Goal: Task Accomplishment & Management: Manage account settings

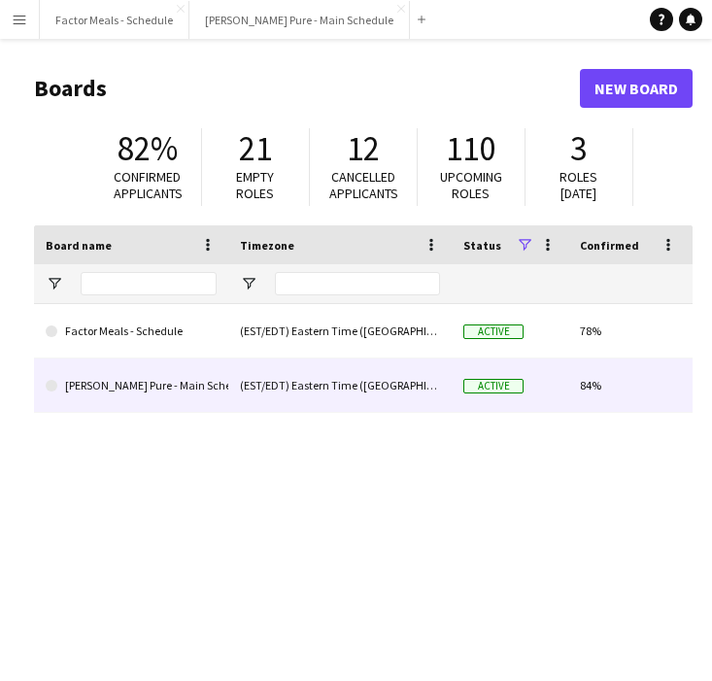
click at [108, 386] on link "[PERSON_NAME] Pure - Main Schedule" at bounding box center [131, 385] width 171 height 54
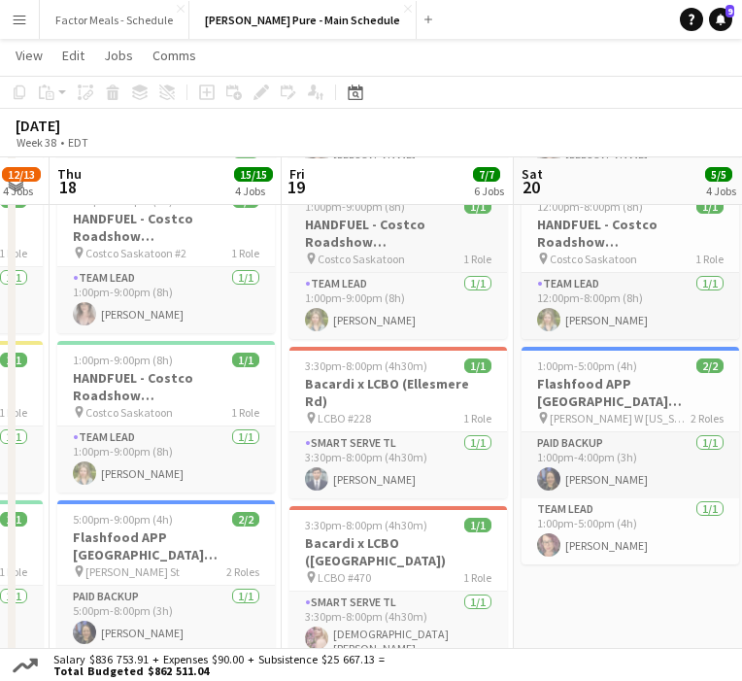
scroll to position [362, 0]
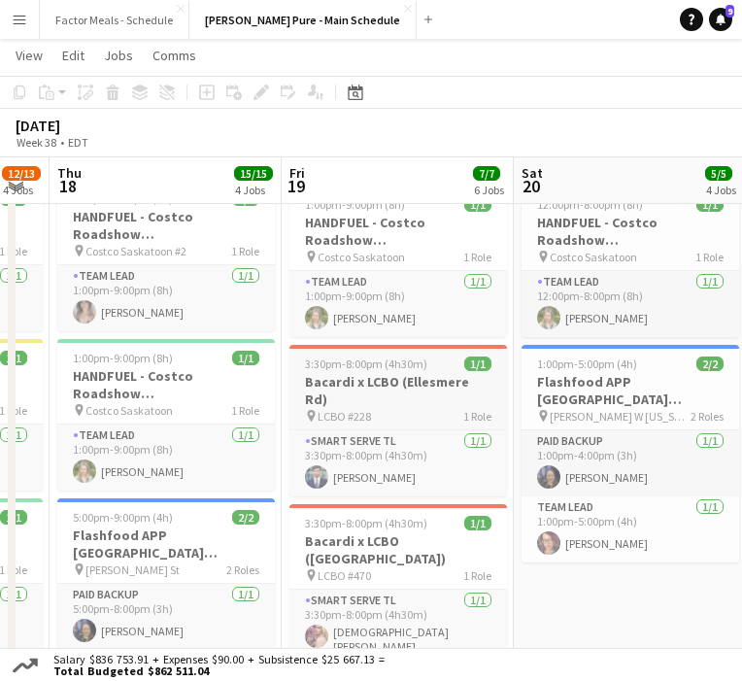
click at [364, 373] on h3 "Bacardi x LCBO (Ellesmere Rd)" at bounding box center [398, 390] width 218 height 35
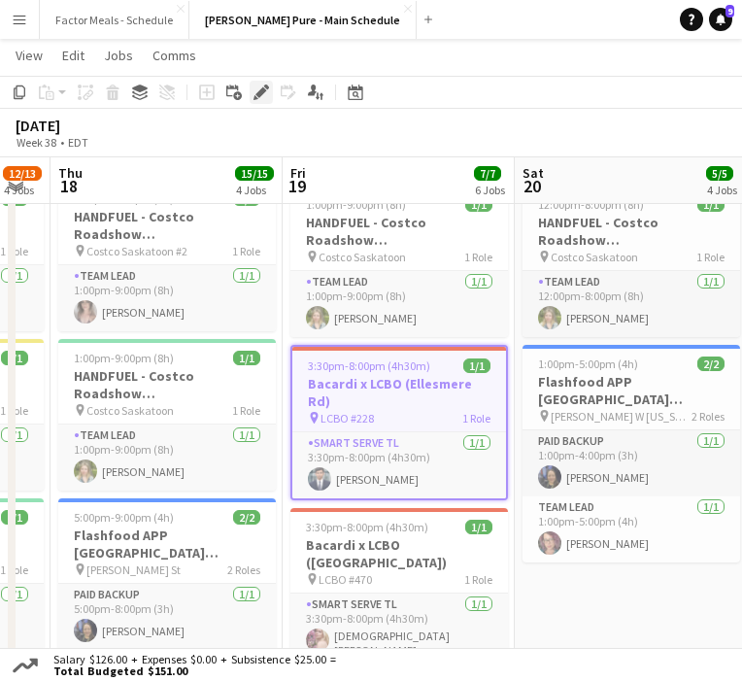
click at [258, 97] on icon "Edit" at bounding box center [262, 93] width 16 height 16
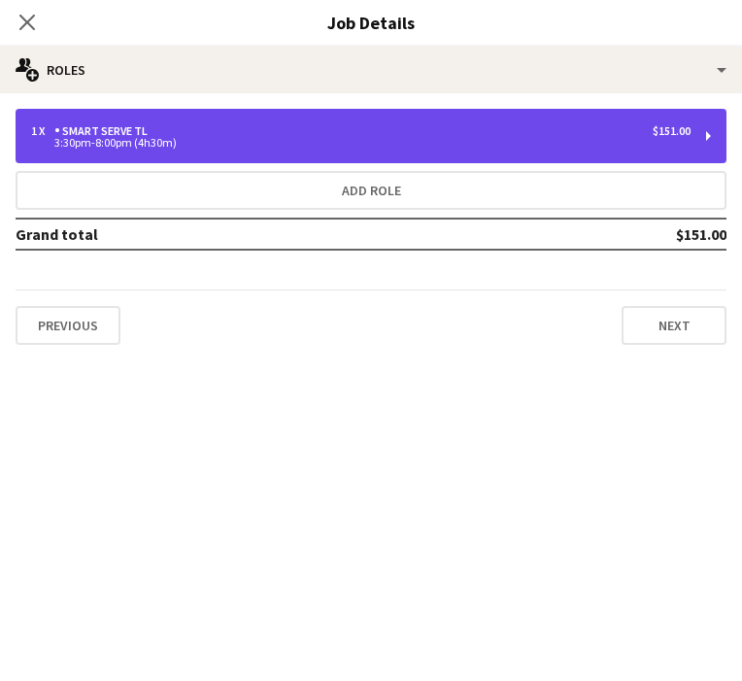
click at [243, 126] on div "1 x Smart Serve TL $151.00" at bounding box center [361, 131] width 660 height 14
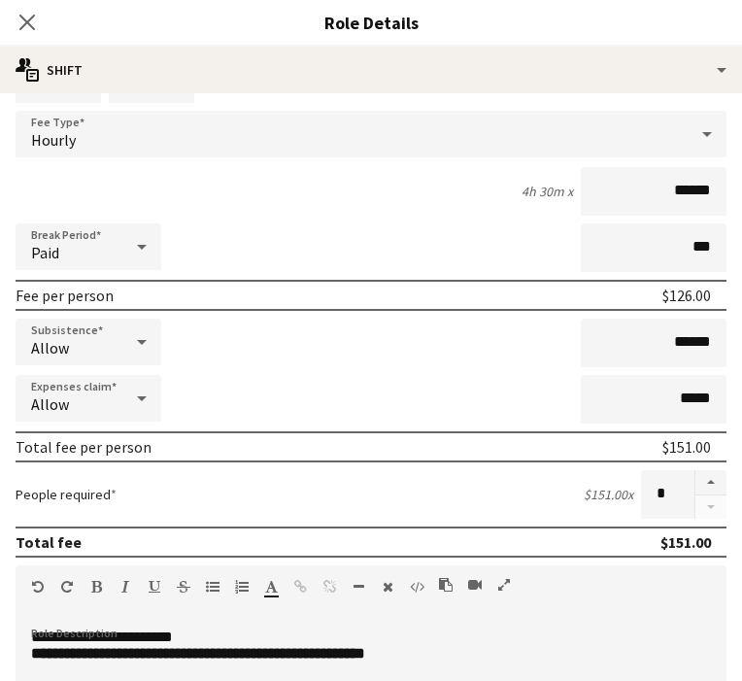
scroll to position [0, 0]
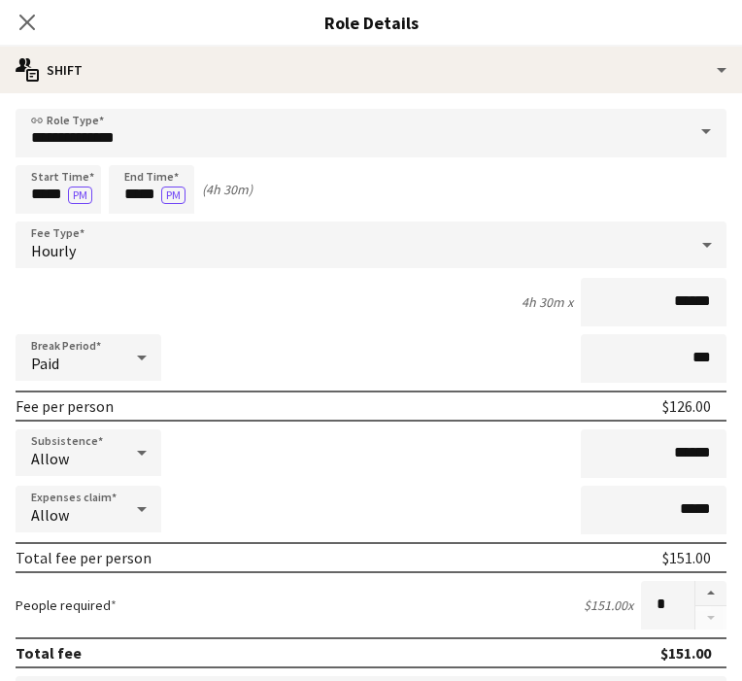
click at [29, 25] on icon at bounding box center [27, 23] width 16 height 16
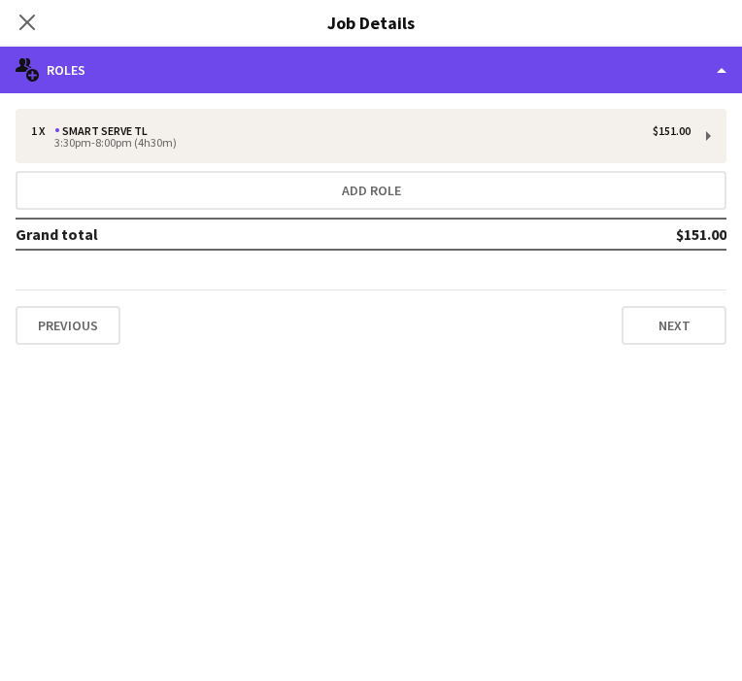
click at [289, 74] on div "multiple-users-add Roles" at bounding box center [371, 70] width 742 height 47
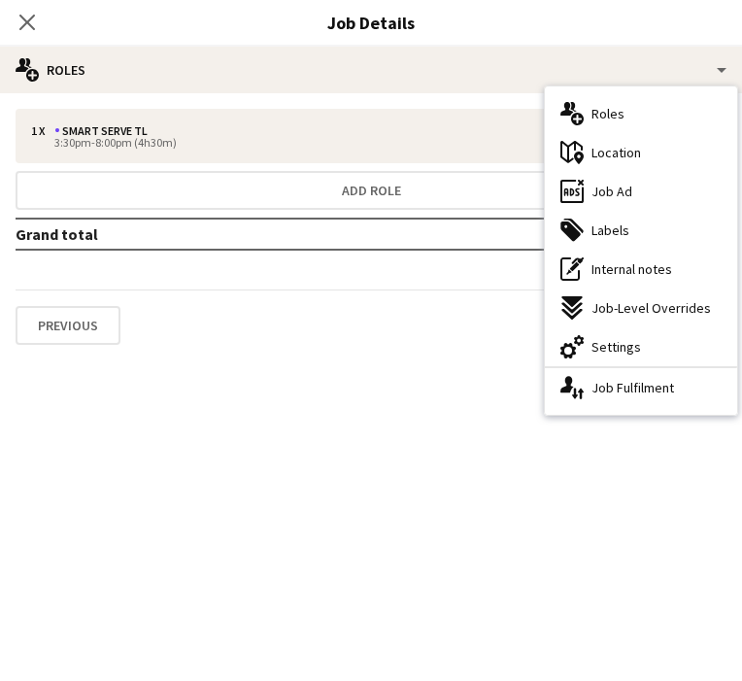
click at [609, 160] on span "Location" at bounding box center [617, 152] width 50 height 17
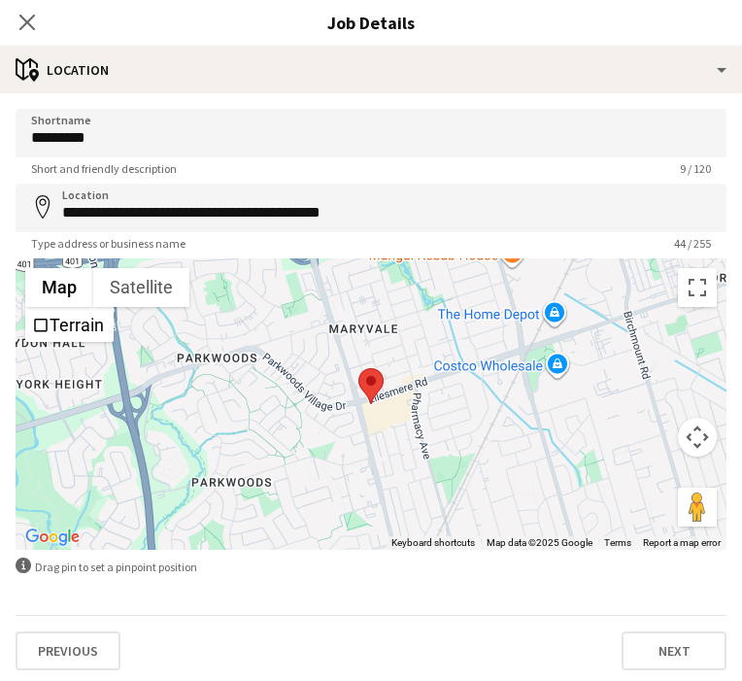
click at [27, 28] on icon "Close pop-in" at bounding box center [27, 23] width 16 height 16
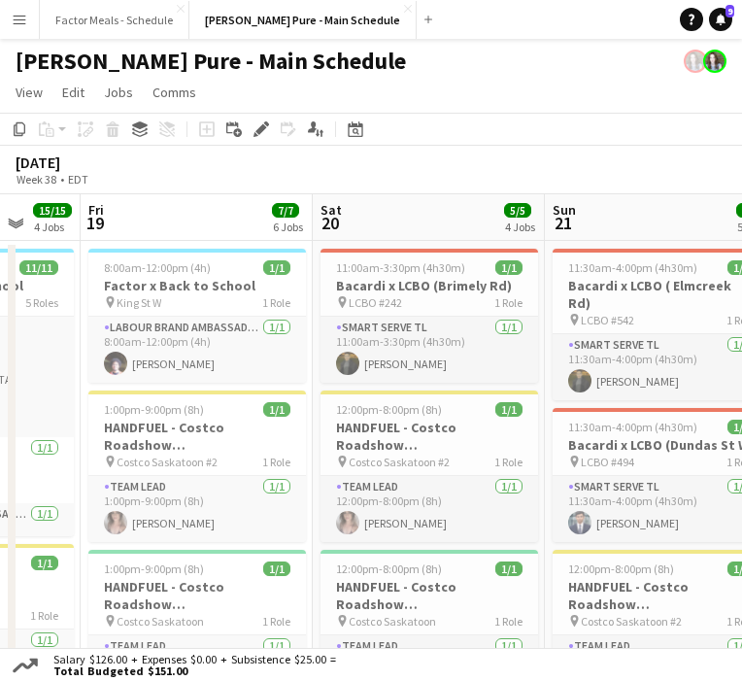
scroll to position [0, 765]
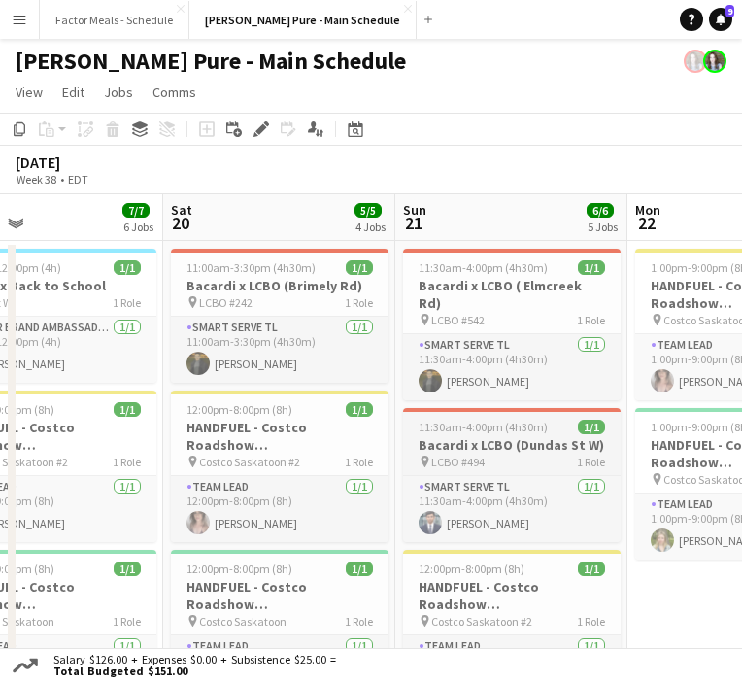
click at [477, 420] on span "11:30am-4:00pm (4h30m)" at bounding box center [483, 427] width 129 height 15
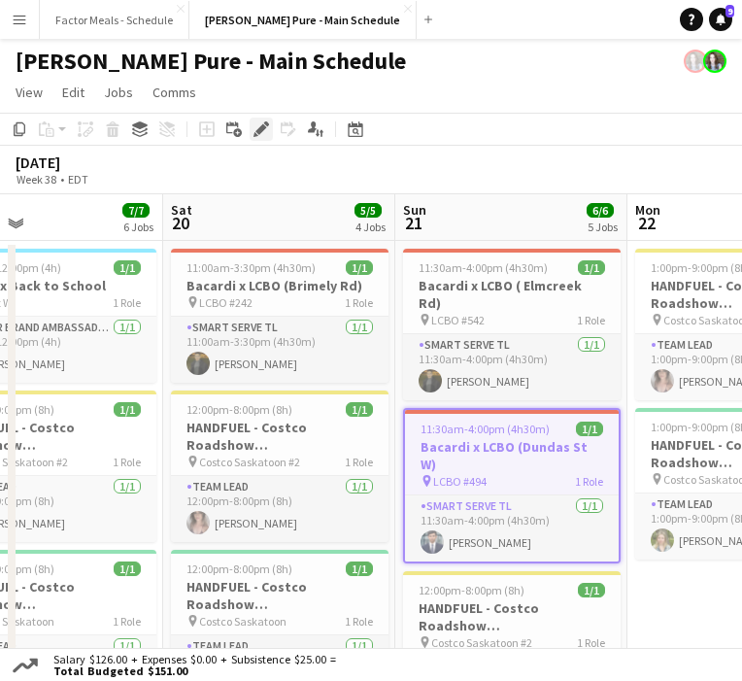
click at [255, 130] on icon "Edit" at bounding box center [262, 129] width 16 height 16
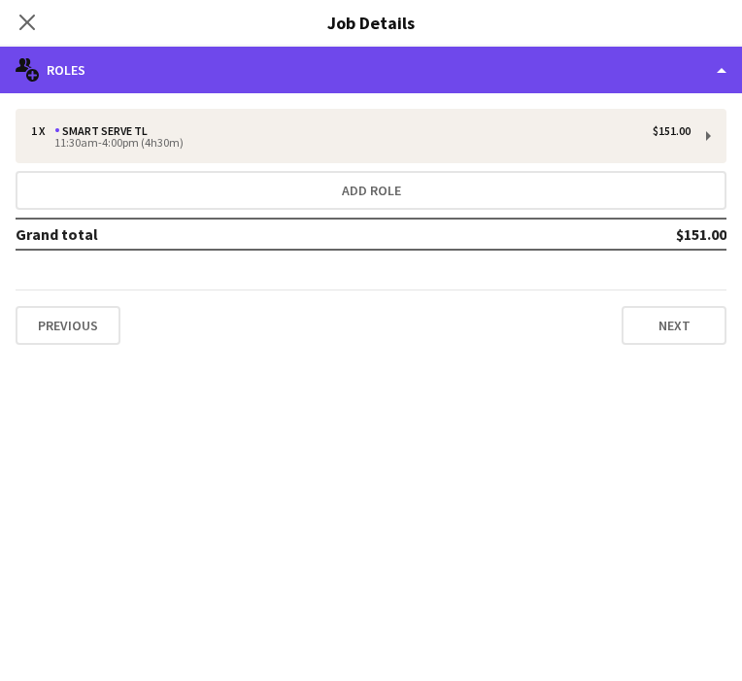
click at [231, 85] on div "multiple-users-add Roles" at bounding box center [371, 70] width 742 height 47
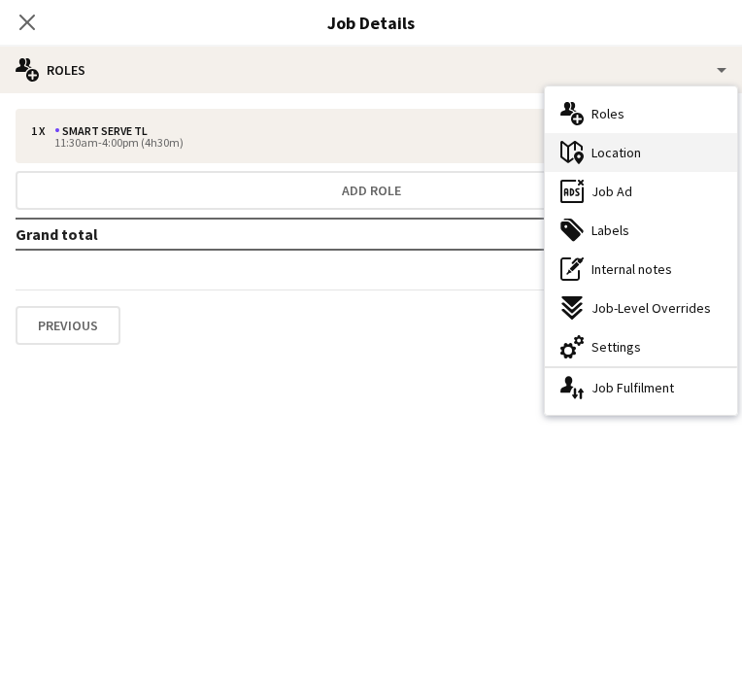
click at [625, 150] on span "Location" at bounding box center [617, 152] width 50 height 17
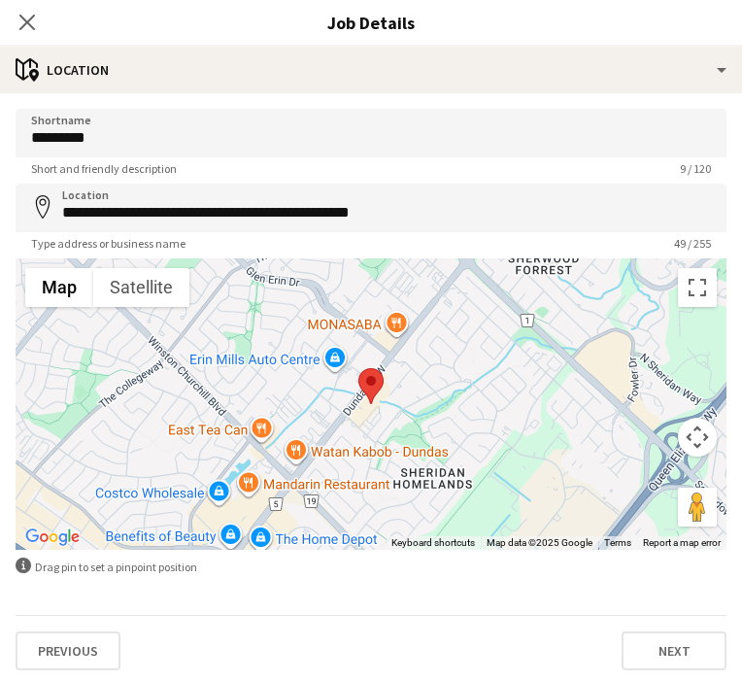
click at [21, 23] on icon "Close pop-in" at bounding box center [27, 23] width 16 height 16
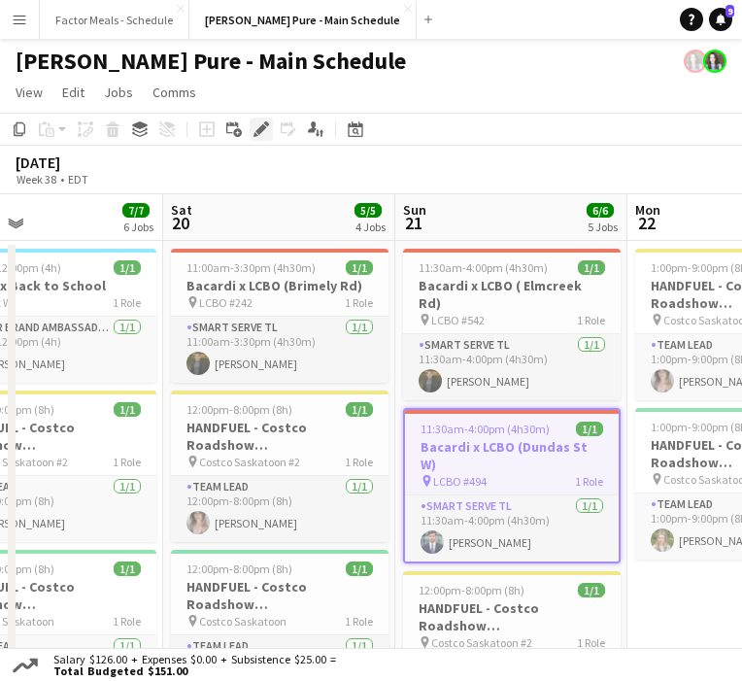
click at [260, 133] on icon "Edit" at bounding box center [262, 129] width 16 height 16
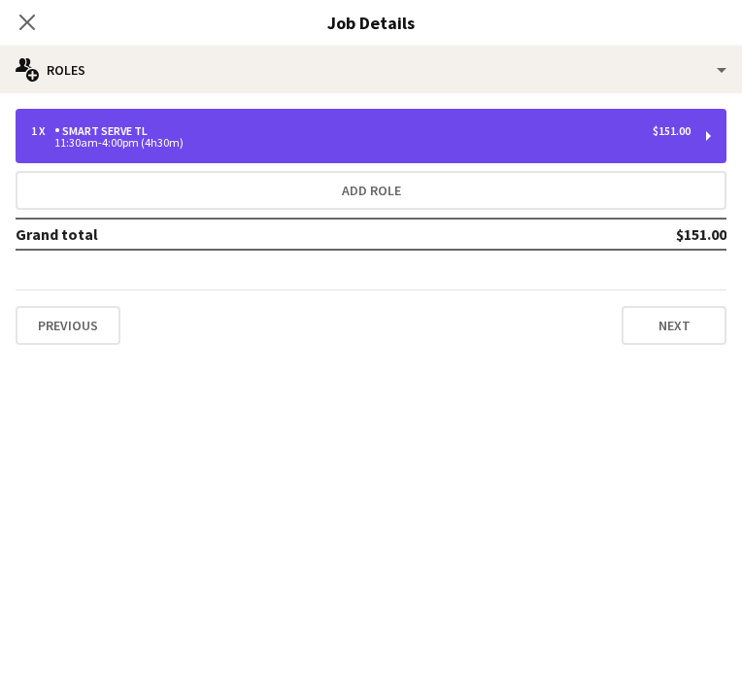
click at [267, 153] on div "1 x Smart Serve TL $151.00 11:30am-4:00pm (4h30m)" at bounding box center [371, 136] width 711 height 54
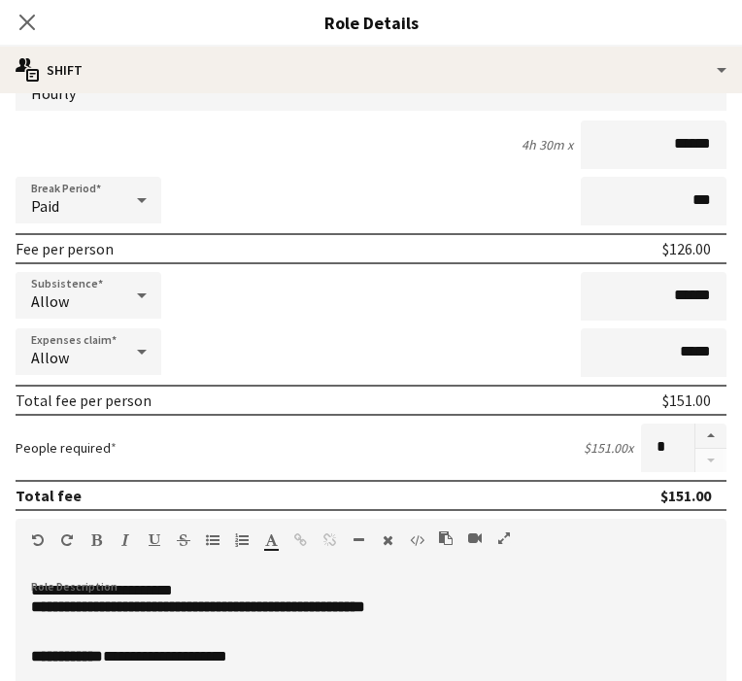
scroll to position [0, 0]
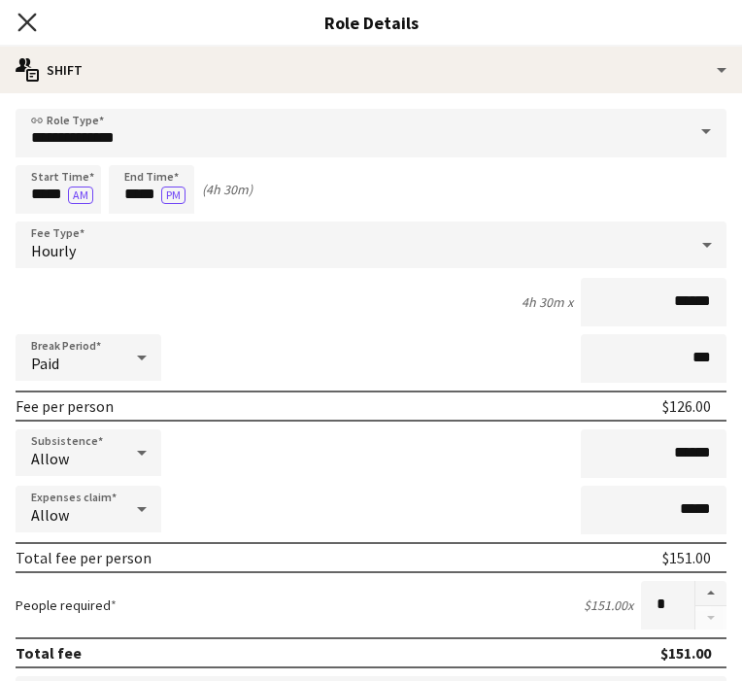
click at [35, 28] on icon "Close pop-in" at bounding box center [26, 22] width 18 height 18
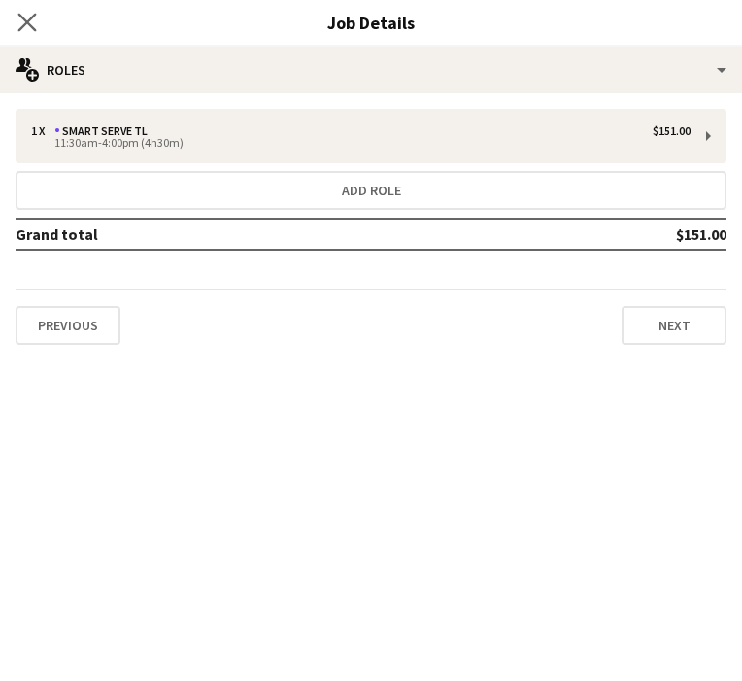
click at [35, 28] on icon "Close pop-in" at bounding box center [26, 22] width 18 height 18
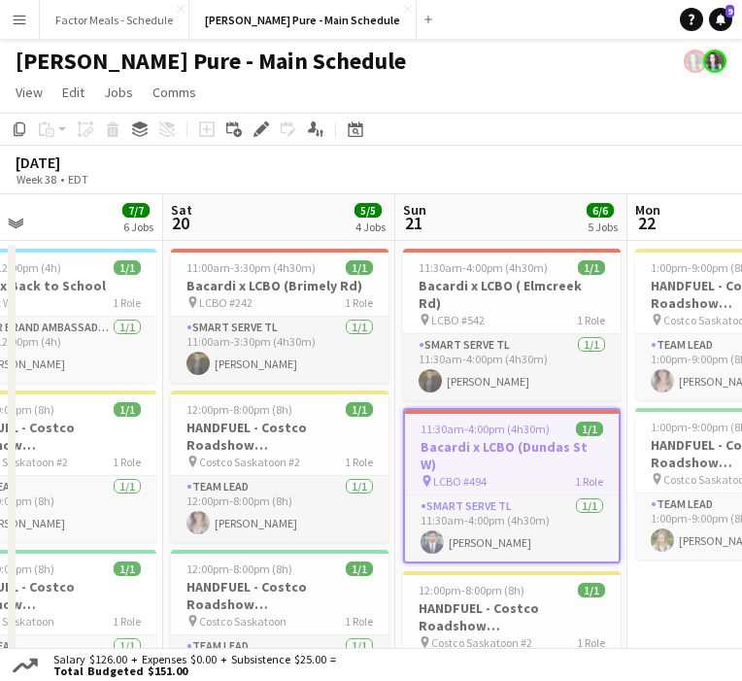
click at [446, 143] on app-toolbar "Copy Paste Paste Command V Paste with crew Command Shift V Paste linked Job Del…" at bounding box center [371, 129] width 742 height 33
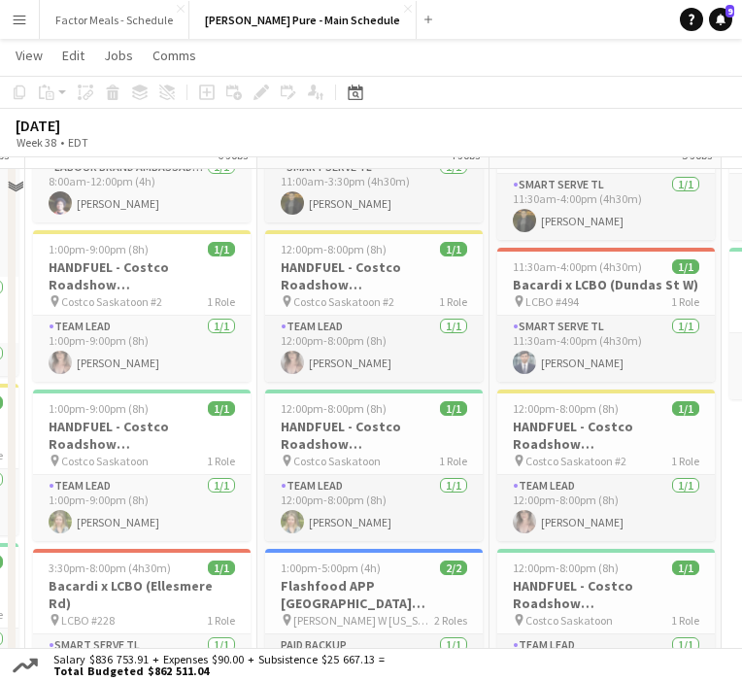
scroll to position [89, 0]
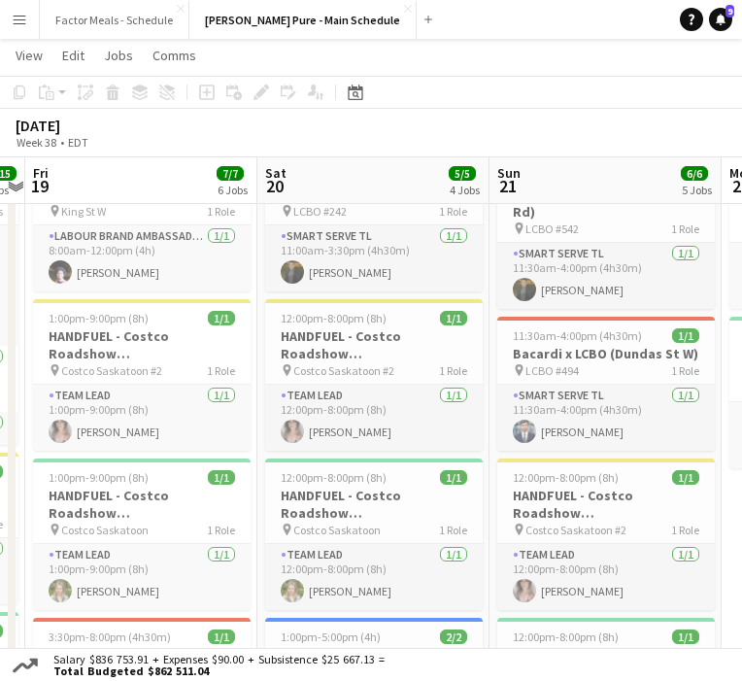
click at [16, 20] on app-icon "Menu" at bounding box center [20, 20] width 16 height 16
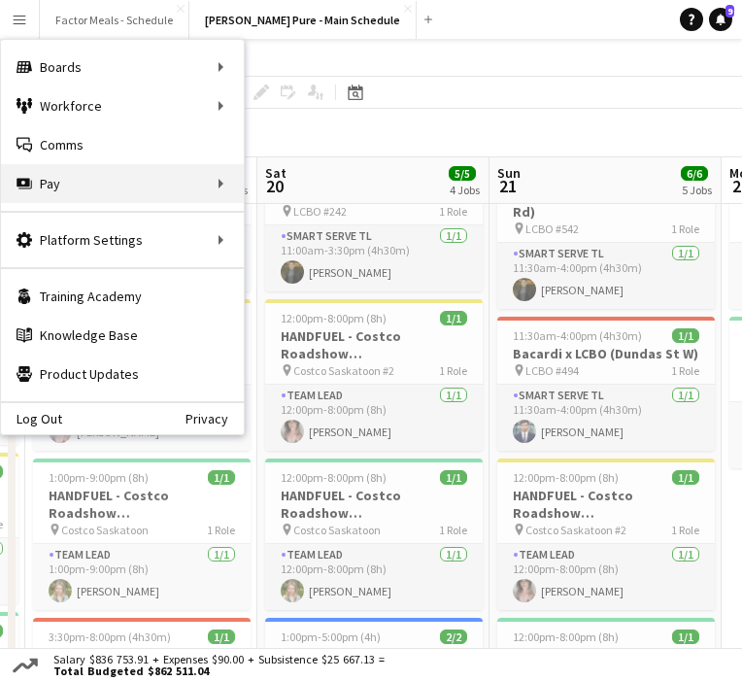
click at [30, 196] on div "Pay Pay" at bounding box center [122, 183] width 243 height 39
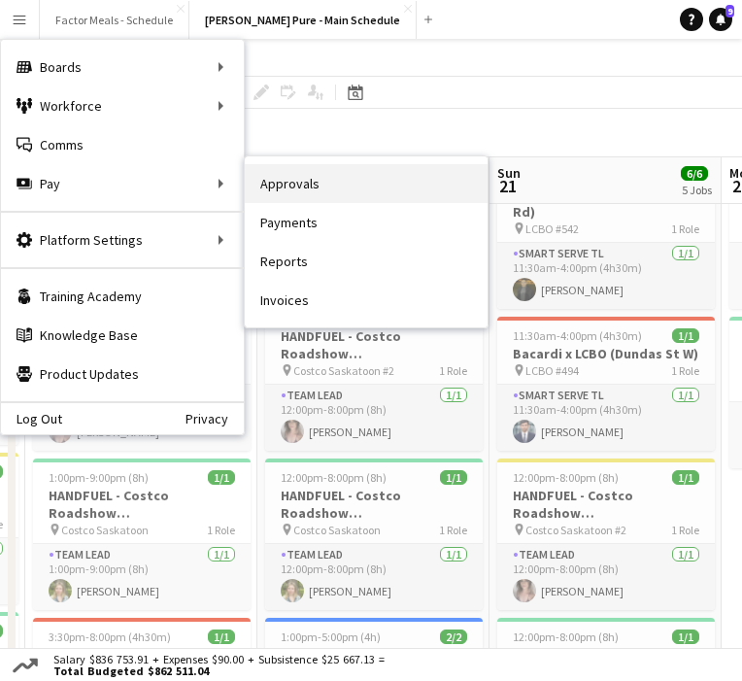
click at [331, 197] on link "Approvals" at bounding box center [366, 183] width 243 height 39
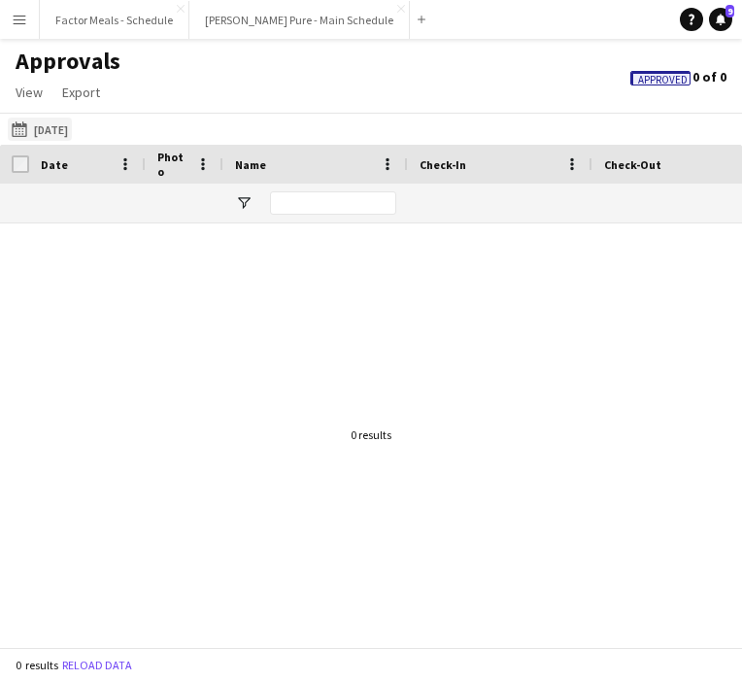
click at [67, 124] on button "19-08-2025 19-08-2025" at bounding box center [40, 129] width 64 height 23
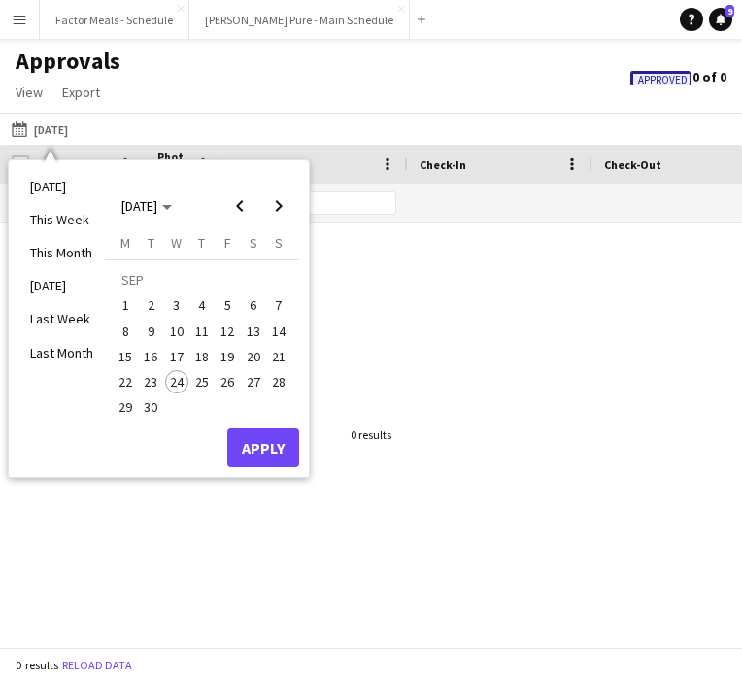
click at [121, 349] on span "15" at bounding box center [125, 356] width 23 height 23
click at [281, 357] on span "21" at bounding box center [278, 356] width 23 height 23
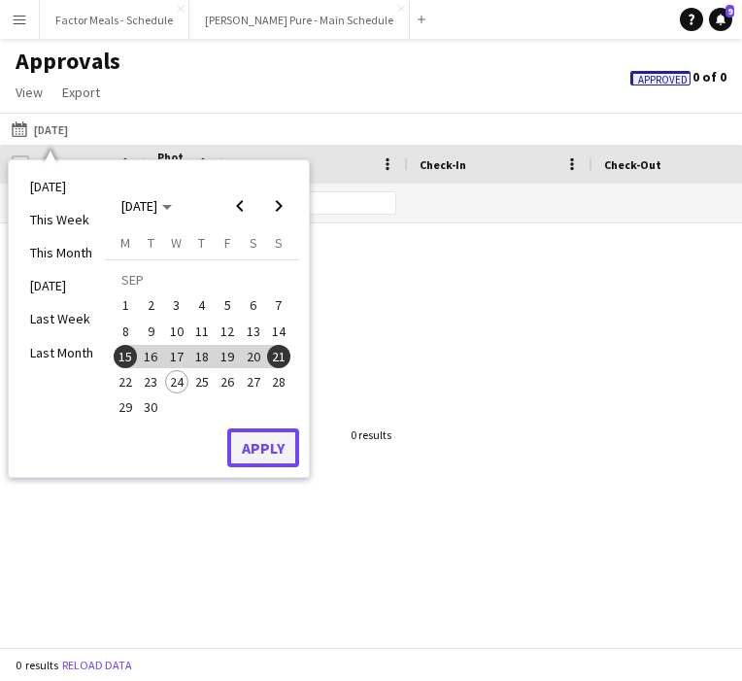
click at [278, 444] on button "Apply" at bounding box center [263, 447] width 72 height 39
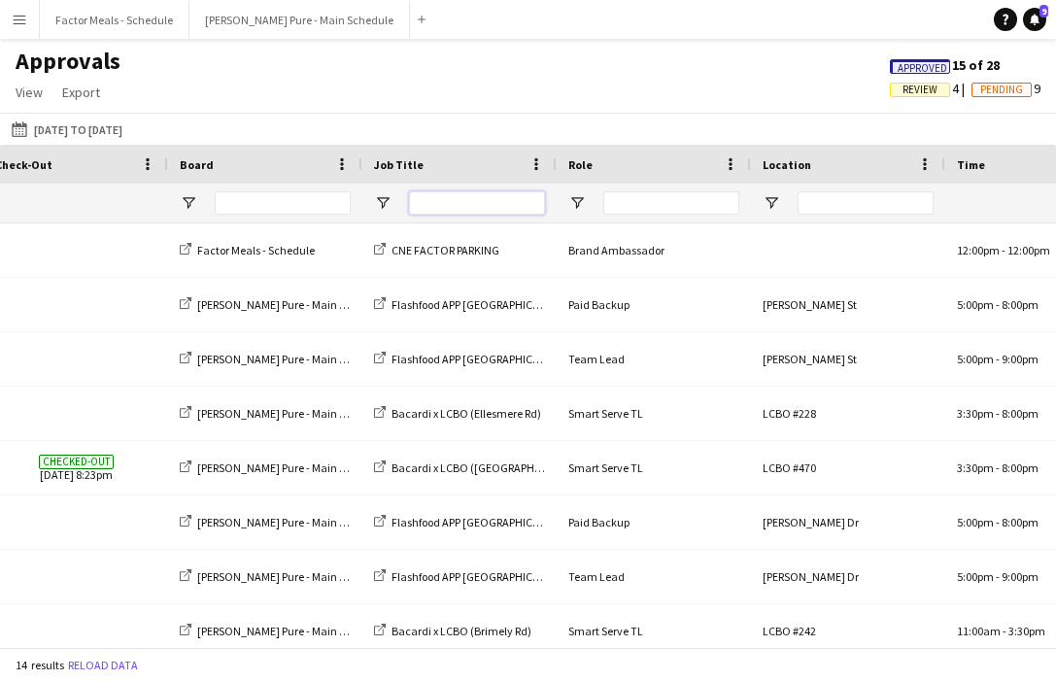
click at [514, 205] on input "Job Title Filter Input" at bounding box center [477, 202] width 136 height 23
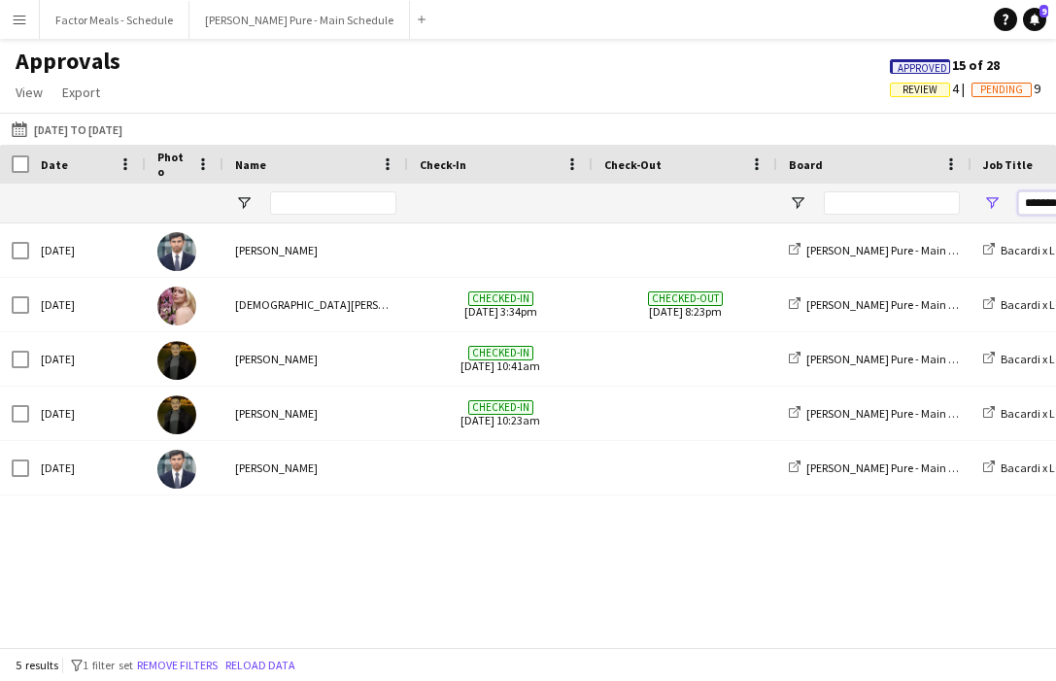
type input "*******"
click at [308, 192] on input "Name Filter Input" at bounding box center [333, 202] width 126 height 23
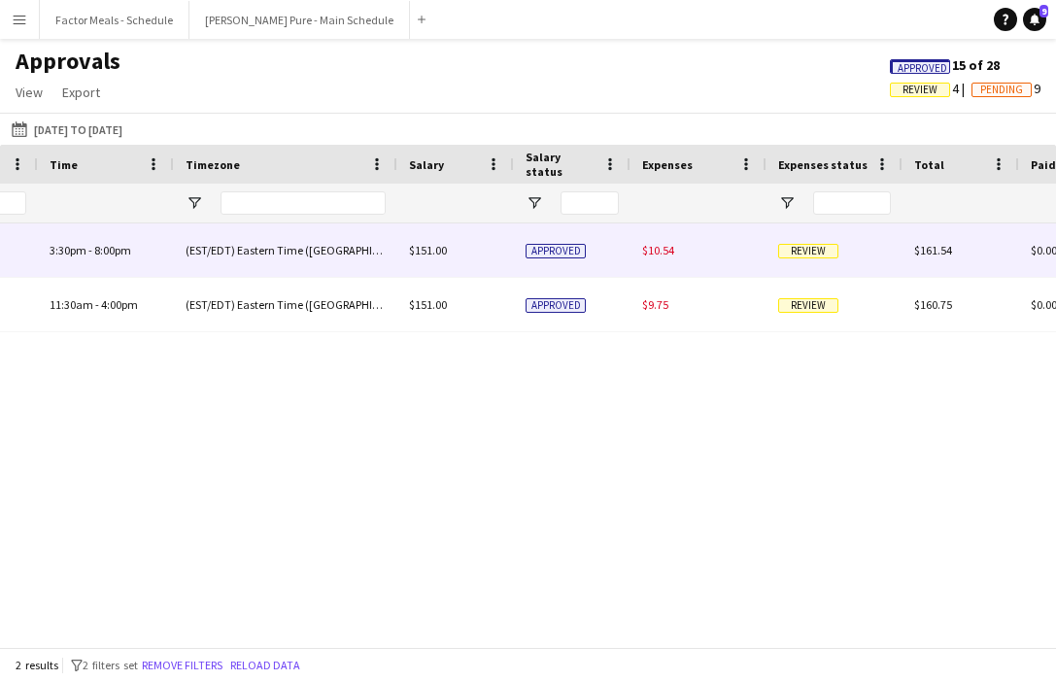
type input "*****"
click at [711, 254] on span "Review" at bounding box center [808, 251] width 60 height 15
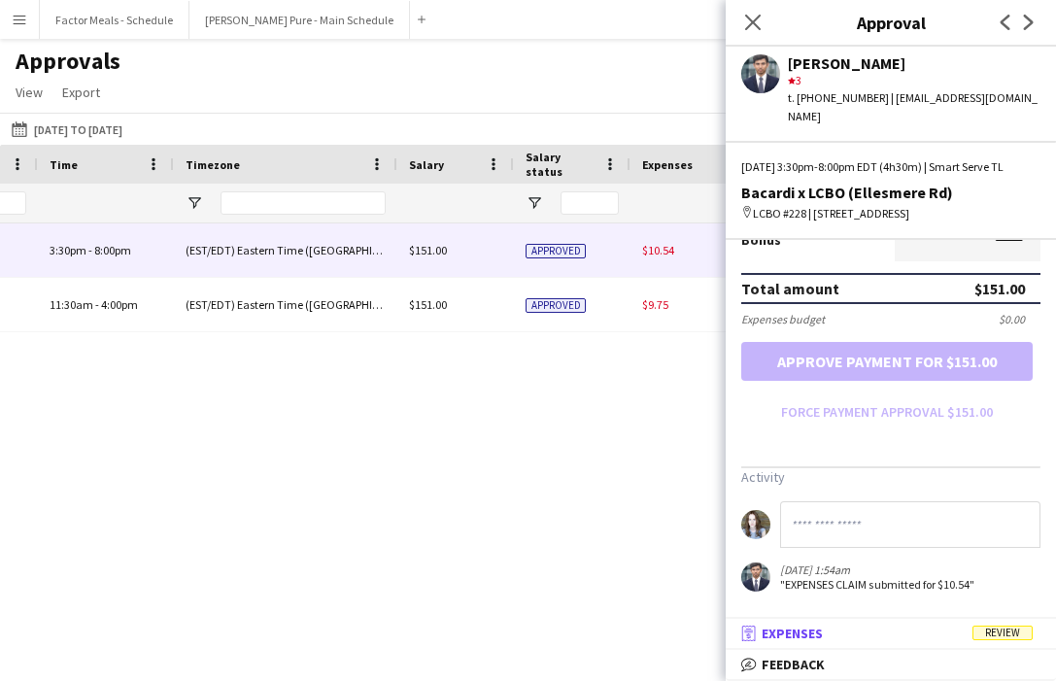
click at [711, 636] on span "Review" at bounding box center [1002, 633] width 60 height 15
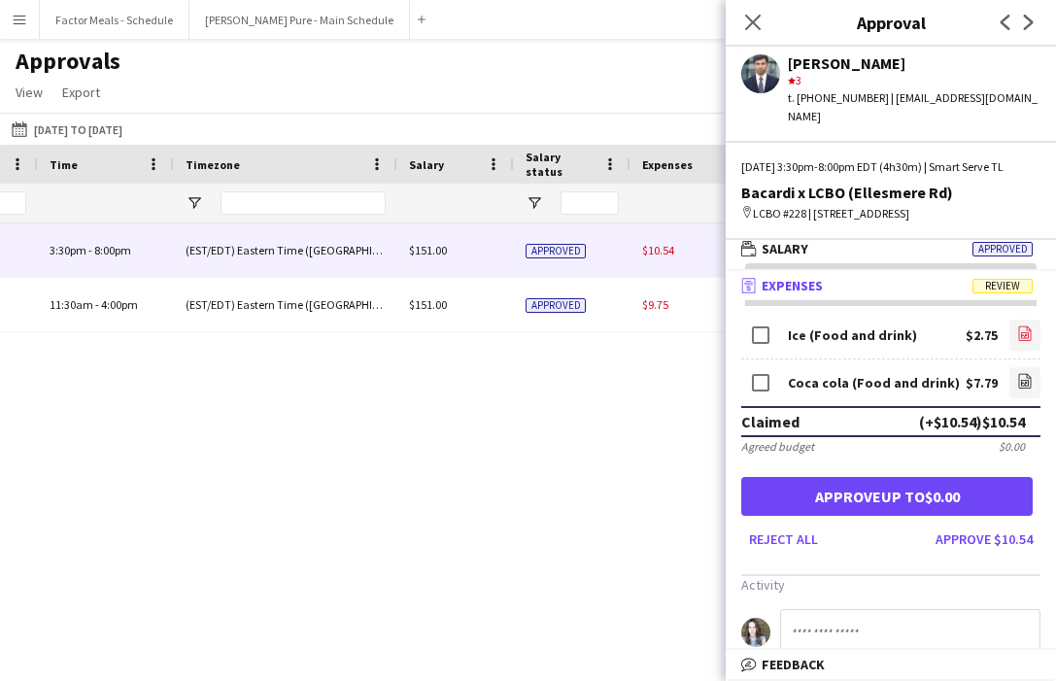
click at [711, 341] on icon "file-image" at bounding box center [1025, 333] width 16 height 16
click at [711, 389] on icon "file-image" at bounding box center [1025, 381] width 16 height 16
click at [711, 555] on button "Approve $10.54" at bounding box center [984, 539] width 113 height 31
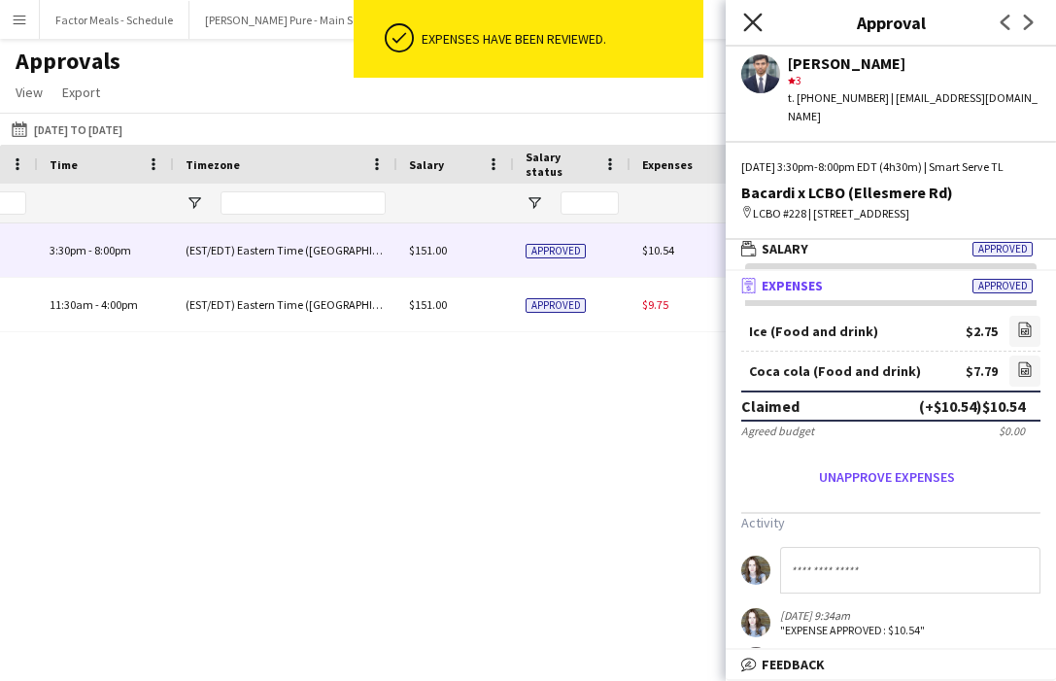
click at [711, 24] on icon "Close pop-in" at bounding box center [752, 22] width 18 height 18
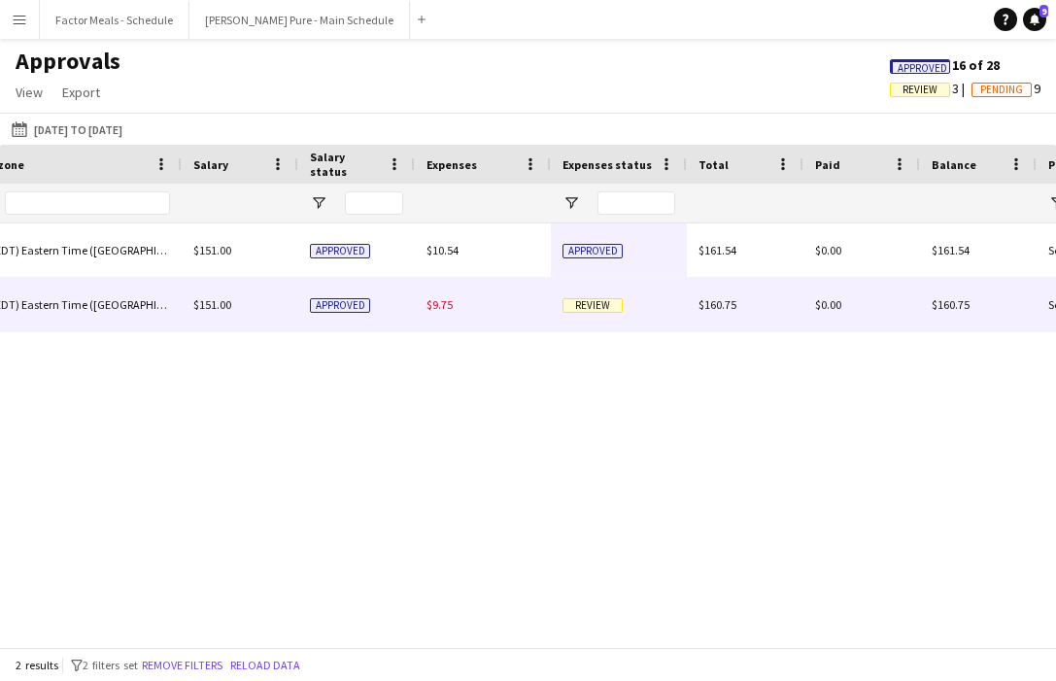
click at [591, 305] on span "Review" at bounding box center [592, 305] width 60 height 15
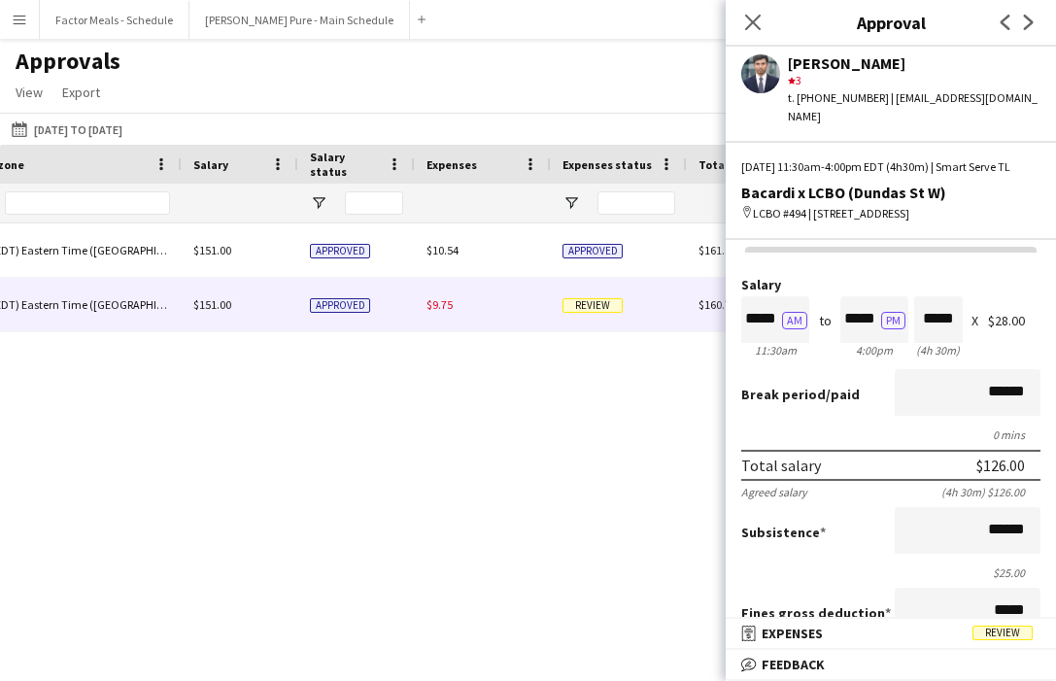
scroll to position [27, 0]
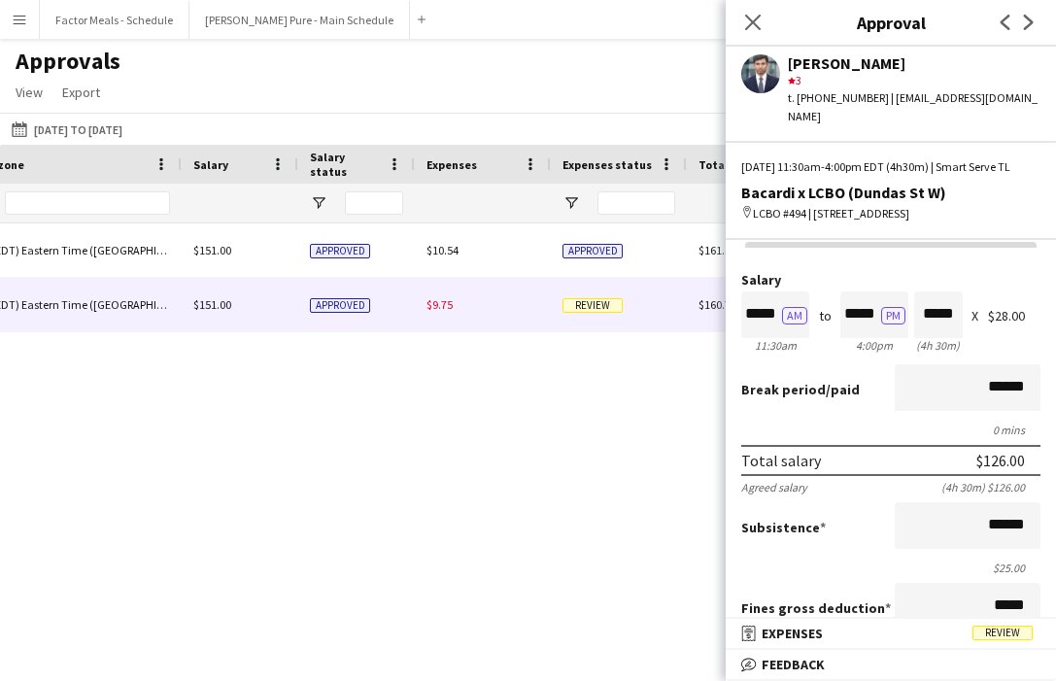
click at [711, 633] on span "Review" at bounding box center [1002, 633] width 60 height 15
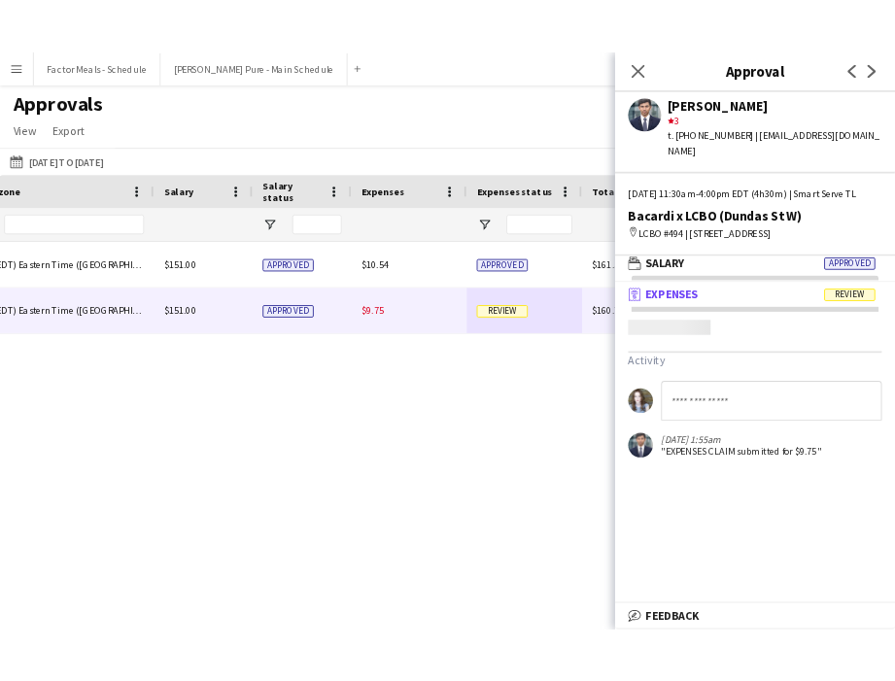
scroll to position [6, 0]
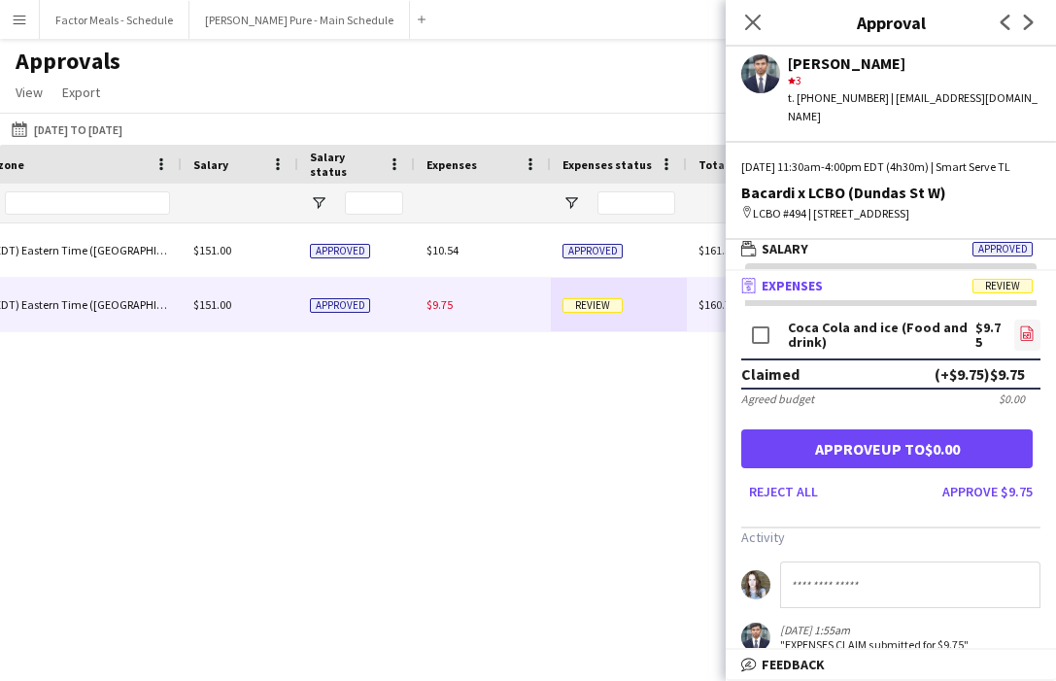
click at [711, 336] on icon at bounding box center [1028, 335] width 2 height 2
click at [711, 507] on button "Approve $9.75" at bounding box center [988, 491] width 106 height 31
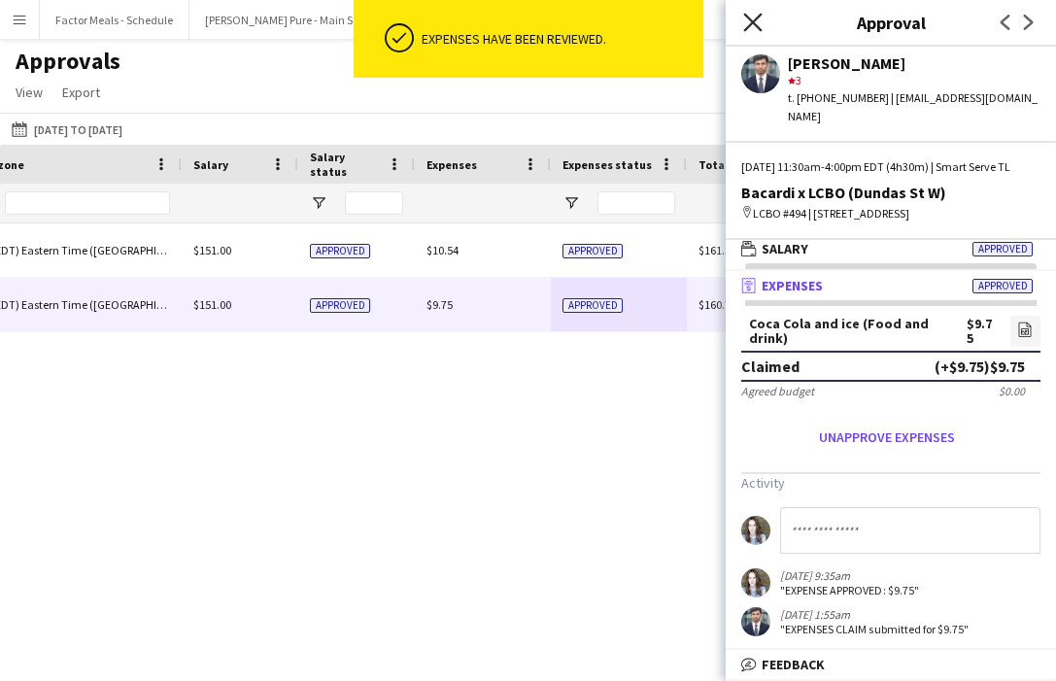
click at [711, 25] on icon at bounding box center [752, 22] width 18 height 18
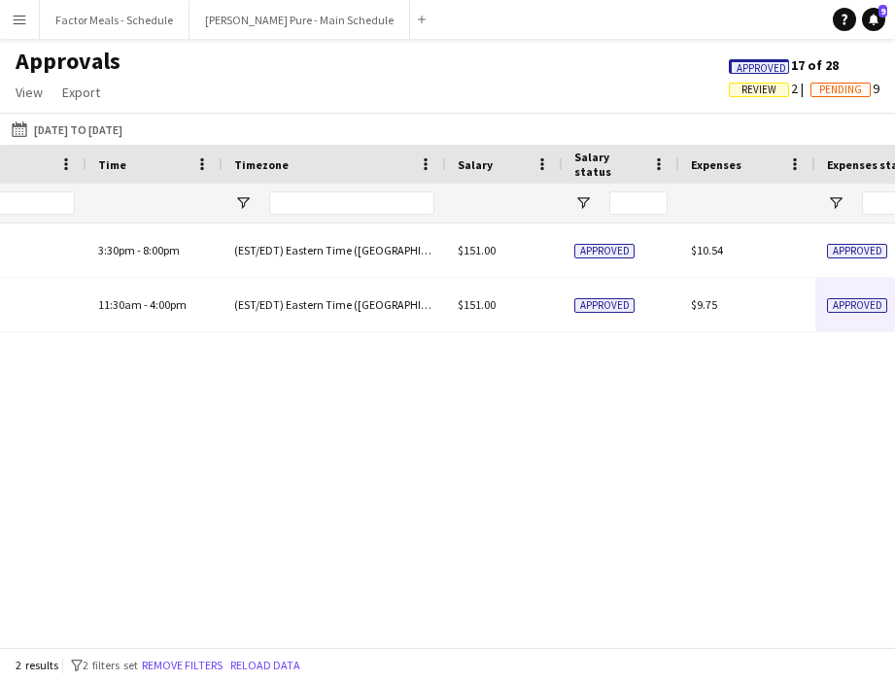
scroll to position [0, 1186]
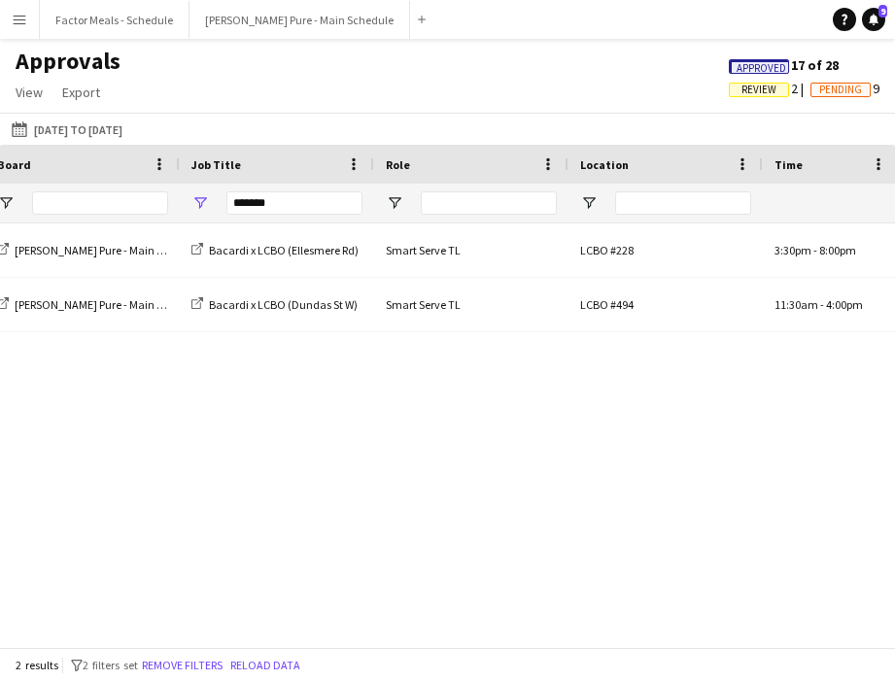
click at [21, 31] on button "Menu" at bounding box center [19, 19] width 39 height 39
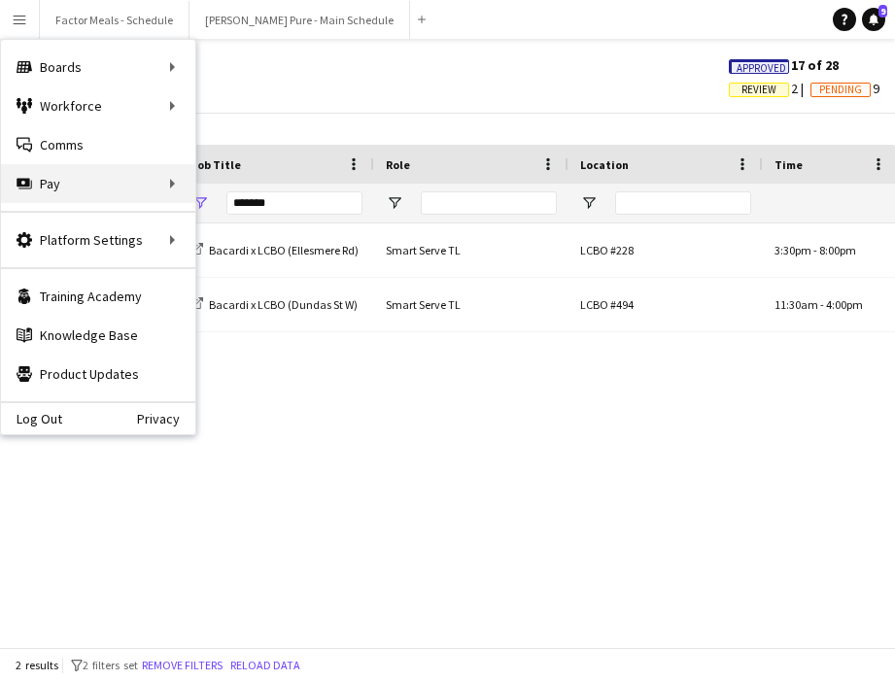
click at [166, 190] on div "Pay Pay" at bounding box center [98, 183] width 194 height 39
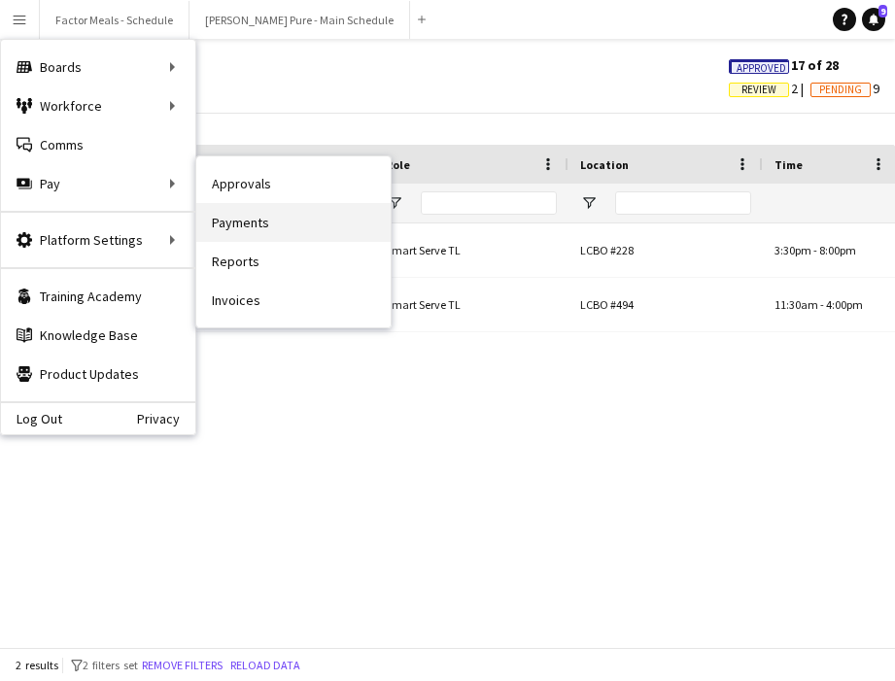
click at [259, 230] on link "Payments" at bounding box center [293, 222] width 194 height 39
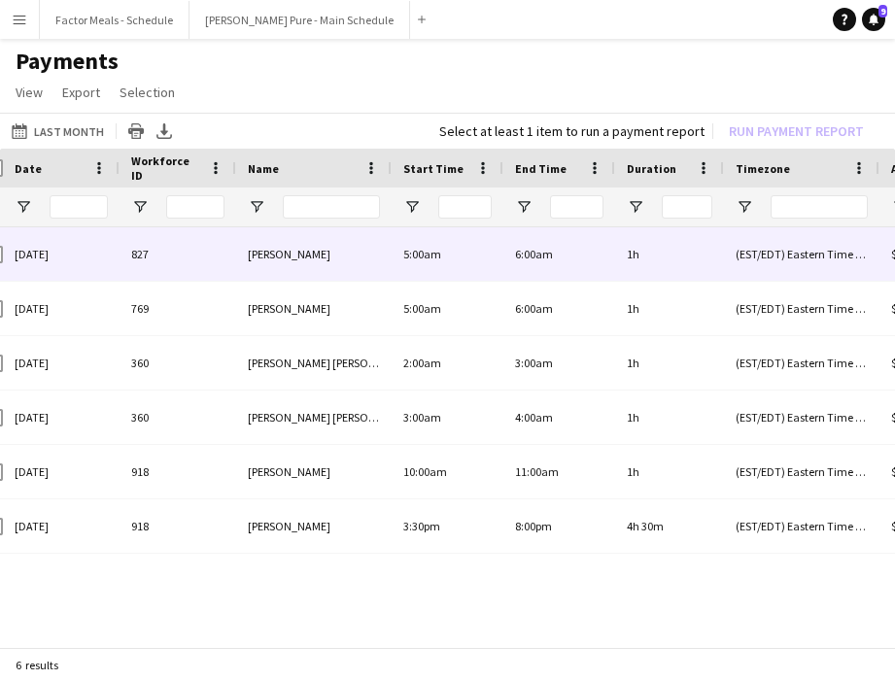
scroll to position [0, 44]
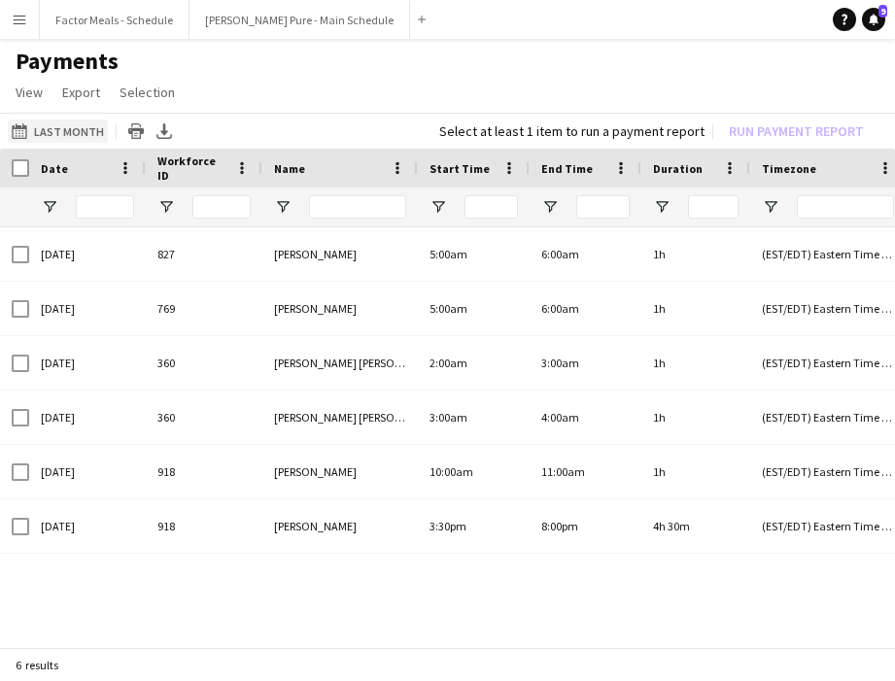
click at [64, 132] on button "Last Month Last Month" at bounding box center [58, 130] width 100 height 23
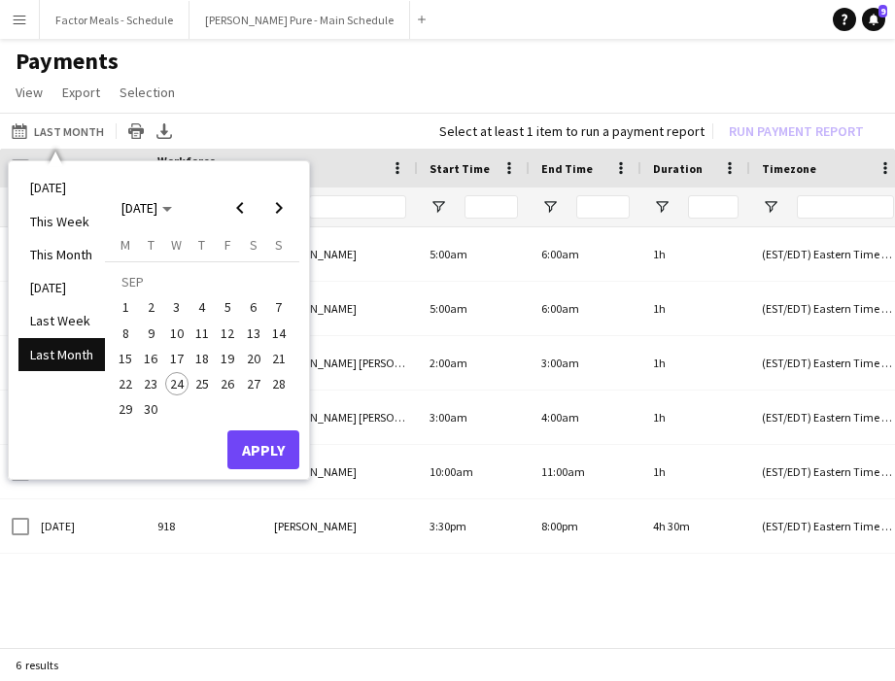
click at [125, 361] on span "15" at bounding box center [125, 358] width 23 height 23
click at [276, 360] on span "21" at bounding box center [278, 358] width 23 height 23
click at [295, 458] on button "Apply" at bounding box center [263, 449] width 72 height 39
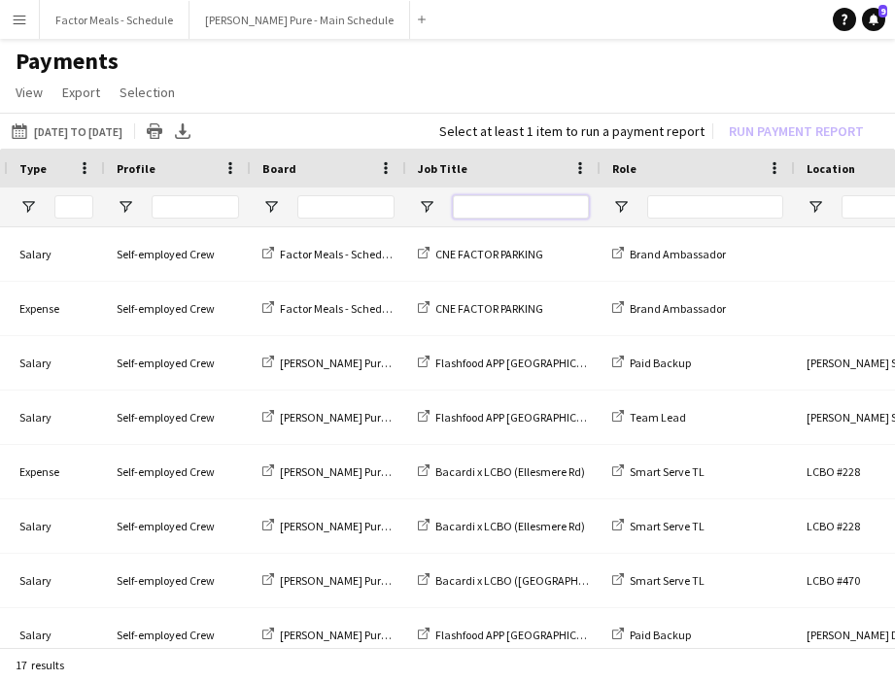
click at [504, 212] on input "Job Title Filter Input" at bounding box center [521, 206] width 136 height 23
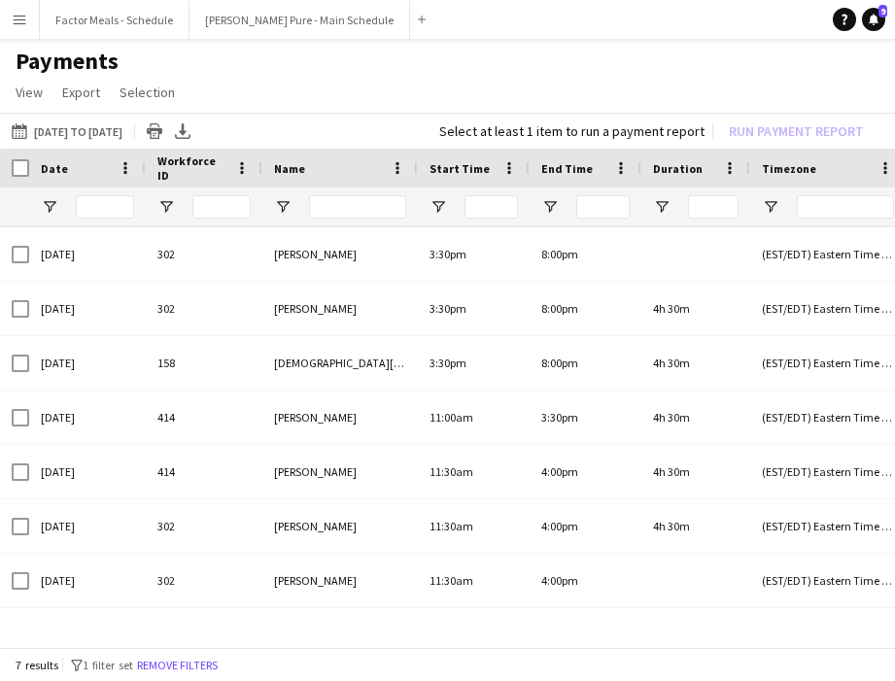
type input "*******"
click at [354, 200] on input "Name Filter Input" at bounding box center [357, 206] width 97 height 23
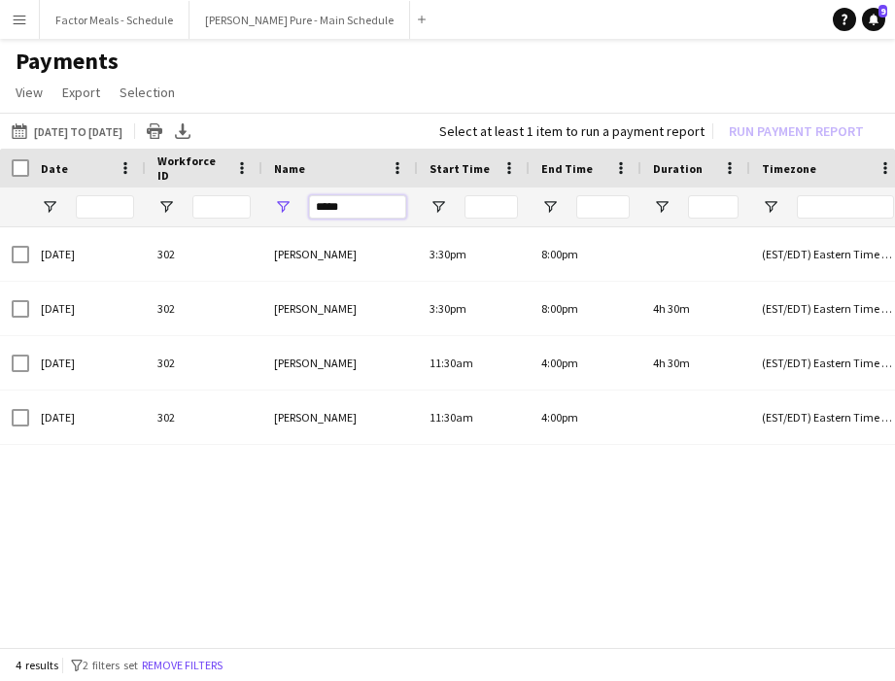
type input "*****"
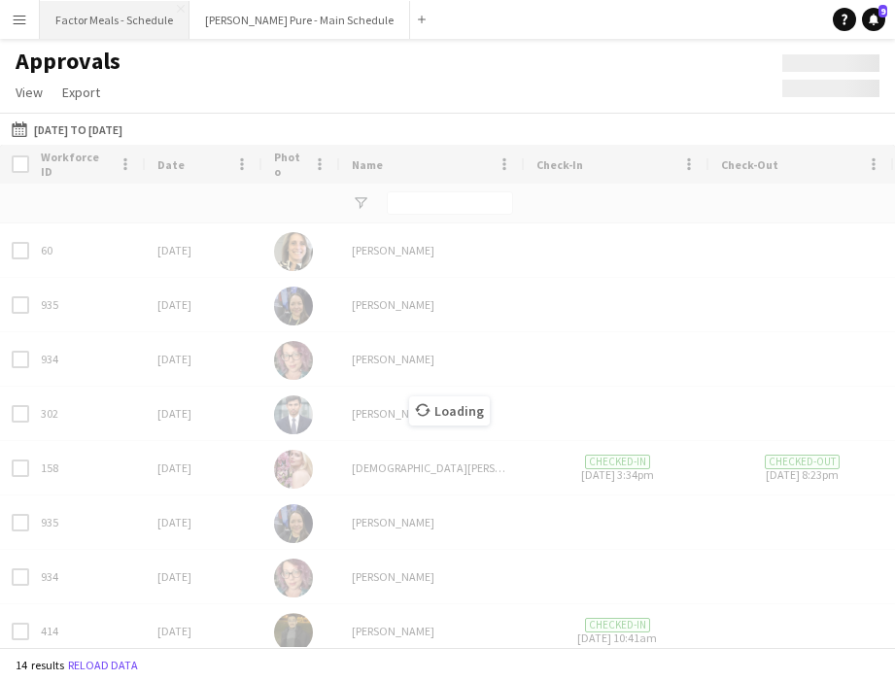
type input "*****"
type input "*******"
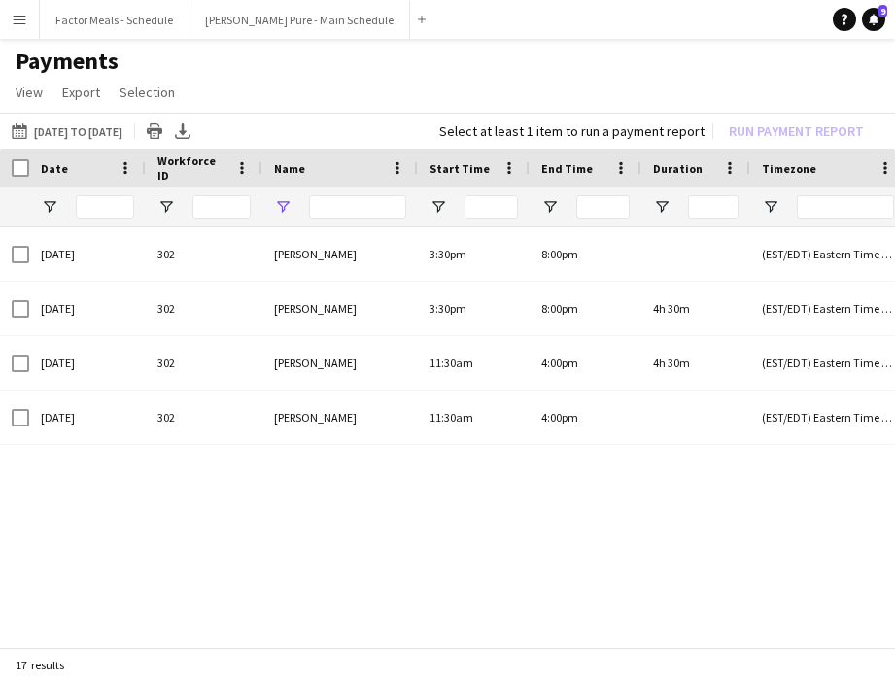
type input "*****"
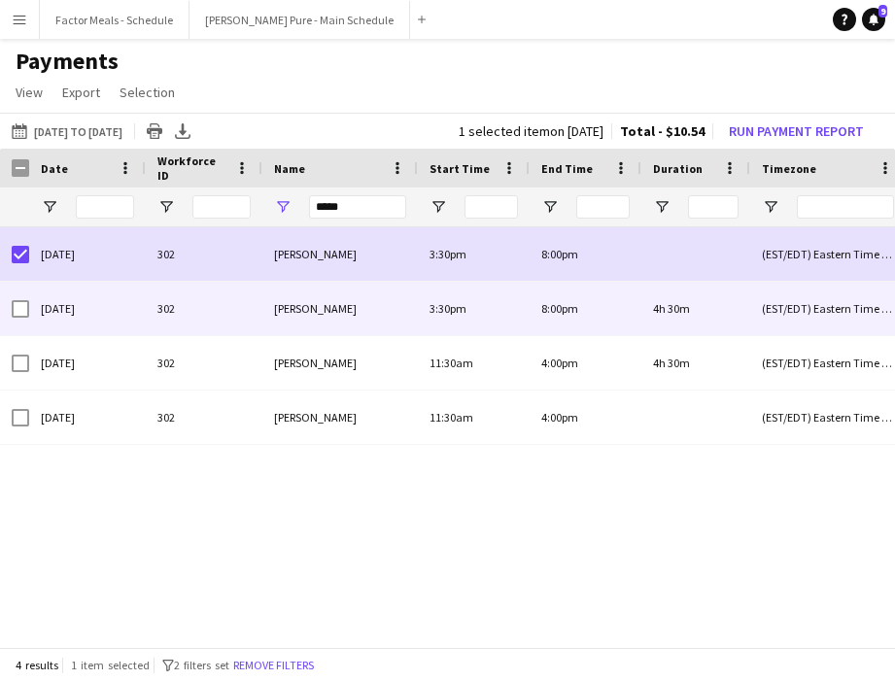
click at [22, 298] on div at bounding box center [20, 309] width 17 height 54
click at [22, 318] on div at bounding box center [20, 309] width 17 height 54
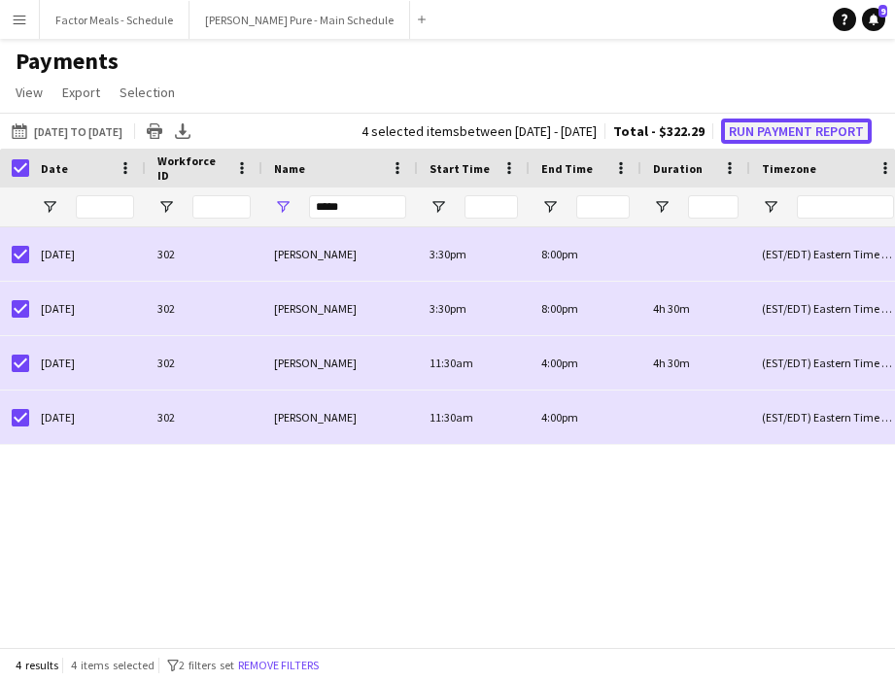
click at [711, 131] on button "Run Payment Report" at bounding box center [796, 131] width 151 height 25
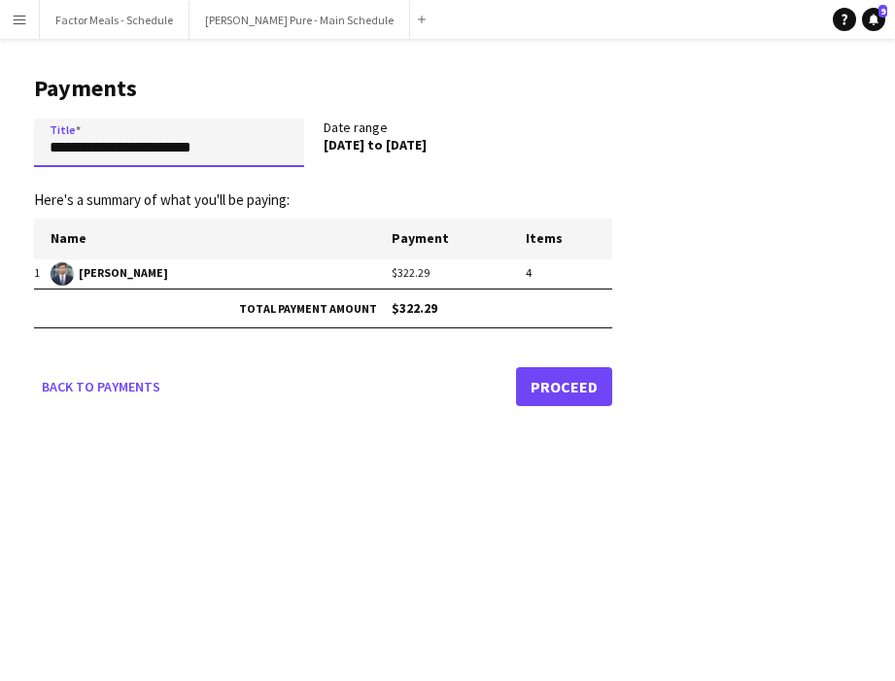
drag, startPoint x: 224, startPoint y: 152, endPoint x: 5, endPoint y: 150, distance: 219.6
click at [1, 148] on main "**********" at bounding box center [315, 237] width 631 height 396
type input "**********"
drag, startPoint x: 243, startPoint y: 148, endPoint x: 12, endPoint y: 146, distance: 231.2
click at [12, 146] on main "**********" at bounding box center [315, 237] width 631 height 396
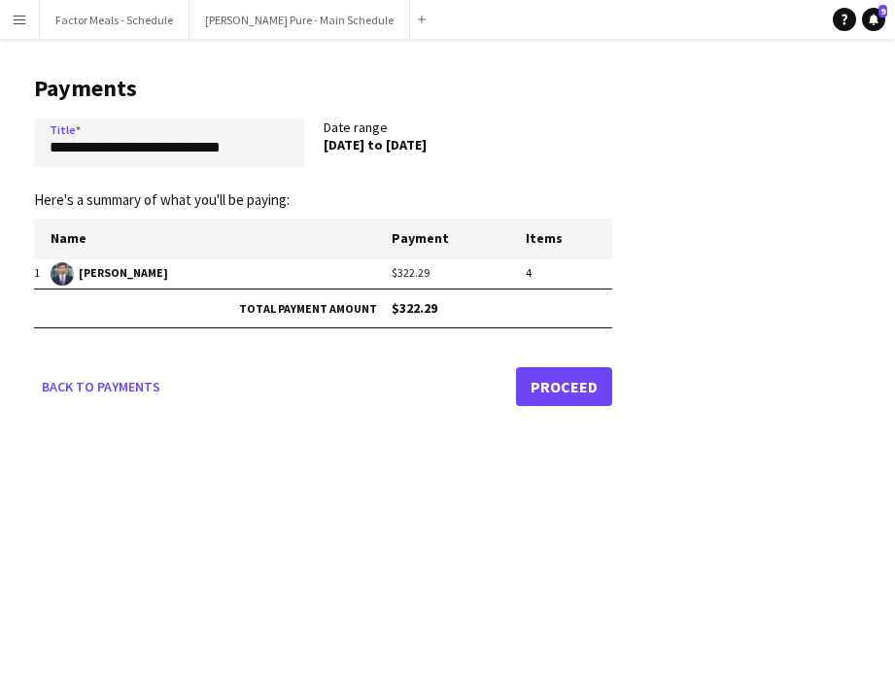
click at [545, 394] on link "Proceed" at bounding box center [564, 386] width 96 height 39
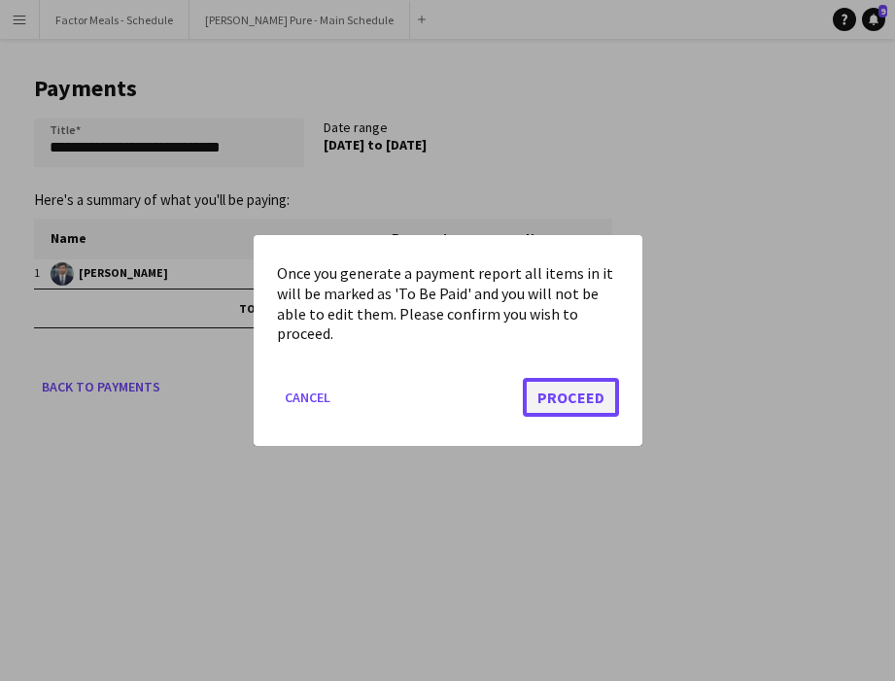
click at [577, 402] on button "Proceed" at bounding box center [571, 397] width 96 height 39
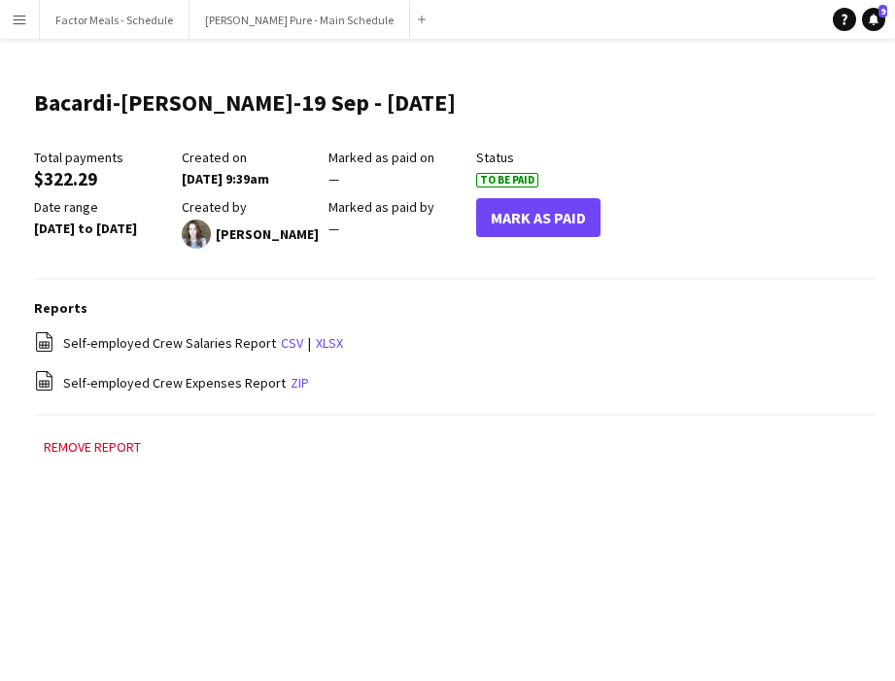
click at [21, 19] on app-icon "Menu" at bounding box center [20, 20] width 16 height 16
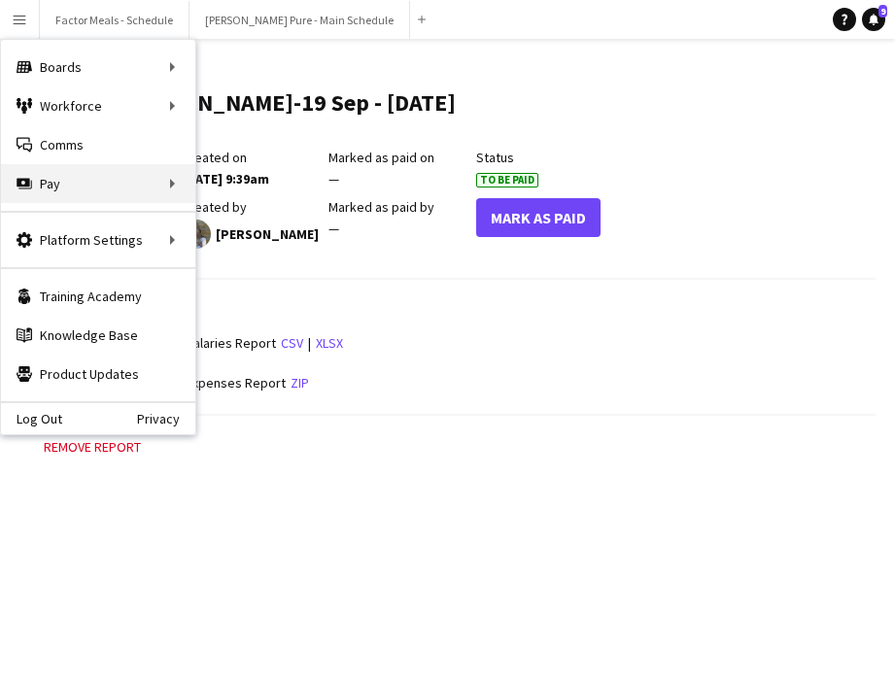
click at [51, 180] on div "Pay Pay" at bounding box center [98, 183] width 194 height 39
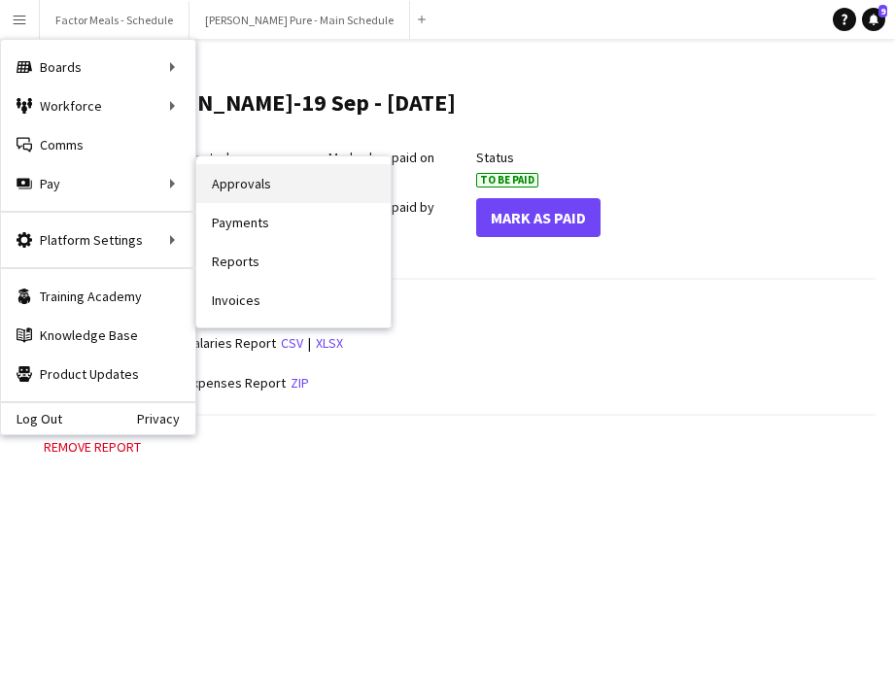
click at [350, 172] on link "Approvals" at bounding box center [293, 183] width 194 height 39
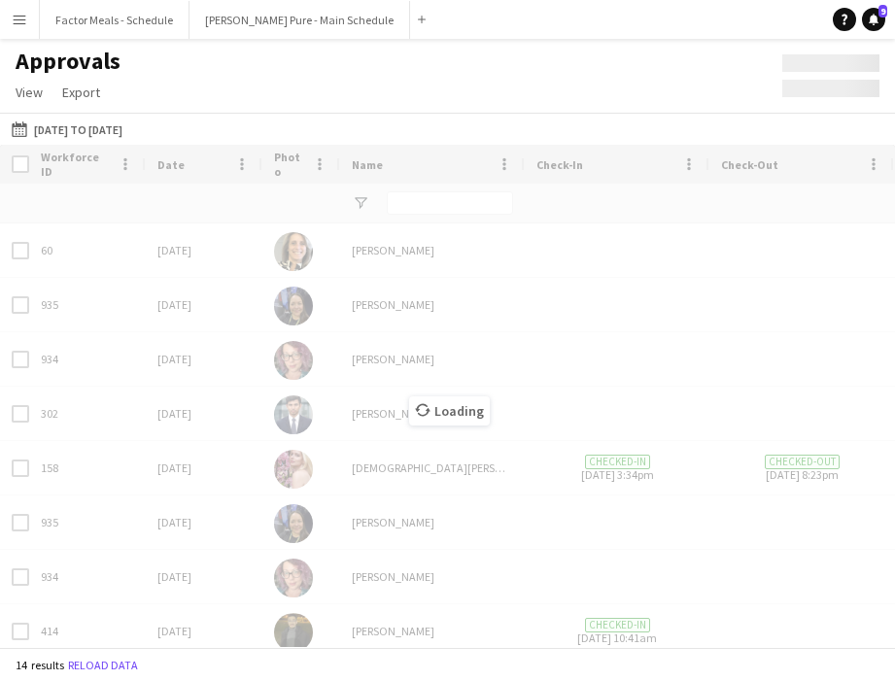
type input "*****"
type input "*******"
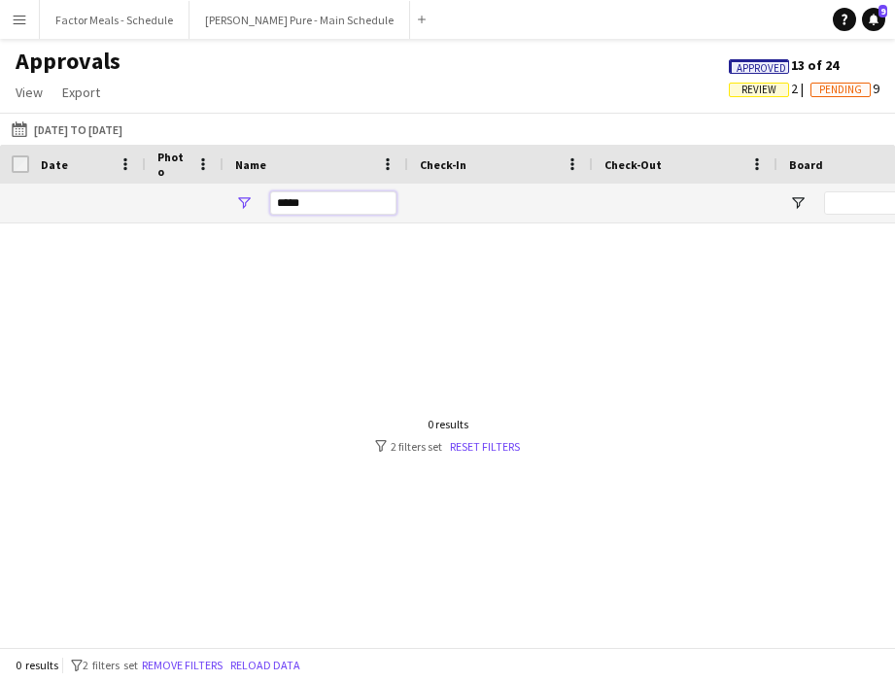
drag, startPoint x: 309, startPoint y: 203, endPoint x: 207, endPoint y: 198, distance: 102.1
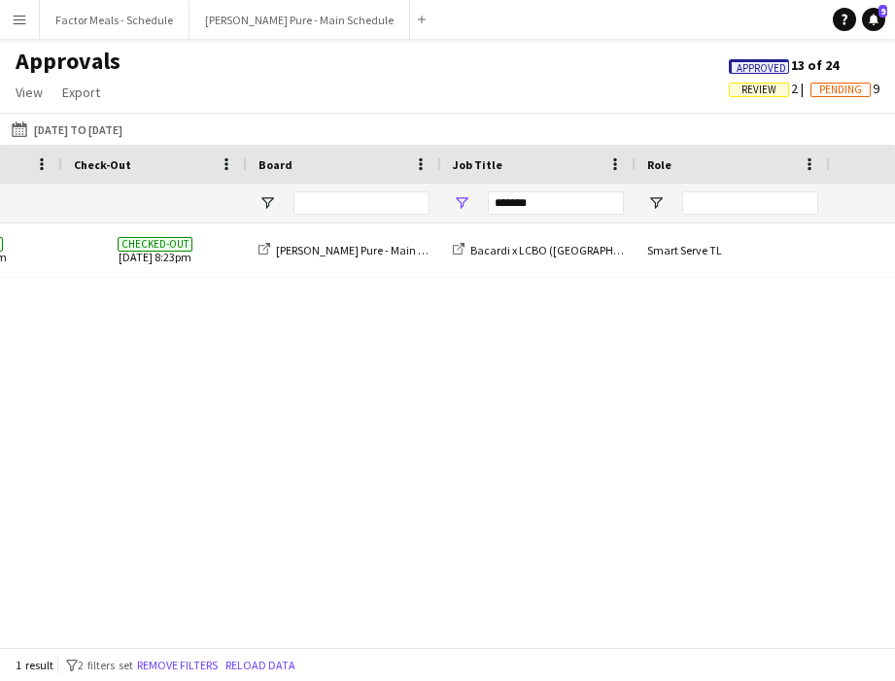
scroll to position [0, 530]
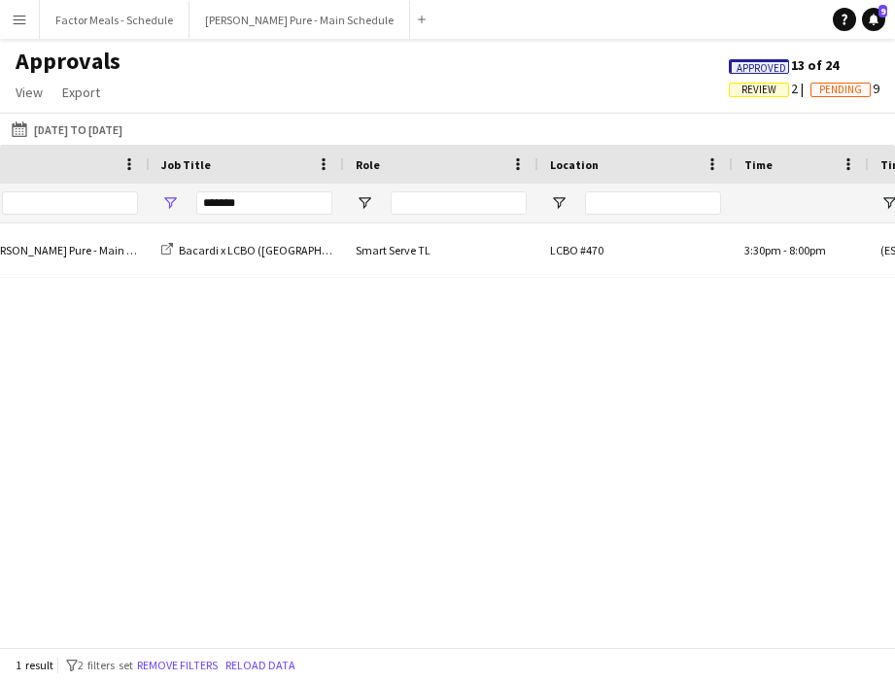
type input "**"
click at [466, 403] on div "LCBO #470 3:30pm - 8:00pm (EST/EDT) Eastern Time (US & Canada) Smart Serve TL B…" at bounding box center [447, 435] width 895 height 424
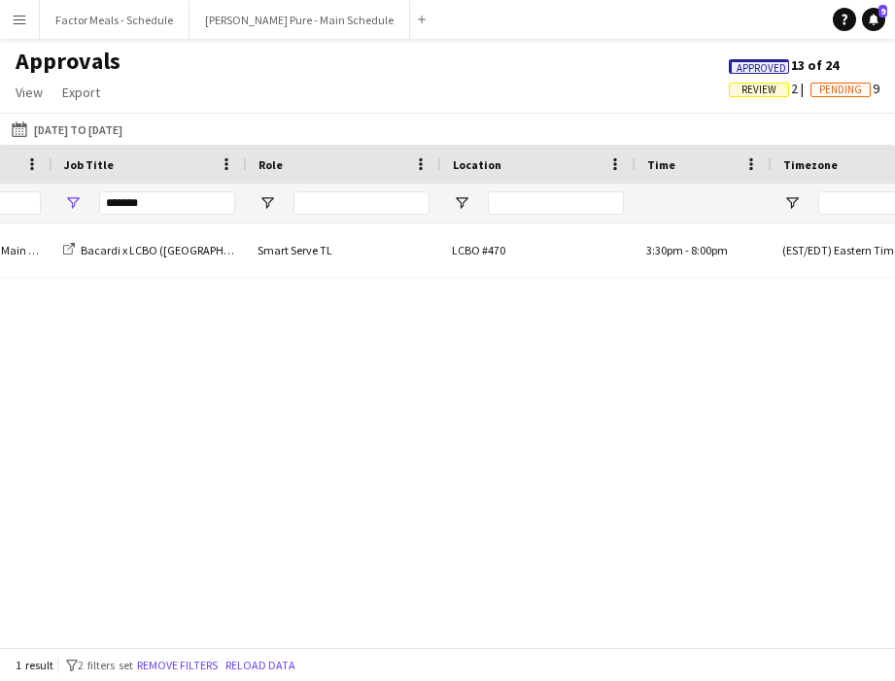
scroll to position [0, 920]
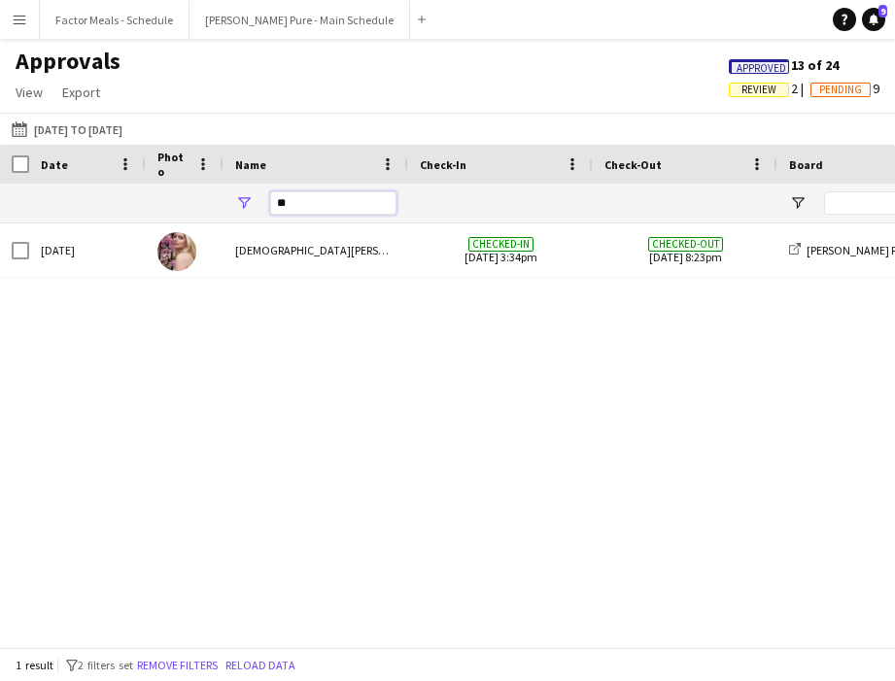
drag, startPoint x: 306, startPoint y: 205, endPoint x: 251, endPoint y: 201, distance: 55.5
click at [249, 202] on div "**" at bounding box center [315, 203] width 185 height 39
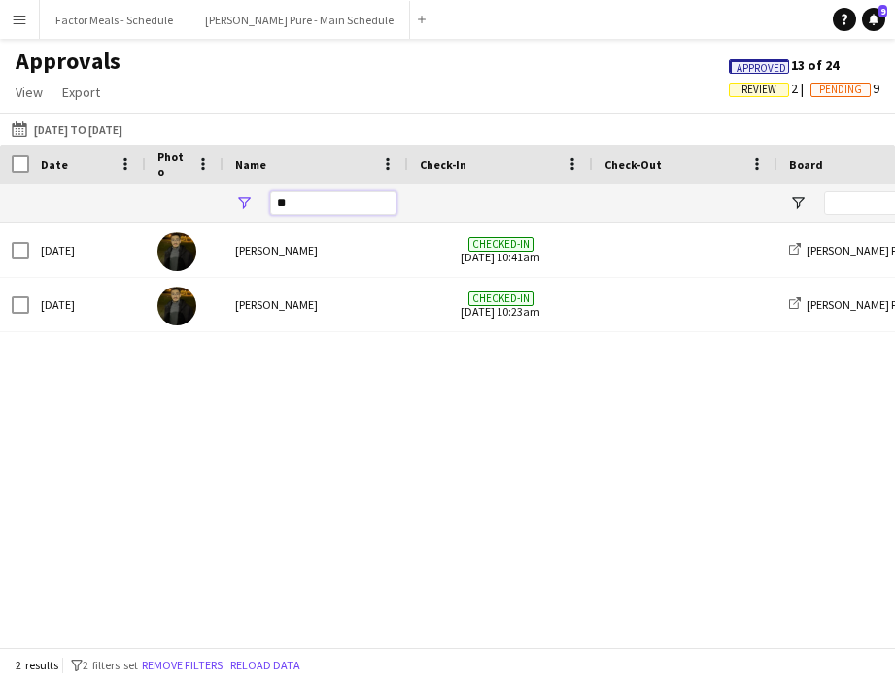
type input "**"
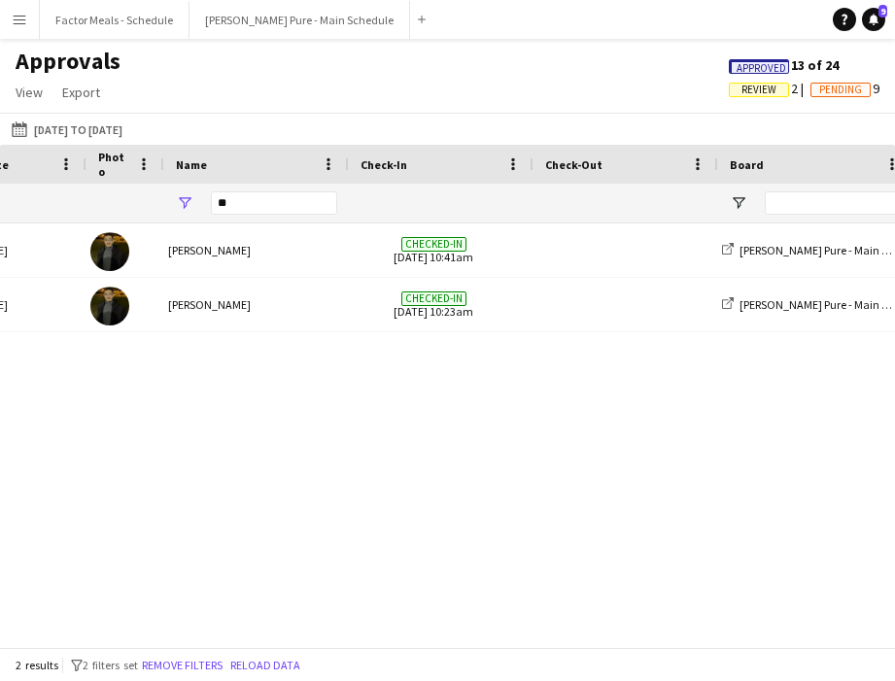
scroll to position [0, 67]
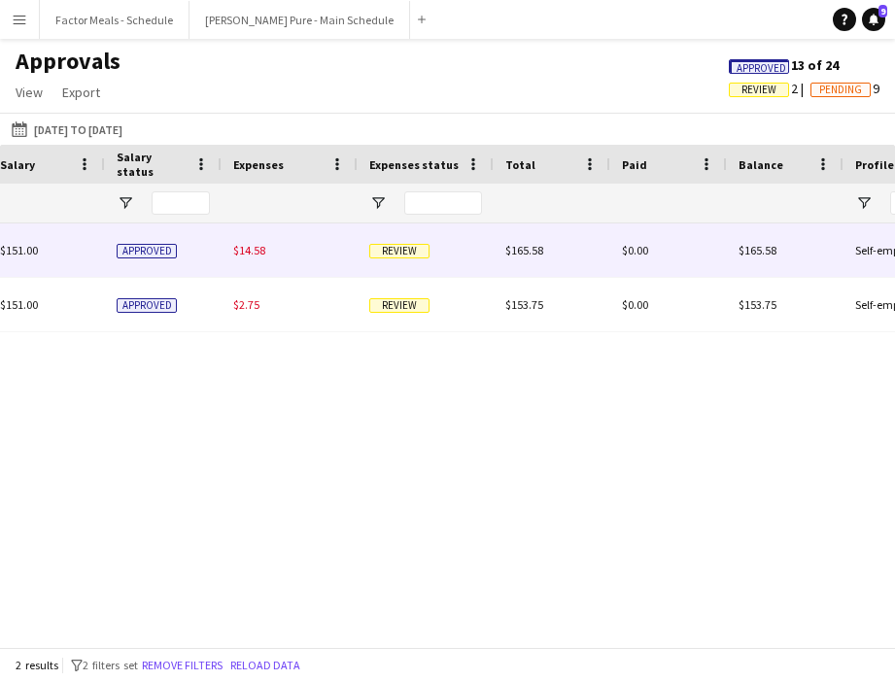
click at [394, 250] on span "Review" at bounding box center [399, 251] width 60 height 15
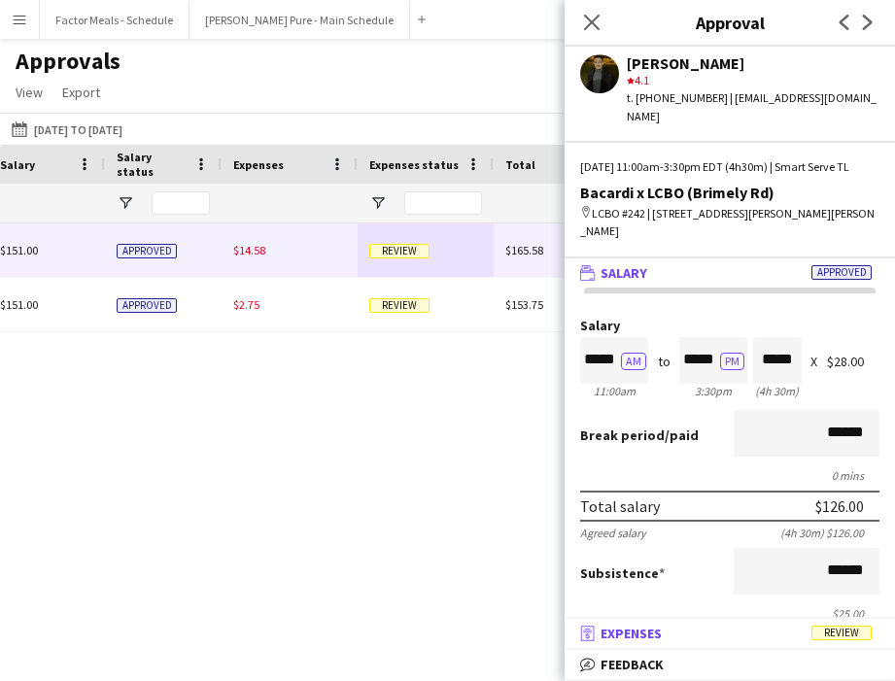
click at [711, 635] on span "Review" at bounding box center [841, 633] width 60 height 15
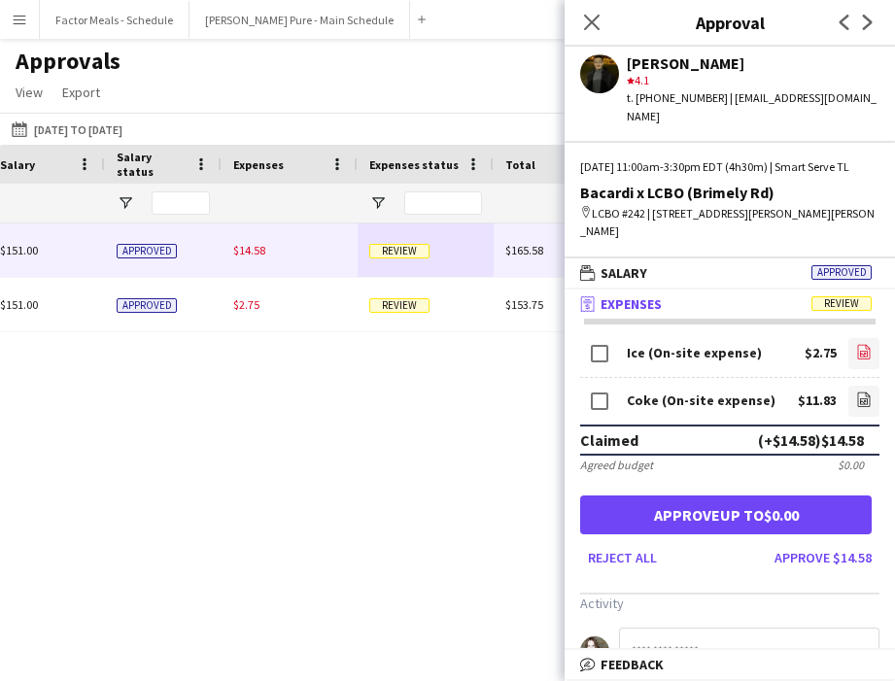
click at [711, 355] on icon "file-image" at bounding box center [864, 352] width 16 height 16
click at [711, 396] on icon "file-image" at bounding box center [864, 399] width 16 height 16
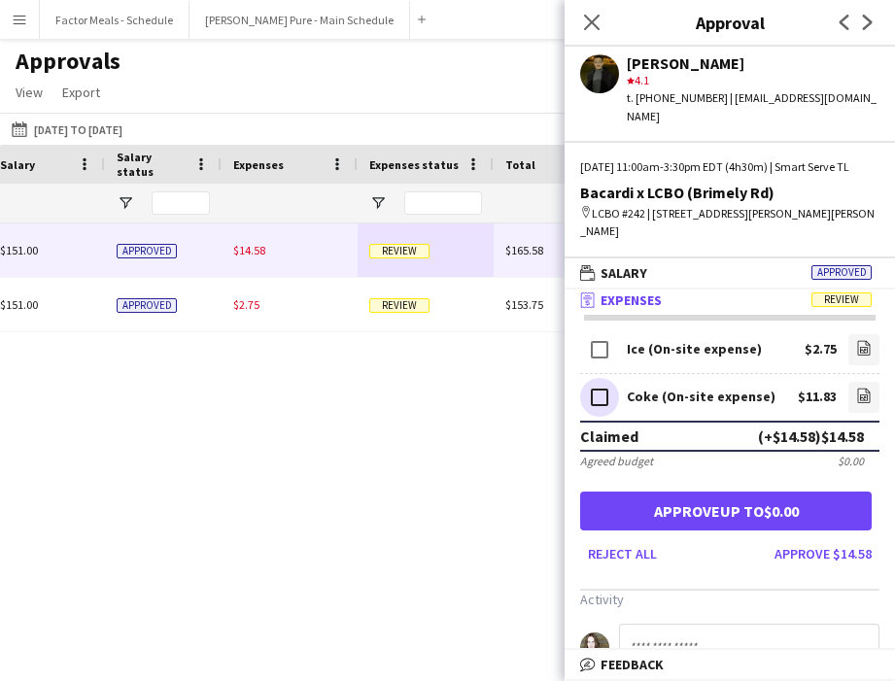
scroll to position [0, 0]
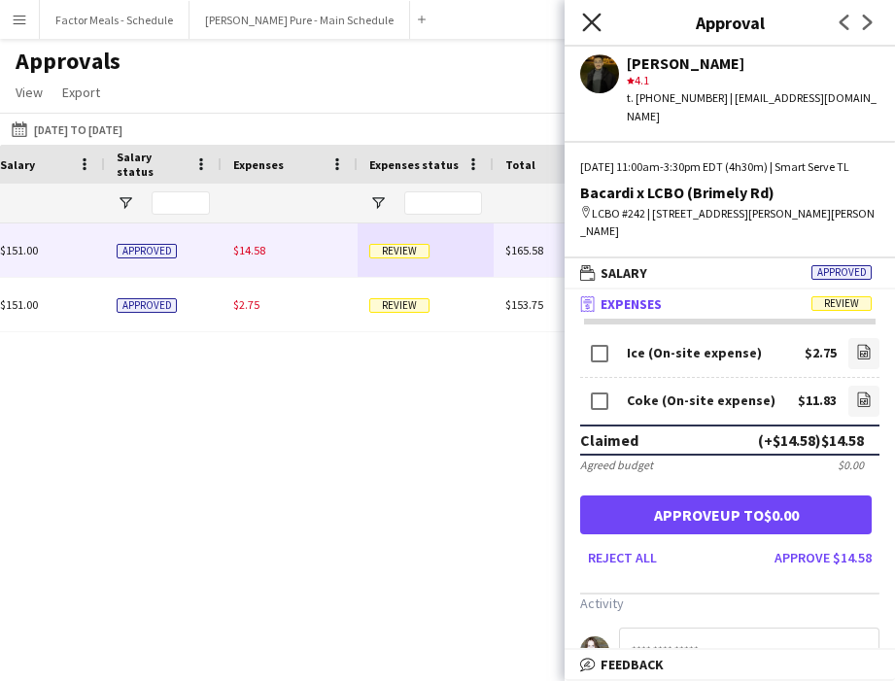
click at [595, 18] on icon at bounding box center [591, 22] width 18 height 18
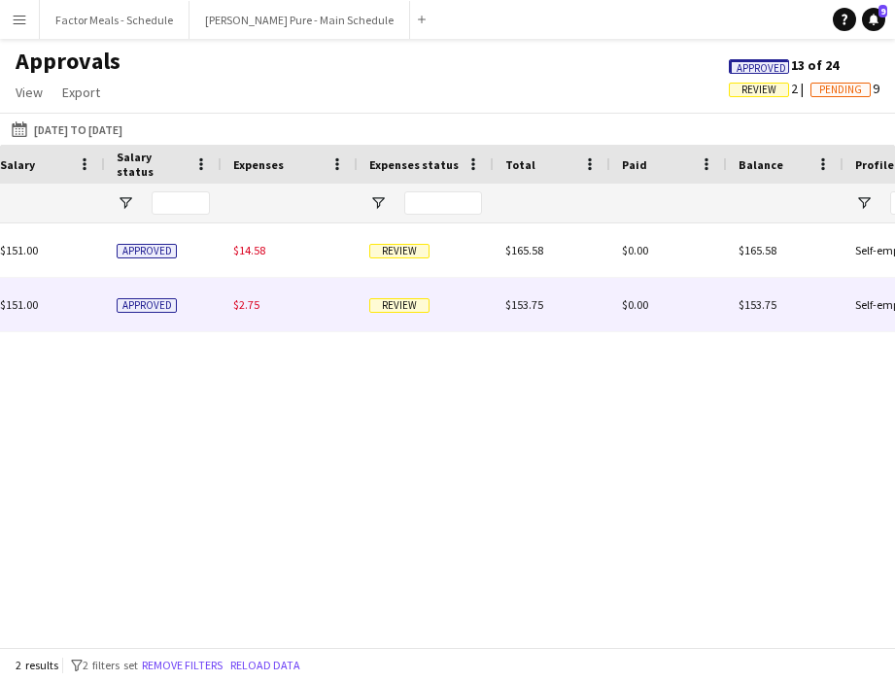
click at [397, 306] on span "Review" at bounding box center [399, 305] width 60 height 15
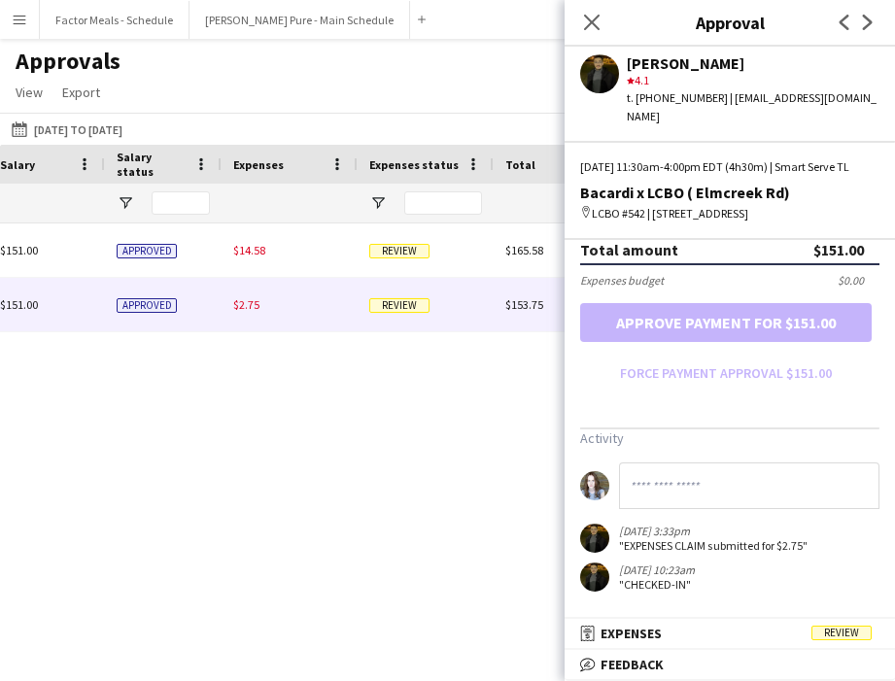
scroll to position [568, 0]
click at [711, 630] on span "Review" at bounding box center [841, 633] width 60 height 15
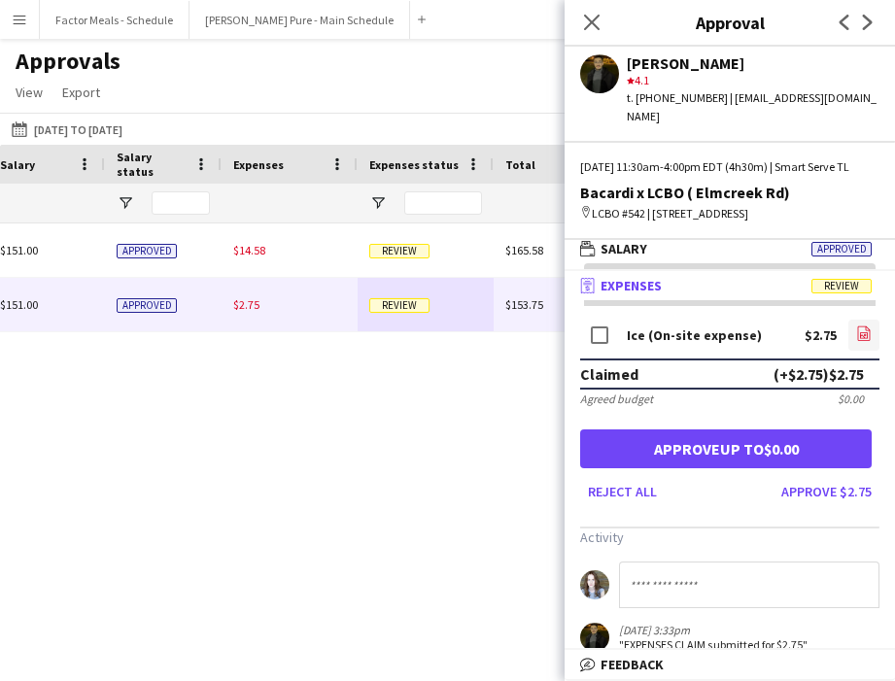
click at [711, 341] on icon "file-image" at bounding box center [864, 333] width 16 height 16
click at [711, 507] on button "Approve $2.75" at bounding box center [826, 491] width 106 height 31
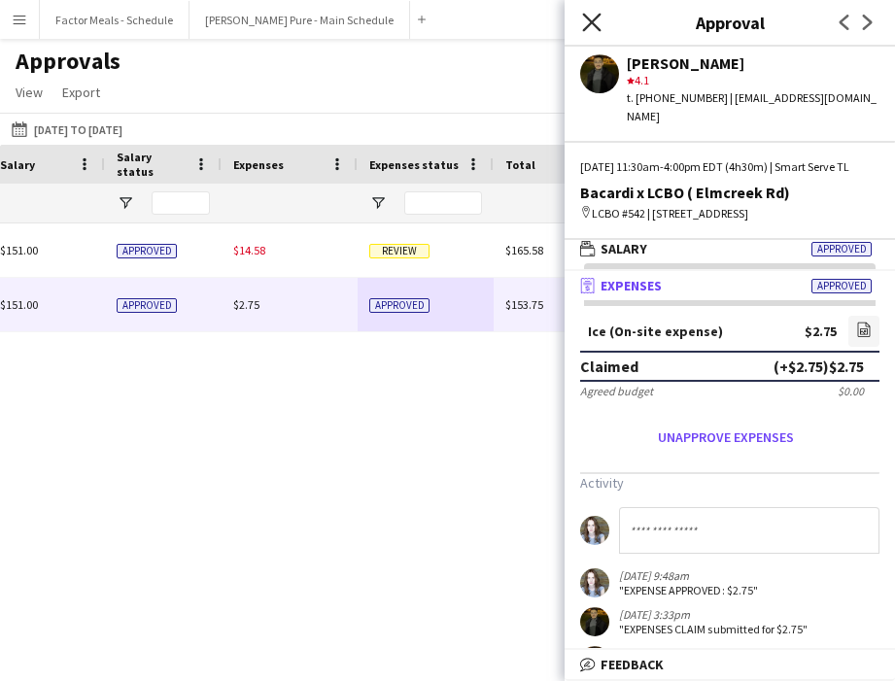
click at [593, 22] on icon at bounding box center [591, 22] width 18 height 18
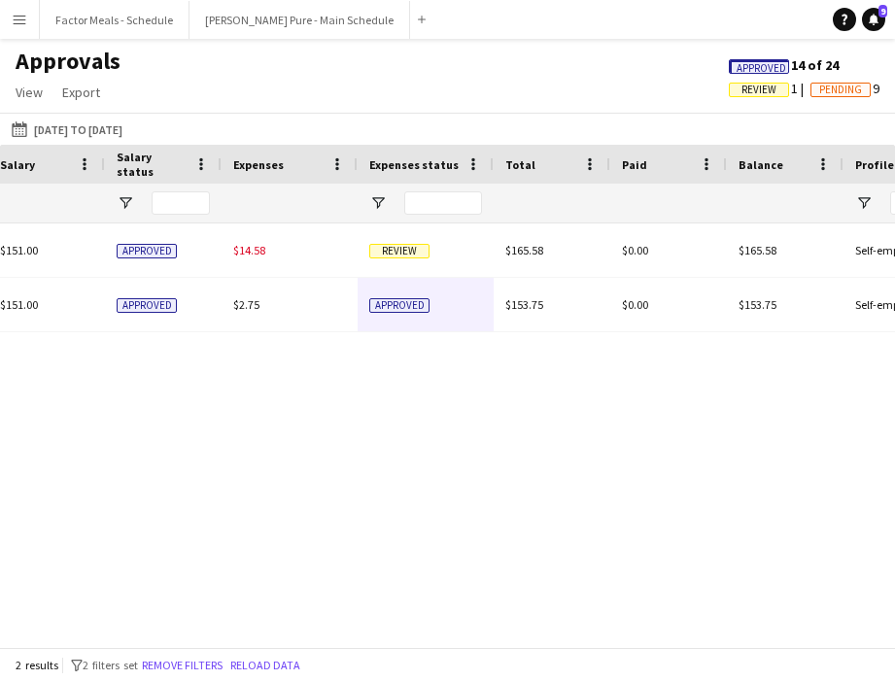
click at [400, 459] on div "(EST/EDT) Eastern Time (US & Canada) $151.00 Approved $14.58 Review $165.58 $0.…" at bounding box center [447, 435] width 895 height 424
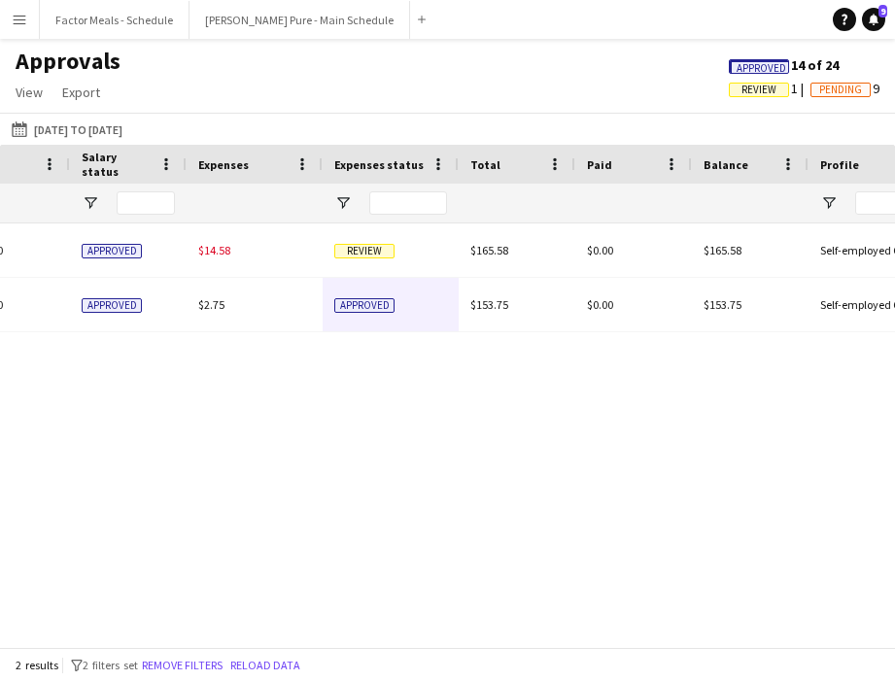
scroll to position [0, 1969]
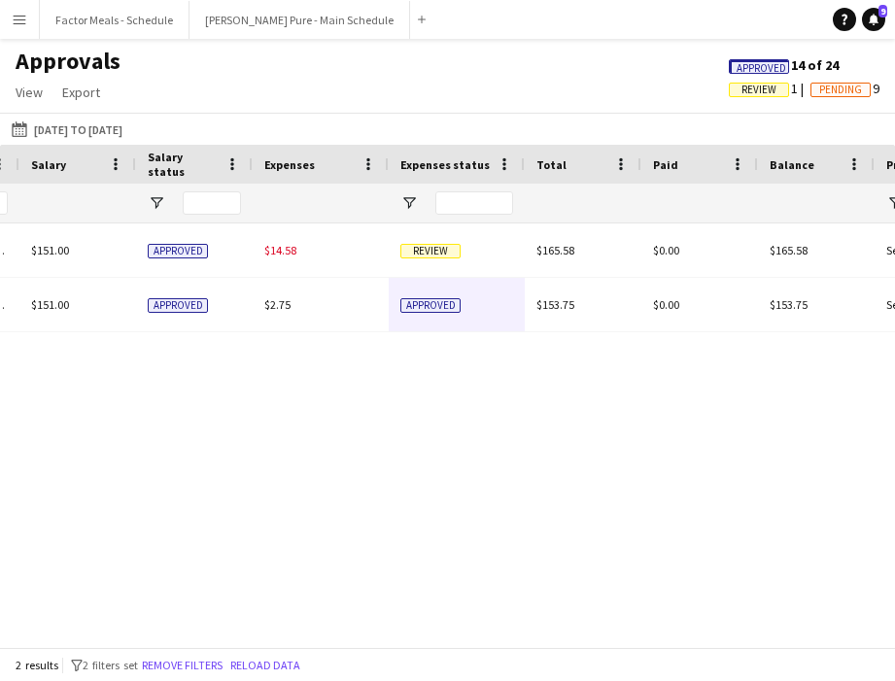
click at [397, 451] on div "$14.58 Review $165.58 $0.00 $165.58 Self-employed Crew star star star star star…" at bounding box center [447, 435] width 895 height 424
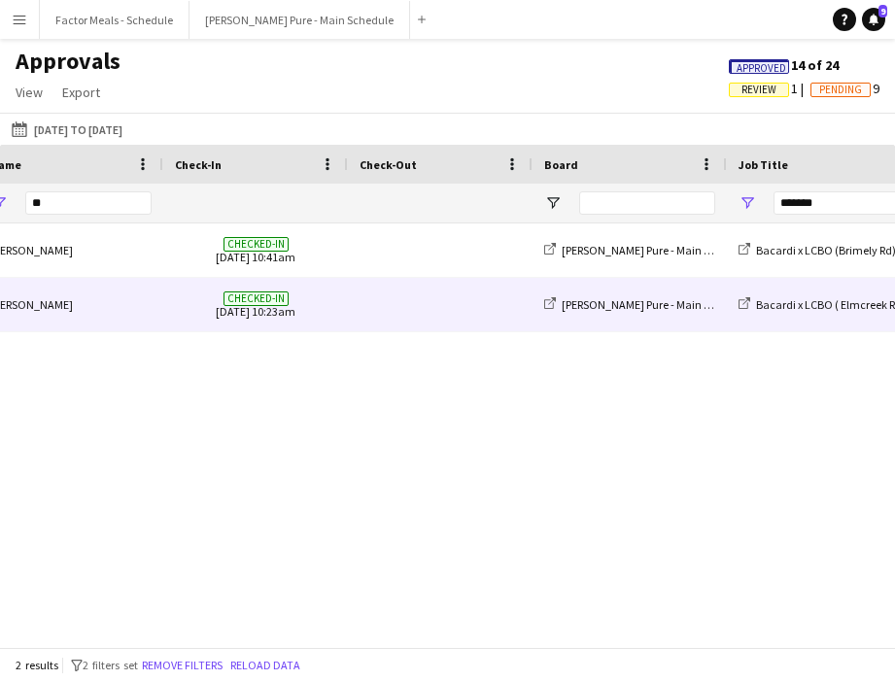
scroll to position [0, 745]
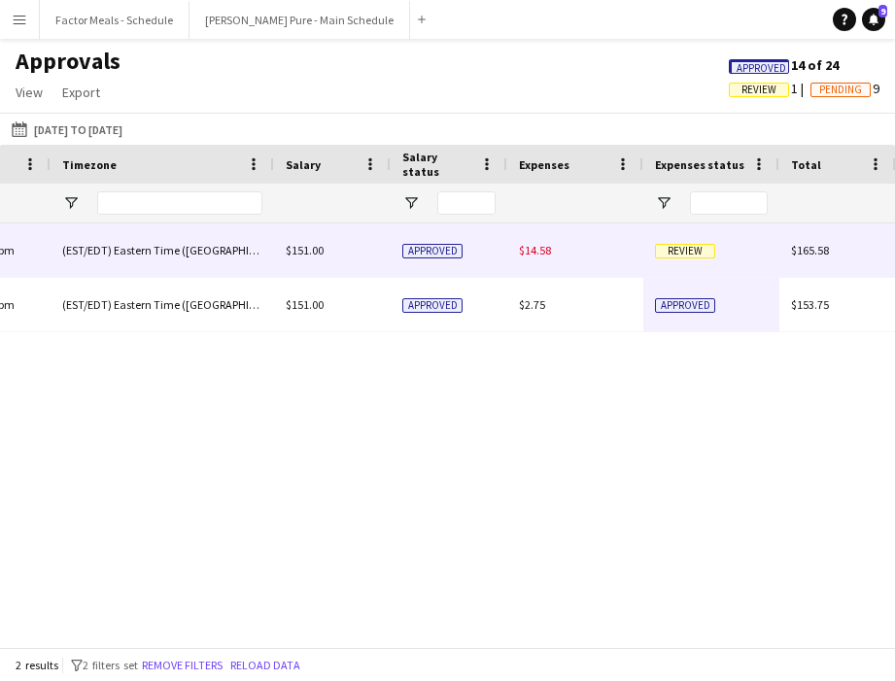
click at [686, 249] on span "Review" at bounding box center [685, 251] width 60 height 15
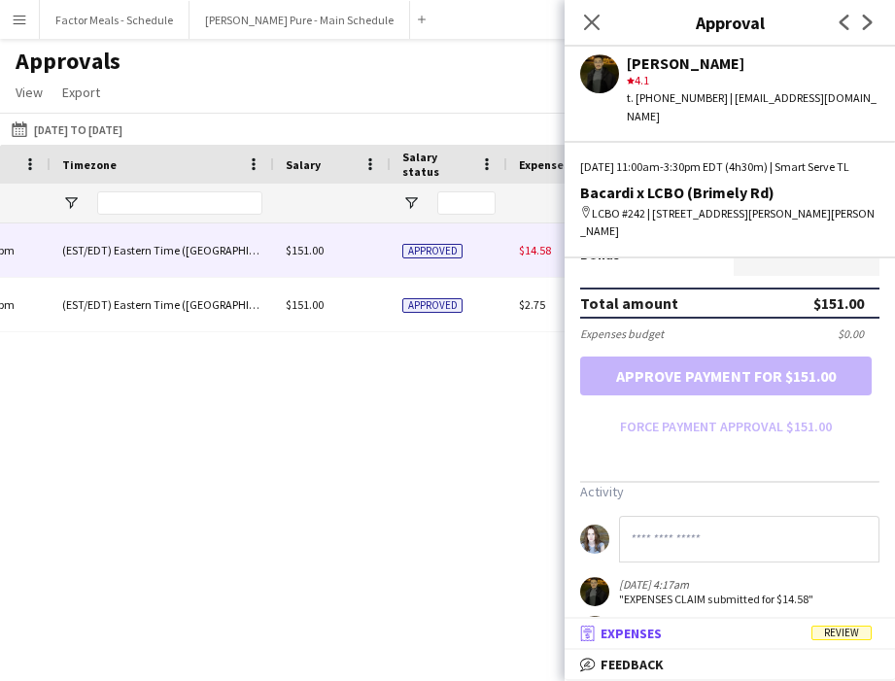
click at [711, 636] on span "Review" at bounding box center [841, 633] width 60 height 15
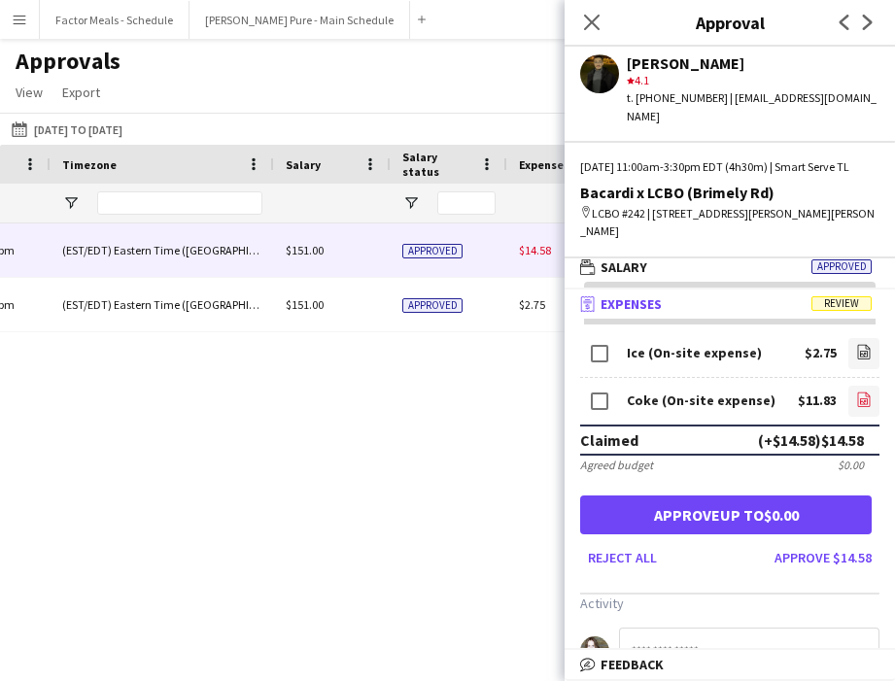
click at [711, 401] on icon "file-image" at bounding box center [864, 399] width 16 height 16
click at [589, 27] on icon "Close pop-in" at bounding box center [592, 23] width 16 height 16
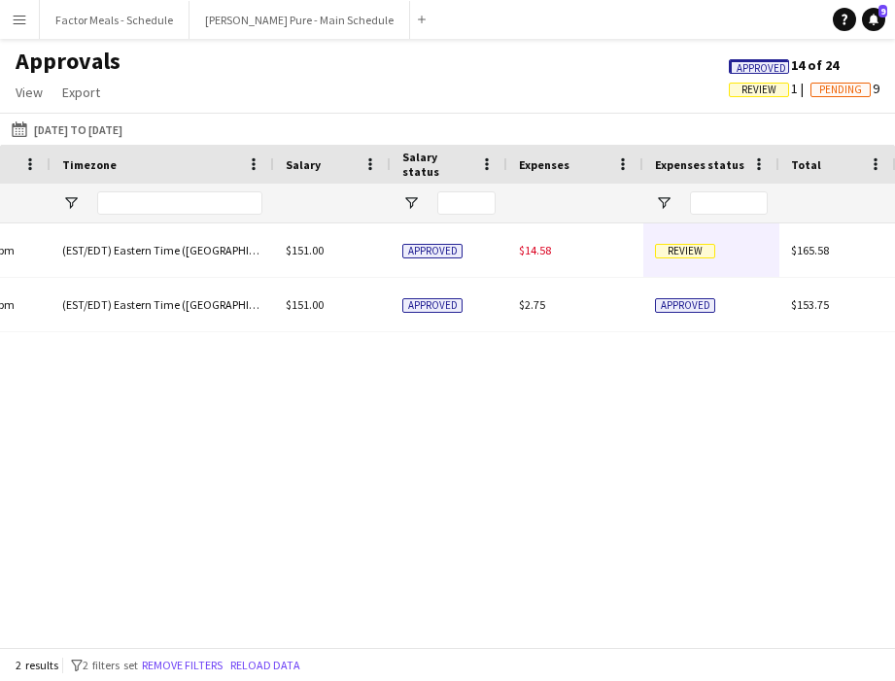
click at [492, 86] on div "Approvals View Customise view Customise filters Reset Filters Reset View Reset …" at bounding box center [447, 80] width 895 height 66
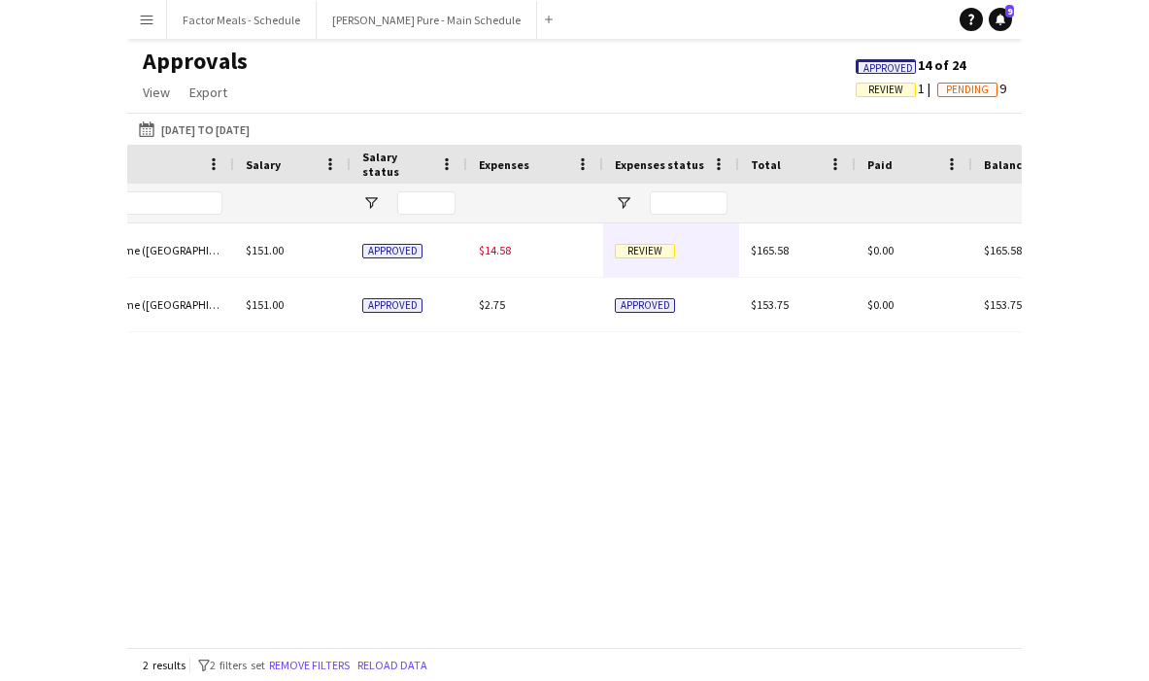
scroll to position [0, 1807]
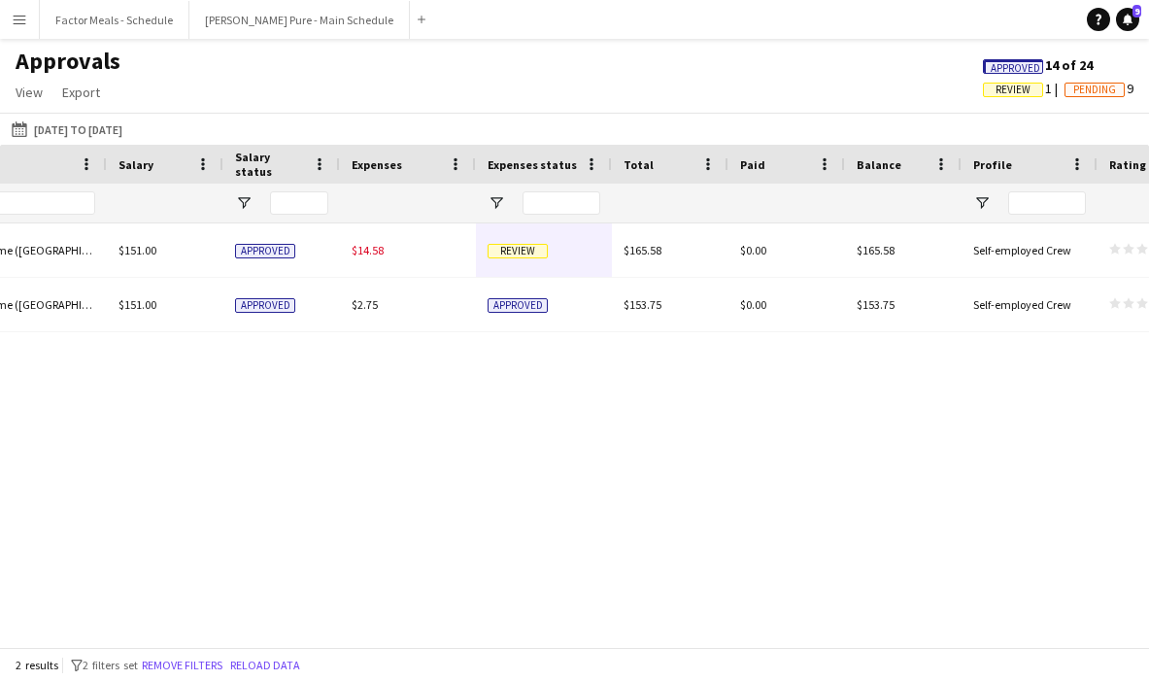
click at [697, 481] on div "11:00am - 3:30pm (EST/EDT) Eastern Time (US & Canada) $151.00 Approved $14.58 R…" at bounding box center [574, 435] width 1149 height 424
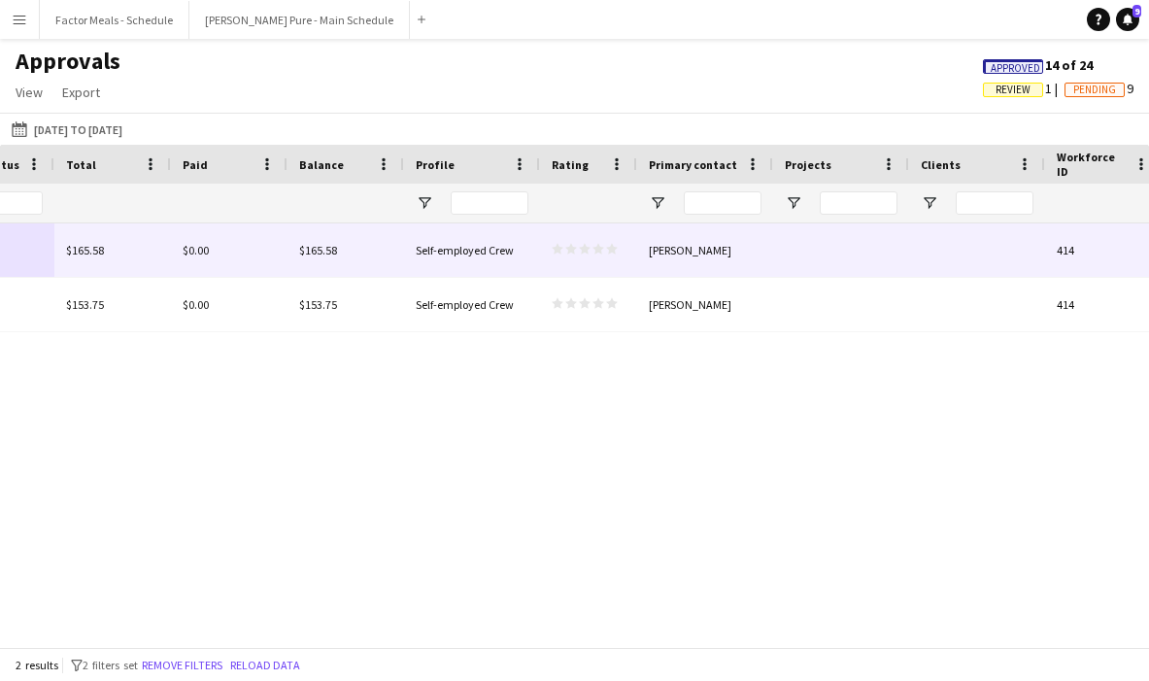
scroll to position [0, 2377]
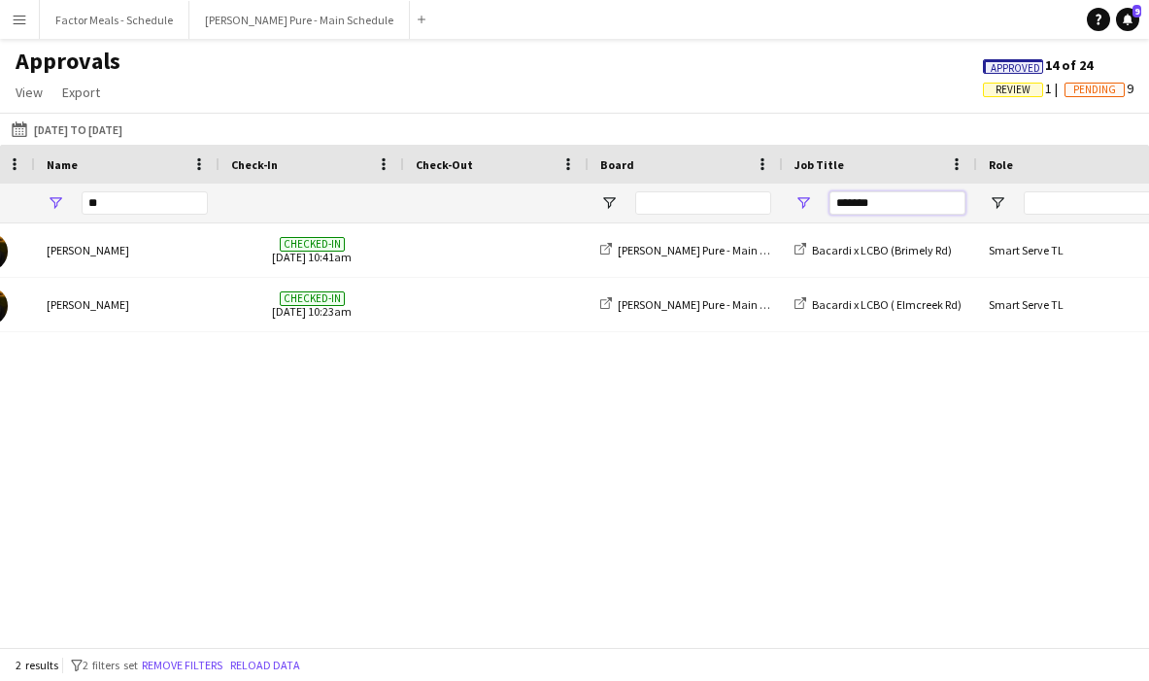
drag, startPoint x: 883, startPoint y: 209, endPoint x: 732, endPoint y: 183, distance: 152.8
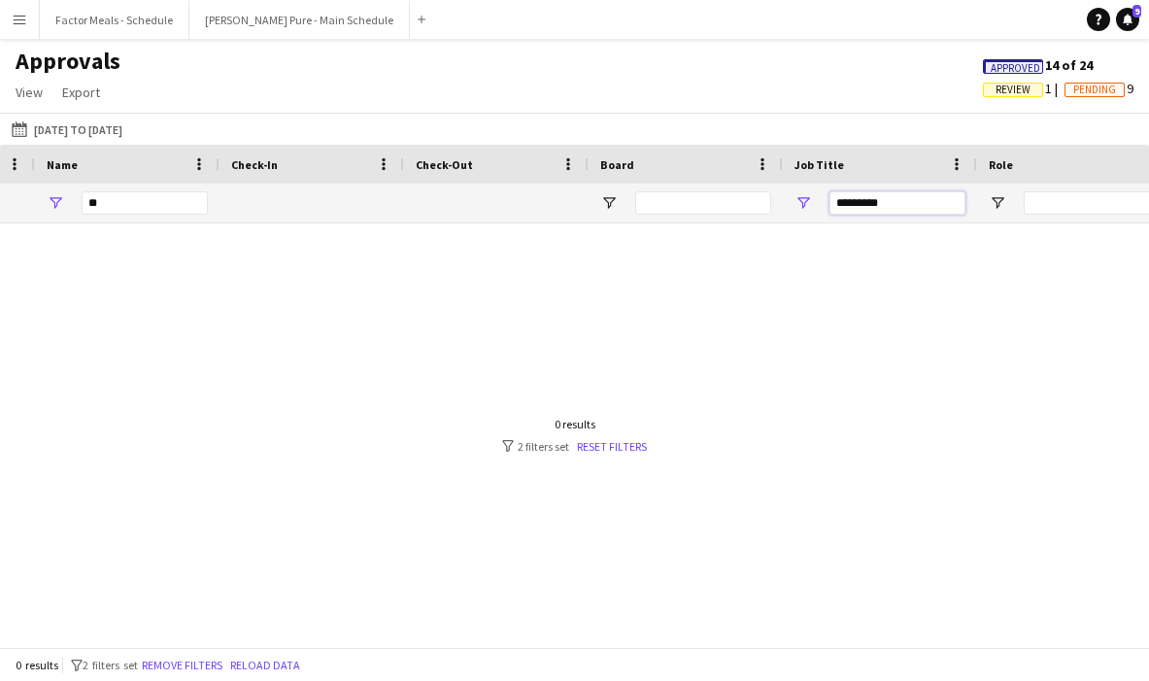
type input "*********"
click at [160, 217] on div "**" at bounding box center [145, 203] width 126 height 39
drag, startPoint x: 145, startPoint y: 200, endPoint x: 1, endPoint y: 199, distance: 143.8
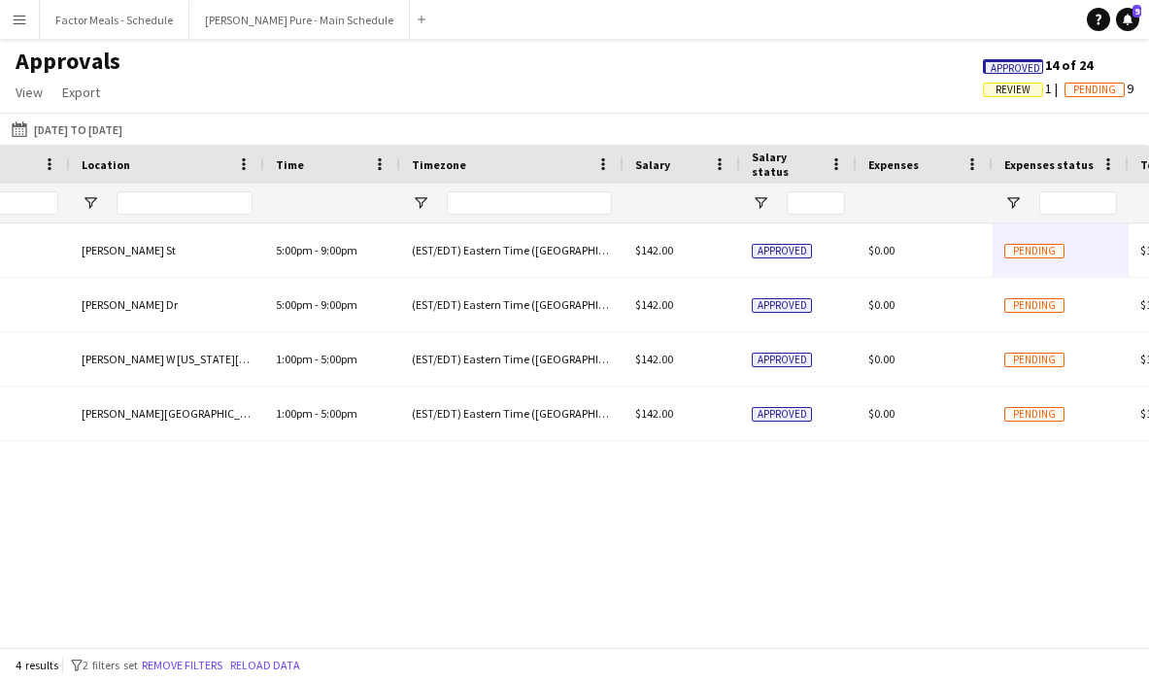
type input "*****"
click at [711, 61] on div "Approved 14 of 24" at bounding box center [1059, 64] width 182 height 17
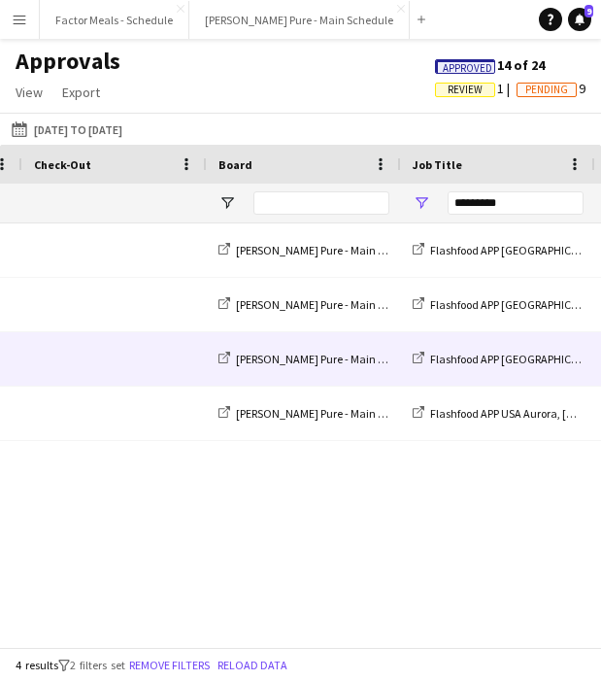
scroll to position [0, 895]
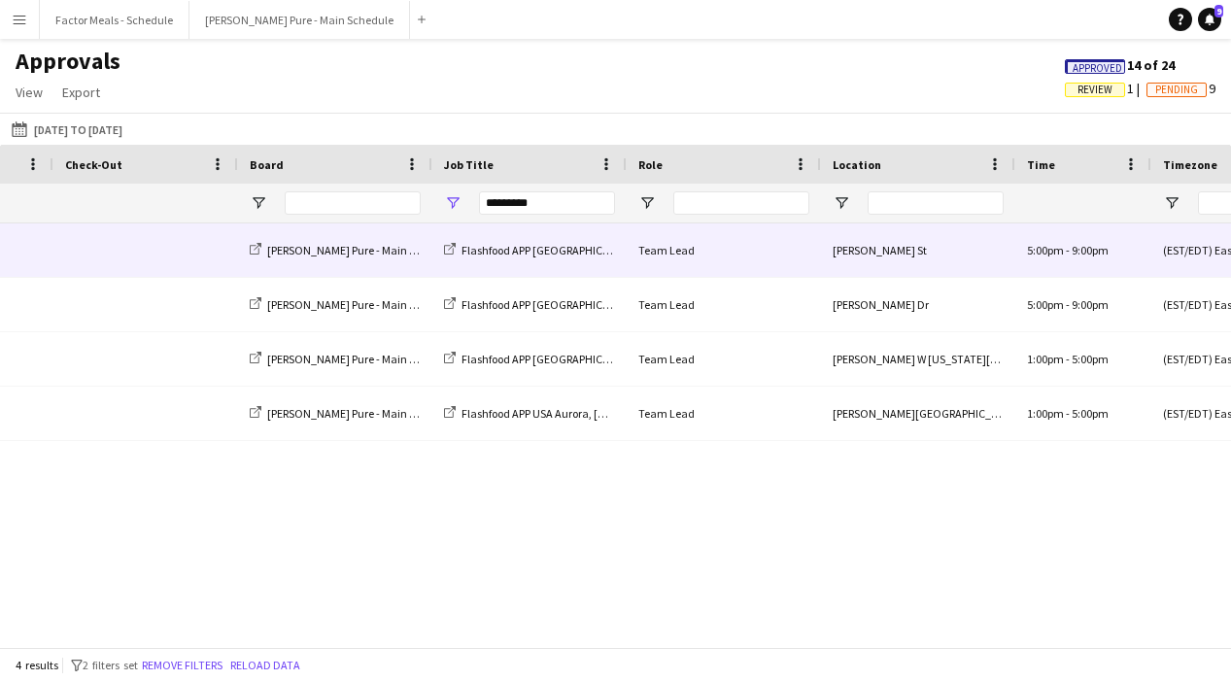
click at [711, 249] on div "SAL Peco St" at bounding box center [918, 249] width 194 height 53
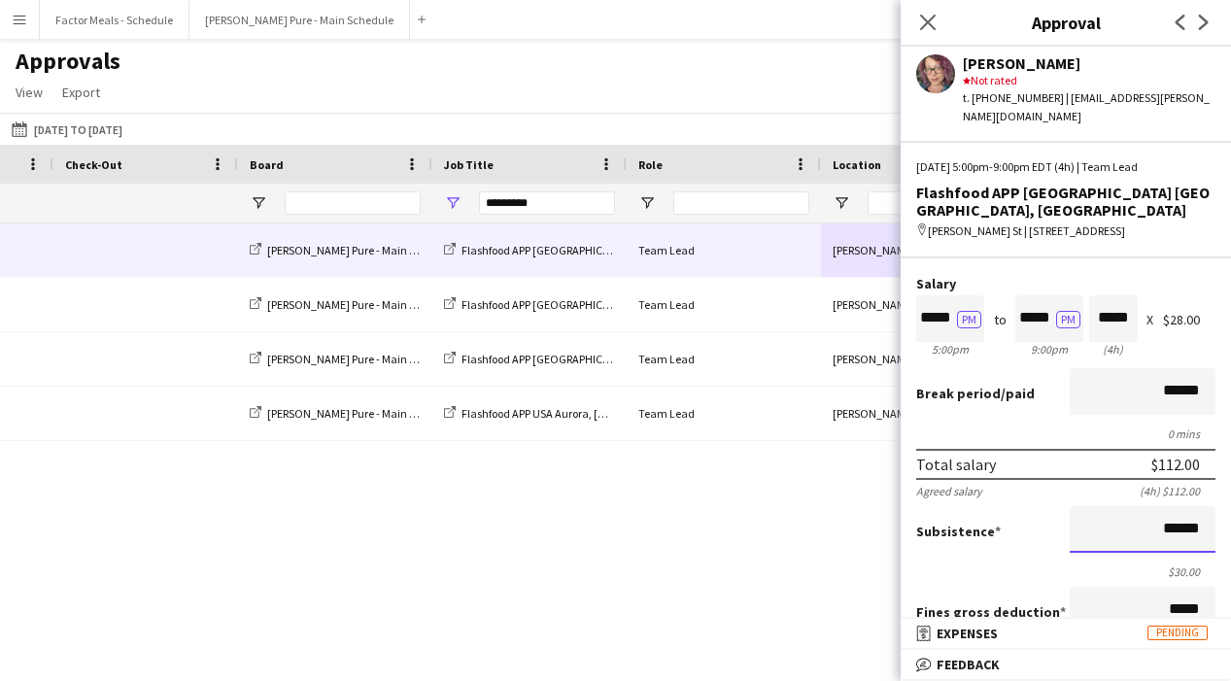
click at [711, 506] on input "******" at bounding box center [1143, 529] width 146 height 47
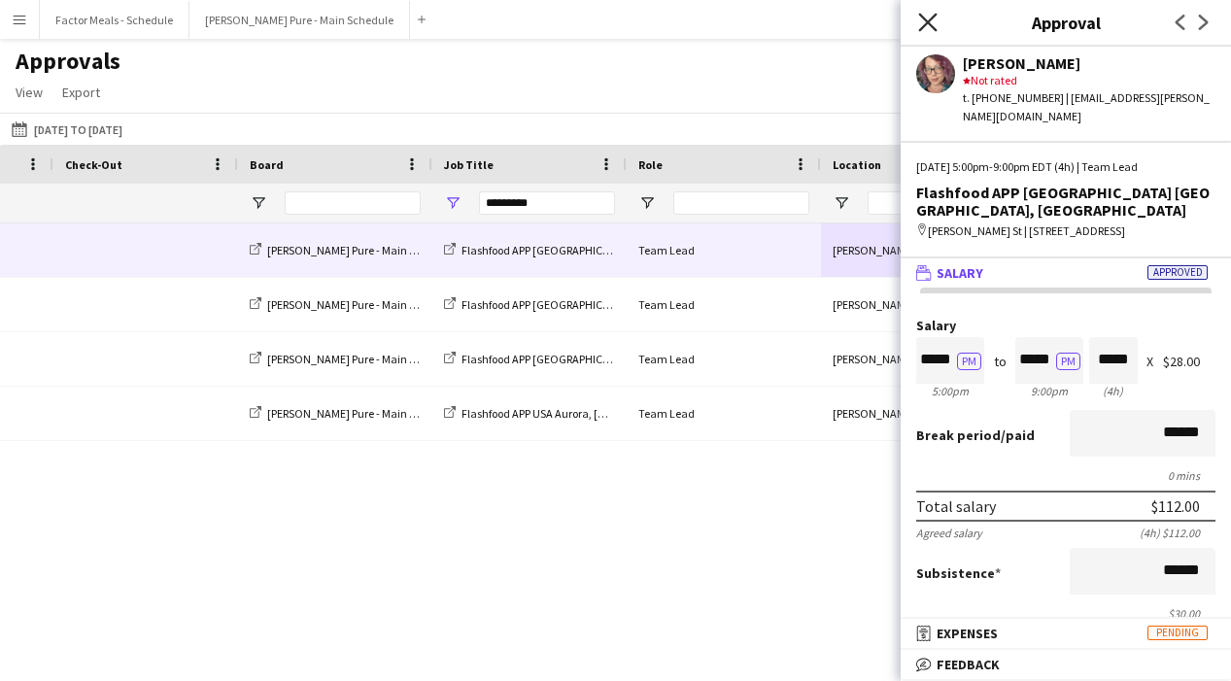
click at [711, 18] on icon "Close pop-in" at bounding box center [927, 22] width 18 height 18
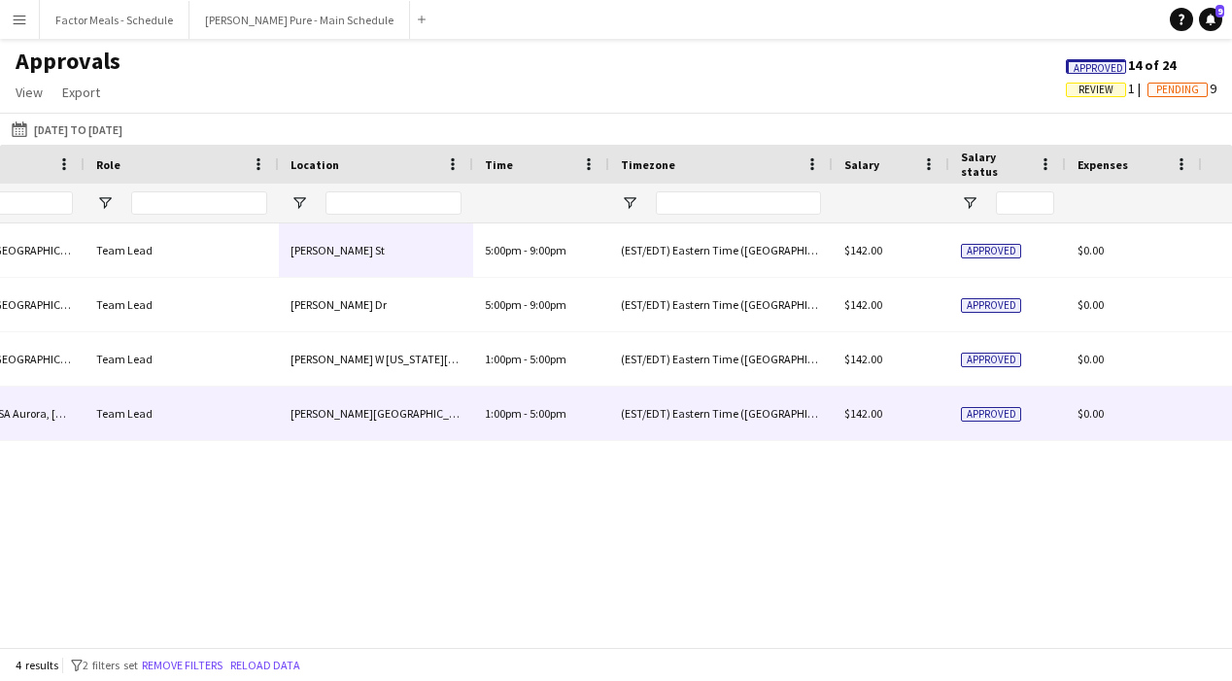
scroll to position [0, 334]
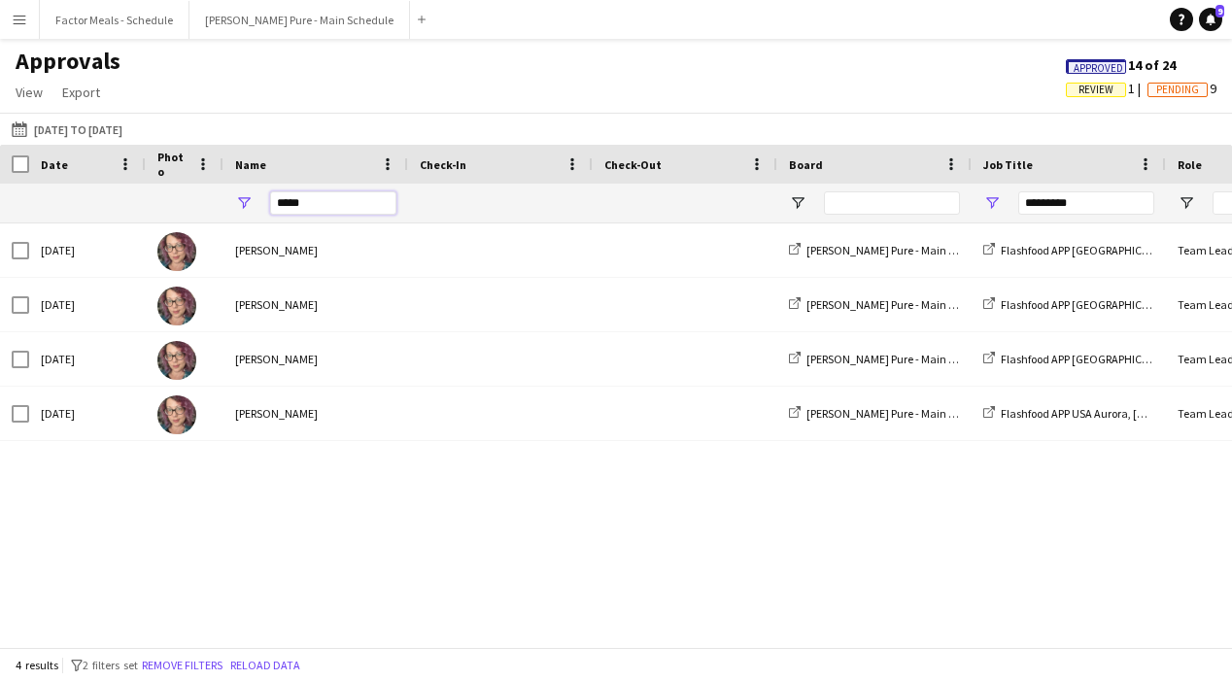
drag, startPoint x: 305, startPoint y: 210, endPoint x: 246, endPoint y: 210, distance: 59.3
click at [245, 210] on div "*****" at bounding box center [315, 203] width 185 height 39
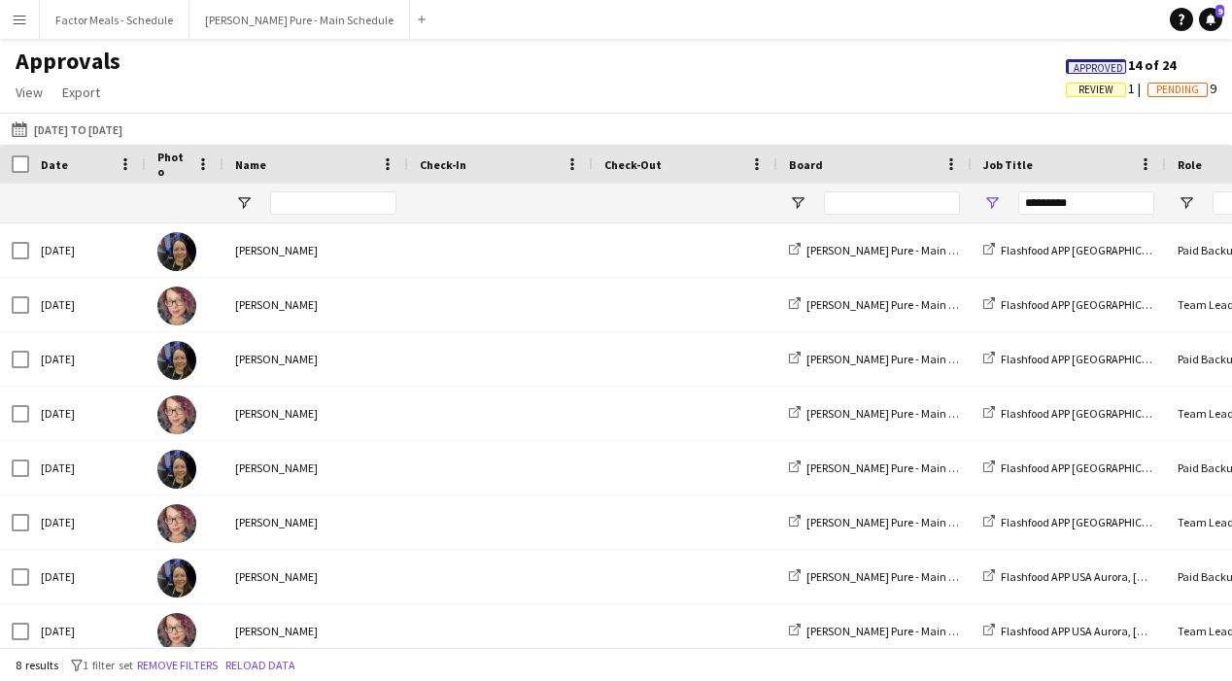
click at [24, 17] on app-icon "Menu" at bounding box center [20, 20] width 16 height 16
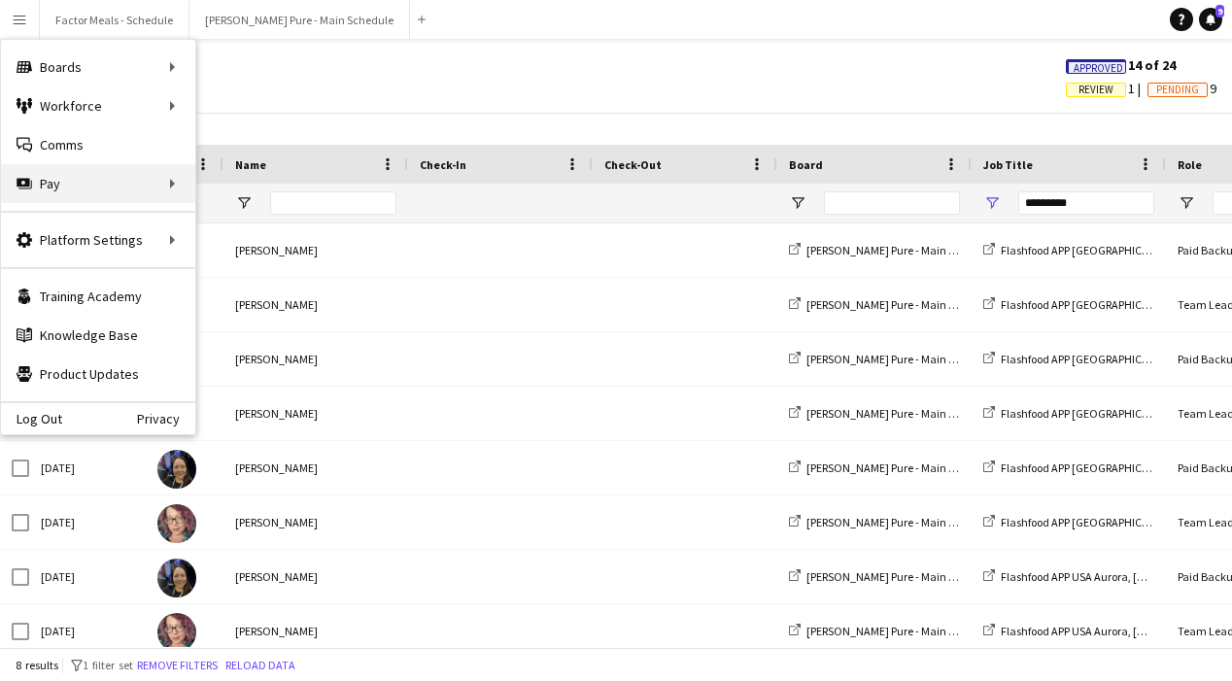
click at [65, 188] on div "Pay Pay" at bounding box center [98, 183] width 194 height 39
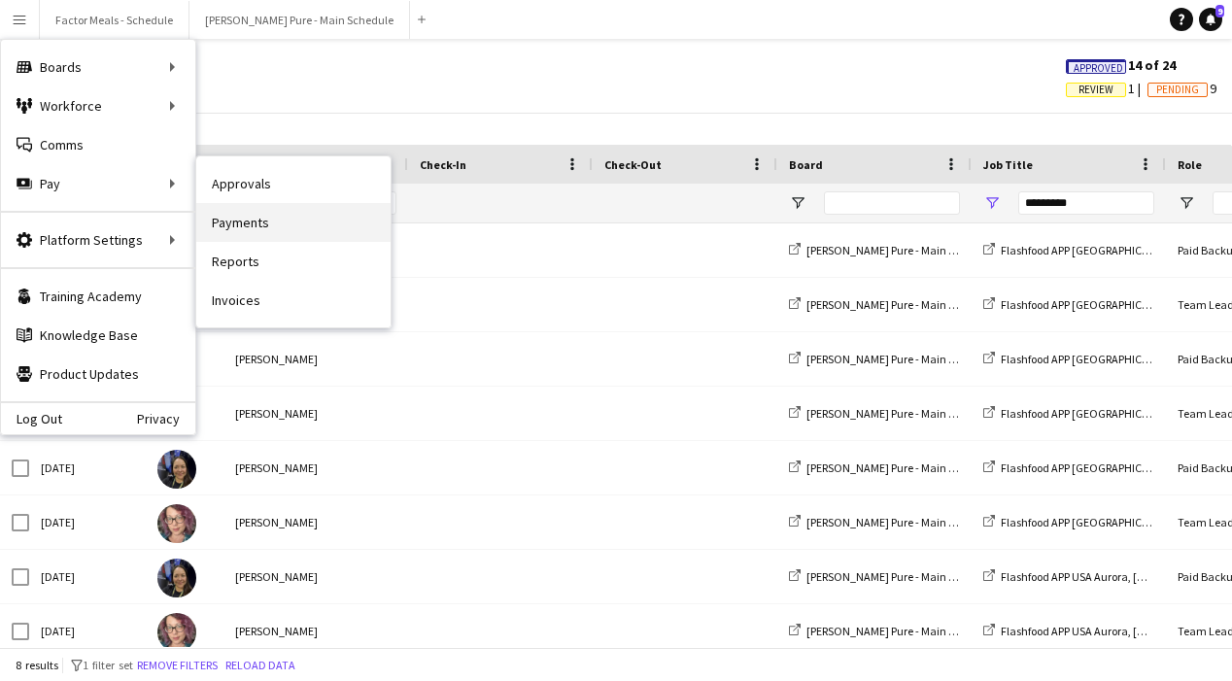
click at [255, 222] on link "Payments" at bounding box center [293, 222] width 194 height 39
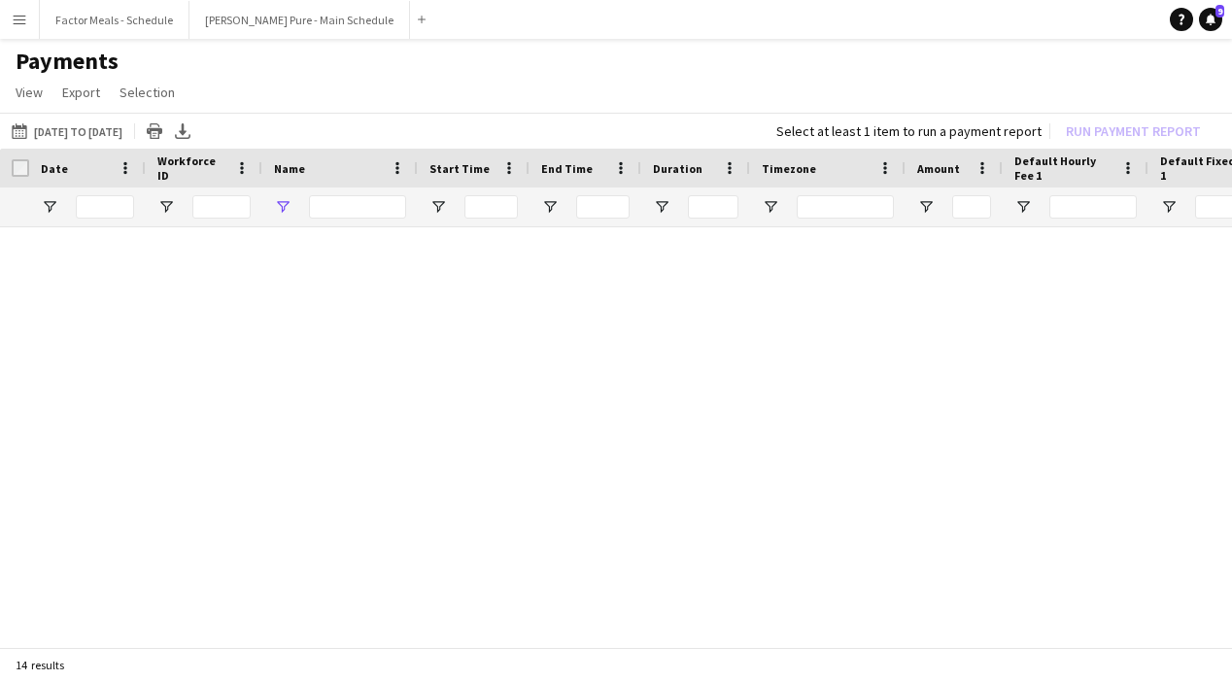
type input "*****"
click at [338, 211] on input "*****" at bounding box center [357, 206] width 97 height 23
drag, startPoint x: 373, startPoint y: 211, endPoint x: 249, endPoint y: 211, distance: 124.3
type input "*****"
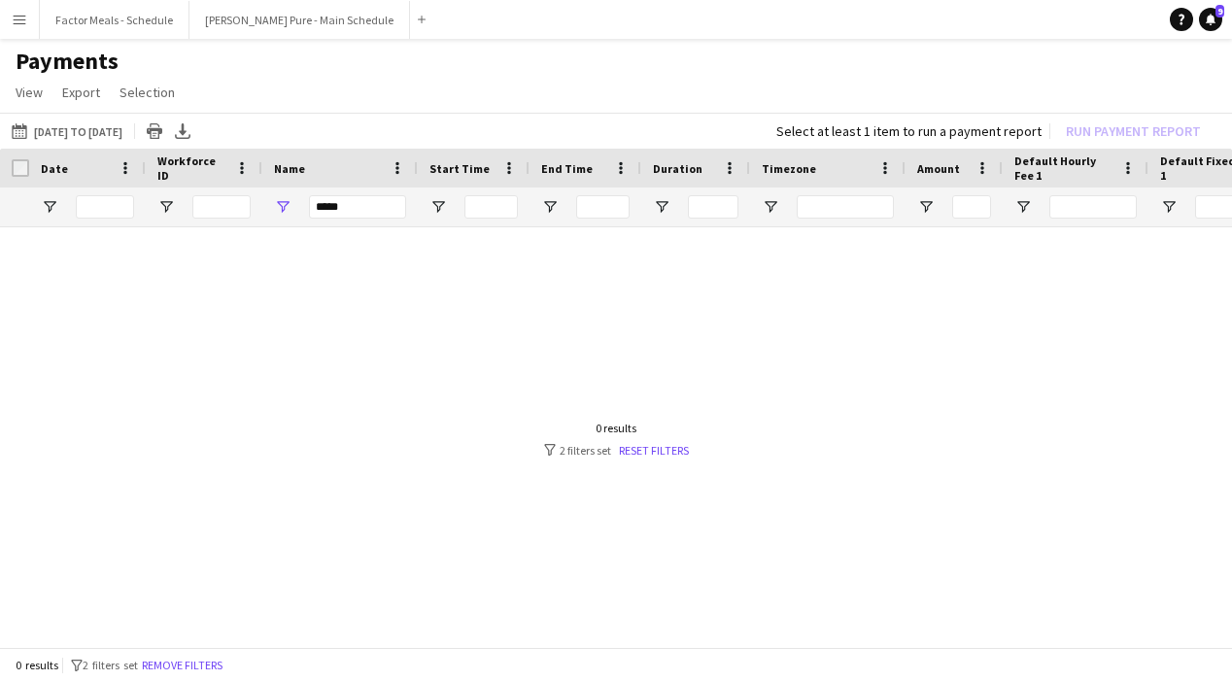
click at [430, 346] on div at bounding box center [616, 439] width 1232 height 424
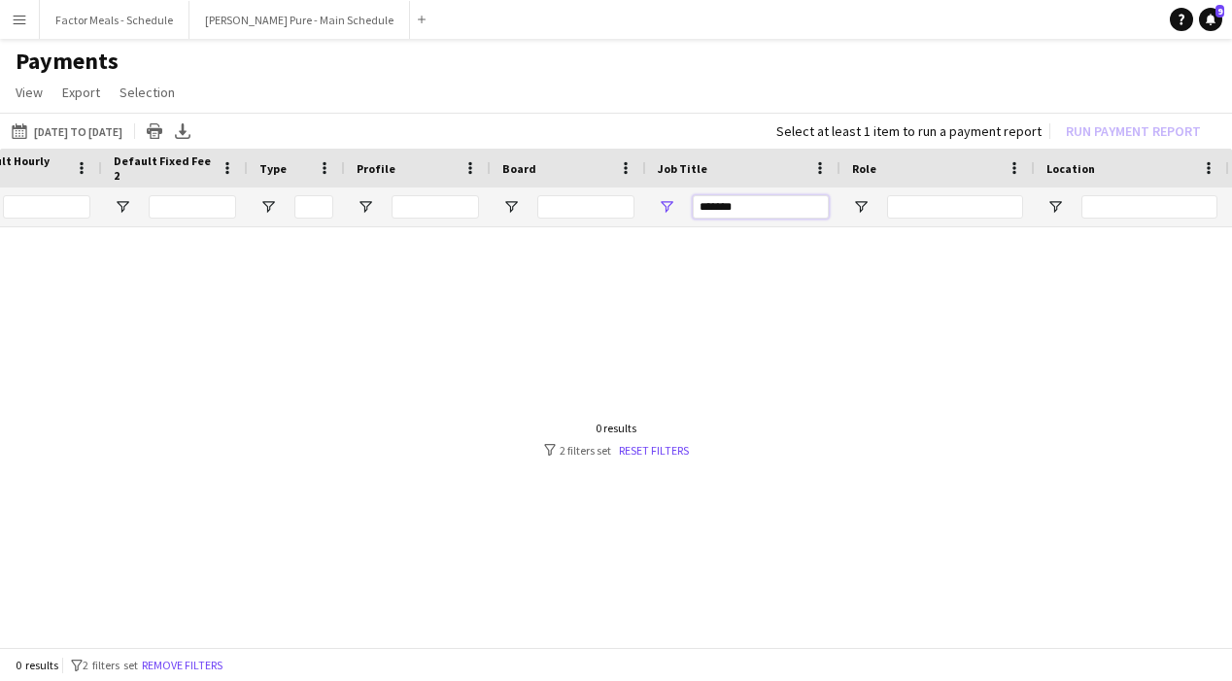
drag, startPoint x: 770, startPoint y: 206, endPoint x: 554, endPoint y: 206, distance: 216.6
click at [553, 206] on div at bounding box center [285, 206] width 3246 height 39
type input "*"
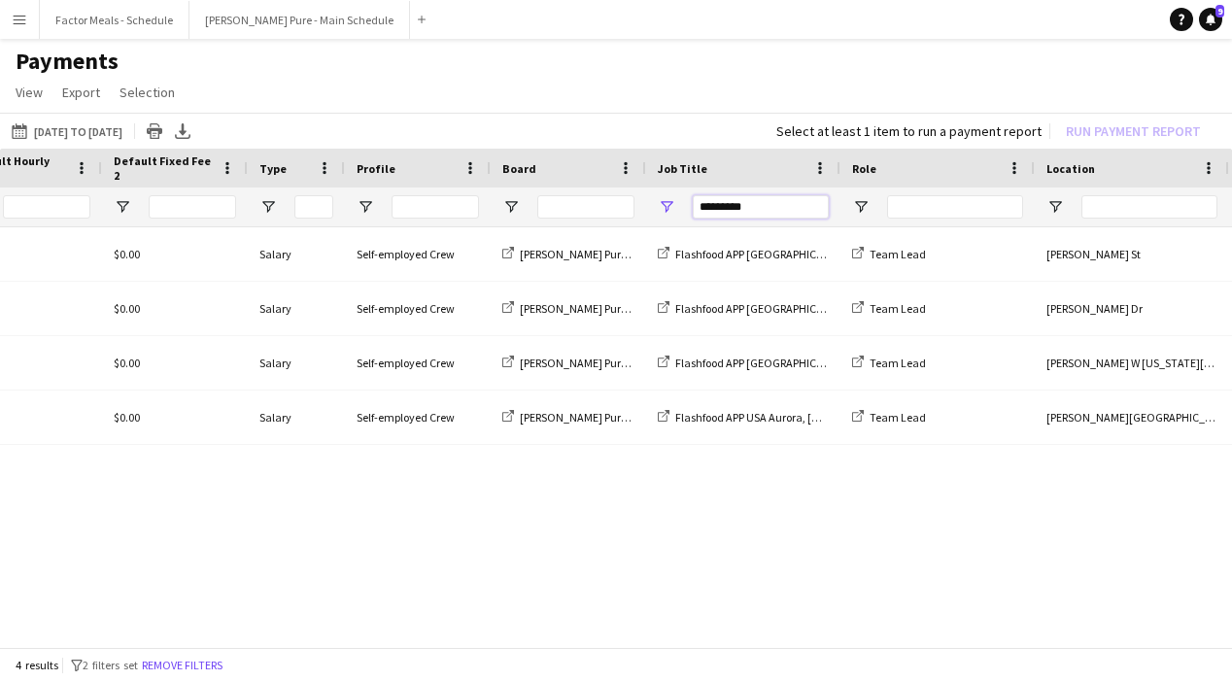
type input "*********"
click at [493, 520] on div "$0.00 $0.00 $0.00 $0.00 Salary Self-employed Crew Simon Pure - Main Schedule Fl…" at bounding box center [616, 439] width 1232 height 424
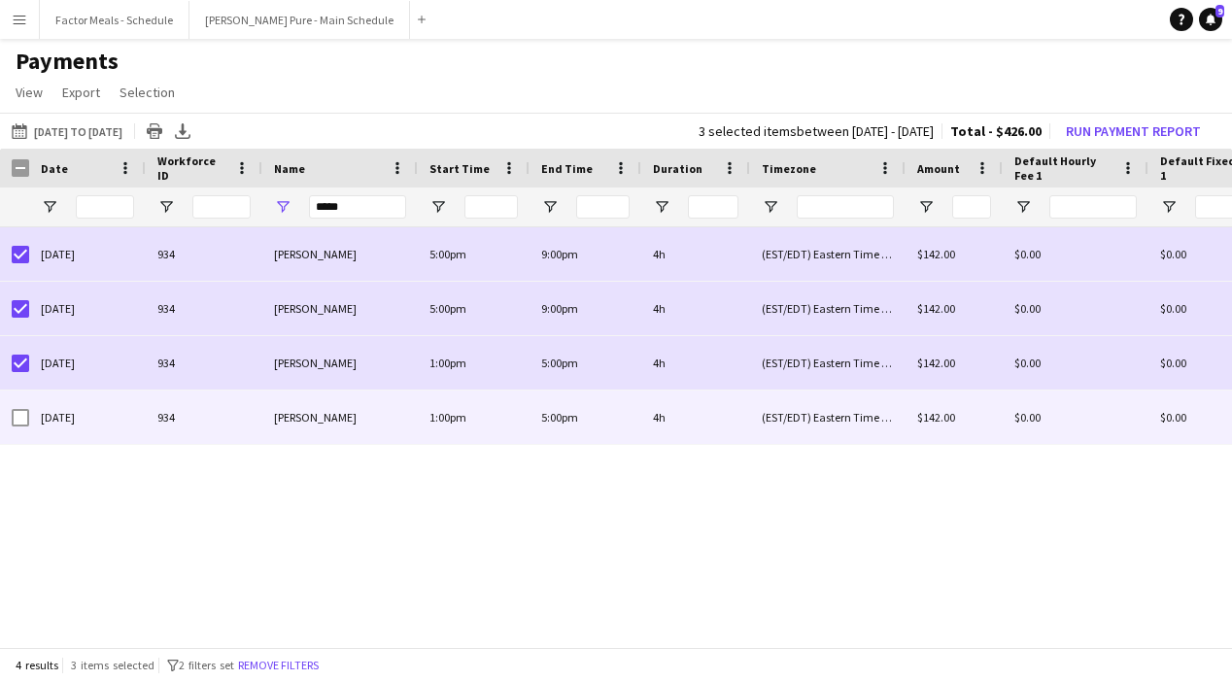
click at [22, 402] on div at bounding box center [20, 418] width 17 height 54
click at [20, 426] on div at bounding box center [20, 418] width 17 height 54
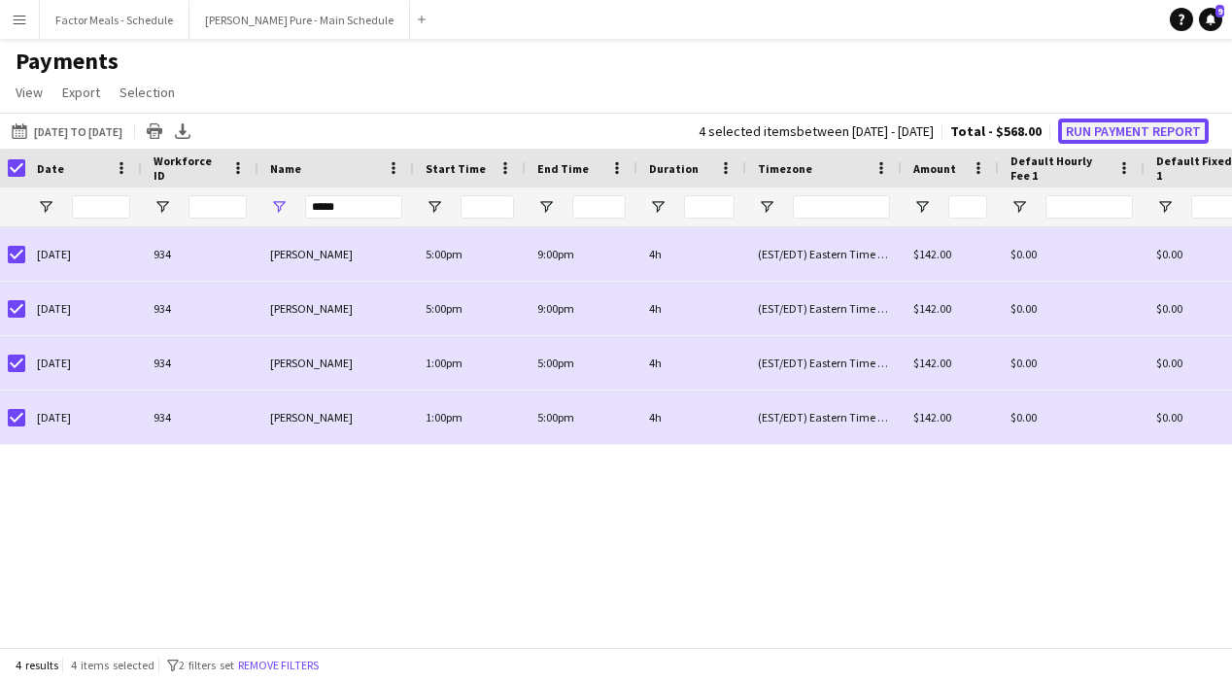
click at [711, 137] on button "Run Payment Report" at bounding box center [1133, 131] width 151 height 25
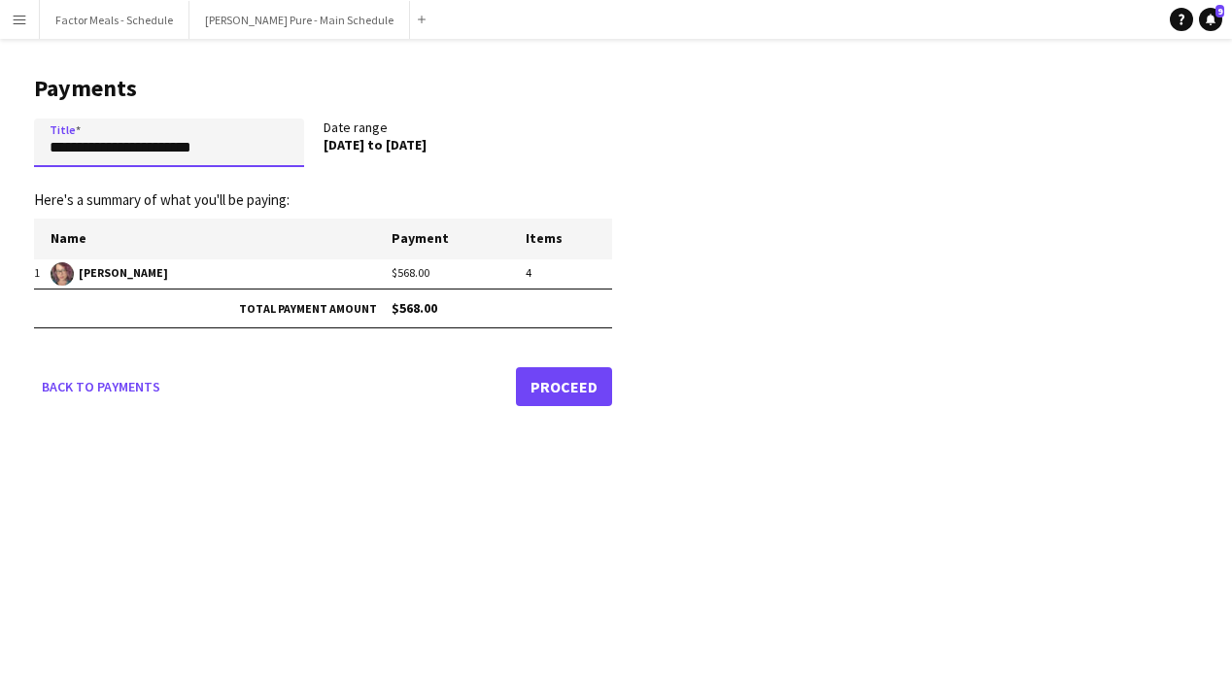
drag, startPoint x: 243, startPoint y: 149, endPoint x: 3, endPoint y: 126, distance: 241.0
click at [2, 126] on main "**********" at bounding box center [315, 237] width 631 height 396
type input "**********"
click at [666, 228] on app-pay-new-report "**********" at bounding box center [616, 237] width 1232 height 396
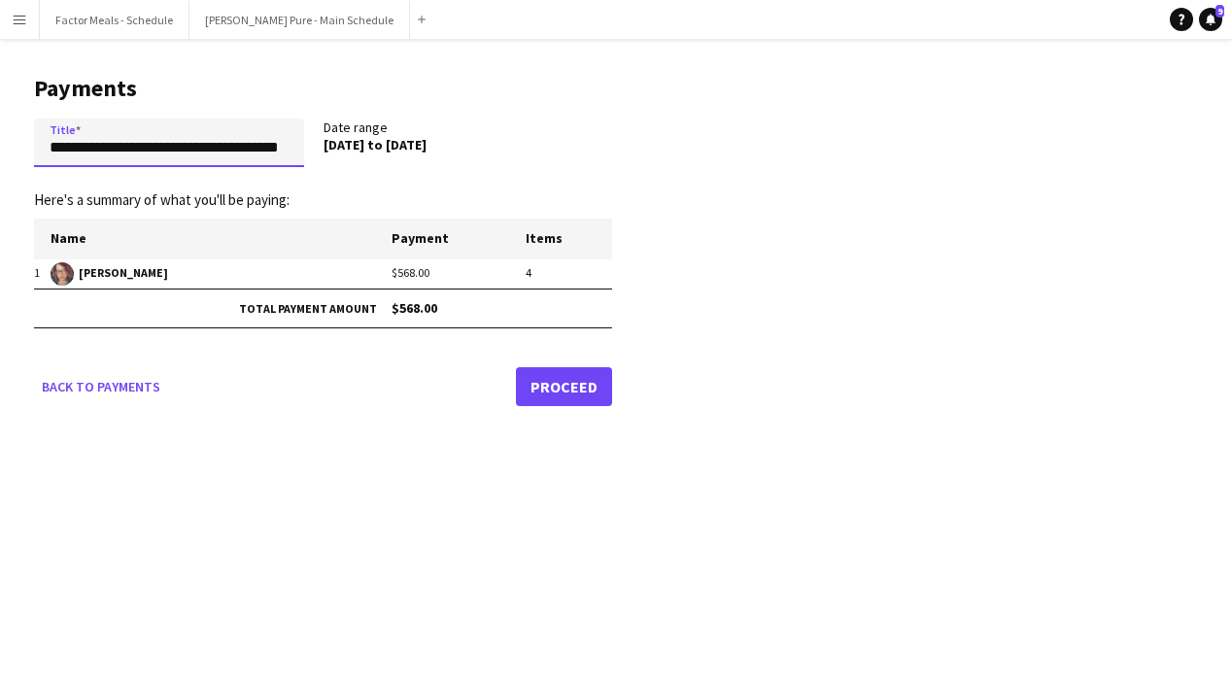
drag, startPoint x: 44, startPoint y: 147, endPoint x: 361, endPoint y: 161, distance: 318.0
click at [361, 162] on div "**********" at bounding box center [323, 147] width 578 height 56
click at [588, 388] on link "Proceed" at bounding box center [564, 386] width 96 height 39
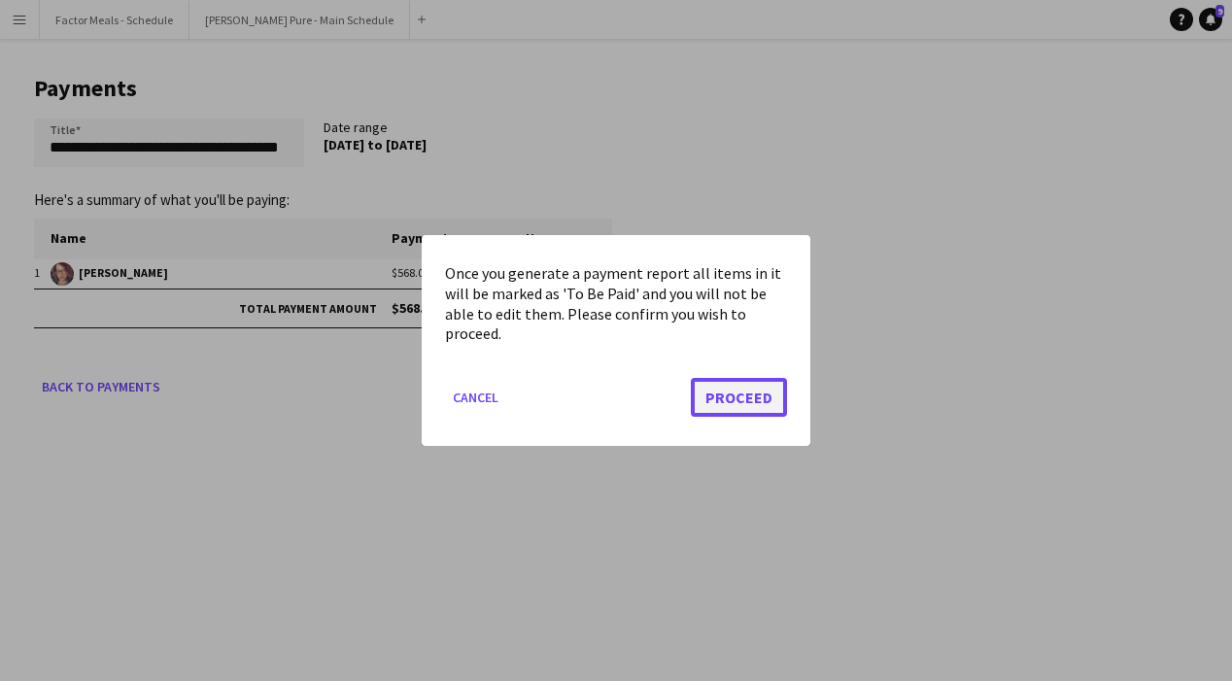
click at [711, 382] on button "Proceed" at bounding box center [739, 397] width 96 height 39
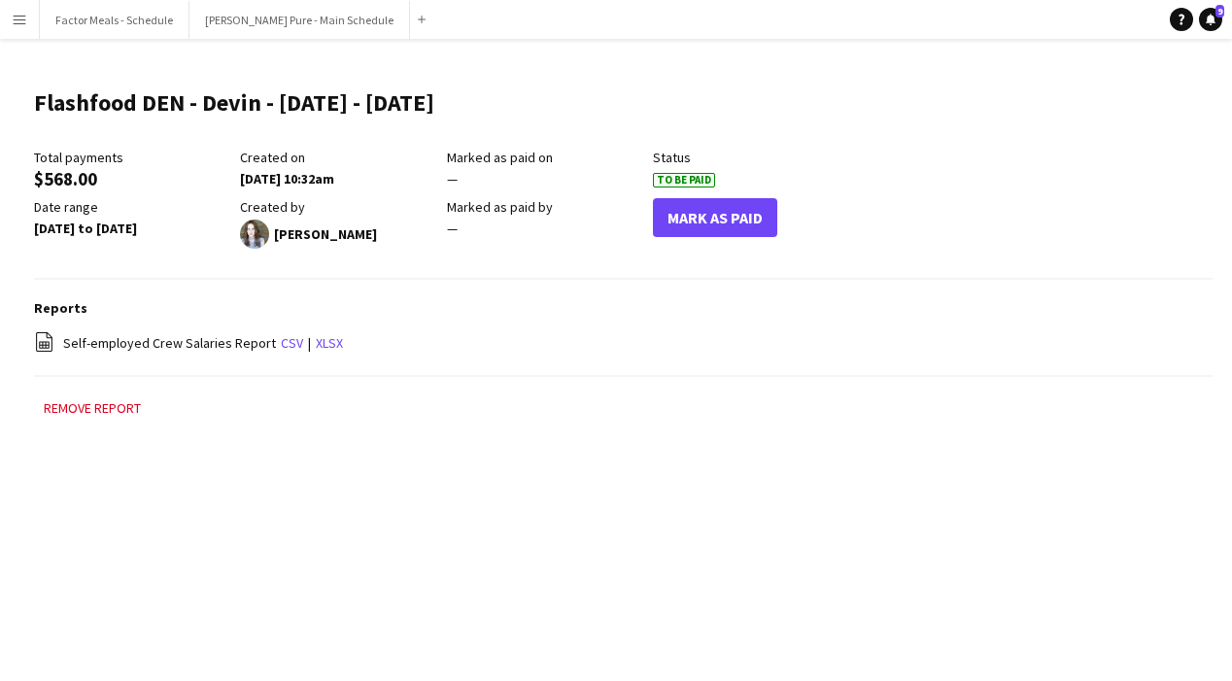
click at [17, 23] on app-icon "Menu" at bounding box center [20, 20] width 16 height 16
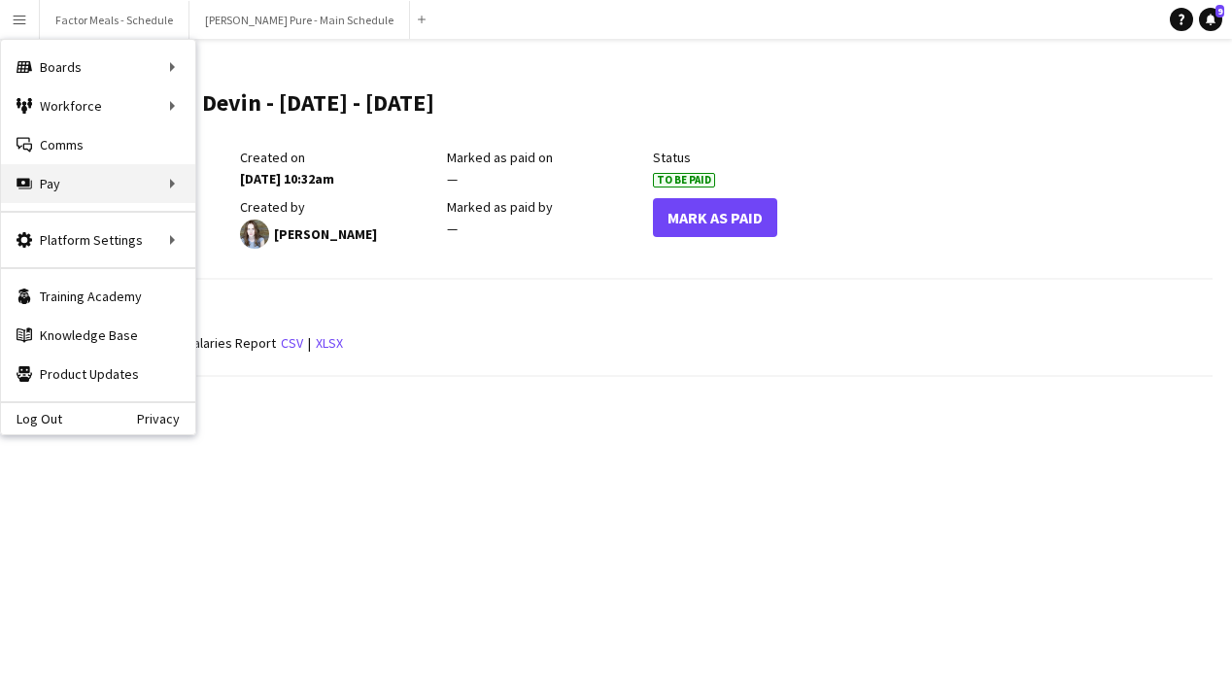
click at [58, 184] on div "Pay Pay" at bounding box center [98, 183] width 194 height 39
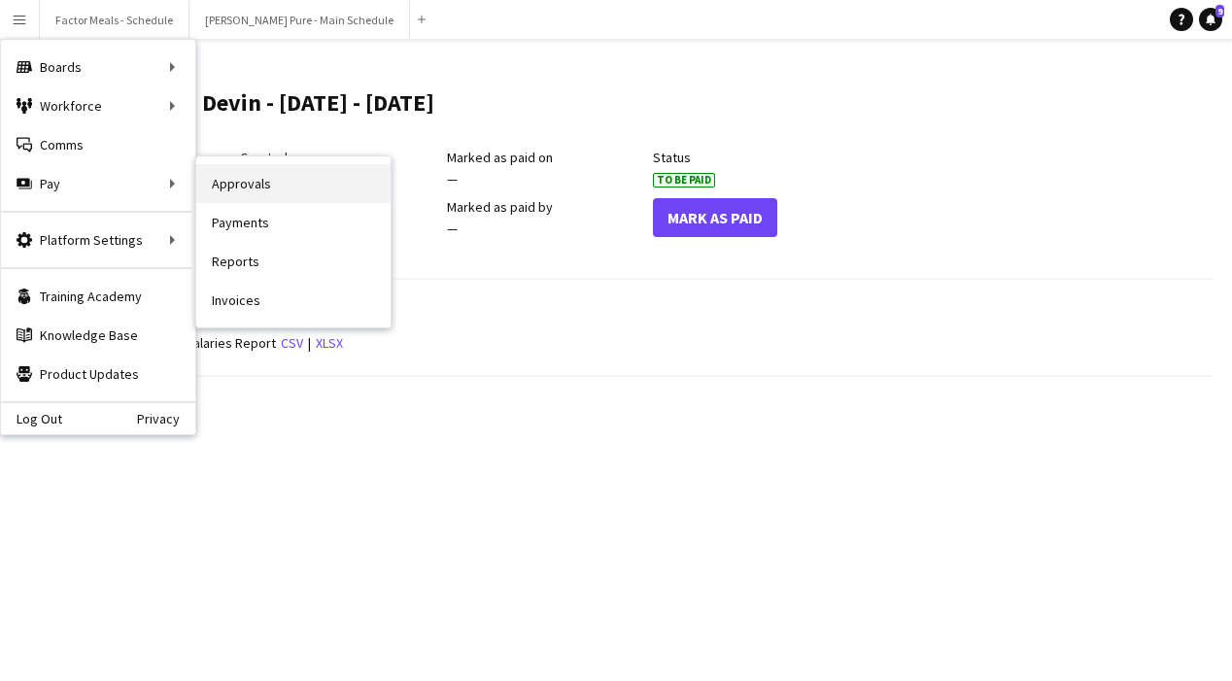
click at [255, 197] on link "Approvals" at bounding box center [293, 183] width 194 height 39
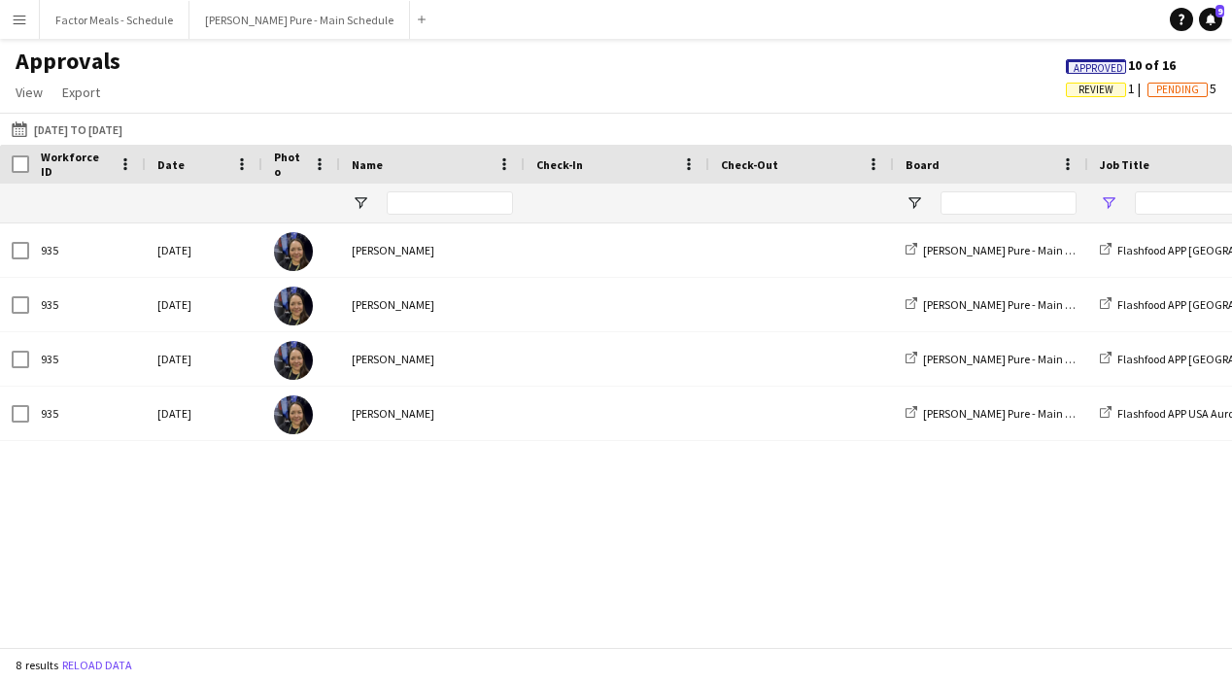
type input "*********"
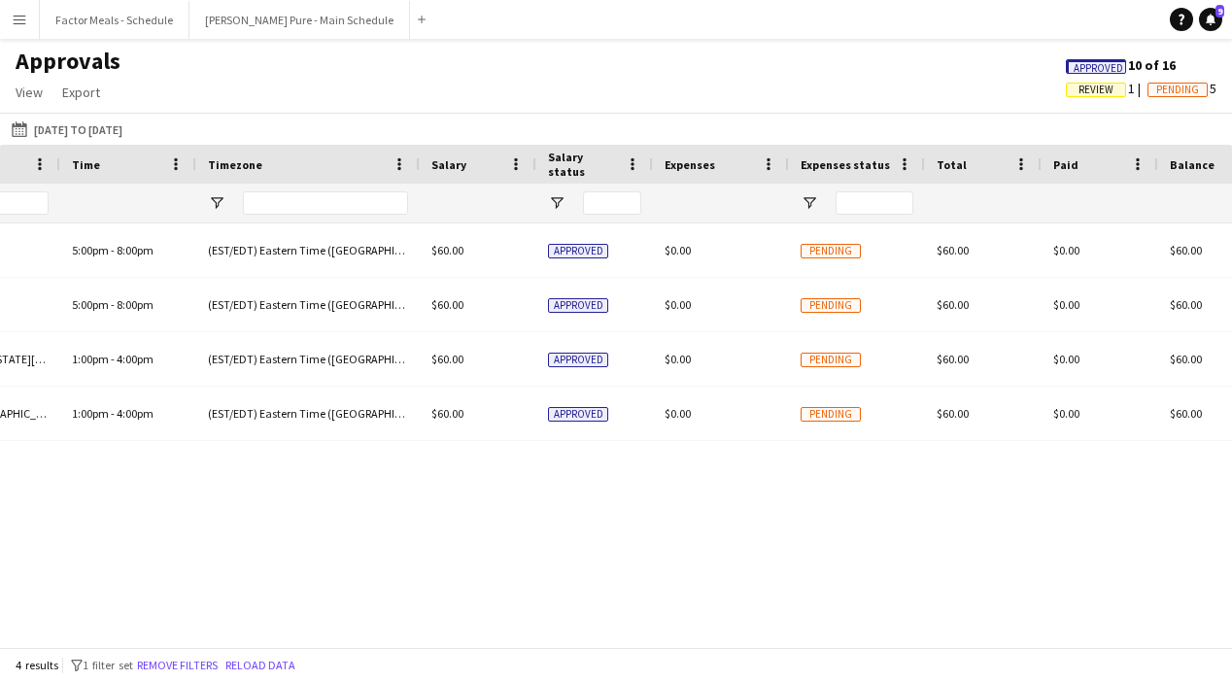
scroll to position [0, 1496]
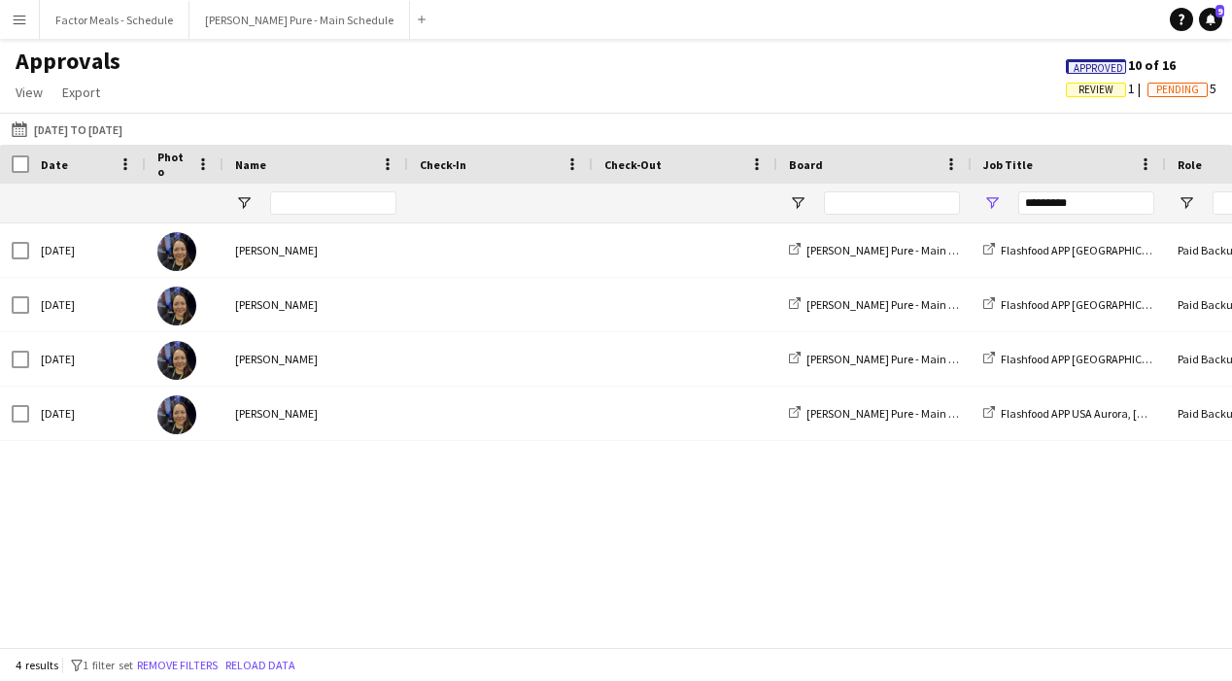
click at [17, 17] on app-icon "Menu" at bounding box center [20, 20] width 16 height 16
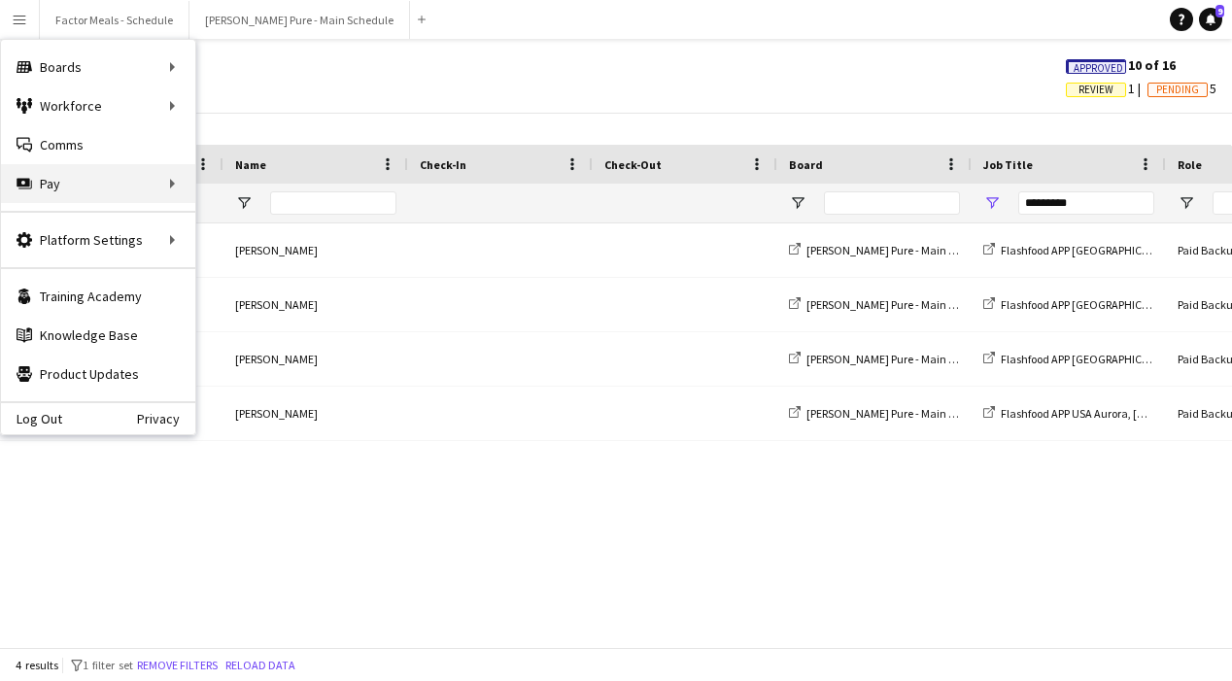
click at [55, 197] on div "Pay Pay" at bounding box center [98, 183] width 194 height 39
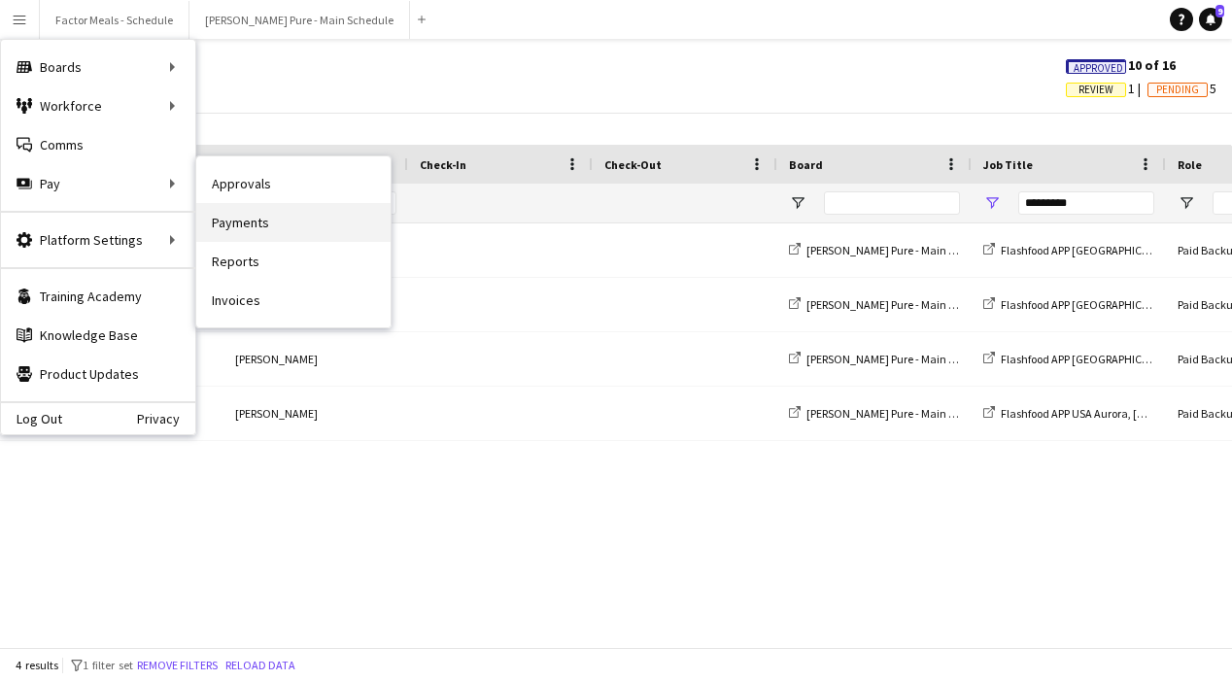
click at [244, 224] on link "Payments" at bounding box center [293, 222] width 194 height 39
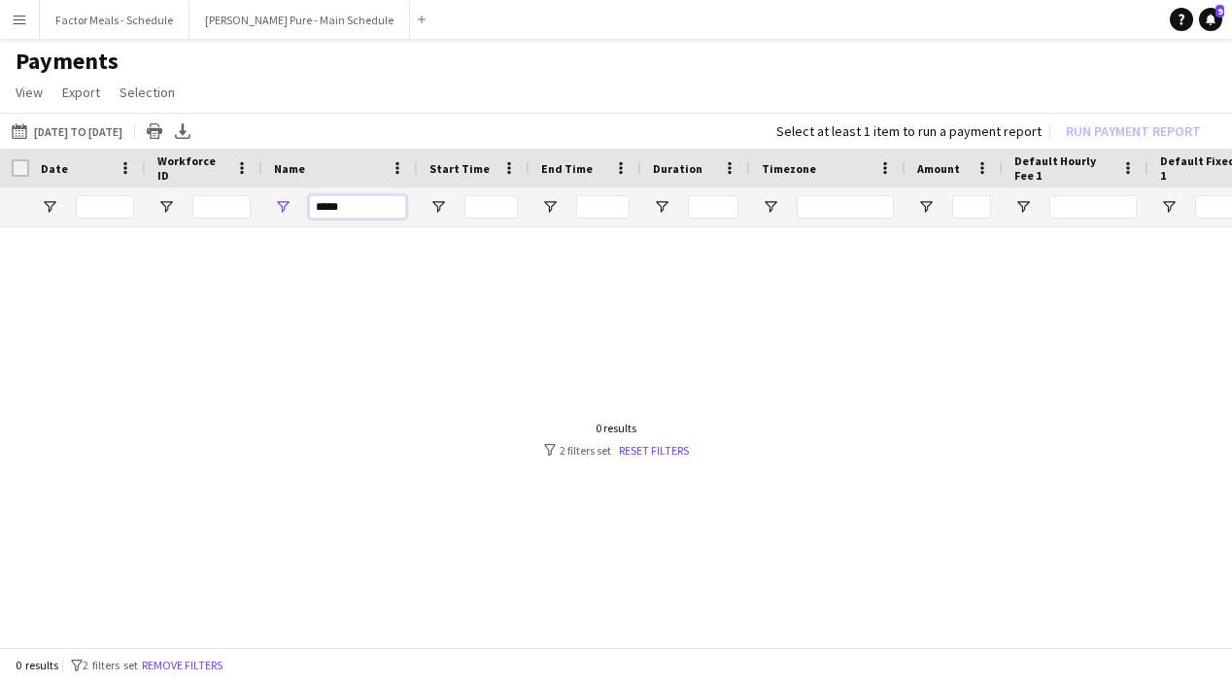
drag, startPoint x: 359, startPoint y: 211, endPoint x: 224, endPoint y: 207, distance: 135.1
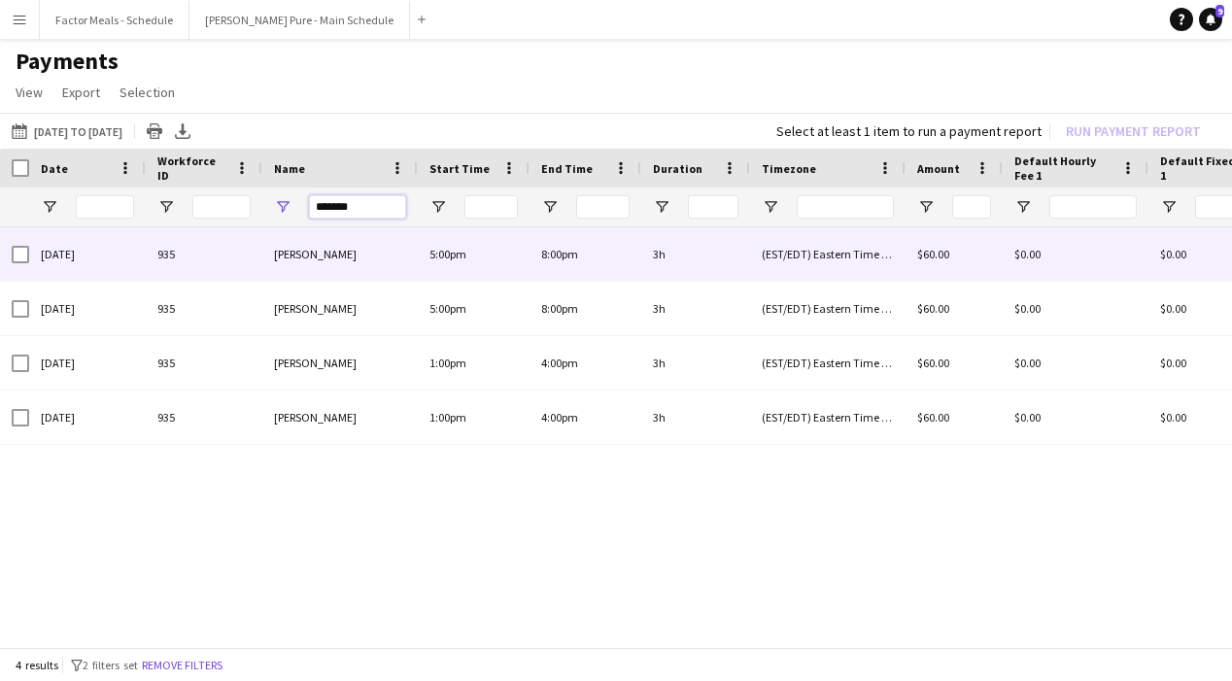
type input "*******"
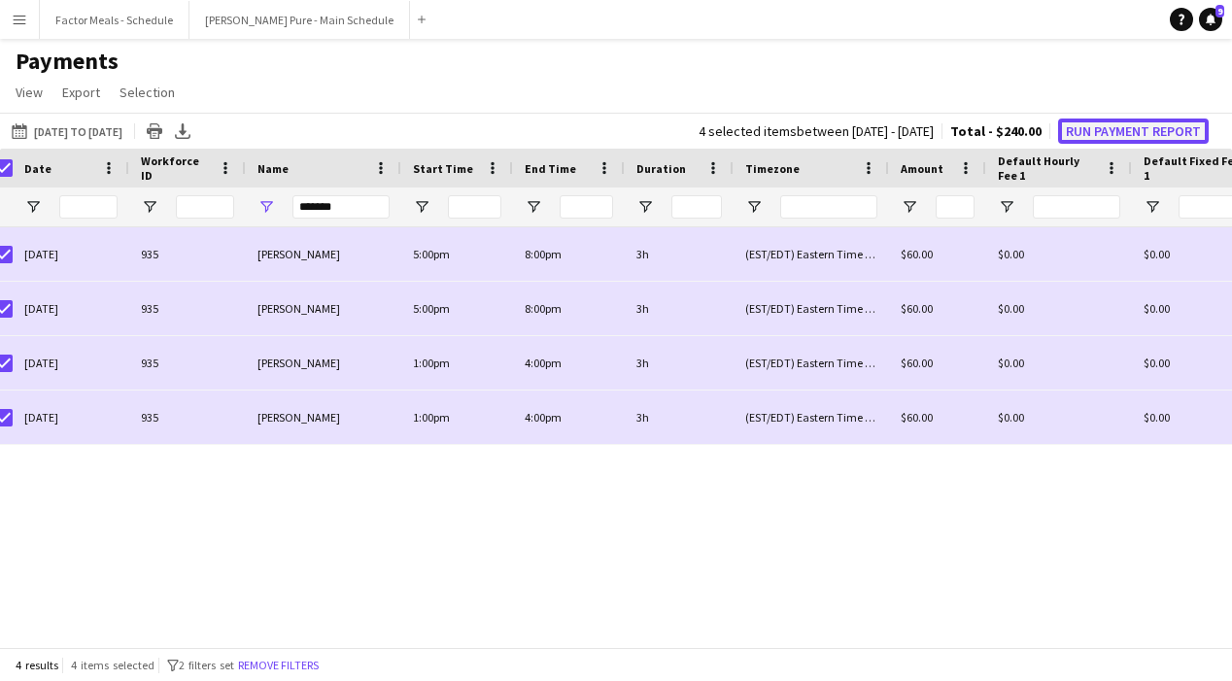
click at [711, 134] on button "Run Payment Report" at bounding box center [1133, 131] width 151 height 25
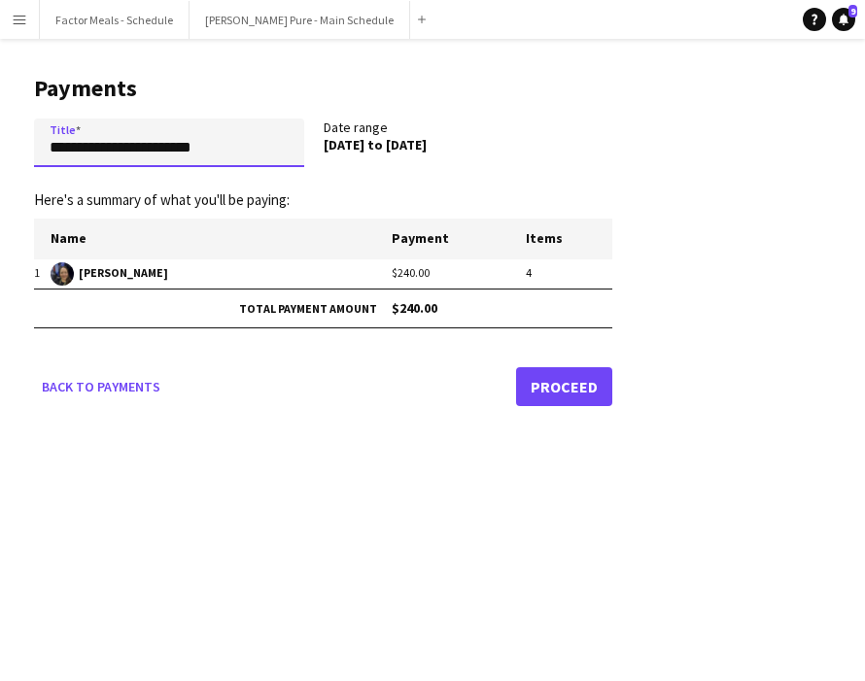
drag, startPoint x: 232, startPoint y: 157, endPoint x: 7, endPoint y: 135, distance: 226.5
click at [5, 135] on main "**********" at bounding box center [315, 237] width 631 height 396
drag, startPoint x: 293, startPoint y: 149, endPoint x: 12, endPoint y: 140, distance: 281.8
click at [12, 140] on main "**********" at bounding box center [315, 237] width 631 height 396
type input "**********"
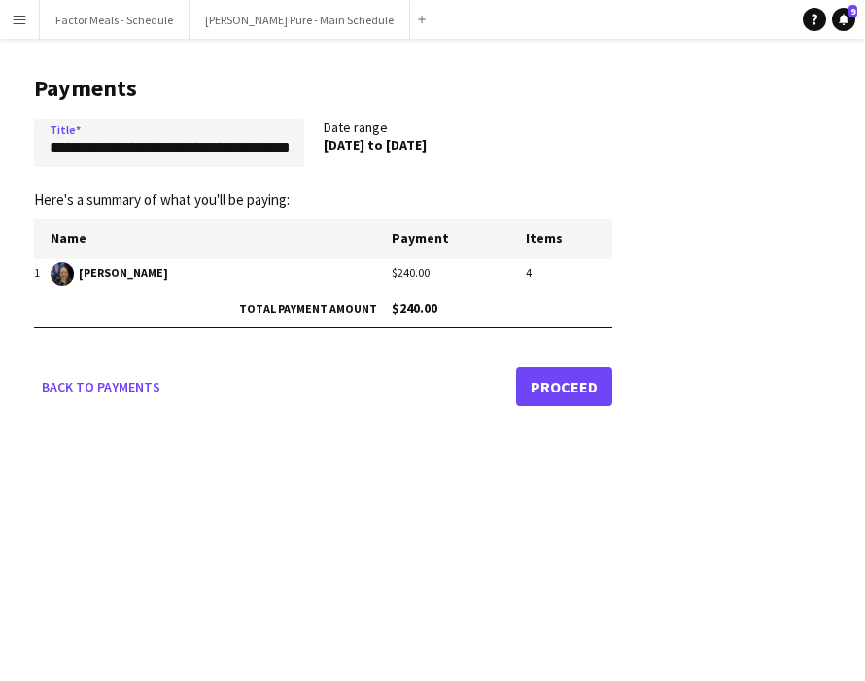
click at [537, 527] on div "**********" at bounding box center [432, 340] width 865 height 681
click at [591, 384] on link "Proceed" at bounding box center [564, 386] width 96 height 39
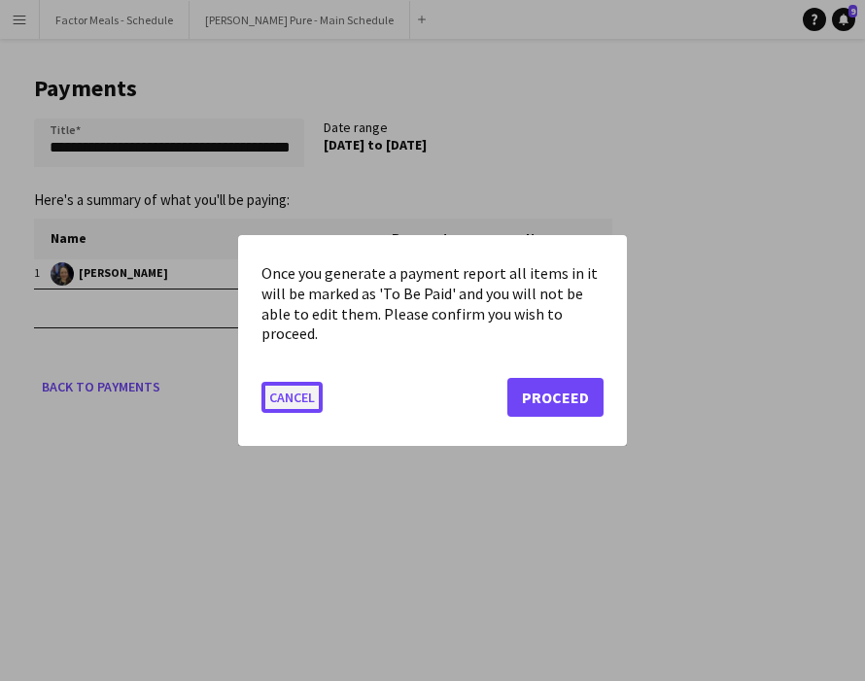
click at [302, 398] on button "Cancel" at bounding box center [291, 397] width 61 height 31
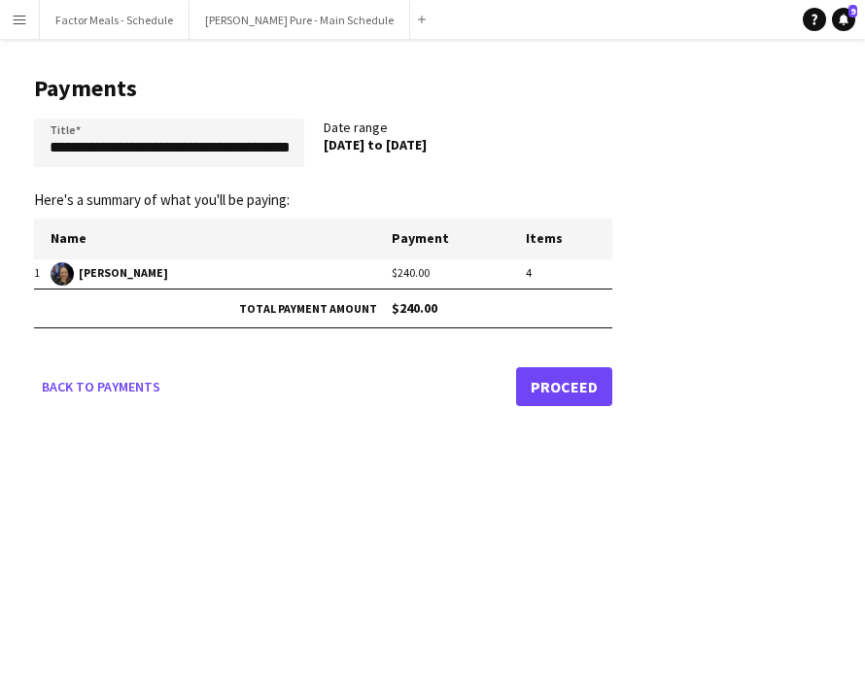
click at [593, 391] on link "Proceed" at bounding box center [564, 386] width 96 height 39
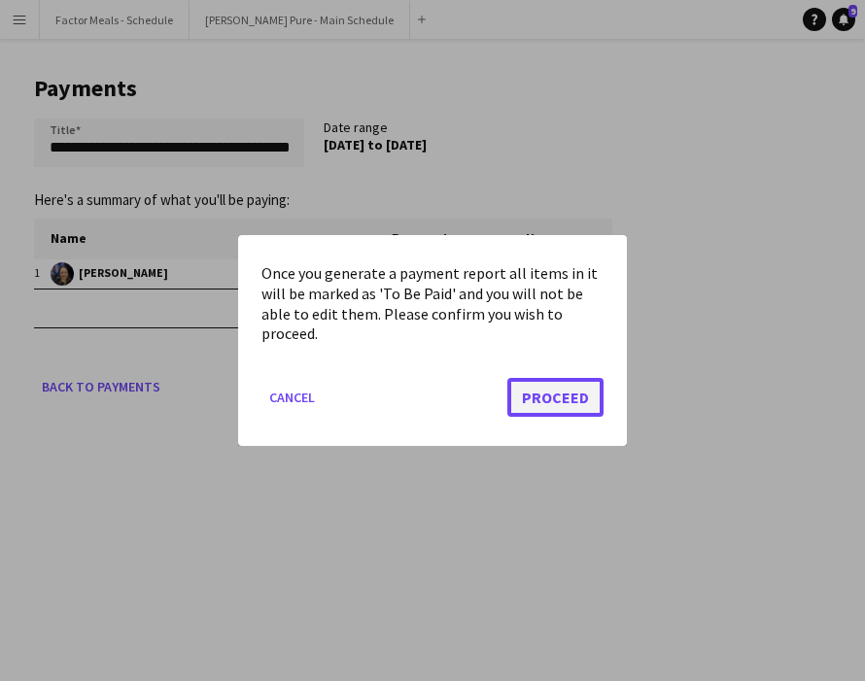
click at [587, 404] on button "Proceed" at bounding box center [555, 397] width 96 height 39
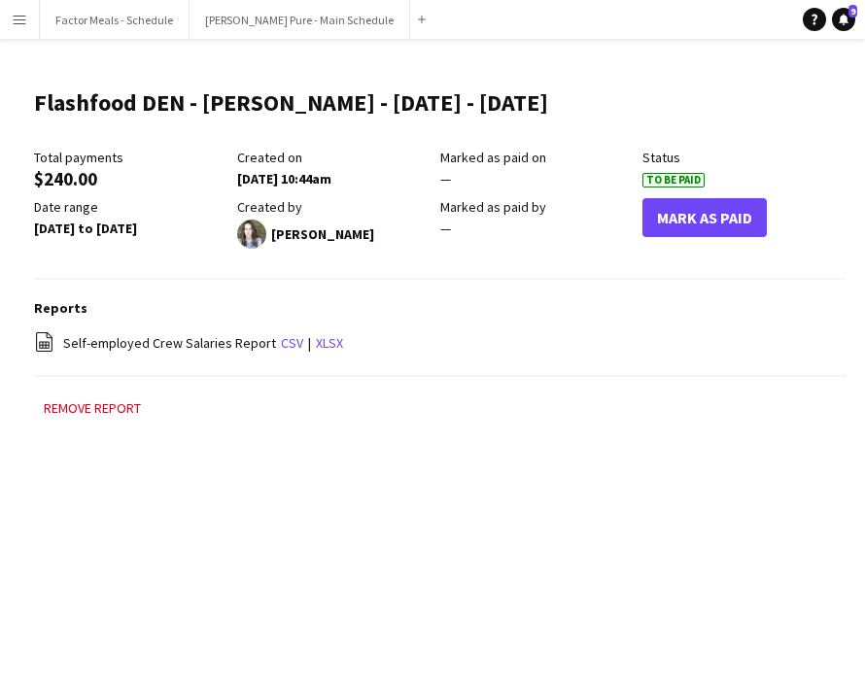
click at [24, 26] on app-icon "Menu" at bounding box center [20, 20] width 16 height 16
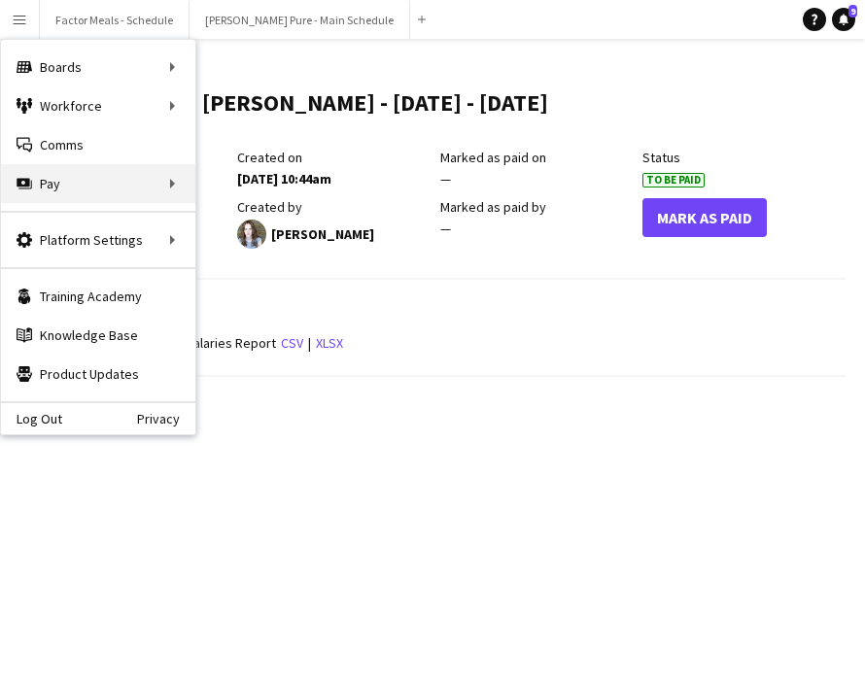
click at [47, 191] on div "Pay Pay" at bounding box center [98, 183] width 194 height 39
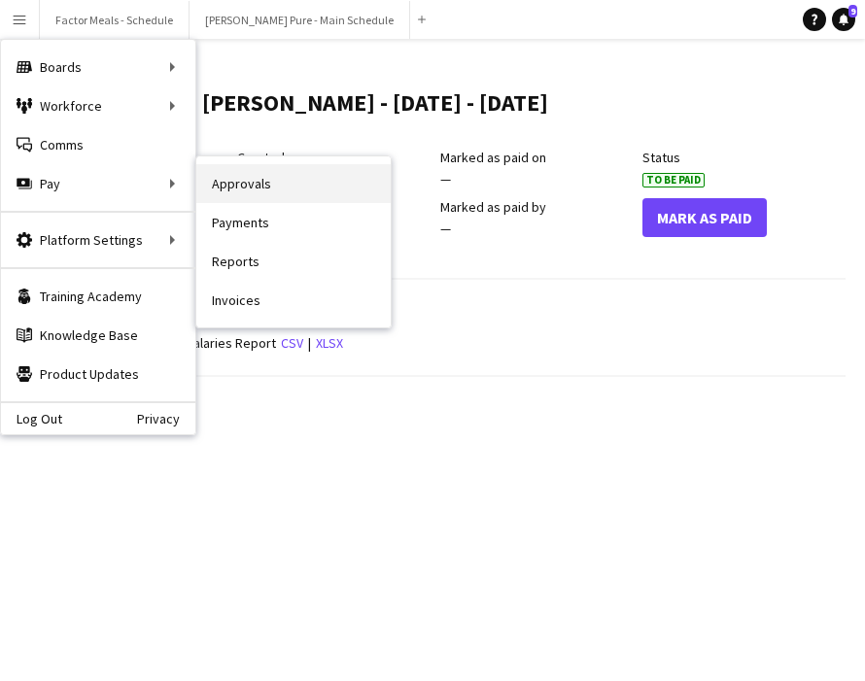
click at [228, 187] on link "Approvals" at bounding box center [293, 183] width 194 height 39
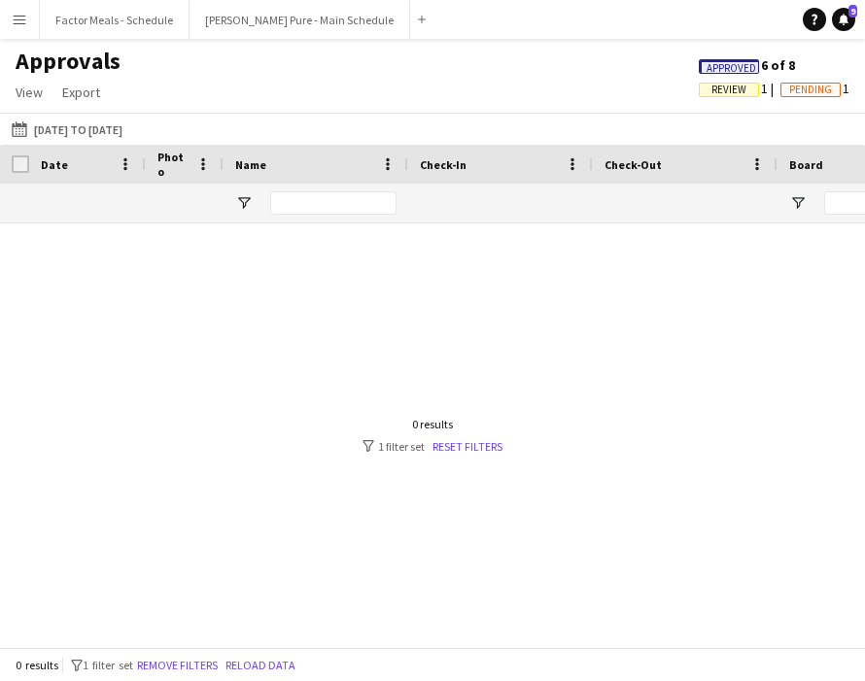
click at [20, 29] on button "Menu" at bounding box center [19, 19] width 39 height 39
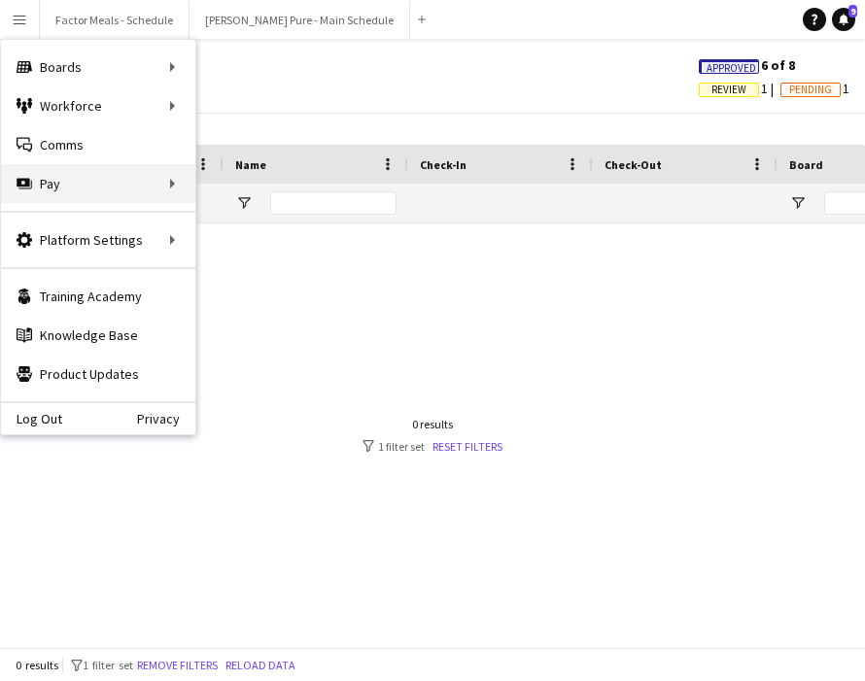
click at [85, 199] on div "Pay Pay" at bounding box center [98, 183] width 194 height 39
click at [454, 51] on div "Approvals View Customise view Customise filters Reset Filters Reset View Reset …" at bounding box center [432, 80] width 865 height 66
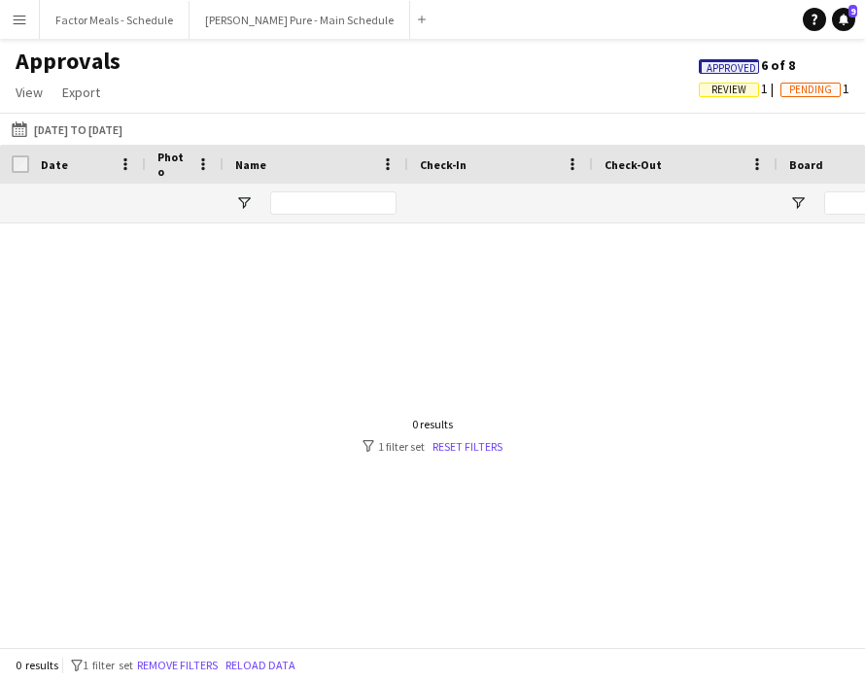
click at [36, 9] on button "Menu" at bounding box center [19, 19] width 39 height 39
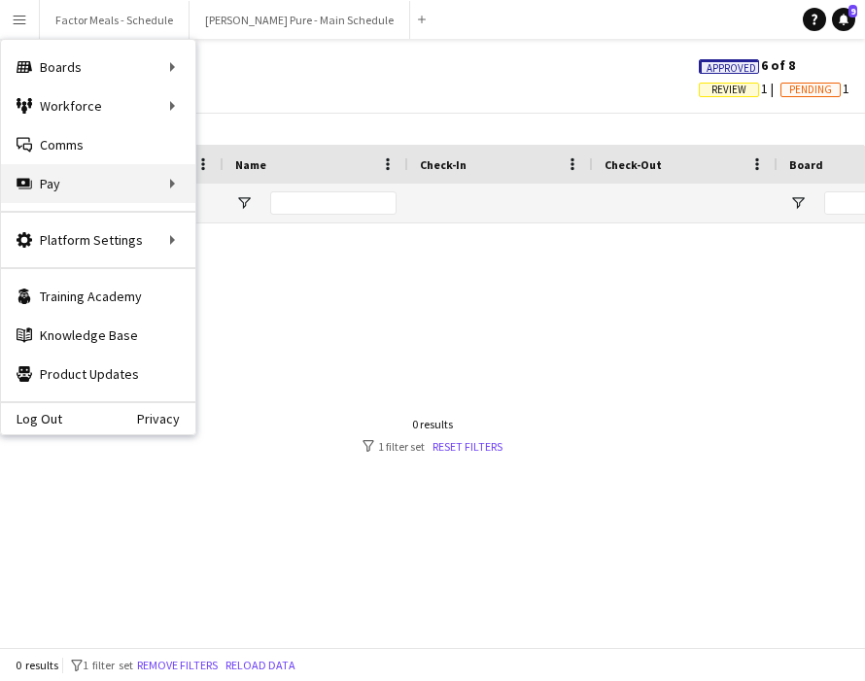
click at [47, 184] on div "Pay Pay" at bounding box center [98, 183] width 194 height 39
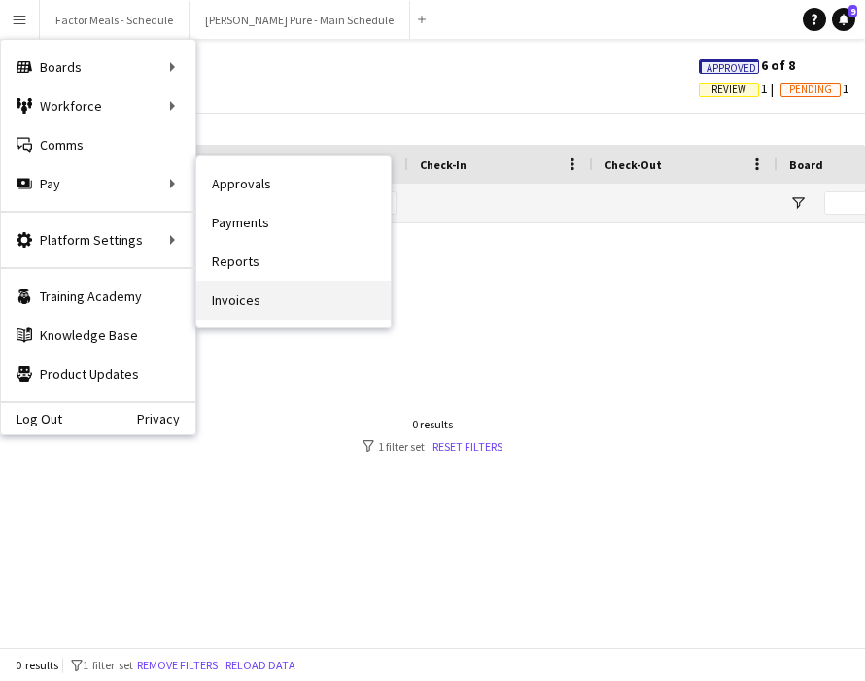
click at [211, 301] on link "Invoices" at bounding box center [293, 300] width 194 height 39
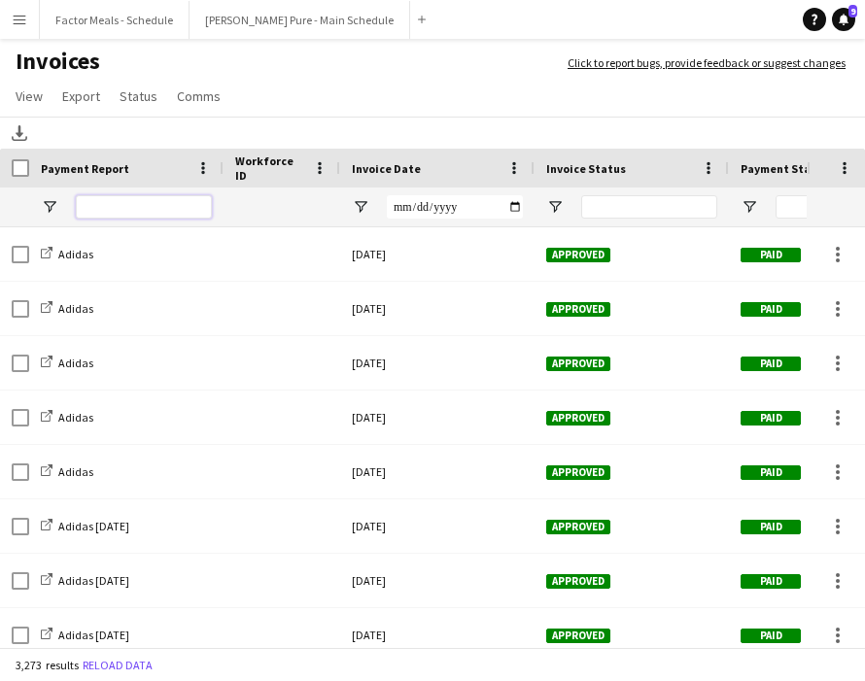
click at [119, 208] on input "Payment Report Filter Input" at bounding box center [144, 206] width 136 height 23
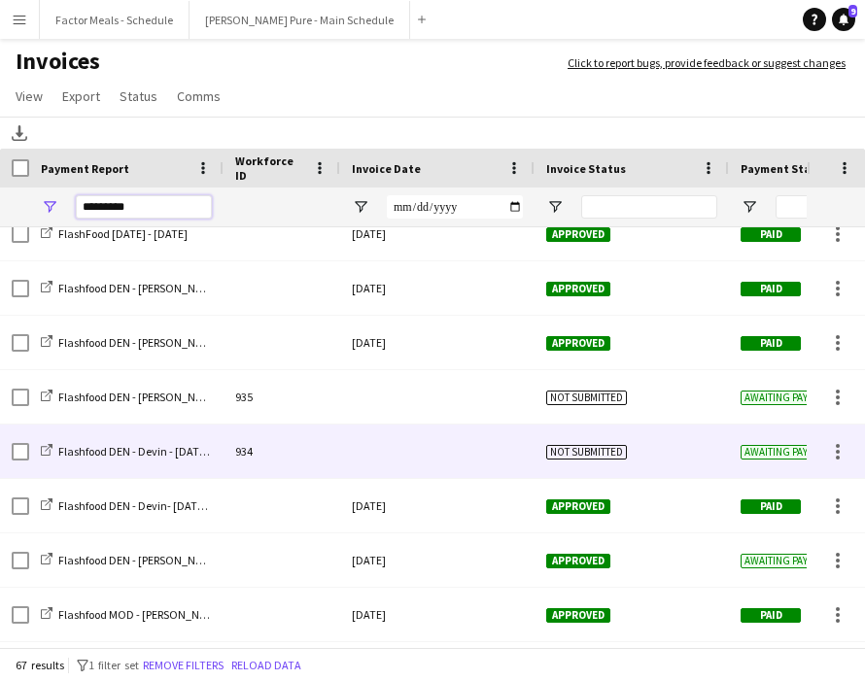
scroll to position [1760, 0]
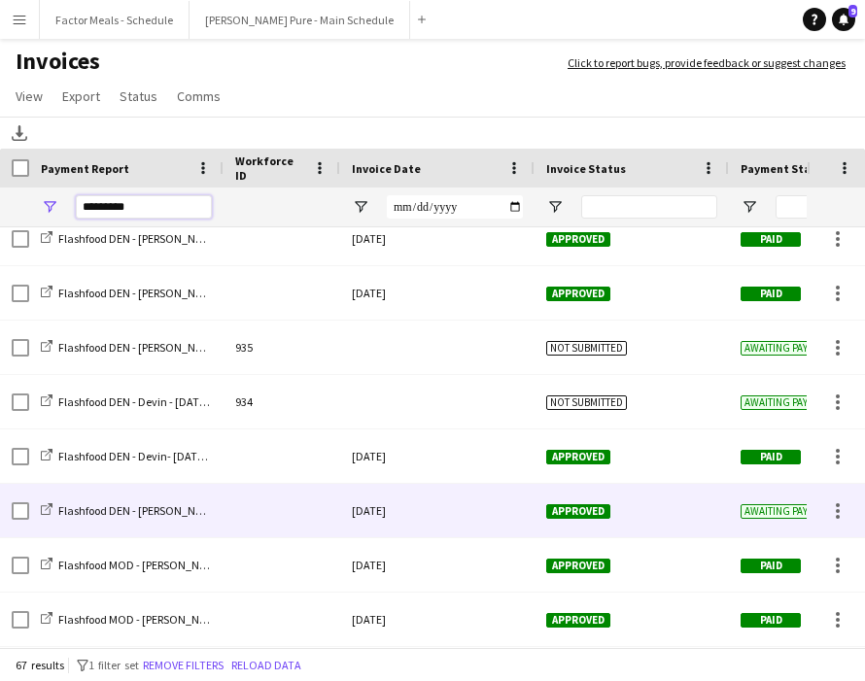
type input "*********"
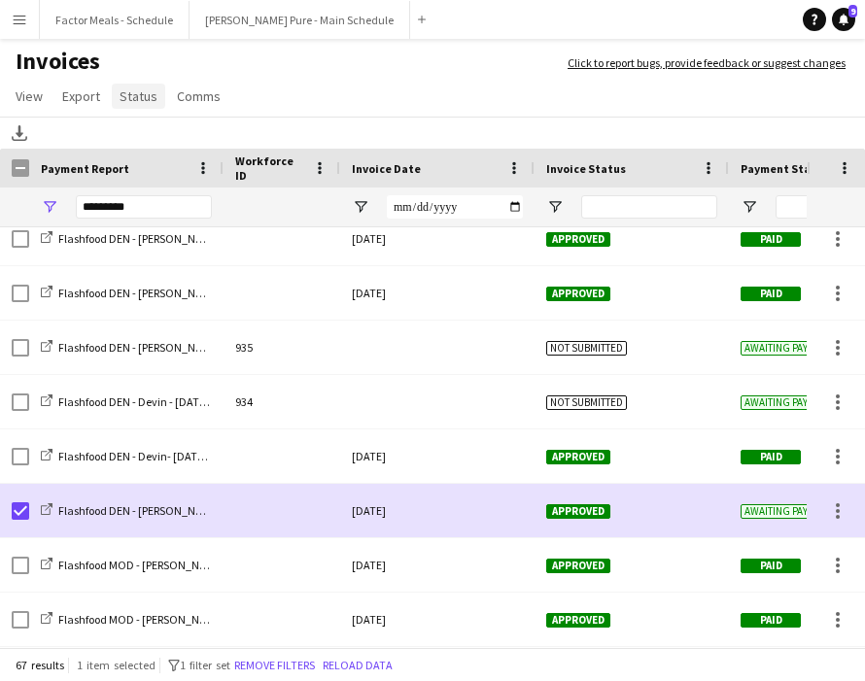
click at [143, 101] on span "Status" at bounding box center [138, 95] width 38 height 17
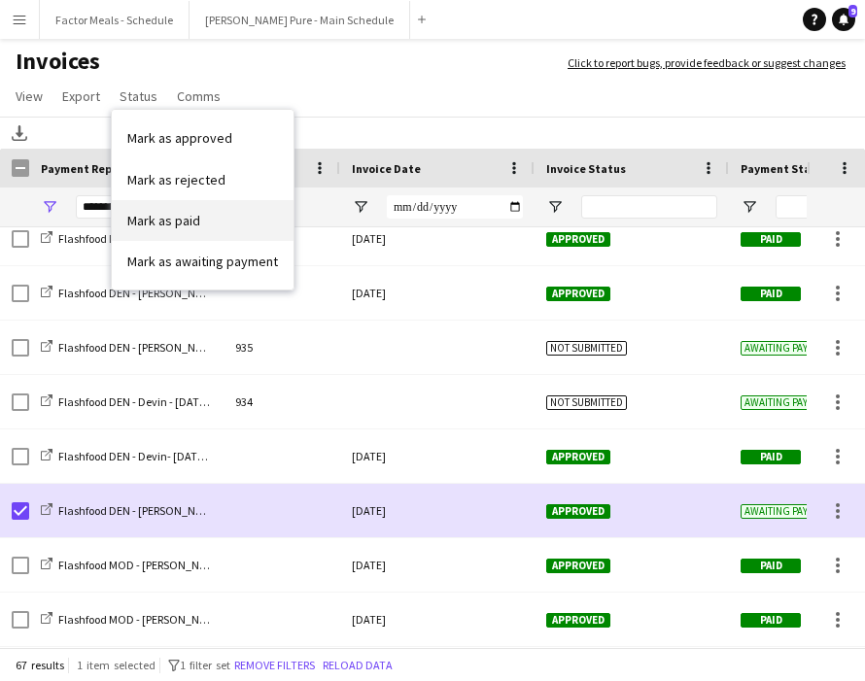
click at [166, 223] on span "Mark as paid" at bounding box center [163, 220] width 73 height 17
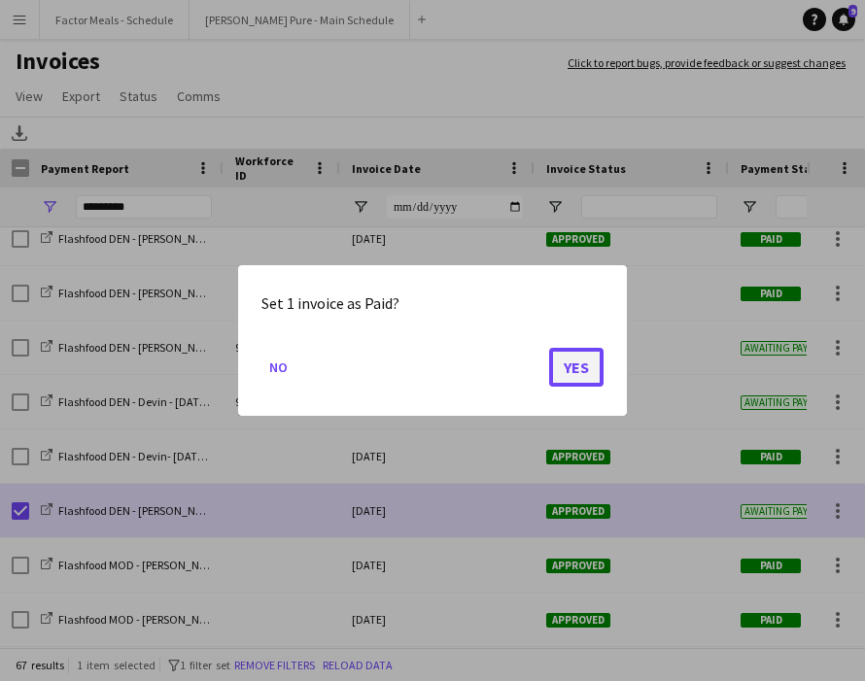
click at [563, 366] on button "Yes" at bounding box center [576, 367] width 54 height 39
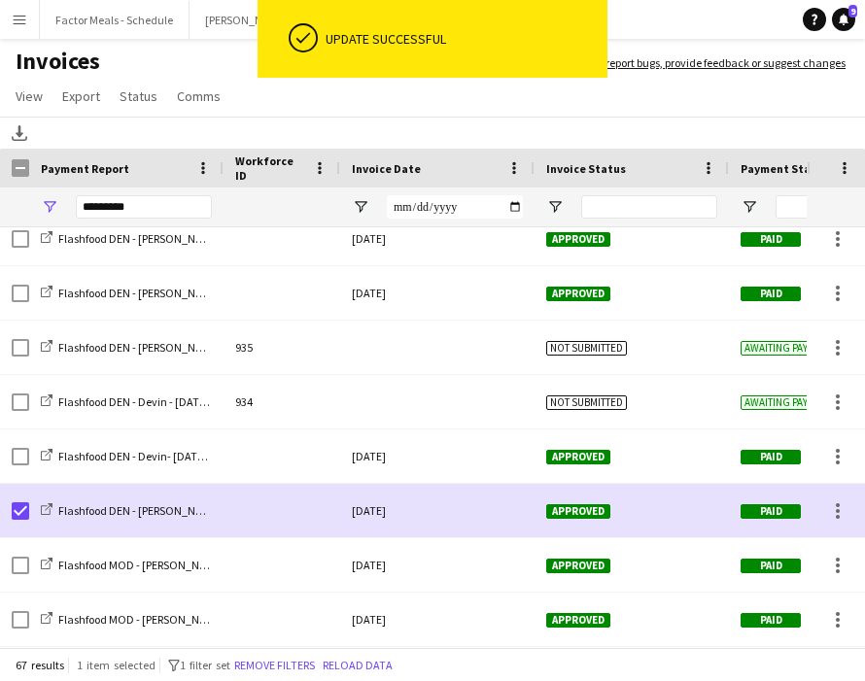
click at [641, 106] on app-page-menu "View Customise view Customise filters Reset Filters Reset View Reset All Export…" at bounding box center [432, 98] width 865 height 37
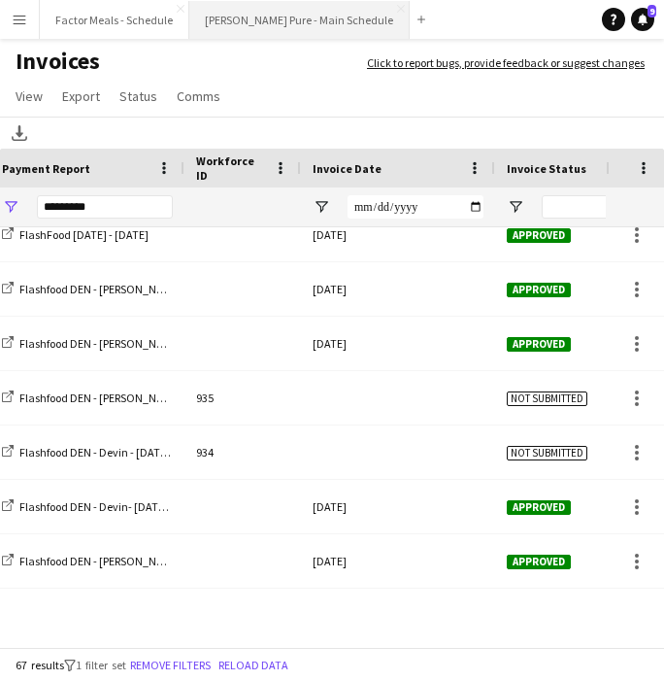
scroll to position [1011, 0]
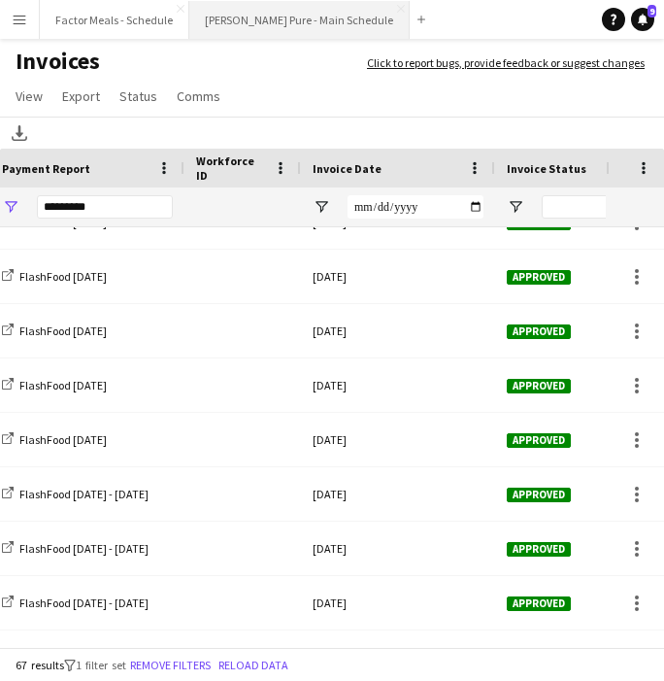
click at [226, 24] on button "Simon Pure - Main Schedule Close" at bounding box center [299, 20] width 221 height 38
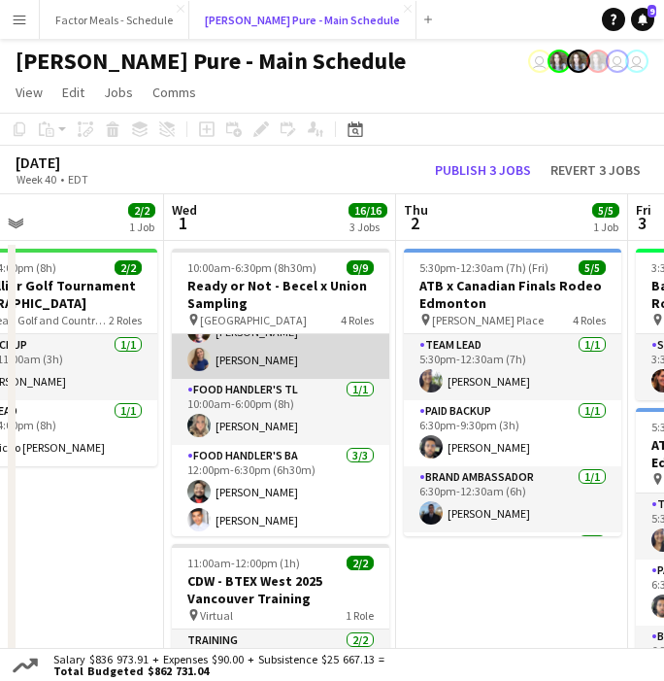
scroll to position [203, 0]
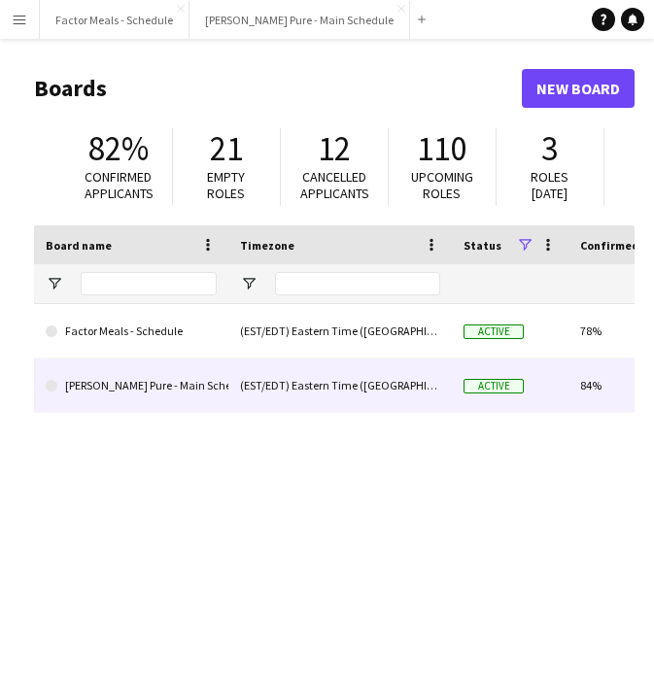
click at [101, 386] on link "[PERSON_NAME] Pure - Main Schedule" at bounding box center [131, 385] width 171 height 54
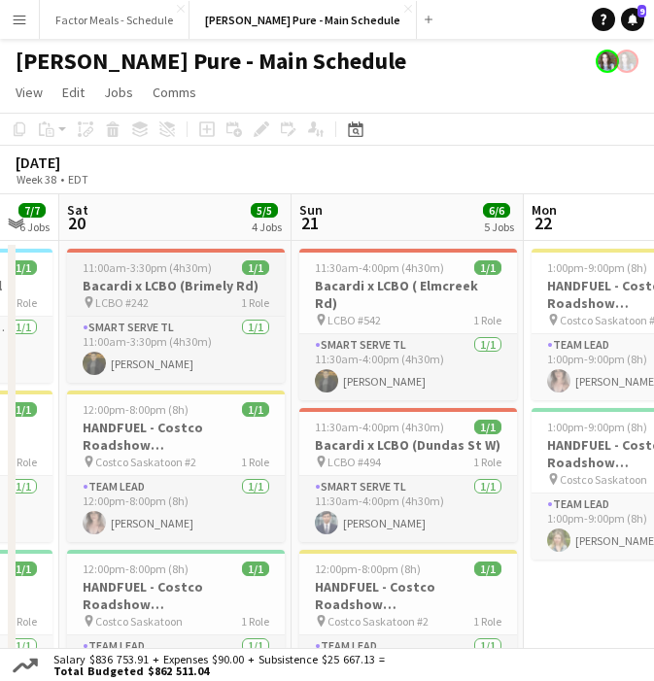
click at [175, 264] on span "11:00am-3:30pm (4h30m)" at bounding box center [147, 267] width 129 height 15
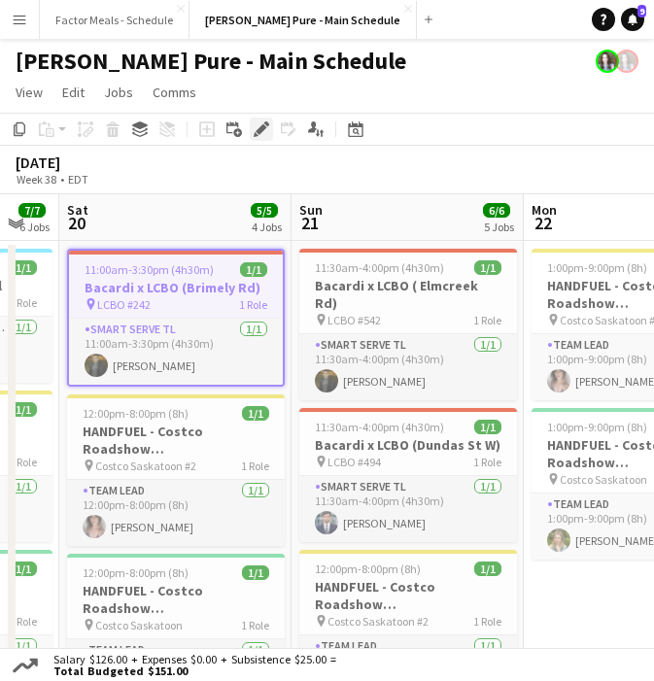
click at [258, 124] on icon "Edit" at bounding box center [262, 129] width 16 height 16
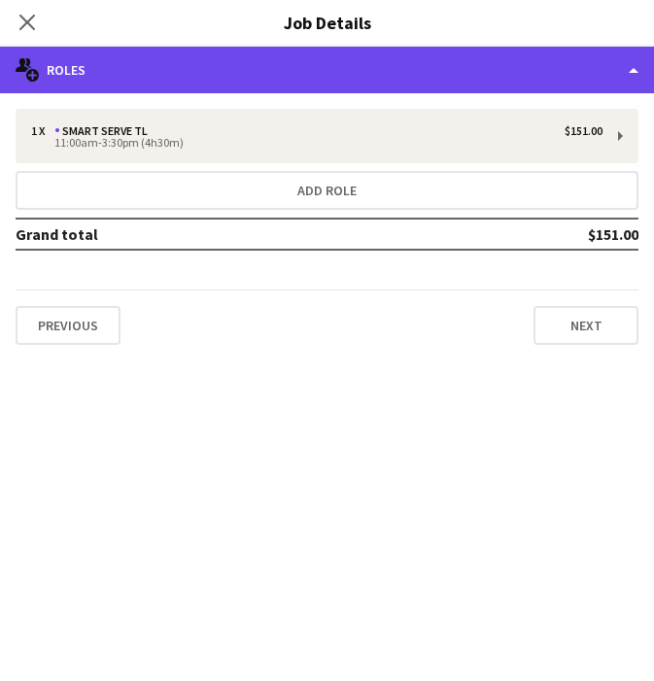
click at [220, 78] on div "multiple-users-add Roles" at bounding box center [327, 70] width 654 height 47
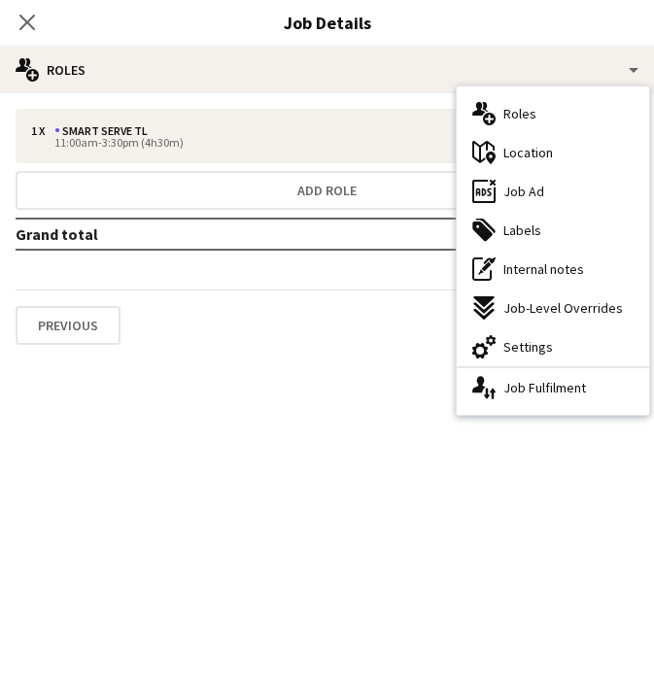
click at [547, 157] on span "Location" at bounding box center [528, 152] width 50 height 17
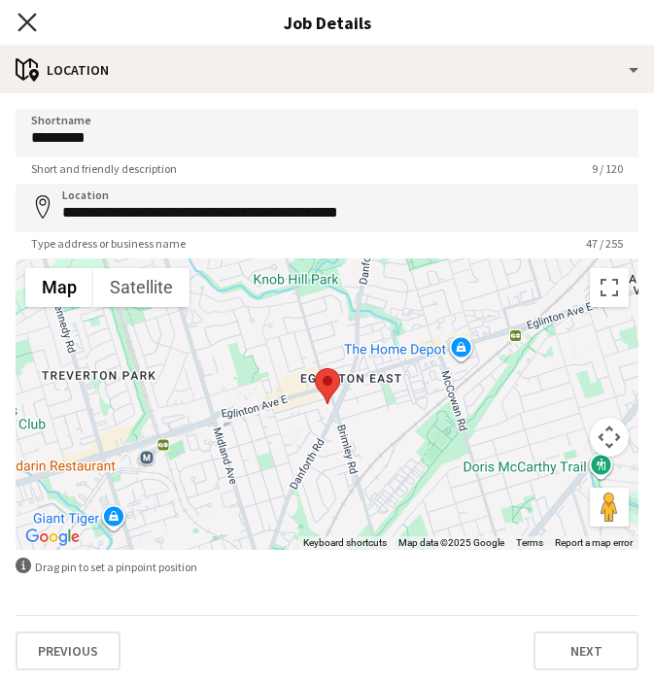
click at [29, 25] on icon at bounding box center [26, 22] width 18 height 18
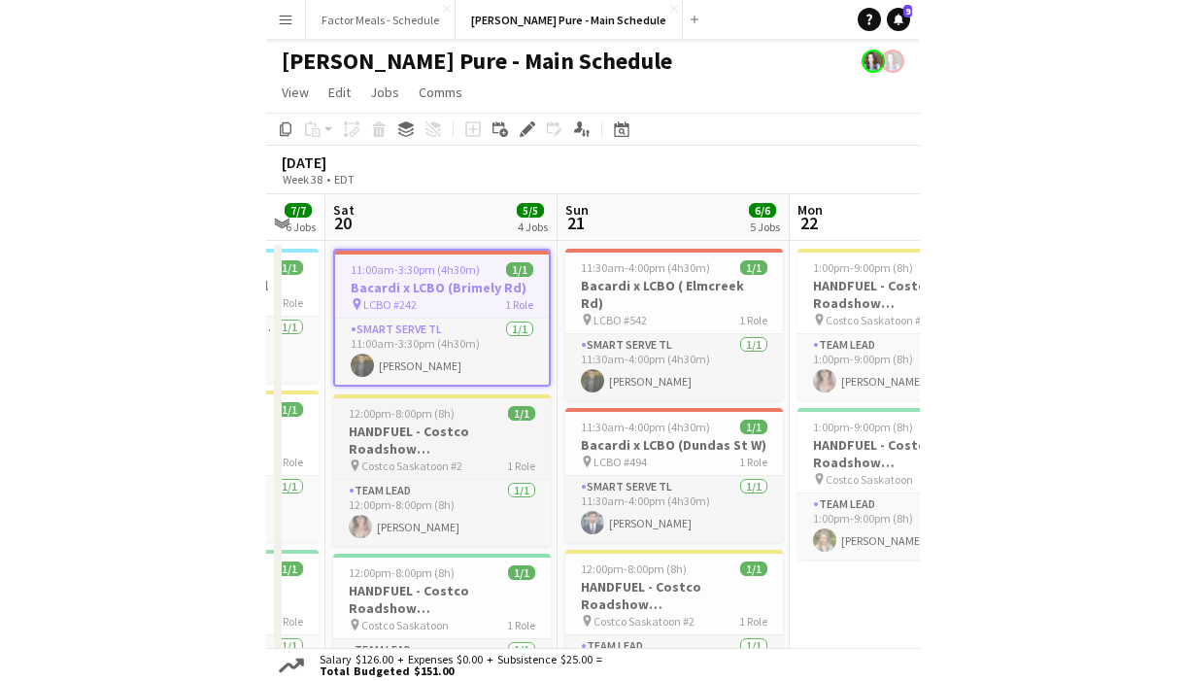
scroll to position [8, 0]
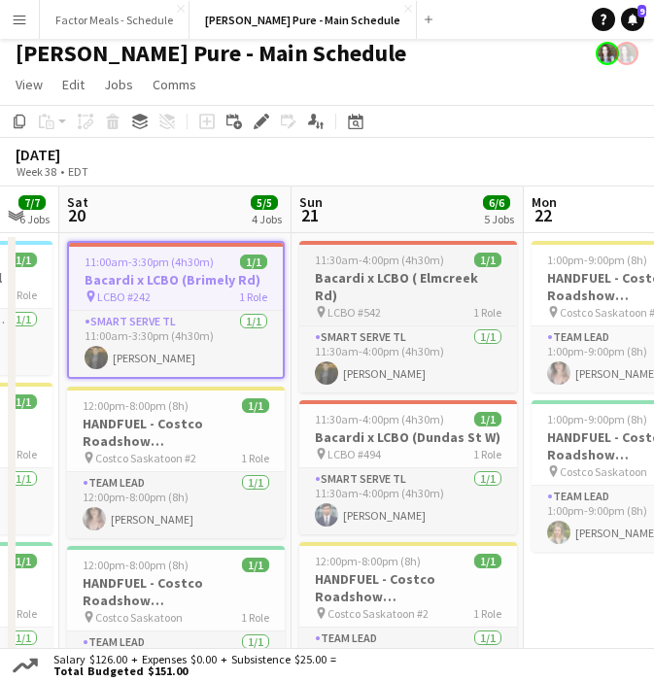
click at [420, 266] on span "11:30am-4:00pm (4h30m)" at bounding box center [379, 260] width 129 height 15
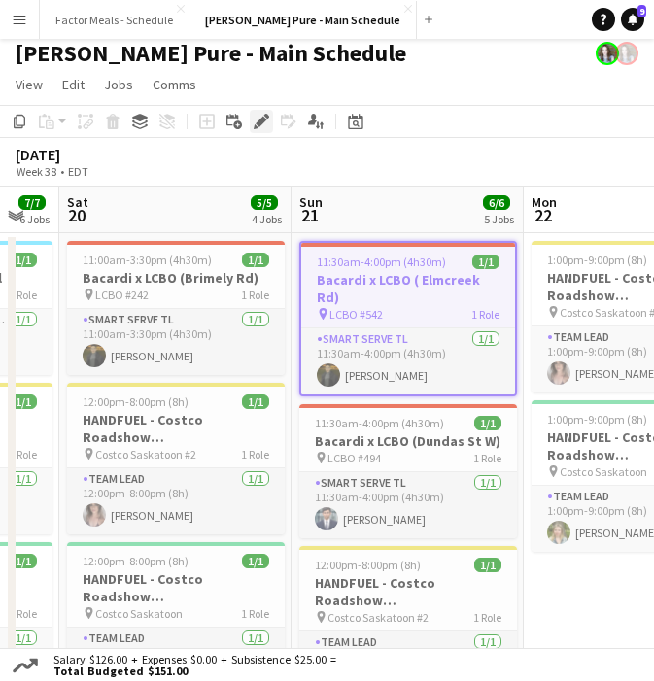
click at [259, 117] on icon "Edit" at bounding box center [262, 122] width 16 height 16
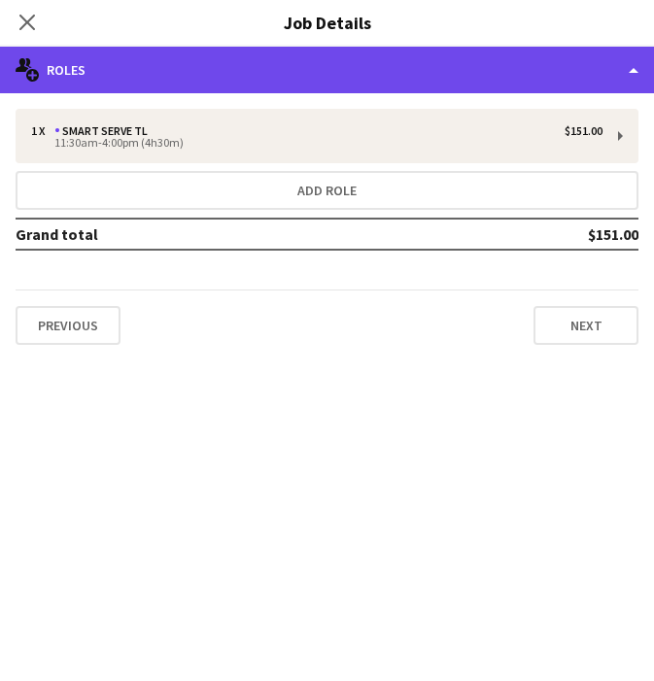
click at [331, 57] on div "multiple-users-add Roles" at bounding box center [327, 70] width 654 height 47
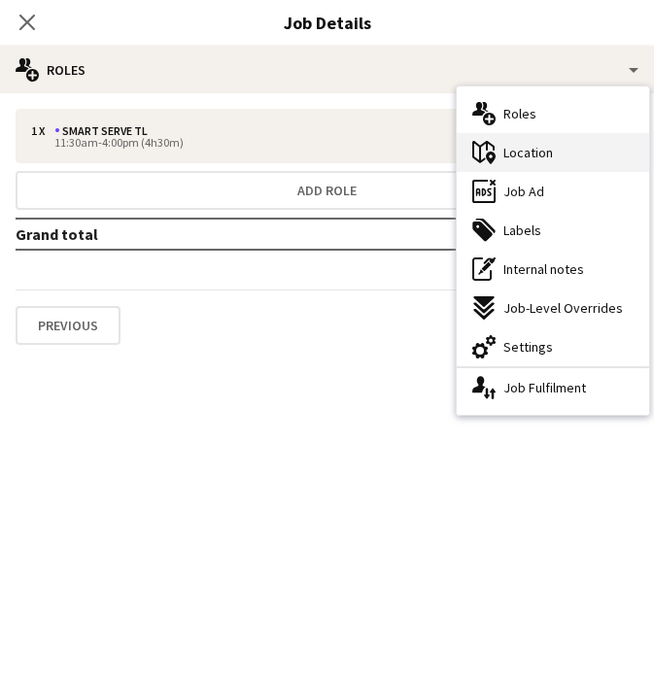
click at [513, 167] on div "maps-pin-1 Location" at bounding box center [553, 152] width 192 height 39
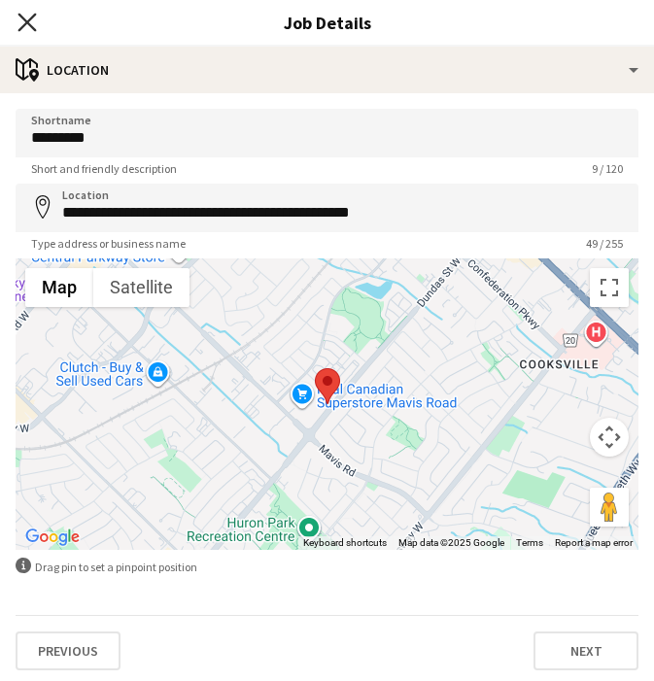
click at [30, 24] on icon at bounding box center [26, 22] width 18 height 18
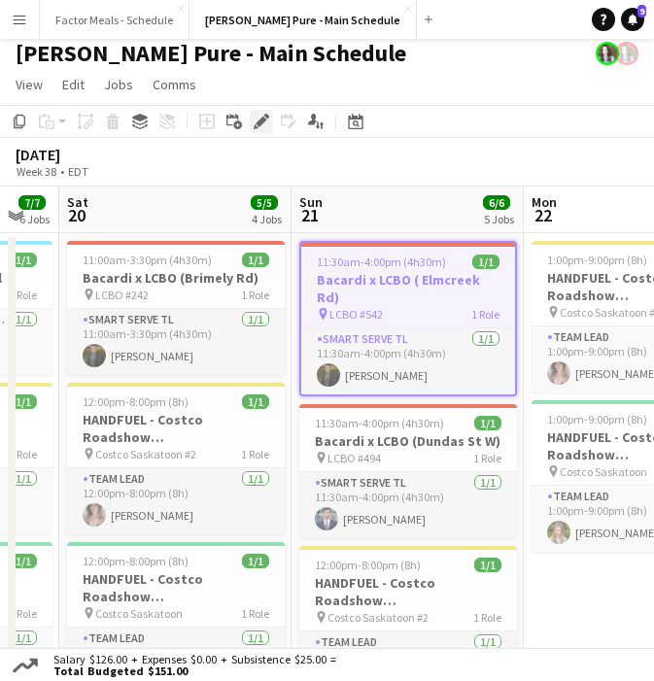
click at [262, 120] on icon at bounding box center [260, 122] width 11 height 11
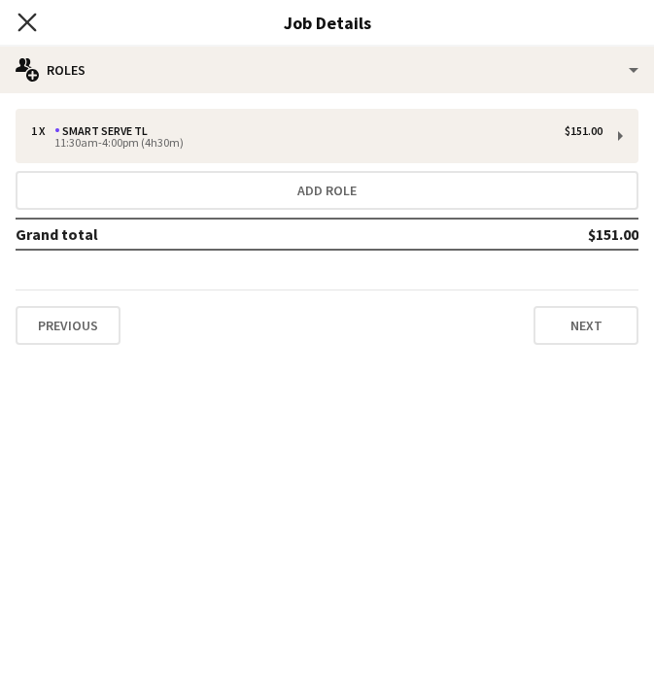
click at [31, 27] on icon at bounding box center [26, 22] width 18 height 18
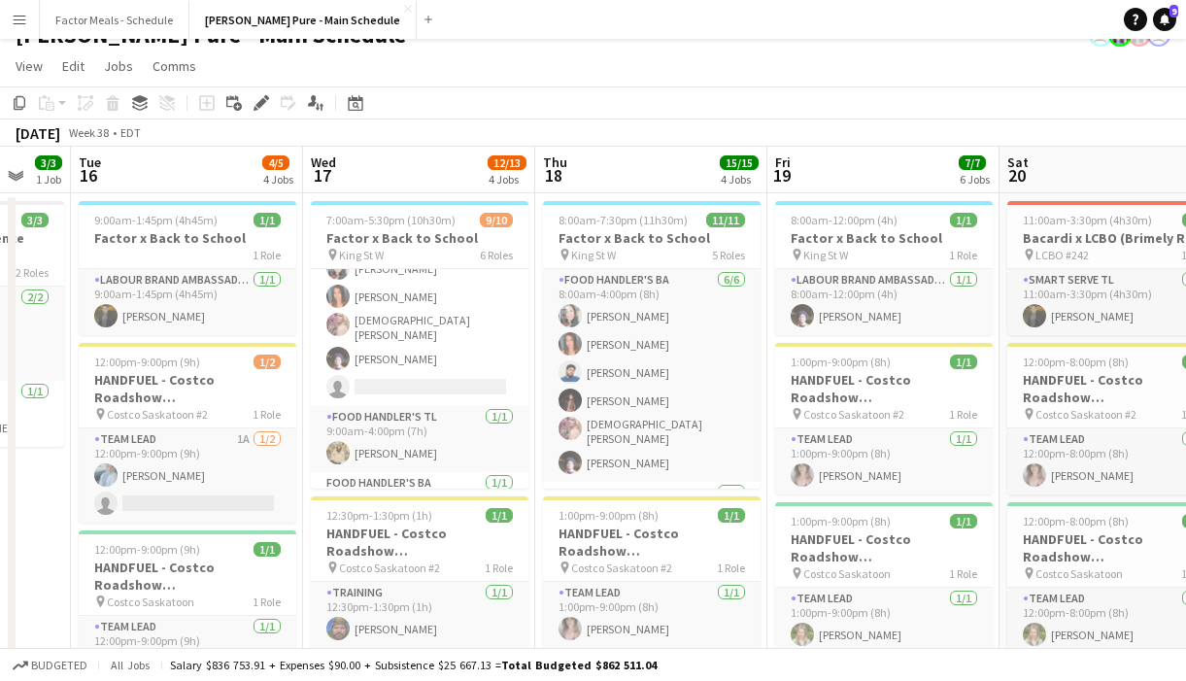
scroll to position [10, 0]
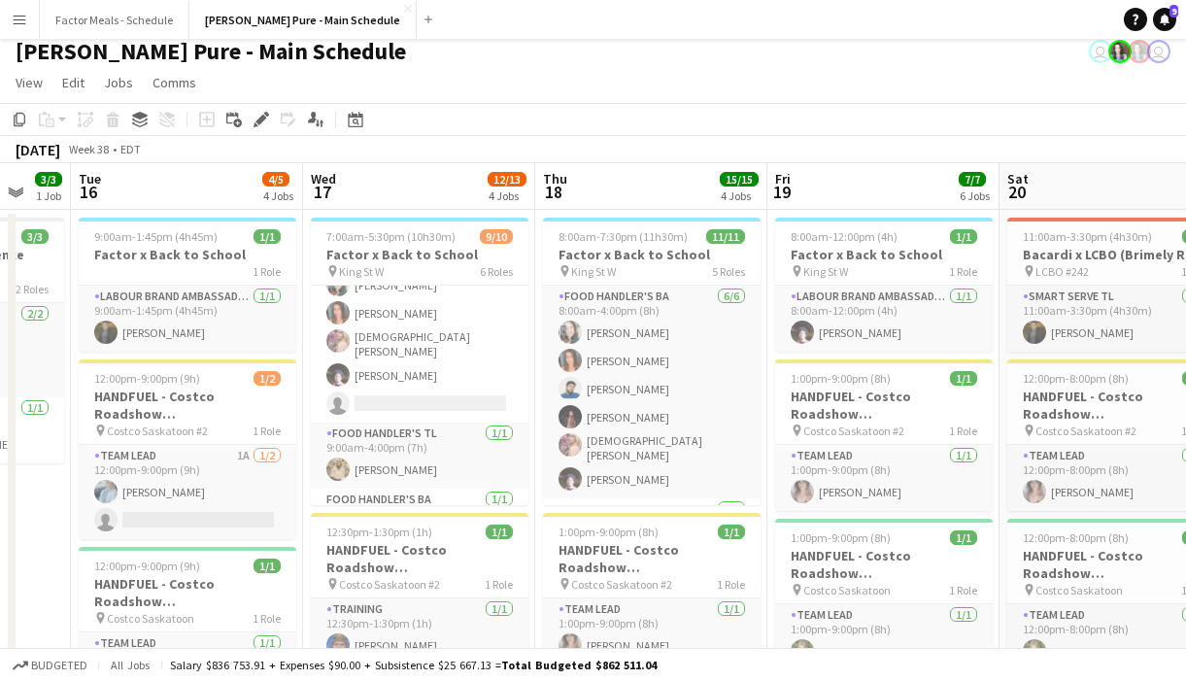
click at [653, 56] on div "Simon Pure - Main Schedule user user" at bounding box center [593, 47] width 1186 height 37
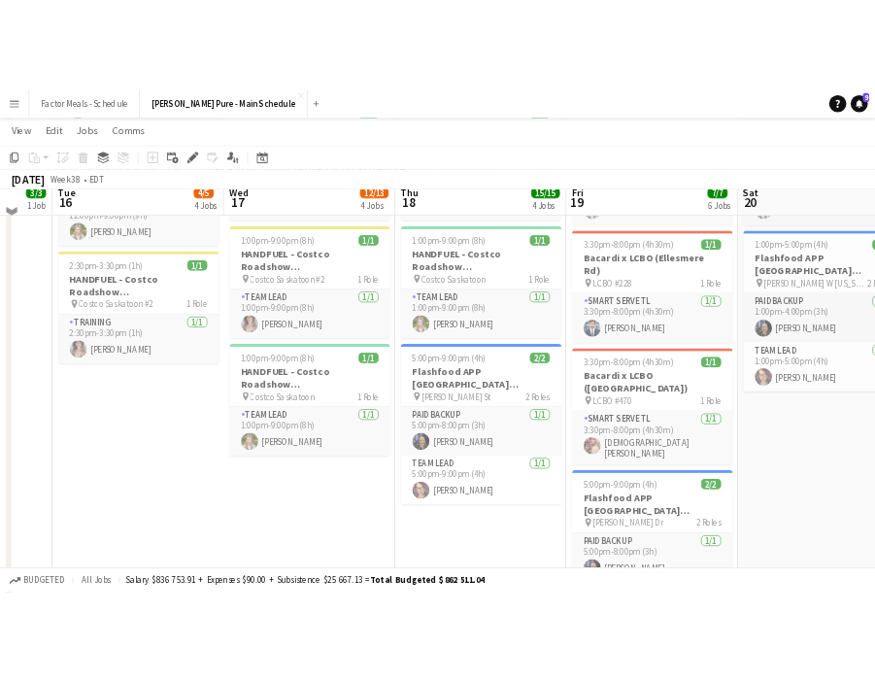
scroll to position [476, 0]
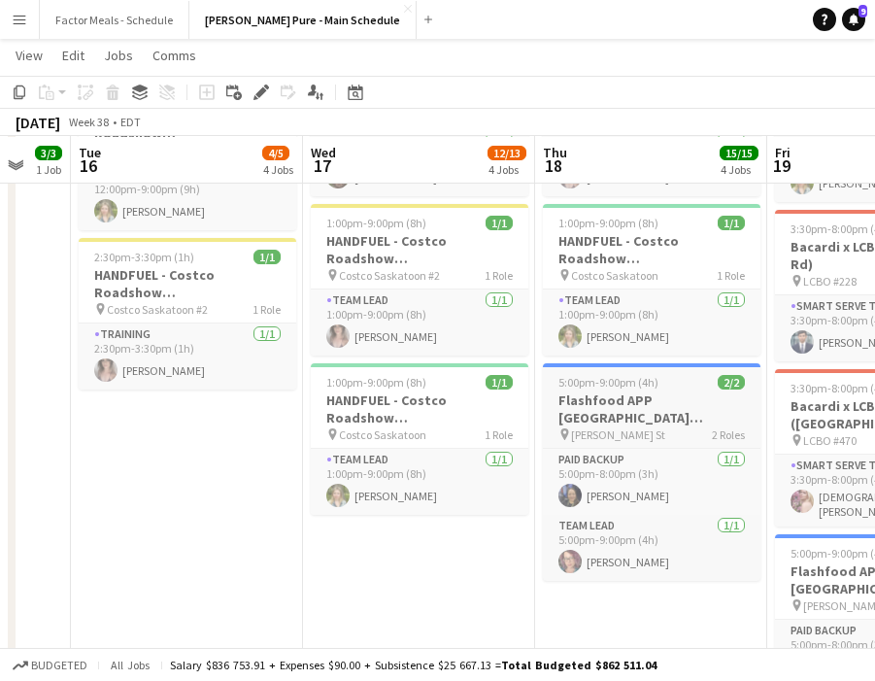
click at [605, 391] on h3 "Flashfood APP [GEOGRAPHIC_DATA] [GEOGRAPHIC_DATA], [GEOGRAPHIC_DATA]" at bounding box center [652, 408] width 218 height 35
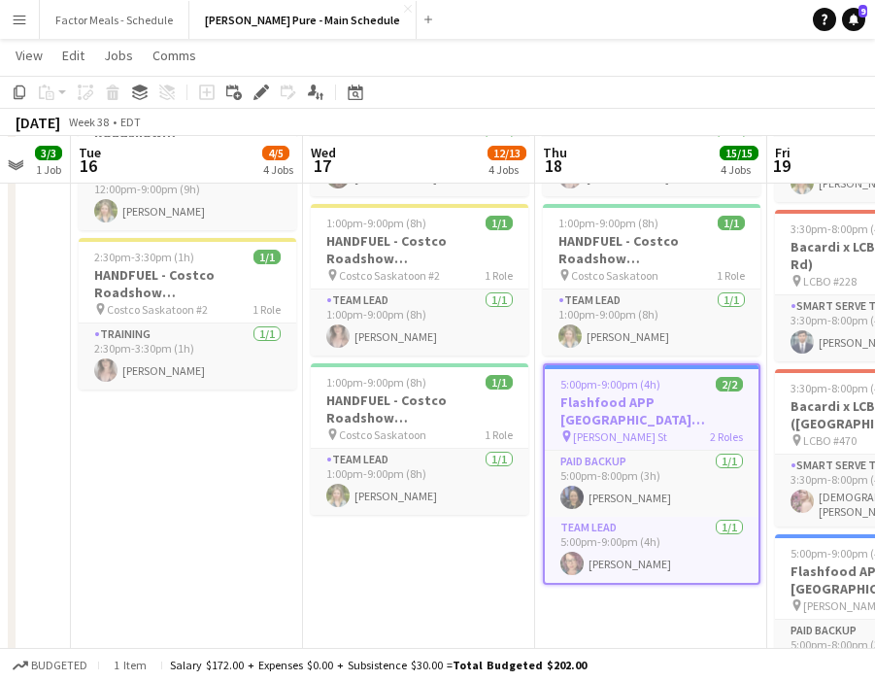
click at [256, 79] on app-toolbar "Copy Paste Paste Command V Paste with crew Command Shift V Paste linked Job [GE…" at bounding box center [437, 92] width 875 height 33
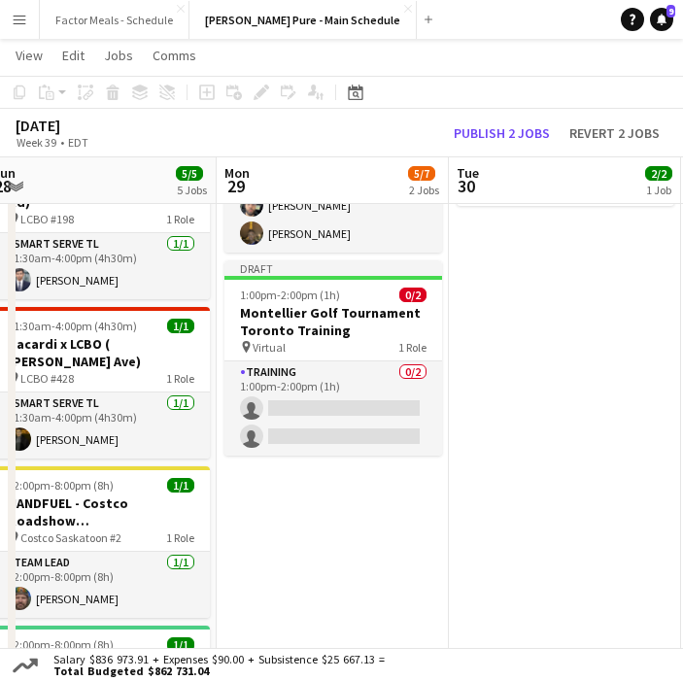
scroll to position [0, 486]
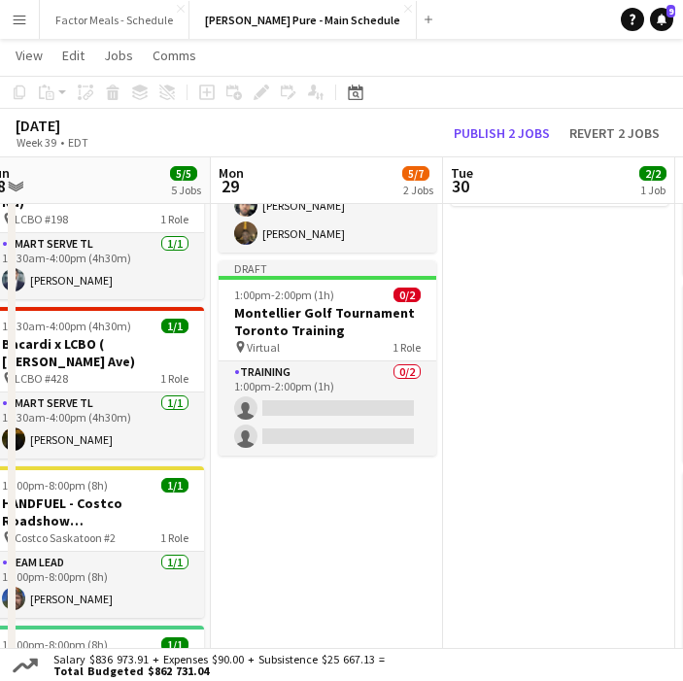
click at [292, 527] on app-date-cell "12:00pm-1:00pm (1h) 5/5 ATB x Canadian Finals Rodeo Edmonton Training pin Virtu…" at bounding box center [327, 516] width 232 height 1070
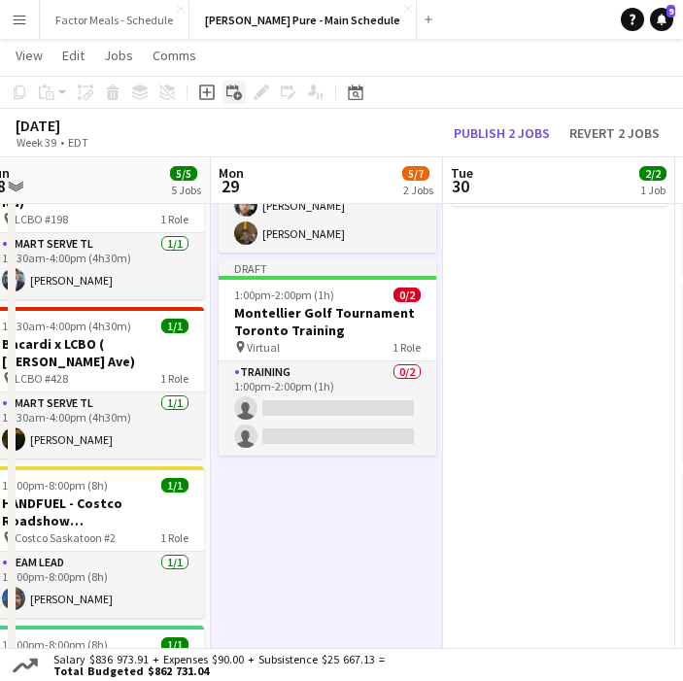
click at [233, 92] on icon "Add linked Job" at bounding box center [234, 93] width 16 height 16
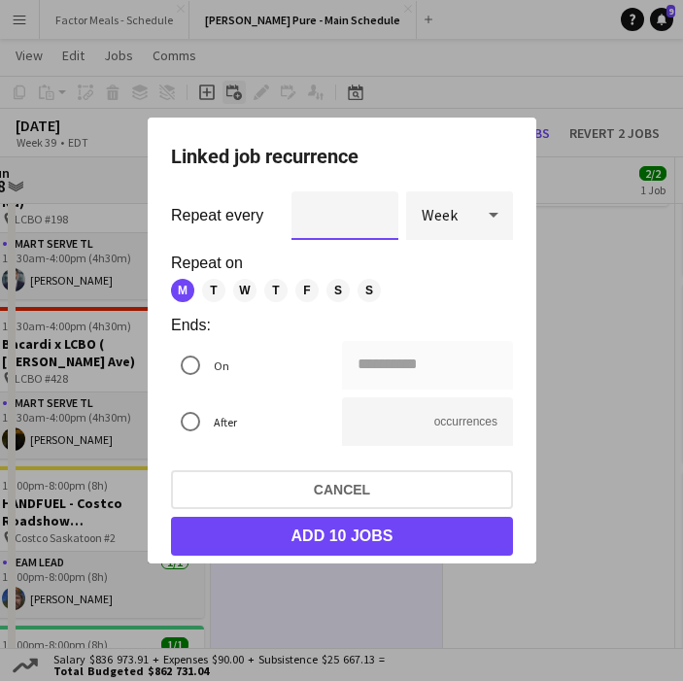
scroll to position [0, 0]
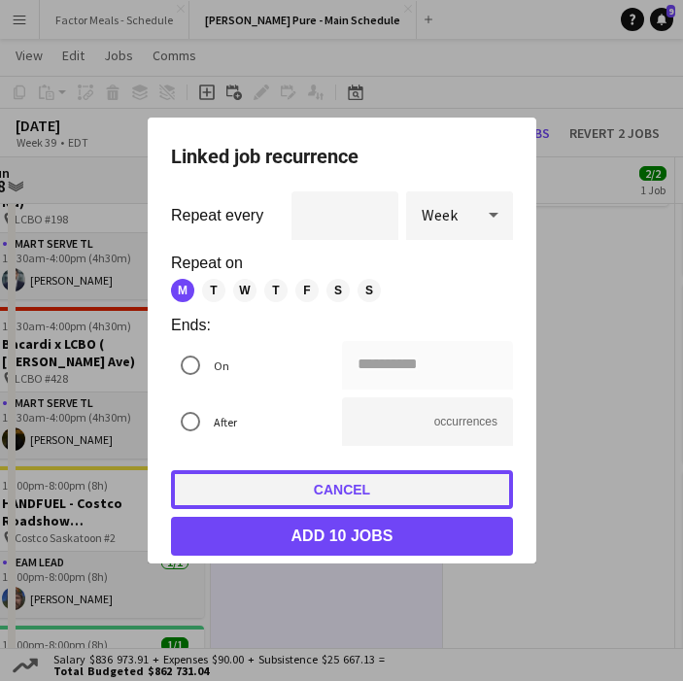
click at [412, 495] on button "Cancel" at bounding box center [342, 489] width 342 height 39
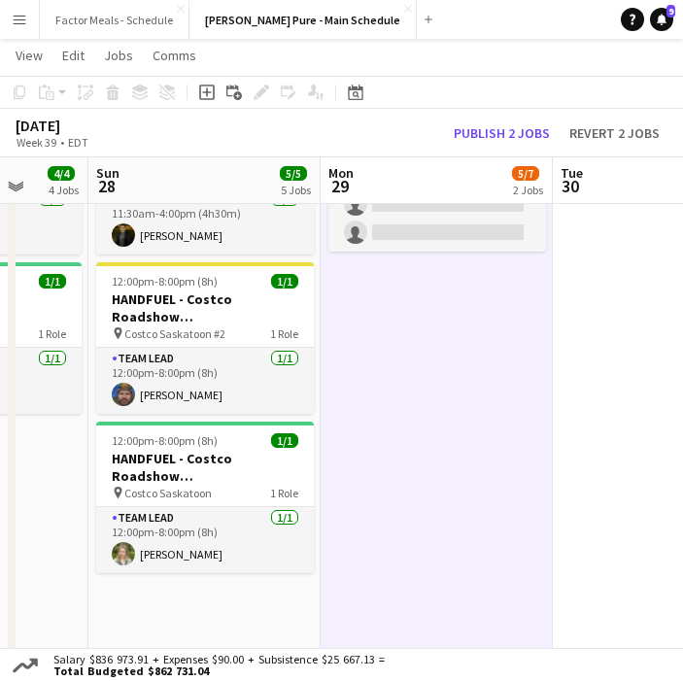
scroll to position [0, 612]
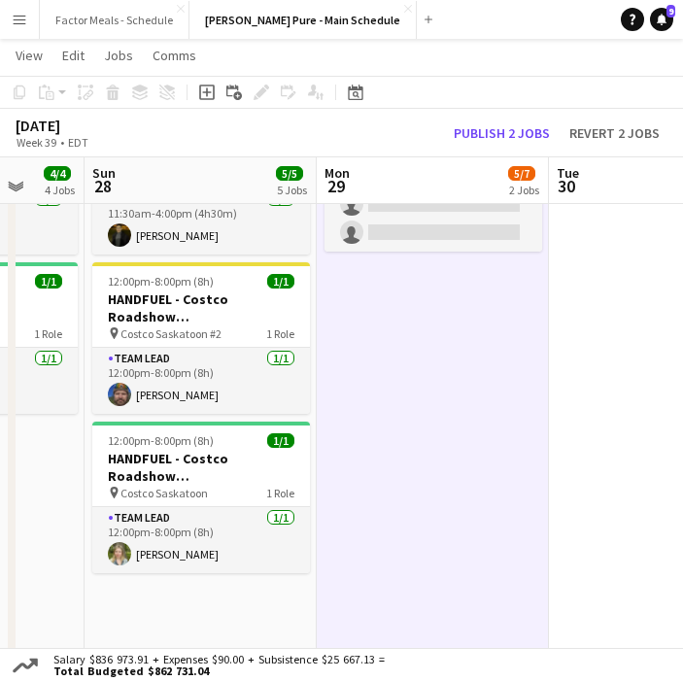
click at [385, 342] on app-date-cell "12:00pm-1:00pm (1h) 5/5 ATB x Canadian Finals Rodeo Edmonton Training pin Virtu…" at bounding box center [433, 312] width 232 height 1070
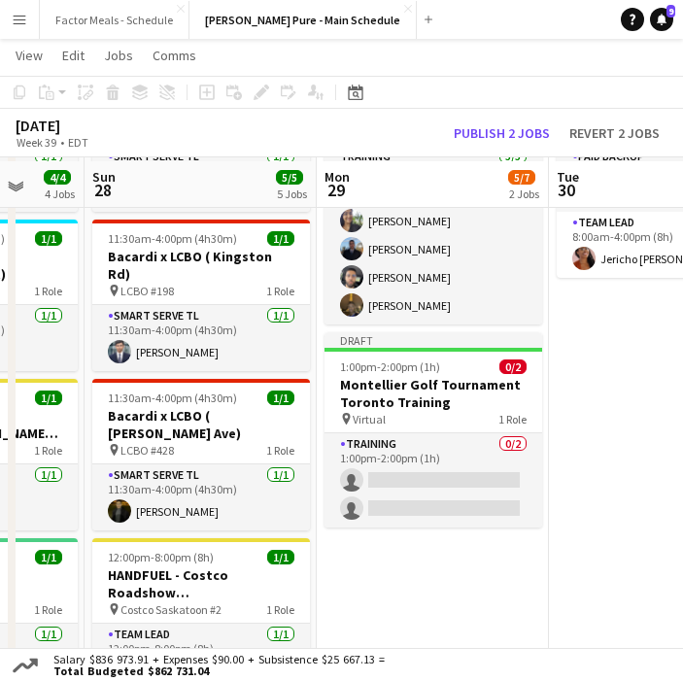
scroll to position [190, 0]
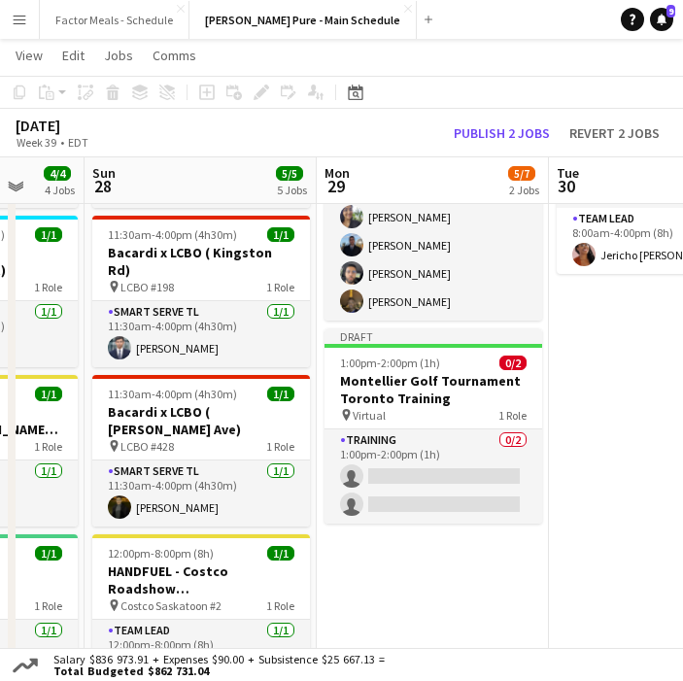
click at [413, 551] on app-date-cell "12:00pm-1:00pm (1h) 5/5 ATB x Canadian Finals Rodeo Edmonton Training pin Virtu…" at bounding box center [433, 584] width 232 height 1070
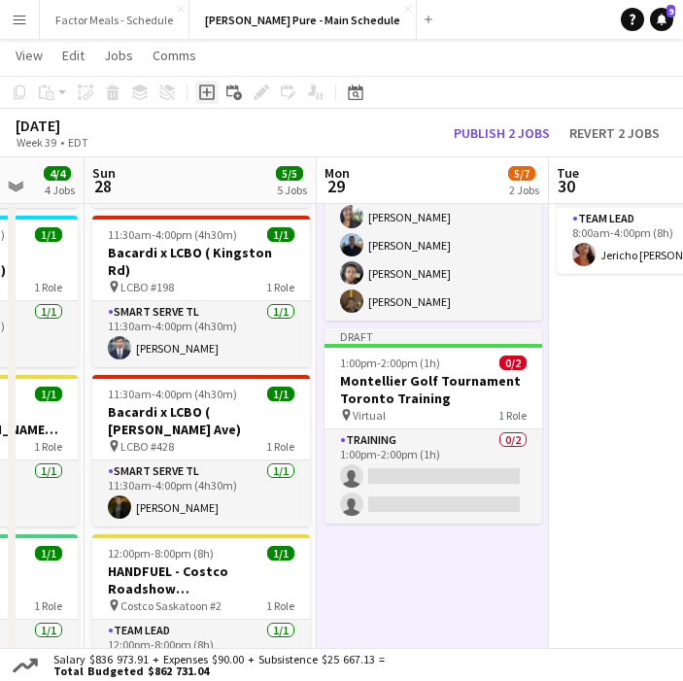
click at [209, 92] on icon at bounding box center [206, 91] width 9 height 9
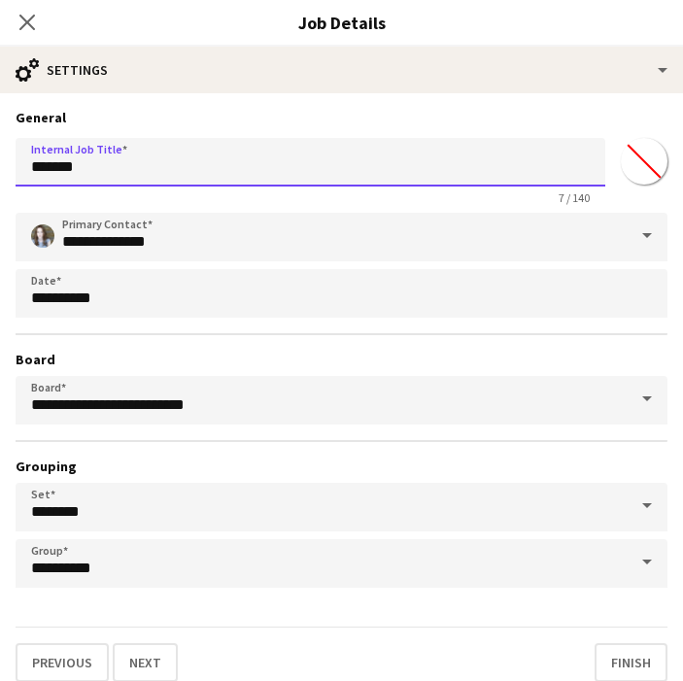
click at [191, 161] on input "*******" at bounding box center [311, 162] width 590 height 49
drag, startPoint x: 183, startPoint y: 177, endPoint x: 21, endPoint y: 166, distance: 161.6
click at [21, 166] on input "*******" at bounding box center [311, 162] width 590 height 49
type input "**********"
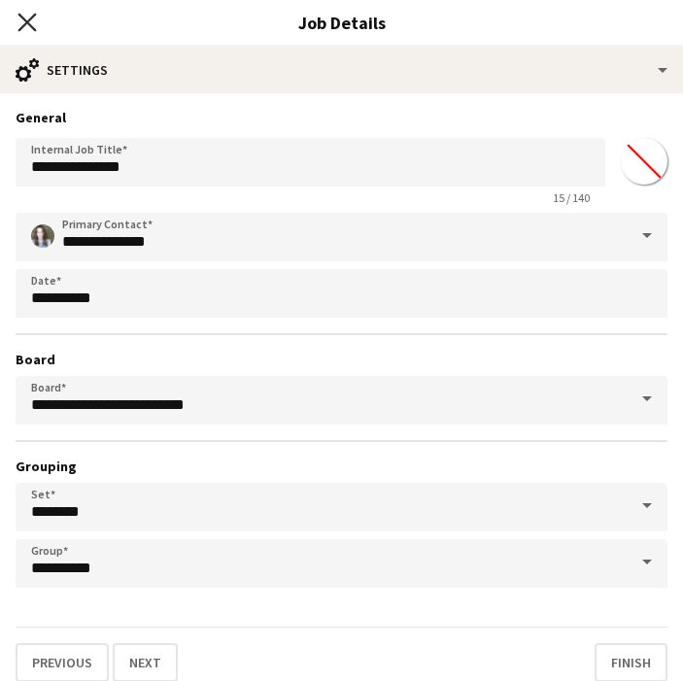
click at [29, 17] on icon "Close pop-in" at bounding box center [26, 22] width 18 height 18
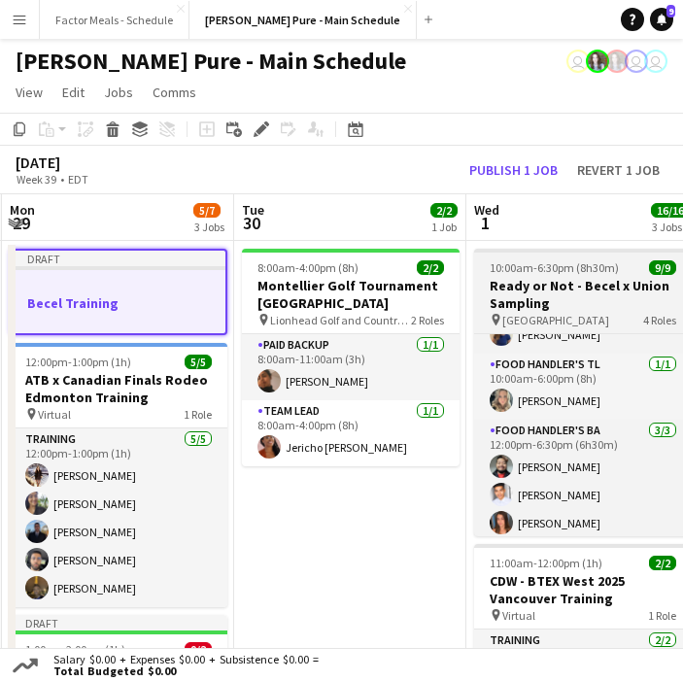
scroll to position [0, 443]
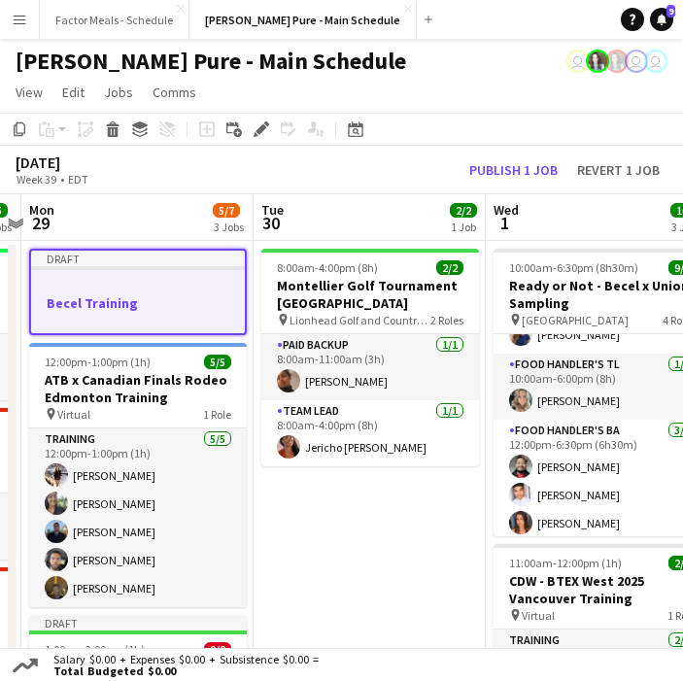
click at [191, 309] on h3 "Becel Training" at bounding box center [138, 302] width 214 height 17
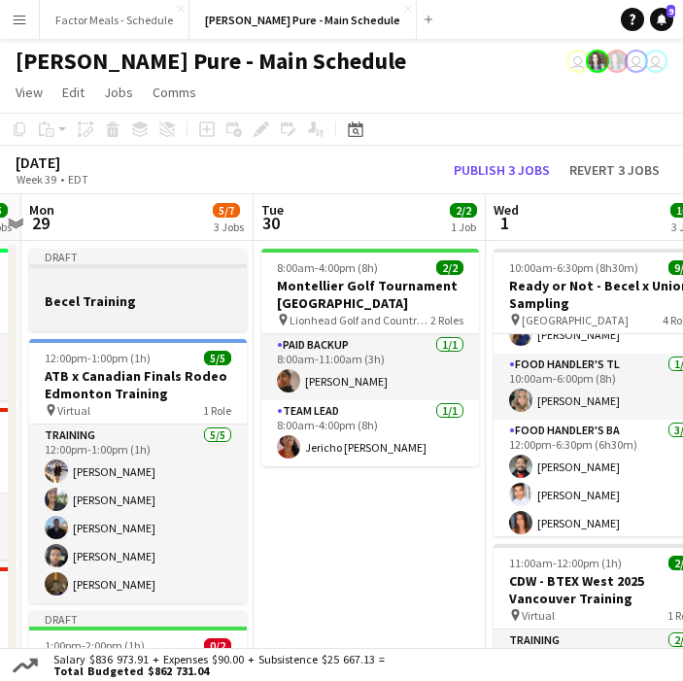
click at [191, 310] on div at bounding box center [138, 318] width 218 height 16
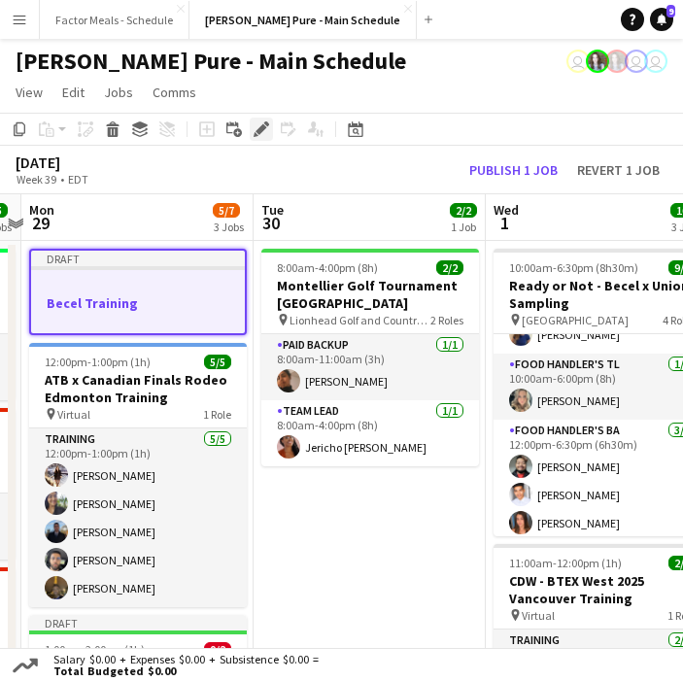
click at [259, 120] on div "Edit" at bounding box center [261, 129] width 23 height 23
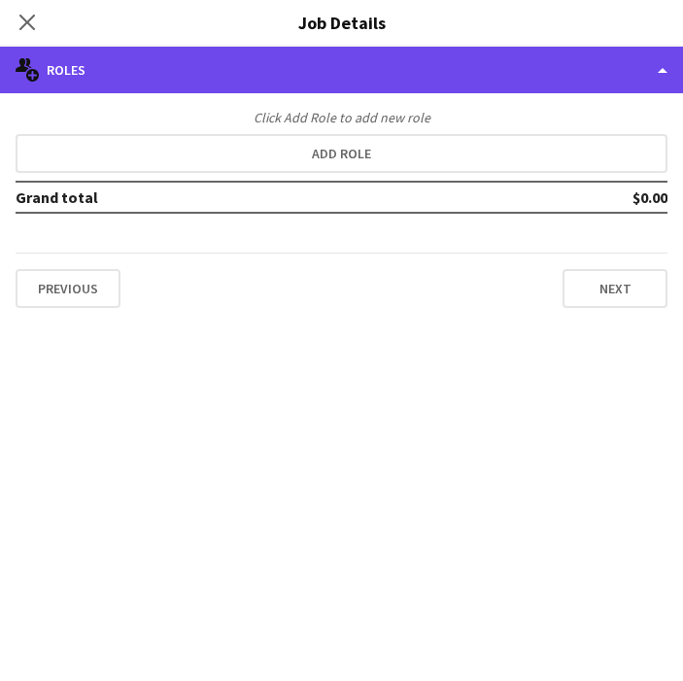
click at [357, 74] on div "multiple-users-add Roles" at bounding box center [341, 70] width 683 height 47
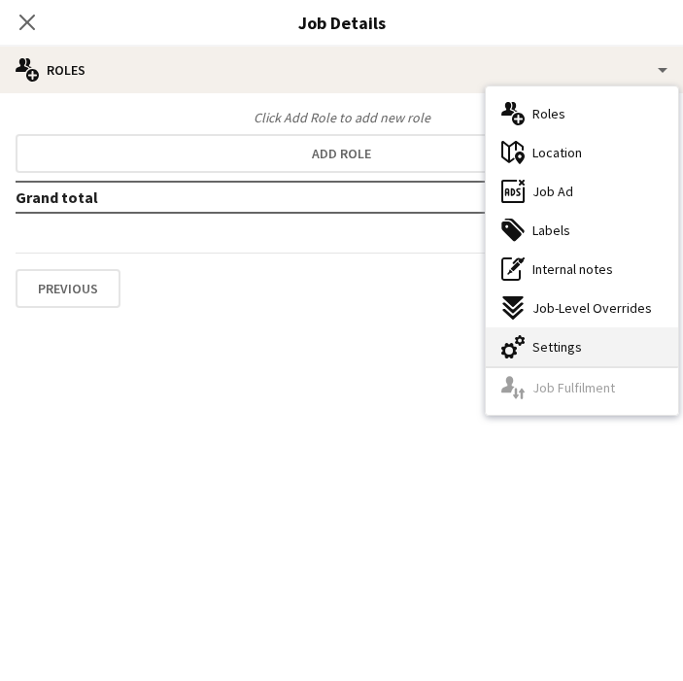
click at [580, 345] on div "cog-double-3 Settings" at bounding box center [582, 346] width 192 height 39
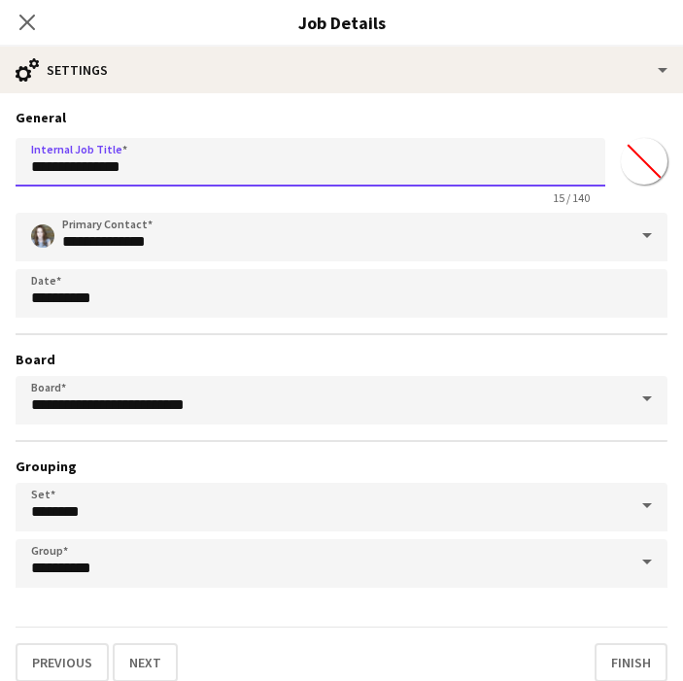
click at [250, 172] on input "**********" at bounding box center [311, 162] width 590 height 49
click at [66, 169] on input "**********" at bounding box center [311, 162] width 590 height 49
click at [274, 163] on input "**********" at bounding box center [311, 162] width 590 height 49
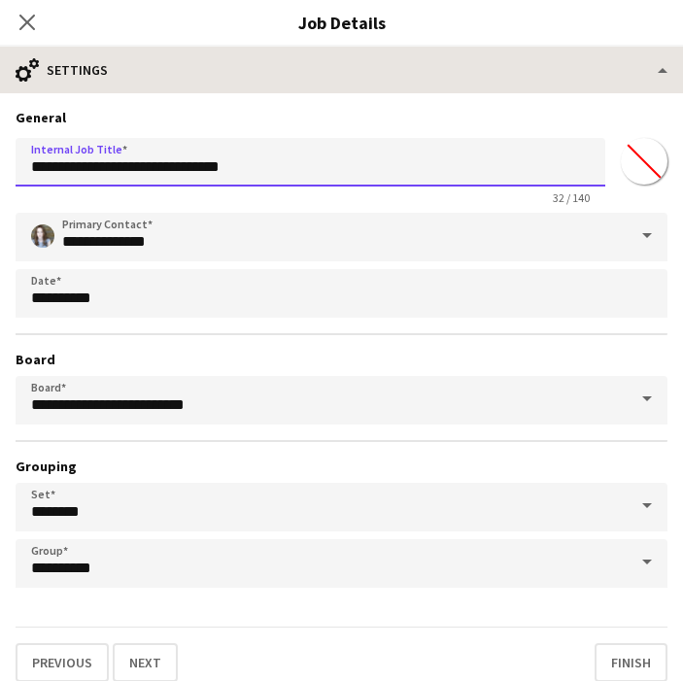
type input "**********"
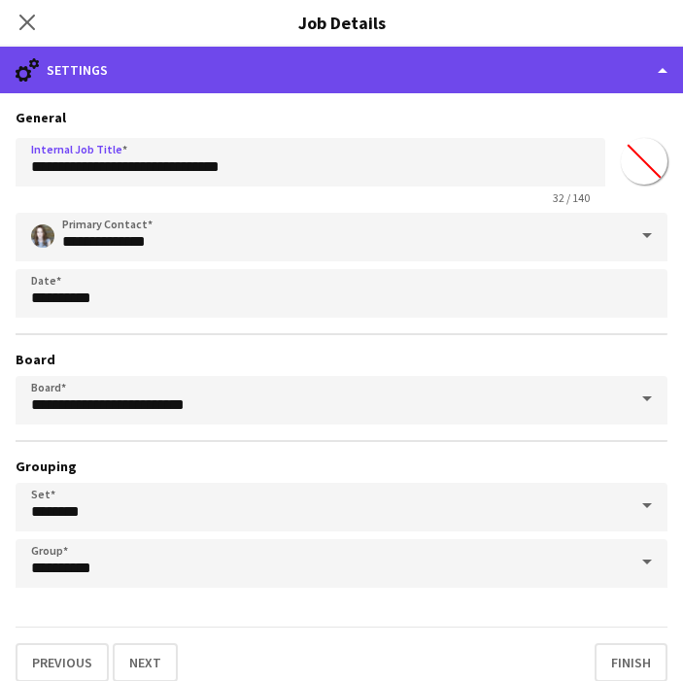
click at [164, 87] on div "cog-double-3 Settings" at bounding box center [341, 70] width 683 height 47
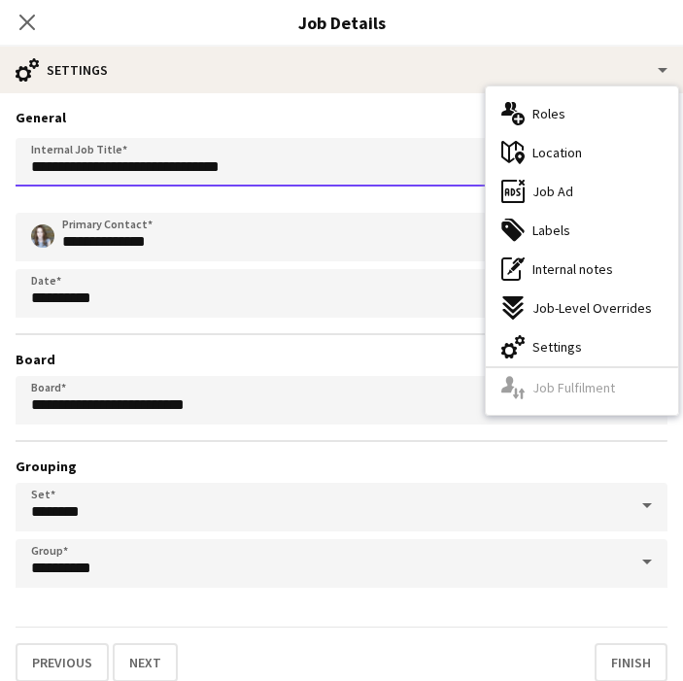
click at [286, 168] on input "**********" at bounding box center [311, 162] width 590 height 49
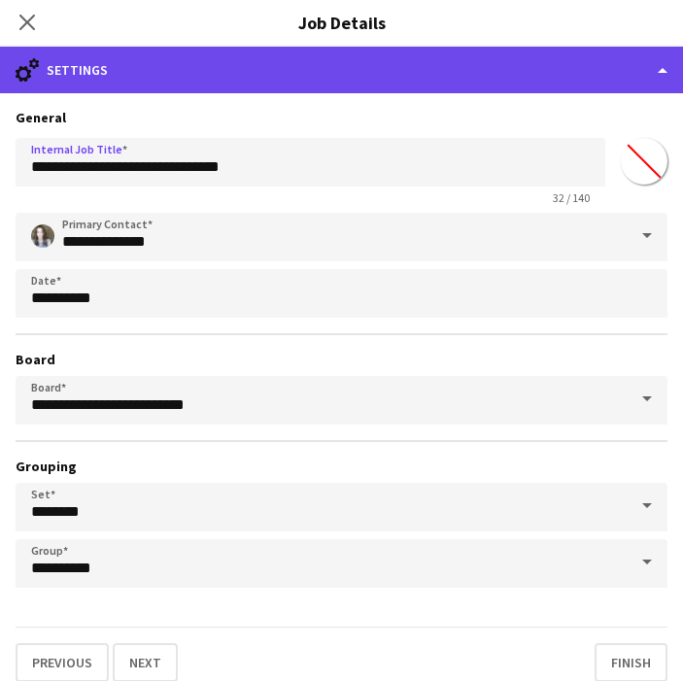
click at [420, 68] on div "cog-double-3 Settings" at bounding box center [341, 70] width 683 height 47
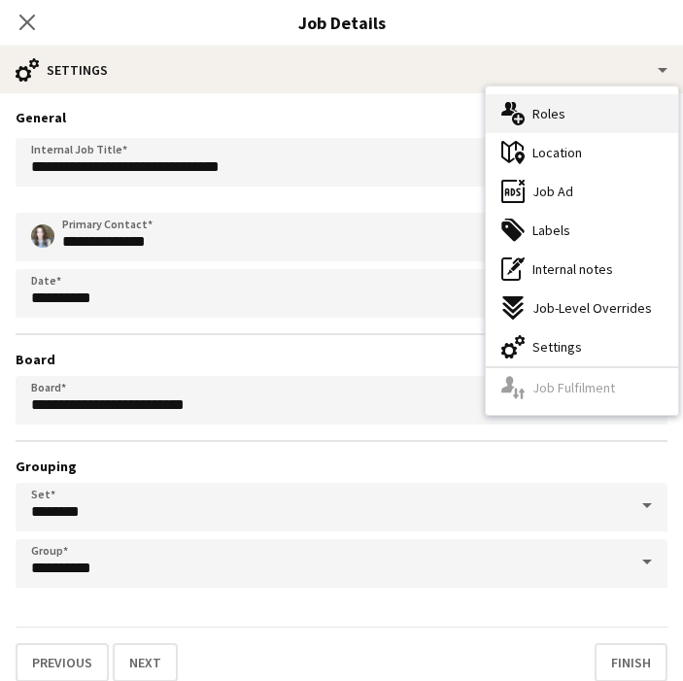
click at [559, 108] on span "Roles" at bounding box center [548, 113] width 33 height 17
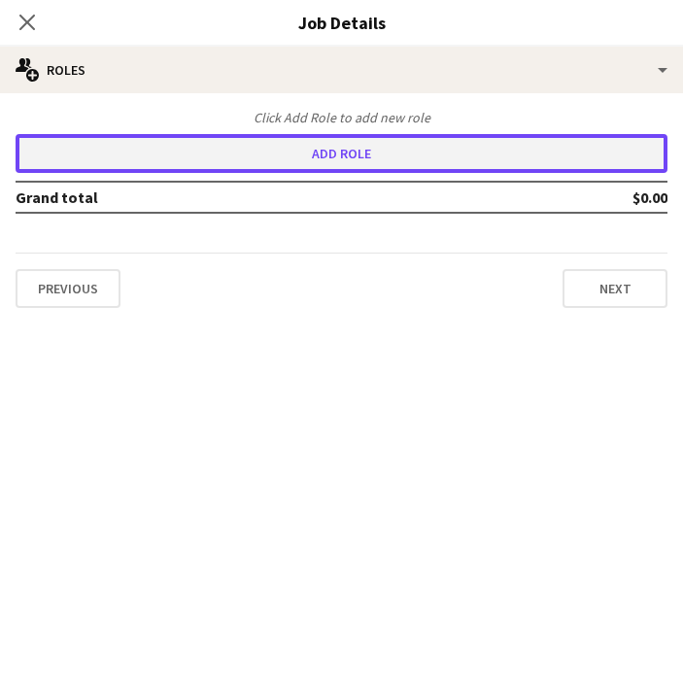
click at [338, 154] on button "Add role" at bounding box center [342, 153] width 652 height 39
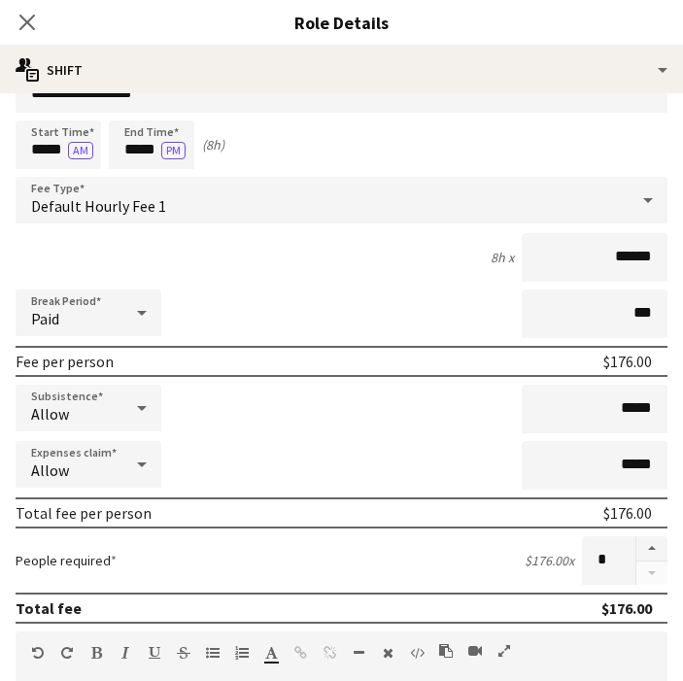
scroll to position [41, 0]
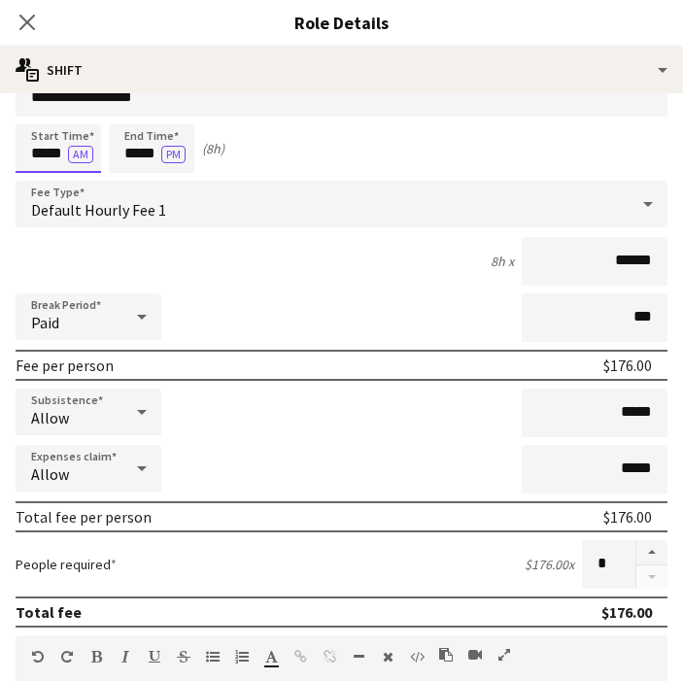
click at [44, 155] on input "*****" at bounding box center [58, 148] width 85 height 49
click at [43, 187] on div at bounding box center [38, 182] width 39 height 19
click at [33, 111] on div at bounding box center [38, 114] width 39 height 19
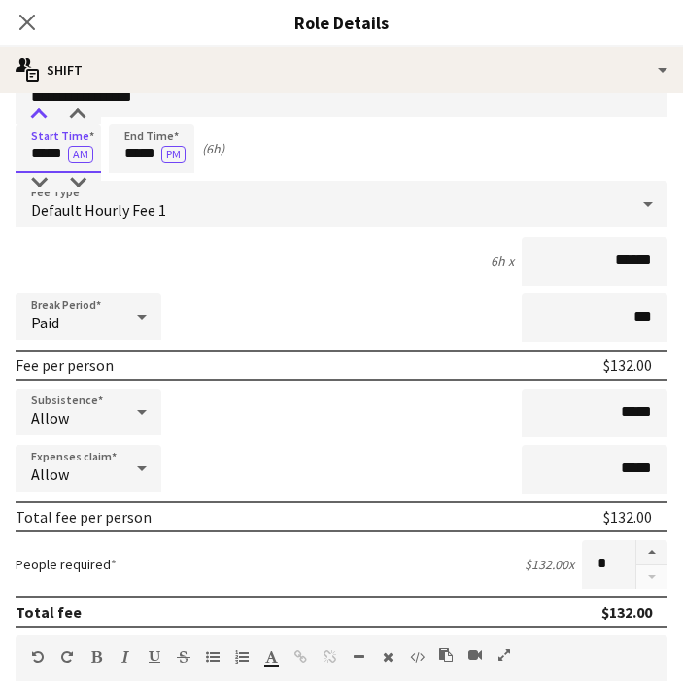
click at [33, 111] on div at bounding box center [38, 114] width 39 height 19
click at [77, 186] on div at bounding box center [77, 182] width 39 height 19
type input "*****"
click at [77, 186] on div at bounding box center [77, 182] width 39 height 19
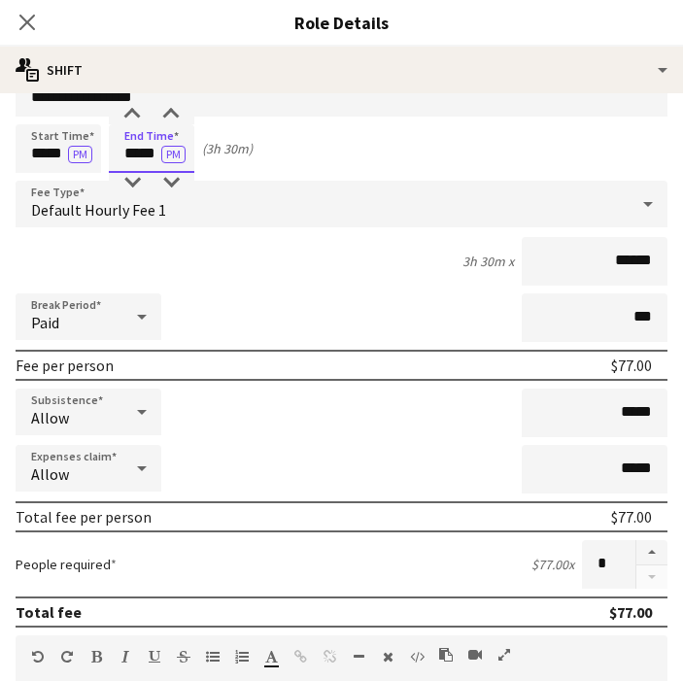
click at [145, 157] on input "*****" at bounding box center [151, 148] width 85 height 49
click at [137, 187] on div at bounding box center [132, 182] width 39 height 19
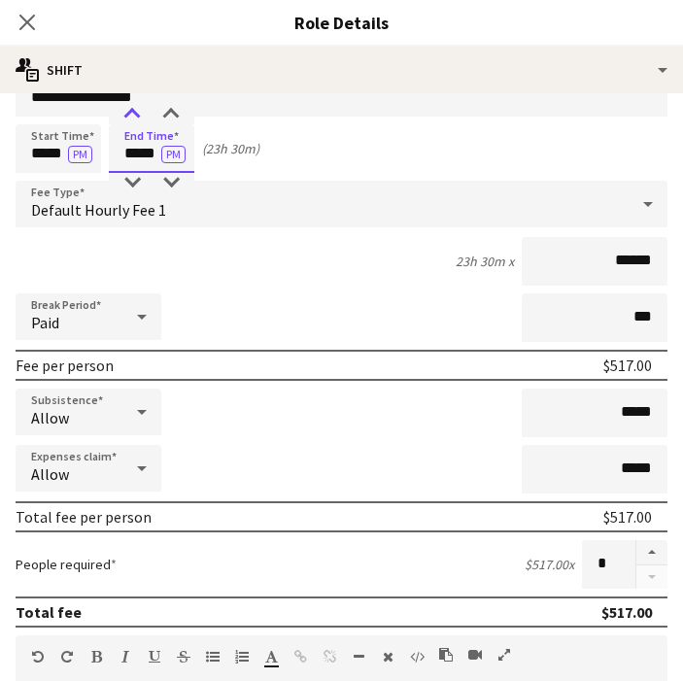
click at [129, 123] on div at bounding box center [132, 114] width 39 height 19
click at [166, 115] on div at bounding box center [171, 114] width 39 height 19
type input "*****"
click at [167, 115] on div at bounding box center [171, 114] width 39 height 19
click at [244, 226] on div "Default Hourly Fee 1" at bounding box center [322, 204] width 613 height 47
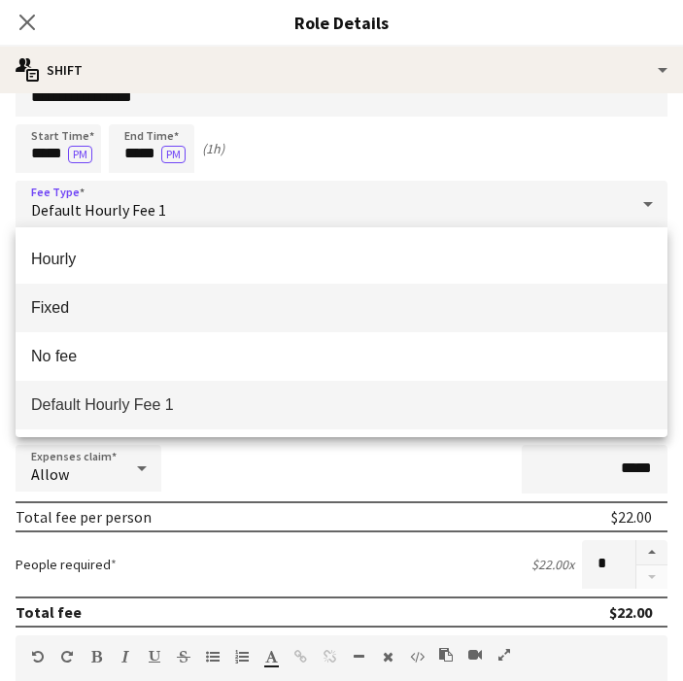
scroll to position [61, 0]
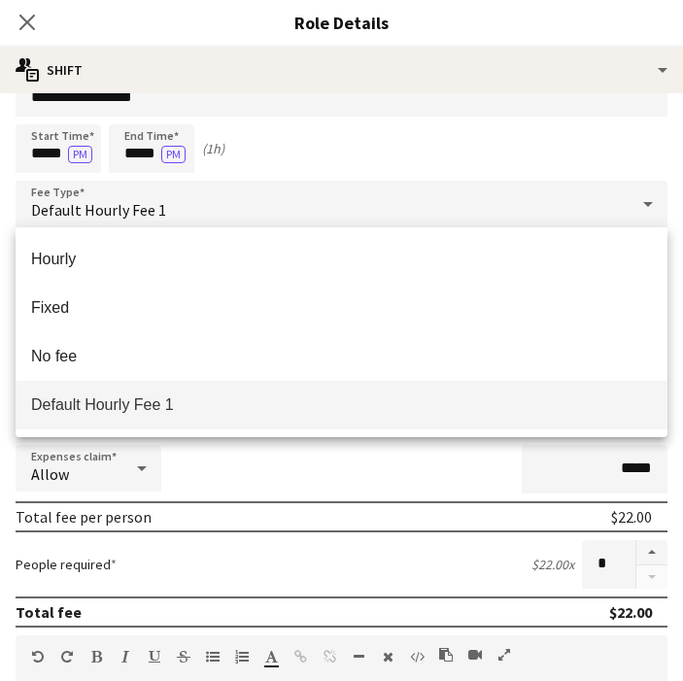
click at [323, 144] on div at bounding box center [341, 340] width 683 height 681
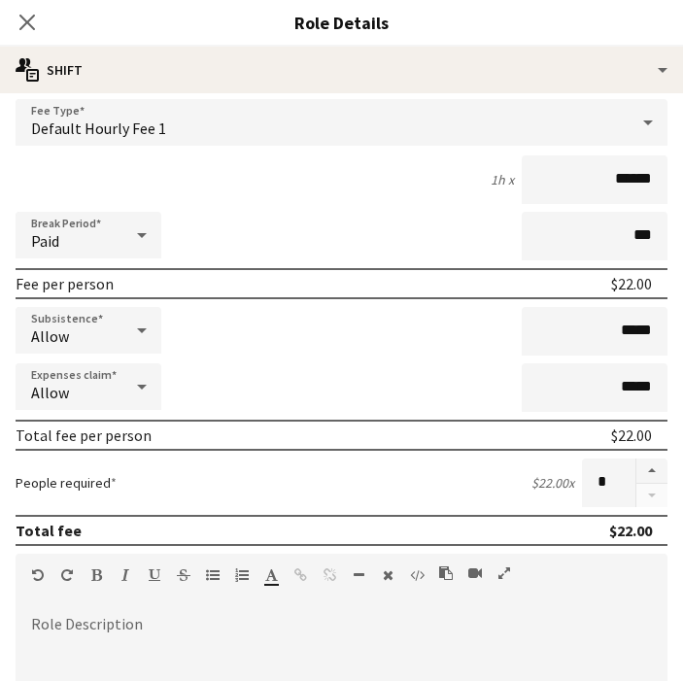
scroll to position [123, 0]
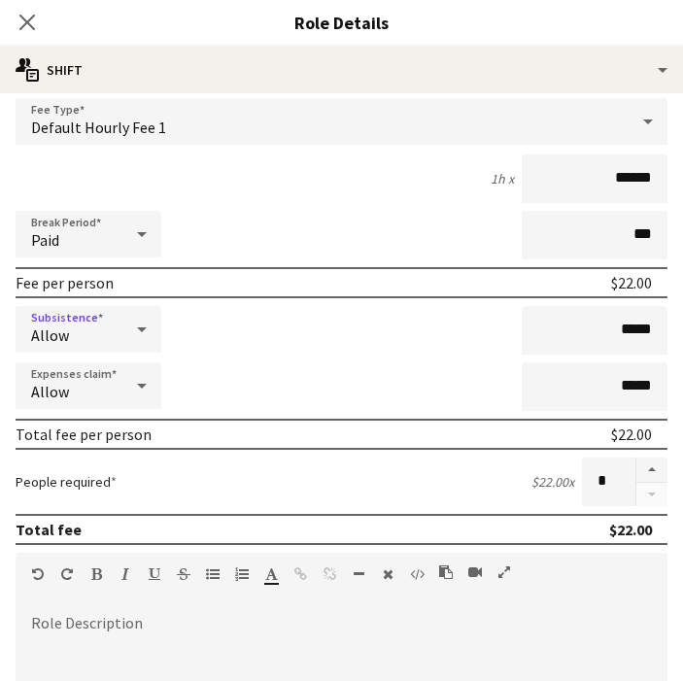
click at [132, 331] on icon at bounding box center [141, 329] width 23 height 39
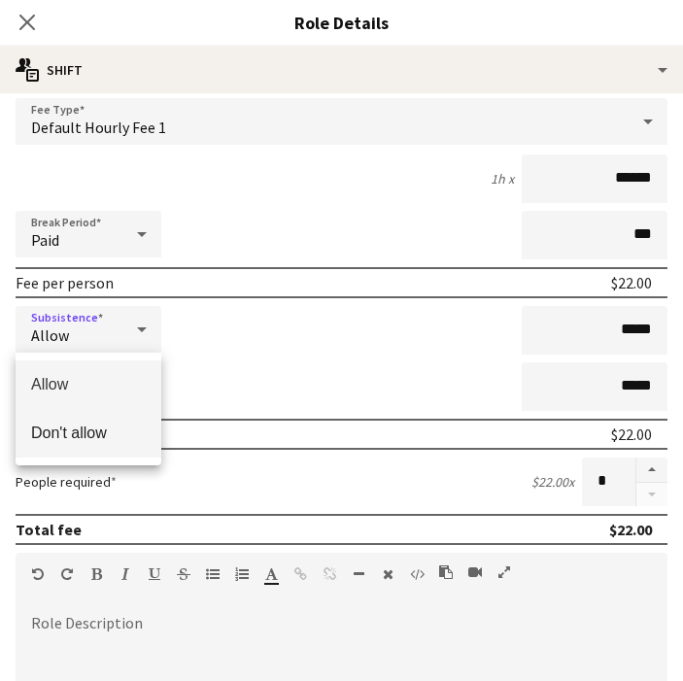
click at [93, 424] on span "Don't allow" at bounding box center [88, 433] width 115 height 18
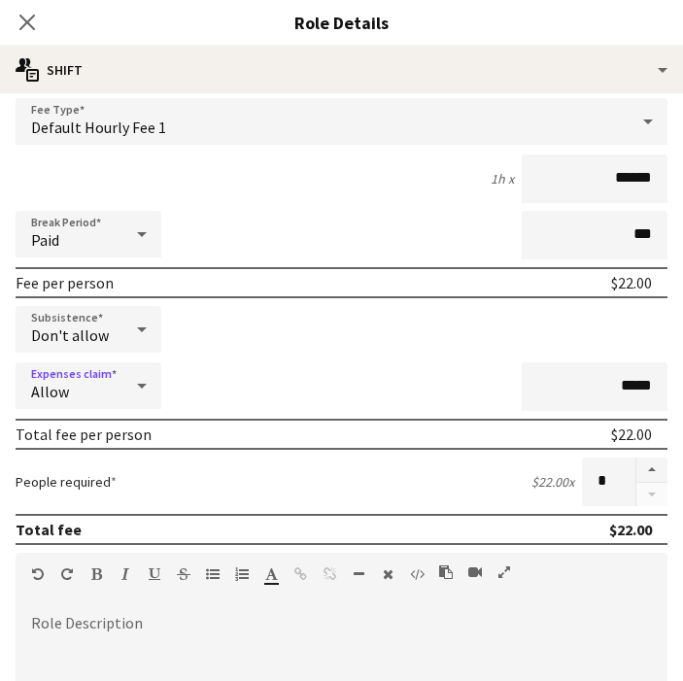
click at [94, 388] on div "Allow" at bounding box center [69, 385] width 107 height 47
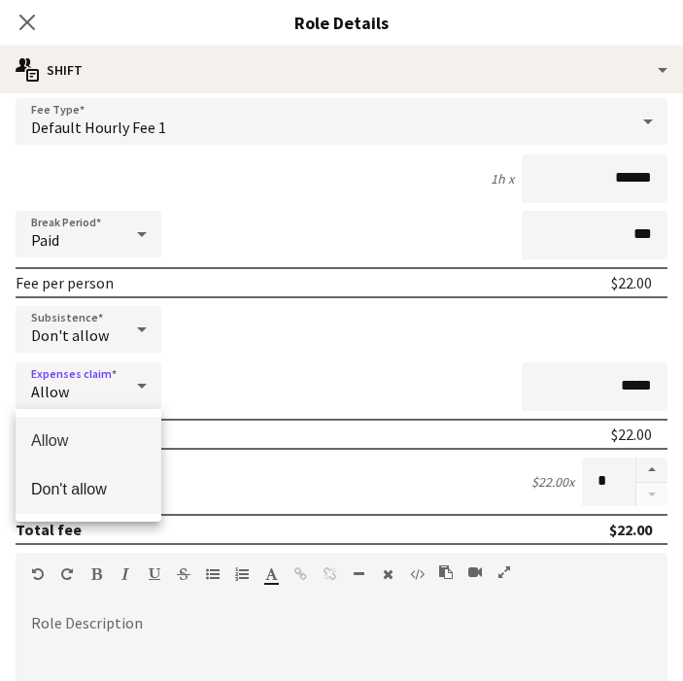
click at [93, 482] on span "Don't allow" at bounding box center [88, 489] width 115 height 18
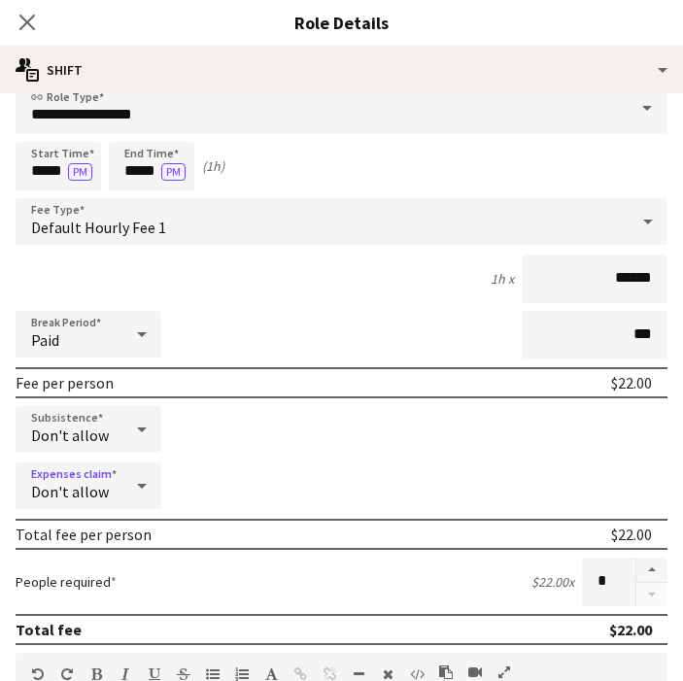
scroll to position [0, 0]
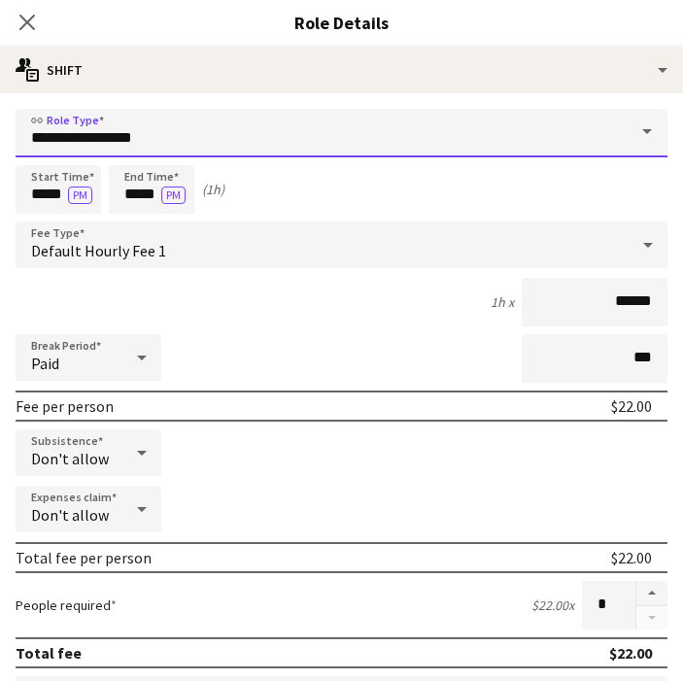
click at [298, 138] on input "**********" at bounding box center [342, 133] width 652 height 49
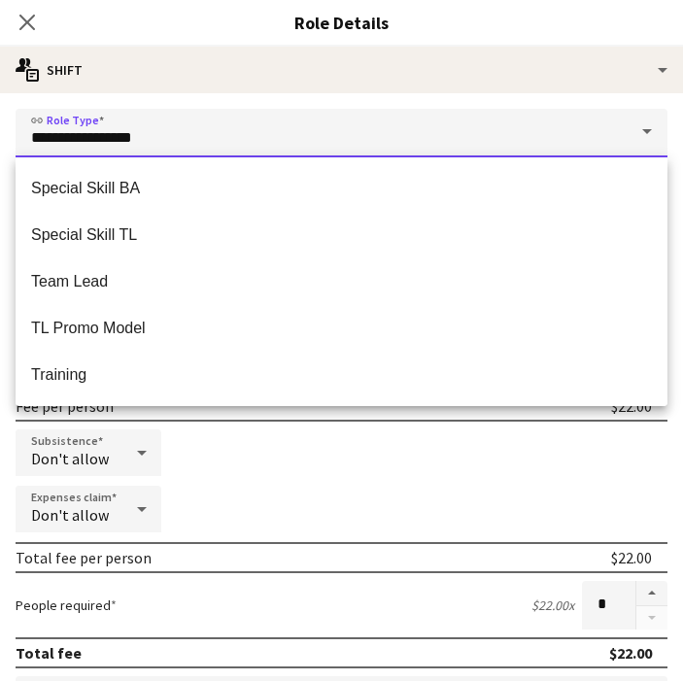
scroll to position [133, 0]
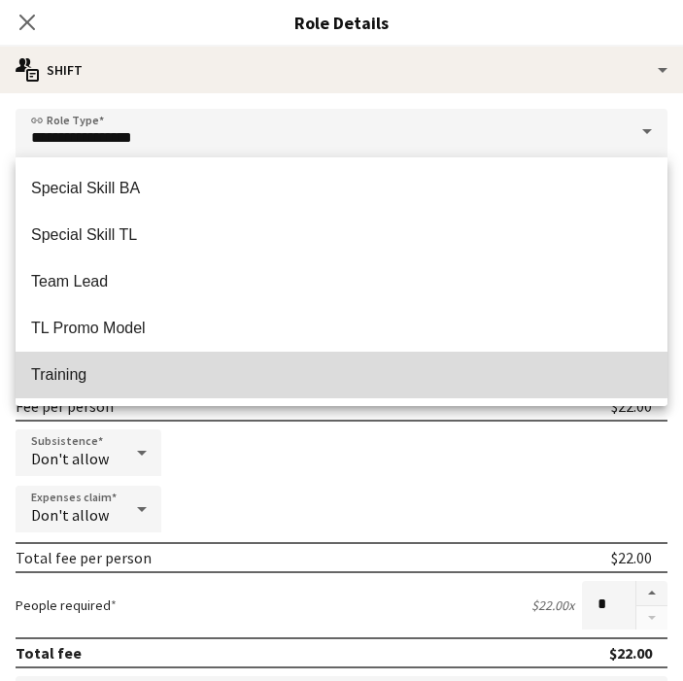
click at [190, 365] on span "Training" at bounding box center [341, 374] width 621 height 18
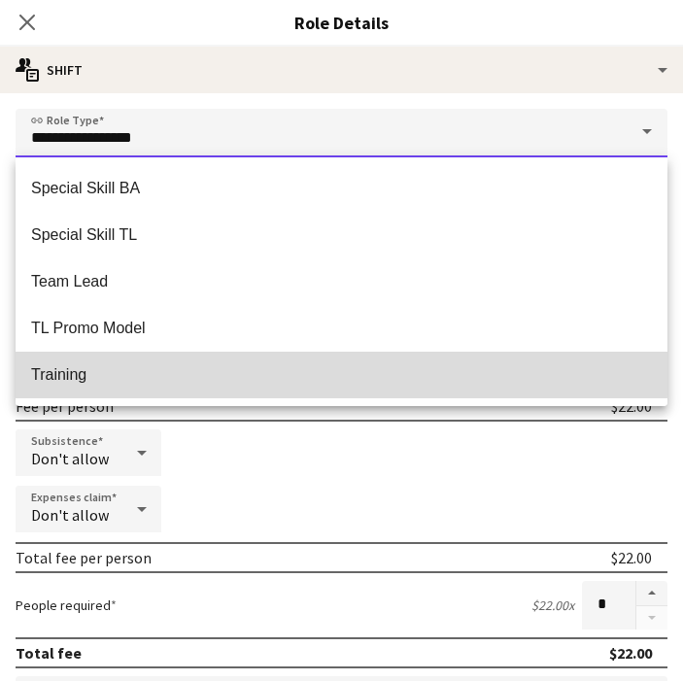
type input "********"
type input "******"
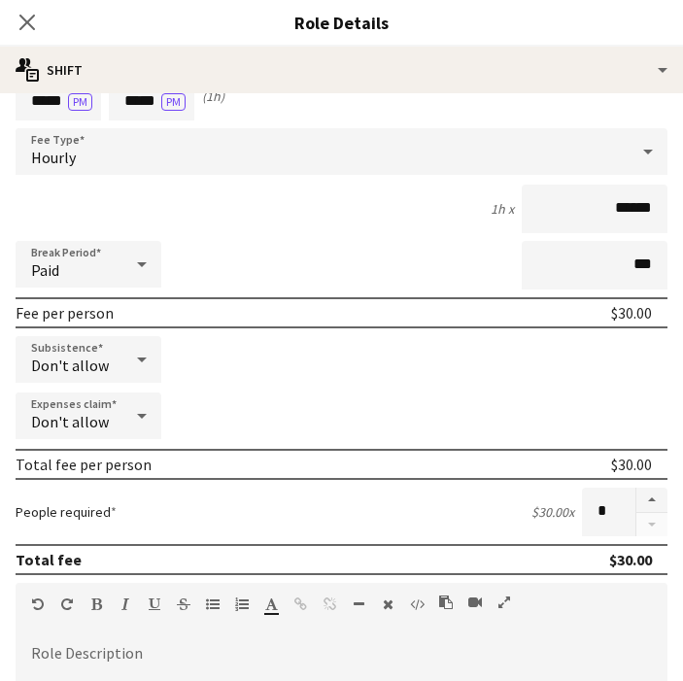
scroll to position [108, 0]
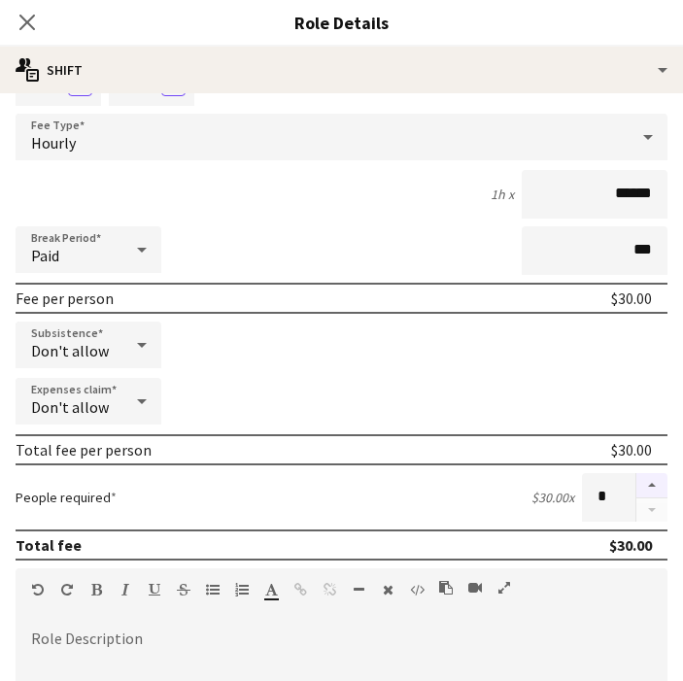
click at [651, 482] on button "button" at bounding box center [651, 485] width 31 height 25
click at [652, 483] on button "button" at bounding box center [651, 485] width 31 height 25
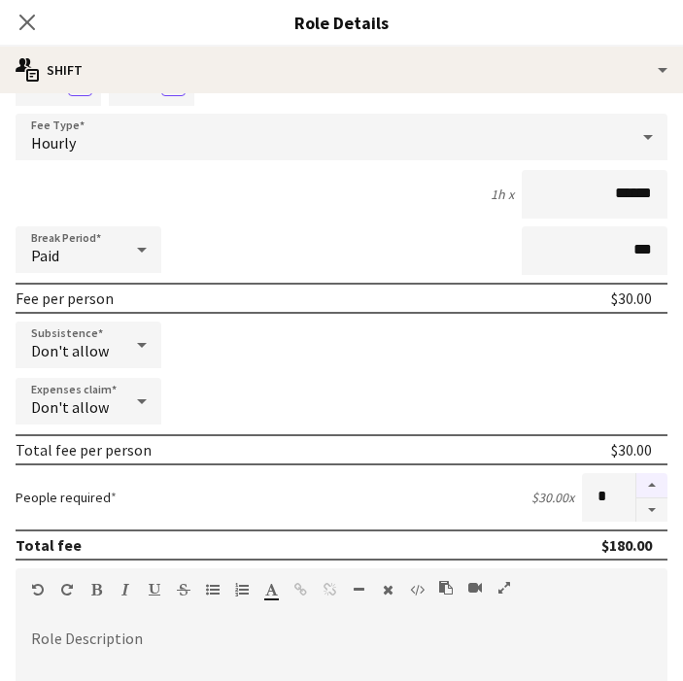
click at [652, 483] on button "button" at bounding box center [651, 485] width 31 height 25
type input "*"
click at [503, 350] on div "Subsistence Don't allow" at bounding box center [342, 346] width 652 height 49
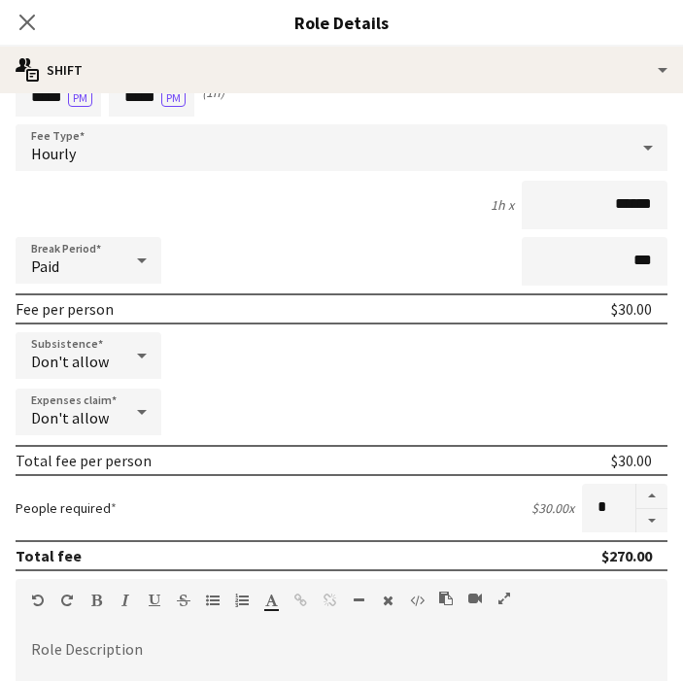
scroll to position [0, 0]
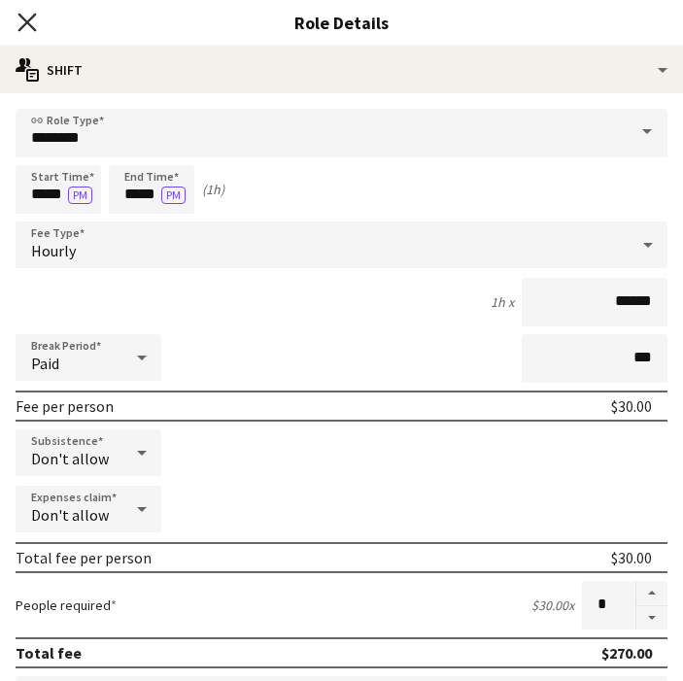
click at [26, 22] on icon at bounding box center [26, 22] width 18 height 18
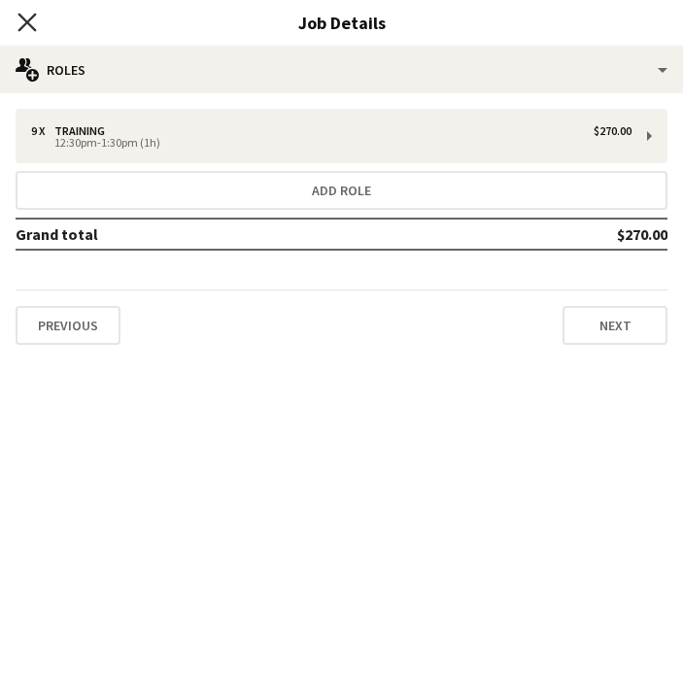
click at [28, 22] on icon at bounding box center [26, 22] width 18 height 18
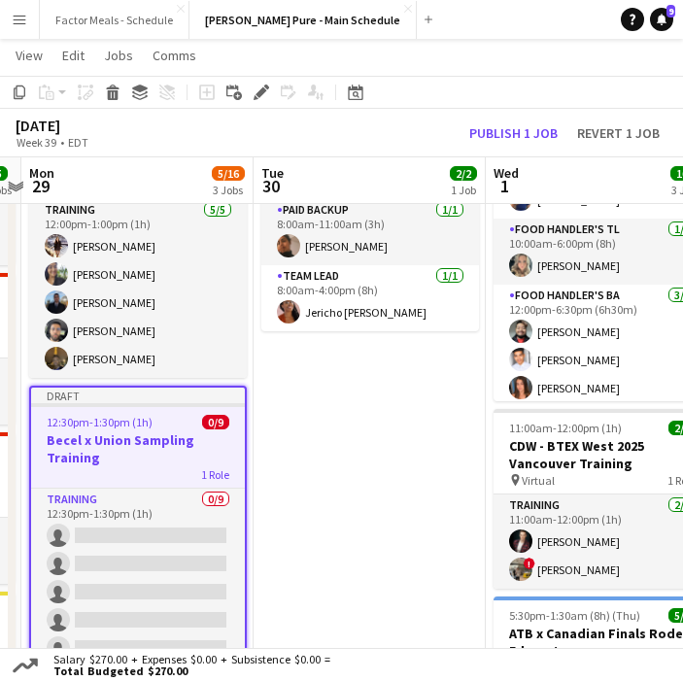
click at [345, 460] on app-date-cell "8:00am-4:00pm (8h) 2/2 Montellier Golf Tournament [GEOGRAPHIC_DATA] pin Lionhea…" at bounding box center [370, 641] width 232 height 1070
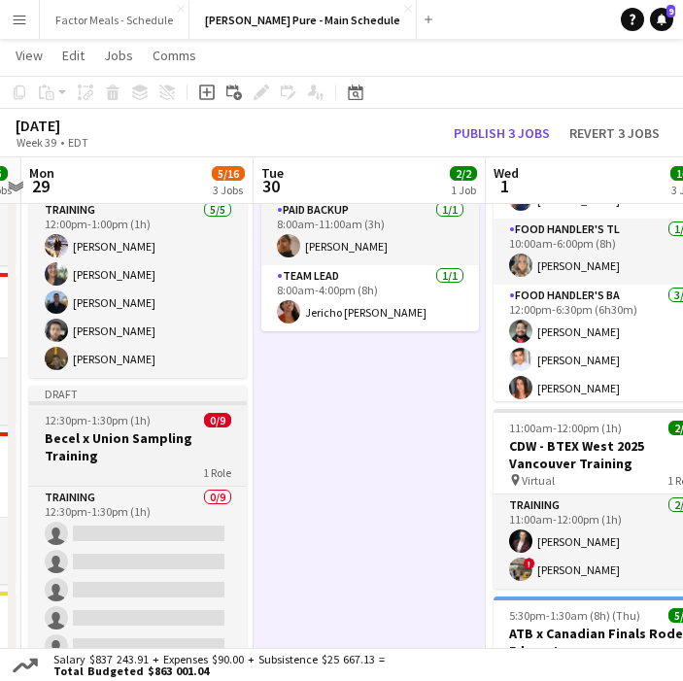
click at [153, 411] on app-job-card "Draft 12:30pm-1:30pm (1h) 0/9 Becel x Union Sampling Training 1 Role Training 0…" at bounding box center [138, 530] width 218 height 288
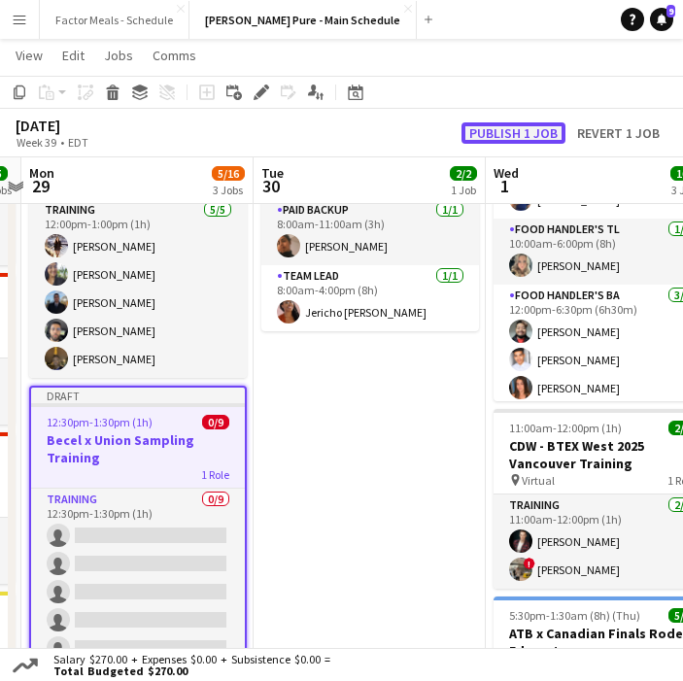
click at [482, 129] on button "Publish 1 job" at bounding box center [513, 132] width 104 height 21
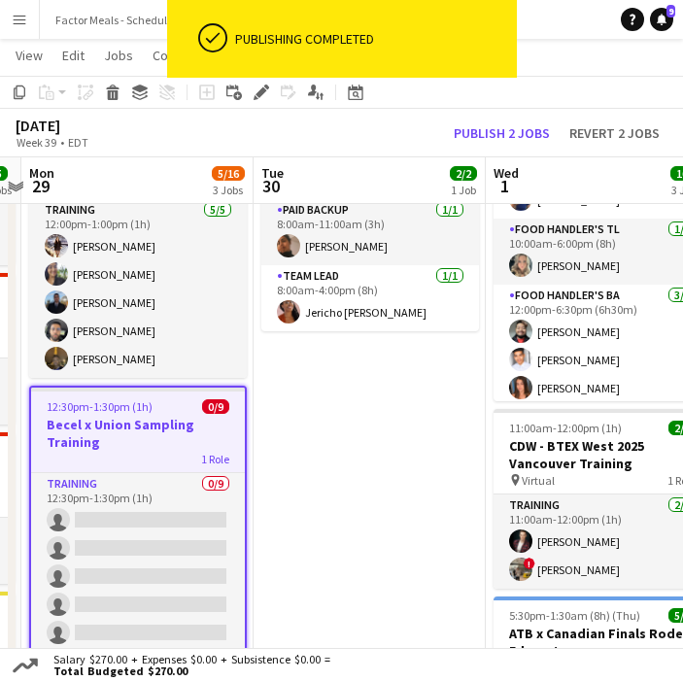
click at [381, 483] on app-date-cell "8:00am-4:00pm (8h) 2/2 Montellier Golf Tournament [GEOGRAPHIC_DATA] pin Lionhea…" at bounding box center [370, 641] width 232 height 1070
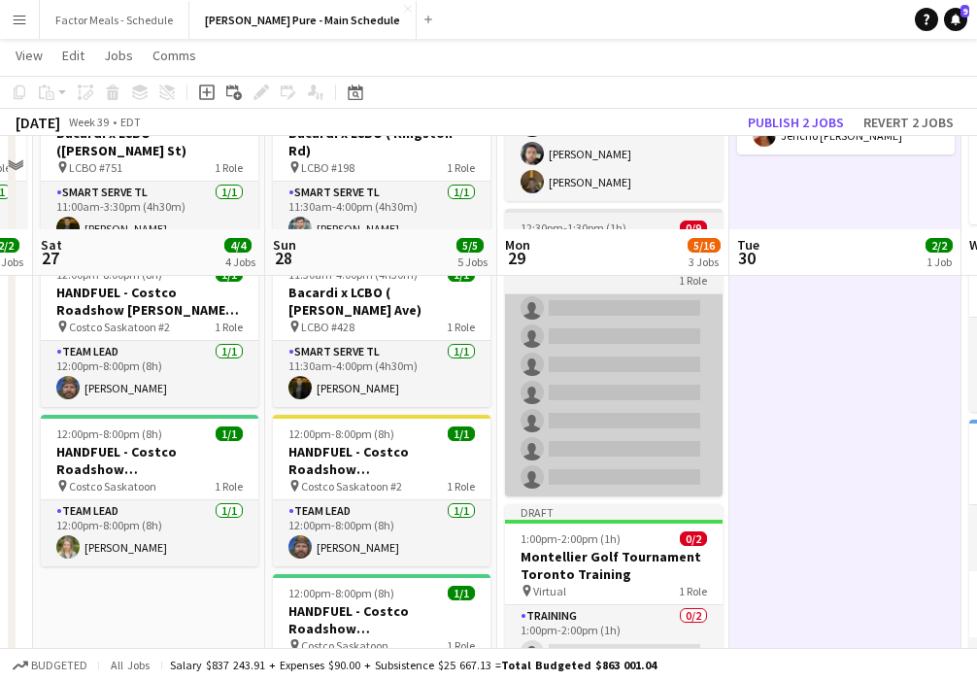
scroll to position [183, 0]
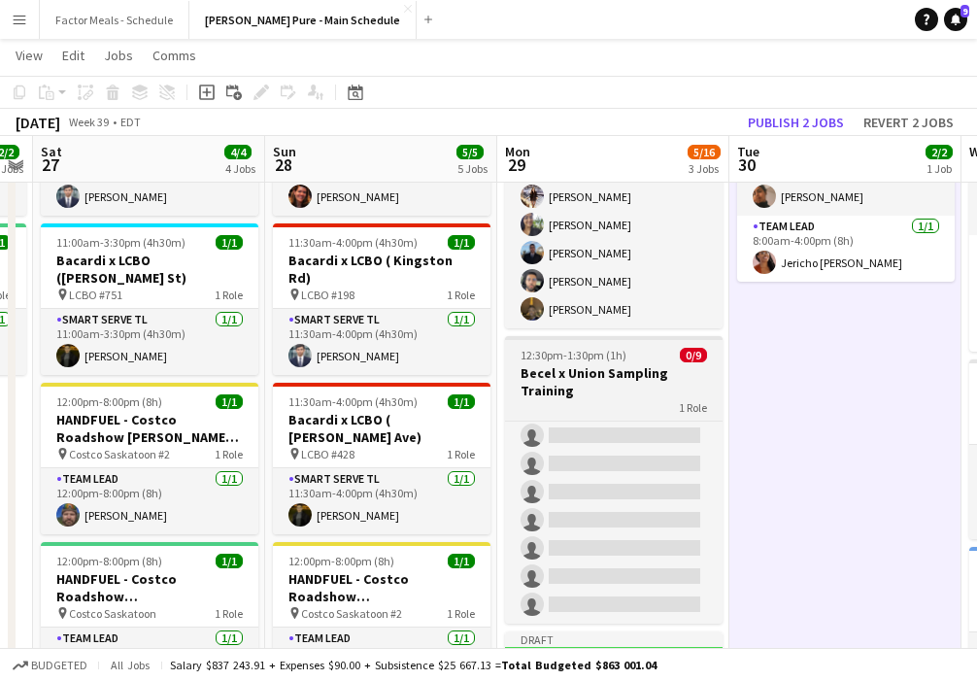
click at [567, 394] on h3 "Becel x Union Sampling Training" at bounding box center [614, 381] width 218 height 35
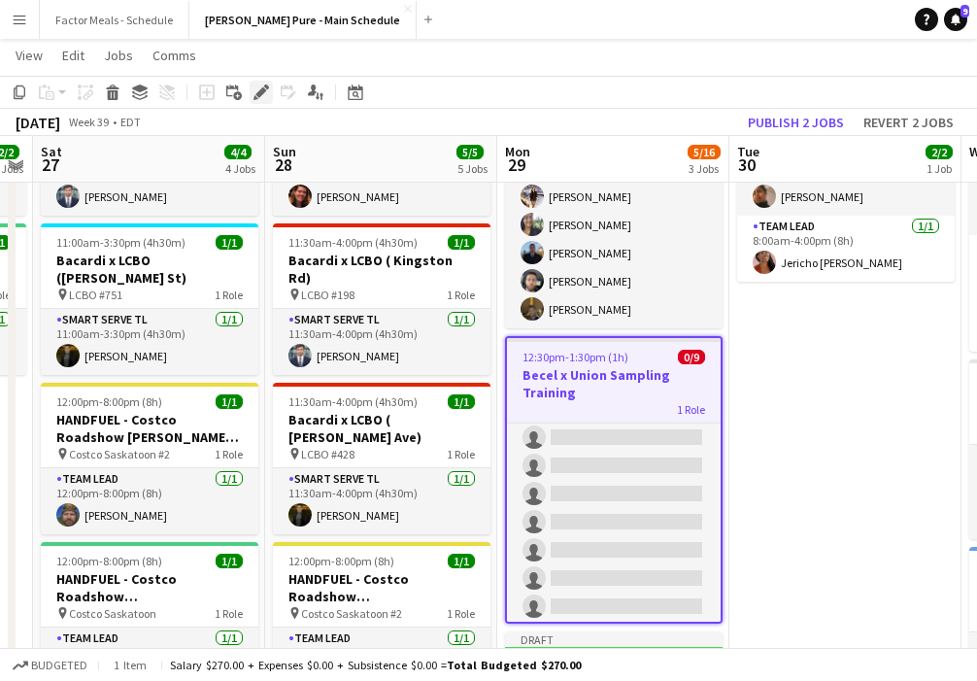
click at [255, 94] on icon "Edit" at bounding box center [262, 93] width 16 height 16
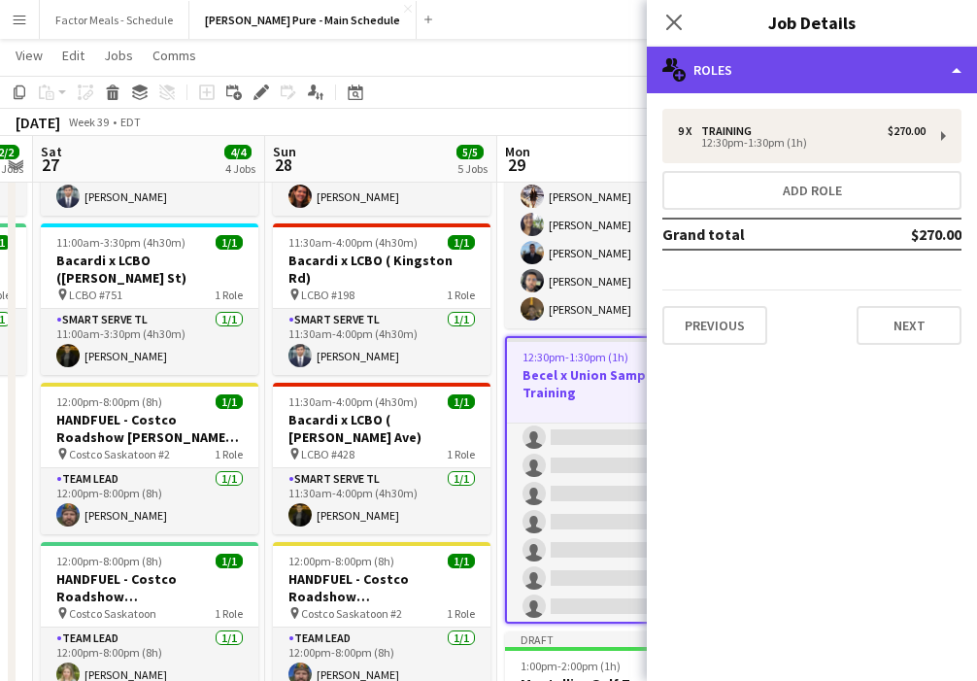
click at [682, 74] on div "multiple-users-add Roles" at bounding box center [812, 70] width 330 height 47
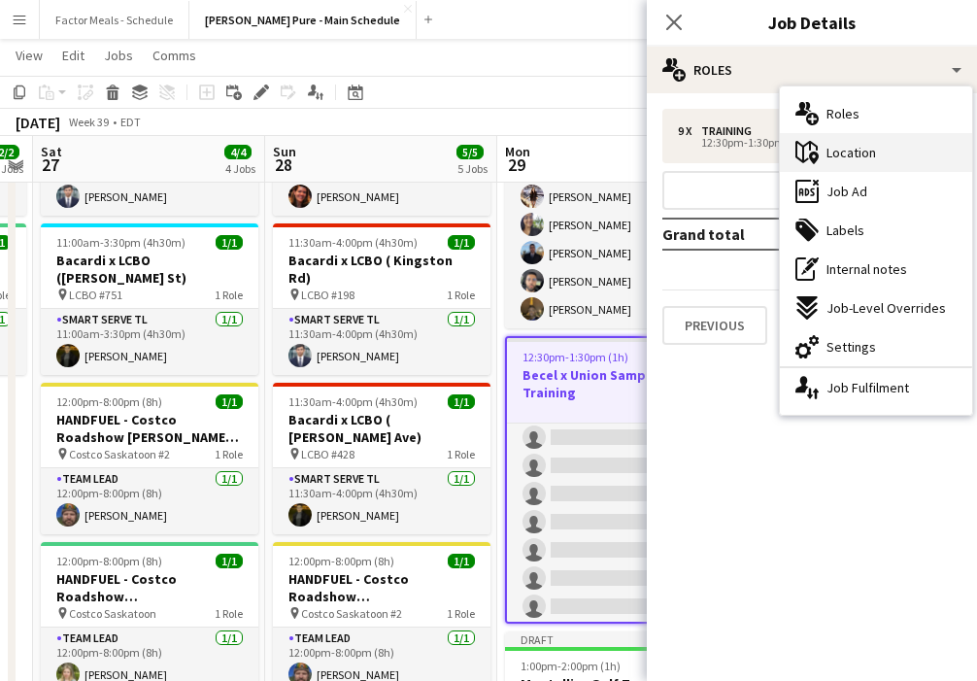
click at [682, 153] on span "Location" at bounding box center [852, 152] width 50 height 17
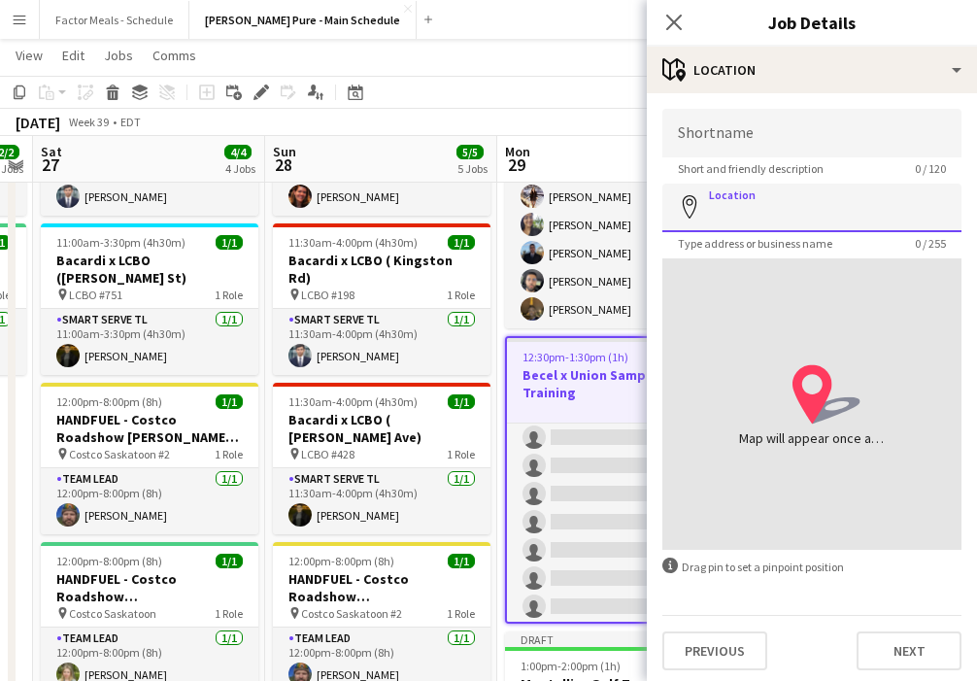
click at [682, 212] on input "Location" at bounding box center [812, 208] width 299 height 49
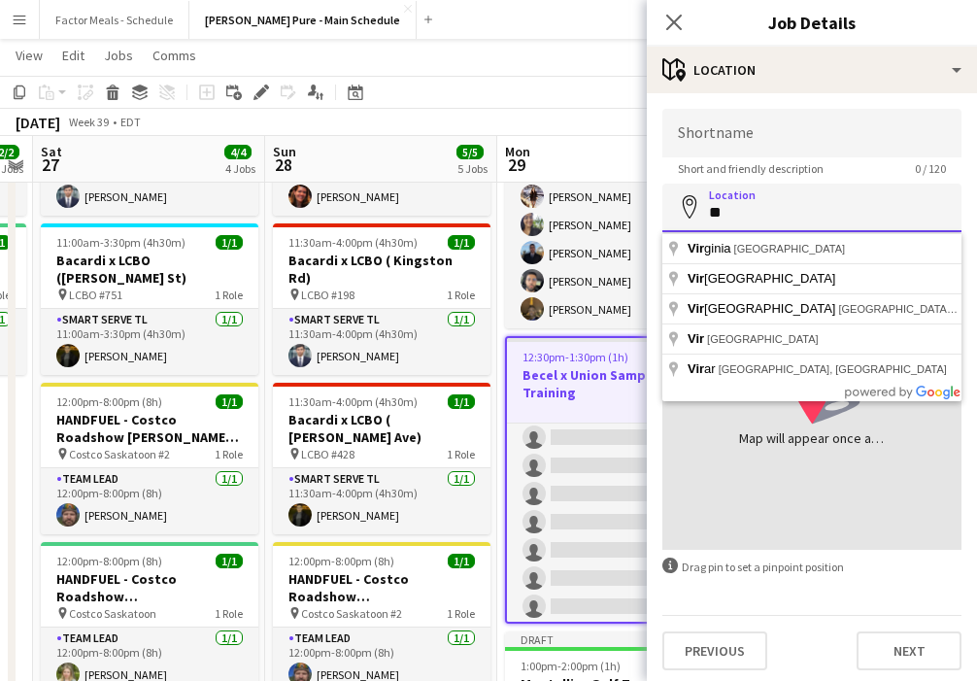
type input "*"
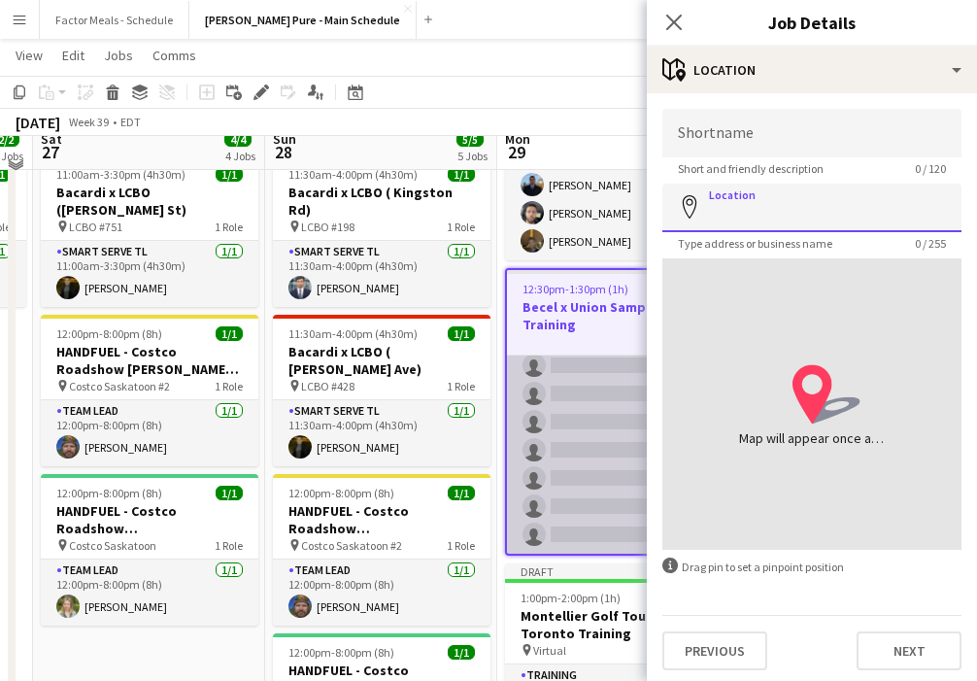
scroll to position [238, 0]
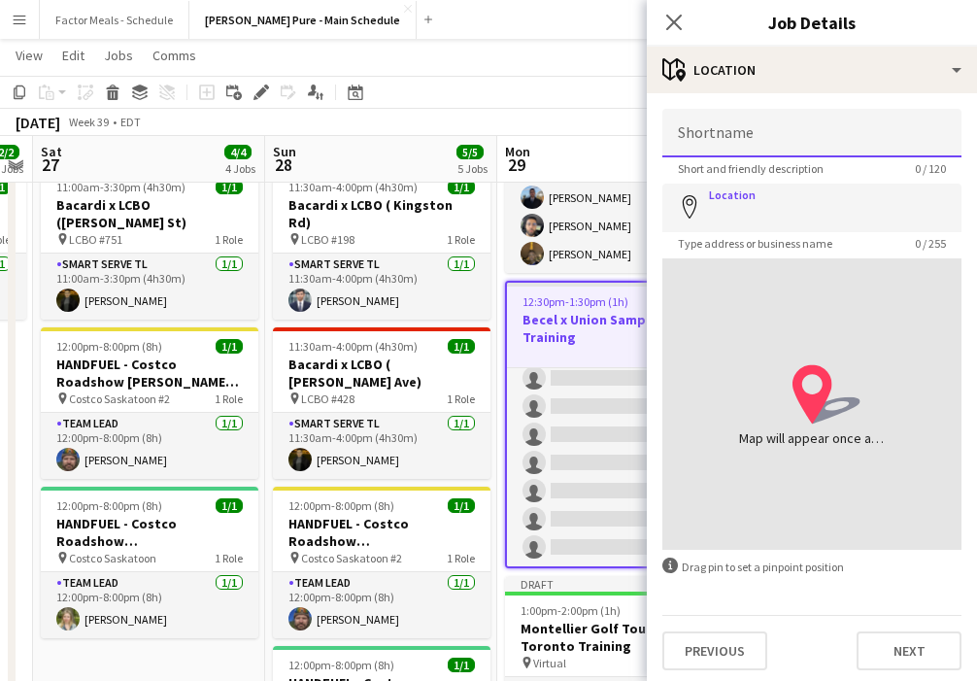
click at [682, 130] on input "Shortname" at bounding box center [812, 133] width 299 height 49
type input "*"
type input "*******"
click at [682, 18] on app-icon "Close pop-in" at bounding box center [675, 23] width 28 height 28
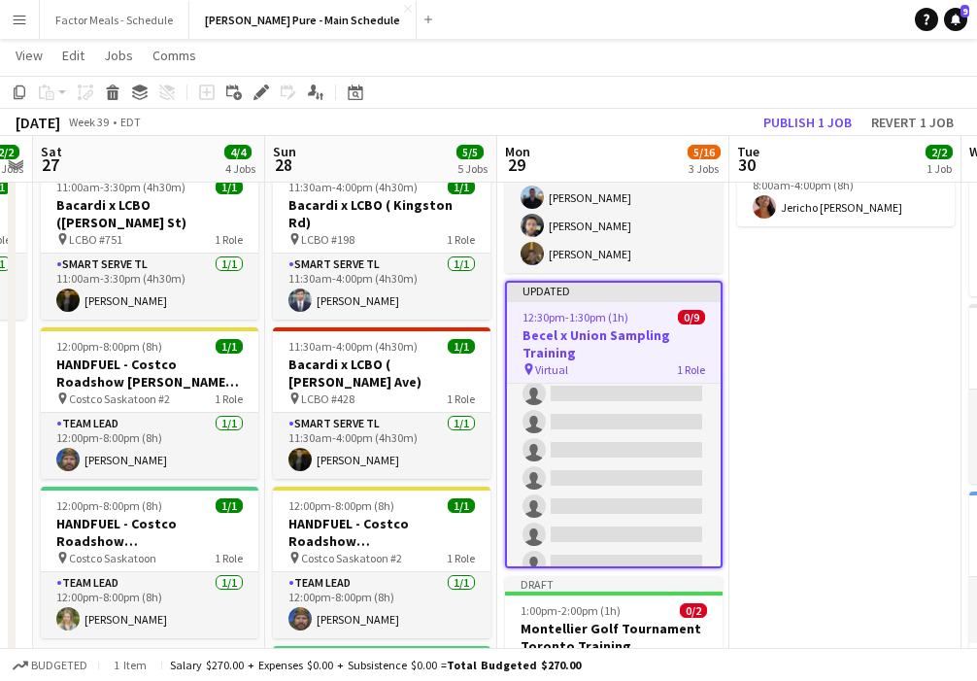
click at [682, 380] on app-date-cell "8:00am-4:00pm (8h) 2/2 Montellier Golf Tournament [GEOGRAPHIC_DATA] pin Lionhea…" at bounding box center [846, 536] width 232 height 1070
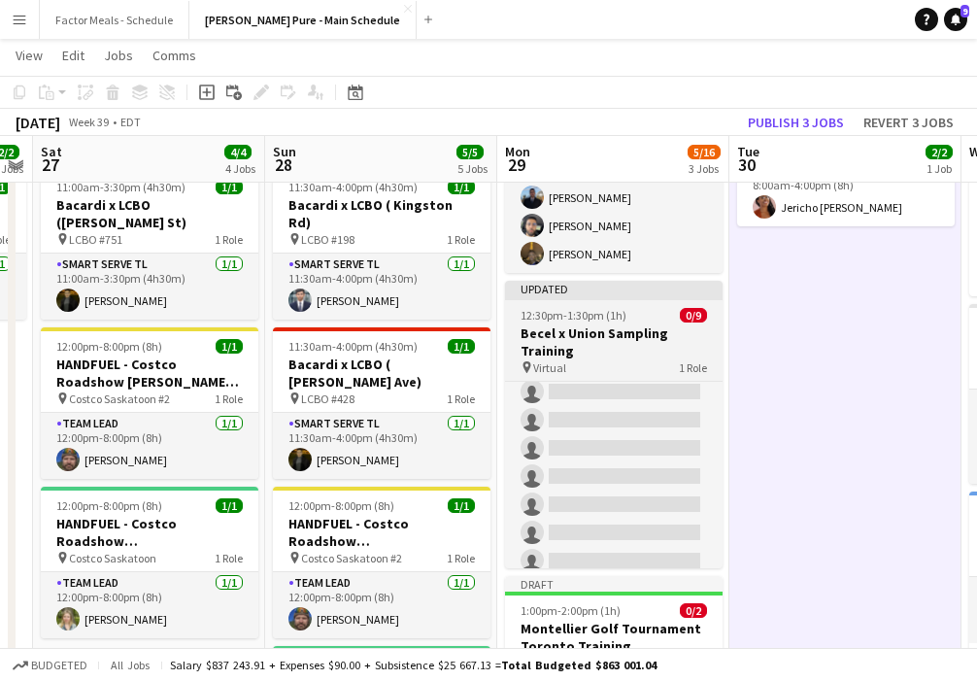
click at [656, 303] on app-job-card "Updated 12:30pm-1:30pm (1h) 0/9 Becel x Union Sampling Training pin Virtual 1 R…" at bounding box center [614, 425] width 218 height 288
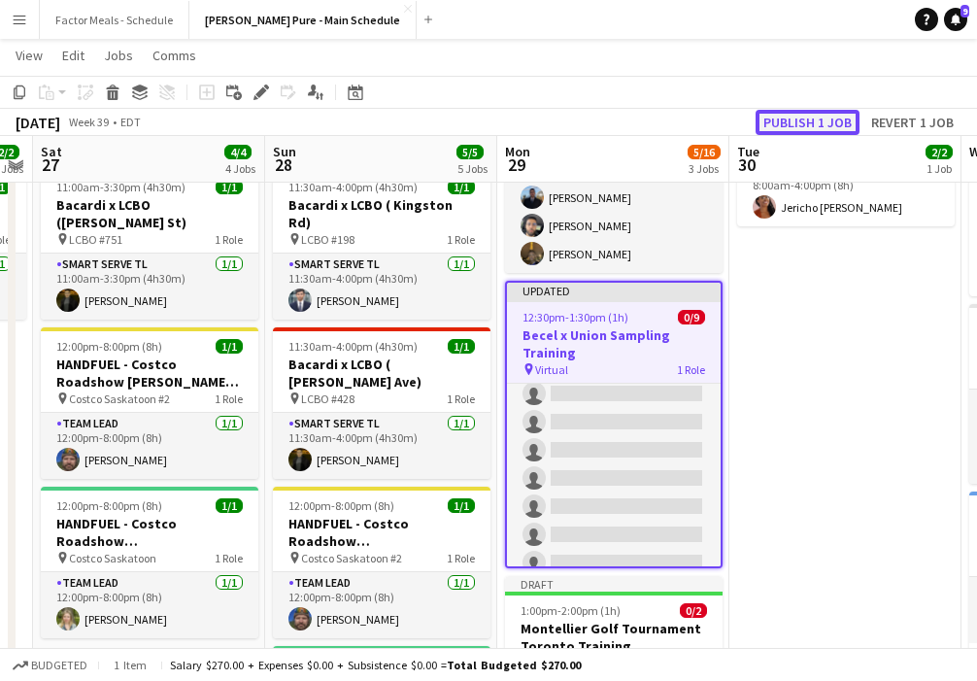
click at [682, 120] on button "Publish 1 job" at bounding box center [808, 122] width 104 height 25
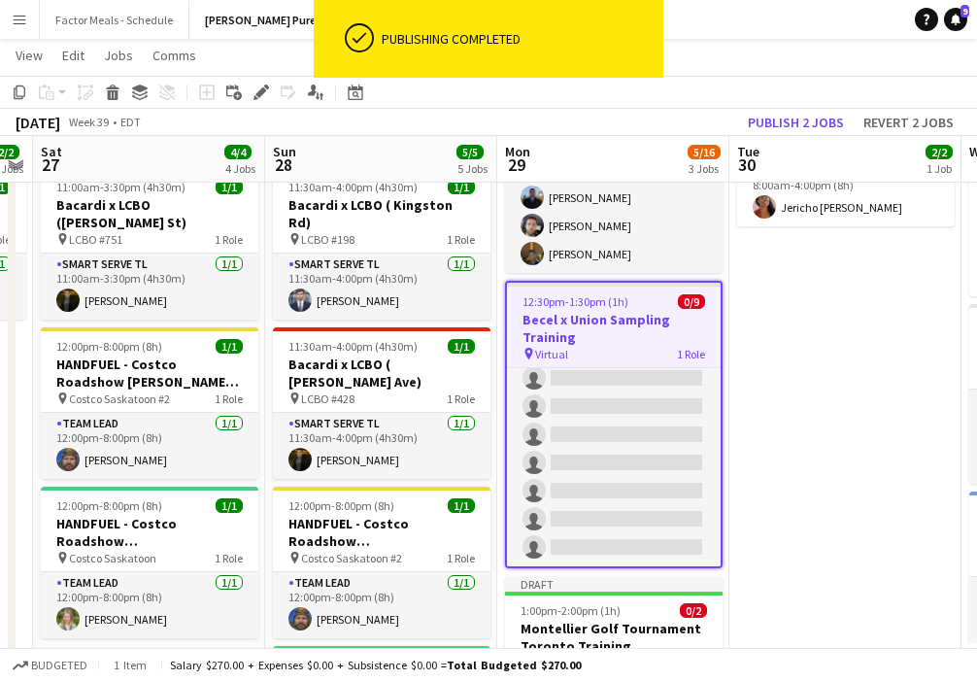
click at [682, 414] on app-date-cell "8:00am-4:00pm (8h) 2/2 Montellier Golf Tournament [GEOGRAPHIC_DATA] pin Lionhea…" at bounding box center [846, 536] width 232 height 1070
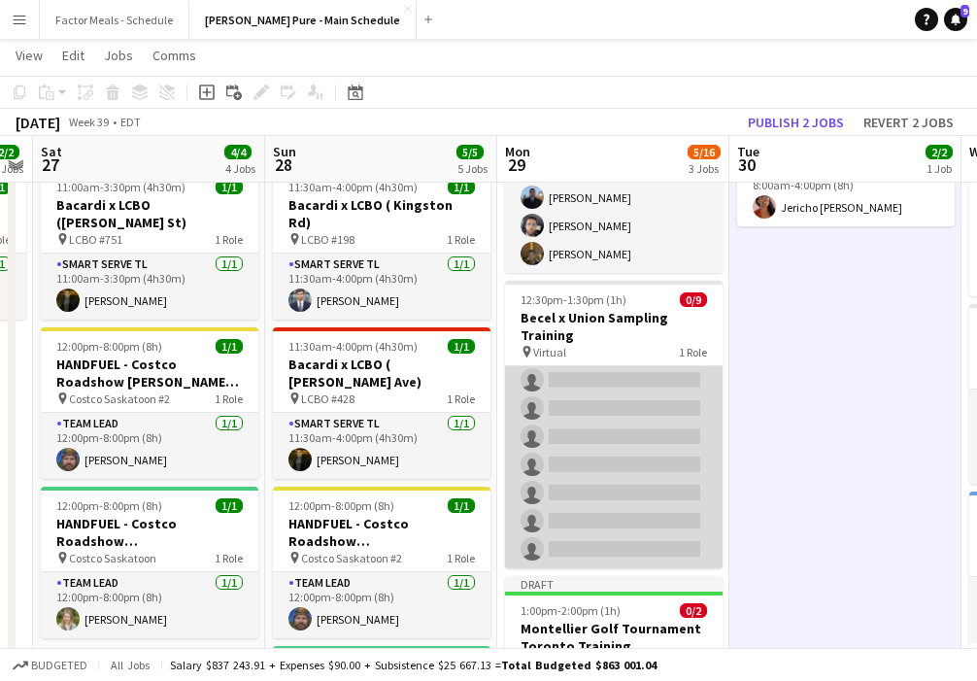
click at [603, 410] on app-card-role "Training 0/9 12:30pm-1:30pm (1h) single-neutral-actions single-neutral-actions …" at bounding box center [614, 422] width 218 height 291
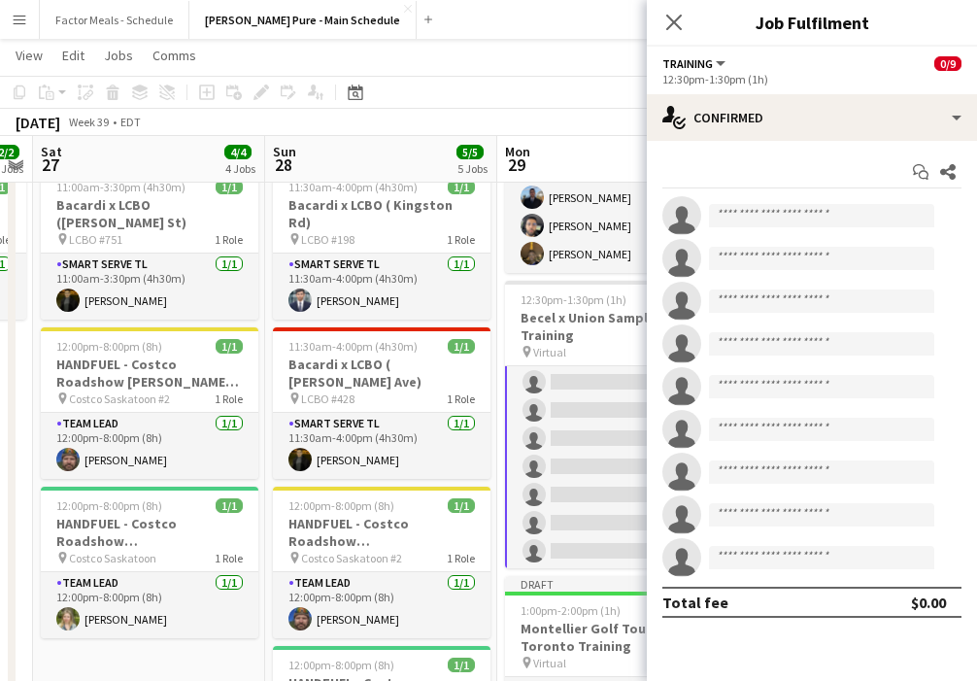
scroll to position [91, 0]
click at [671, 20] on icon at bounding box center [674, 23] width 16 height 16
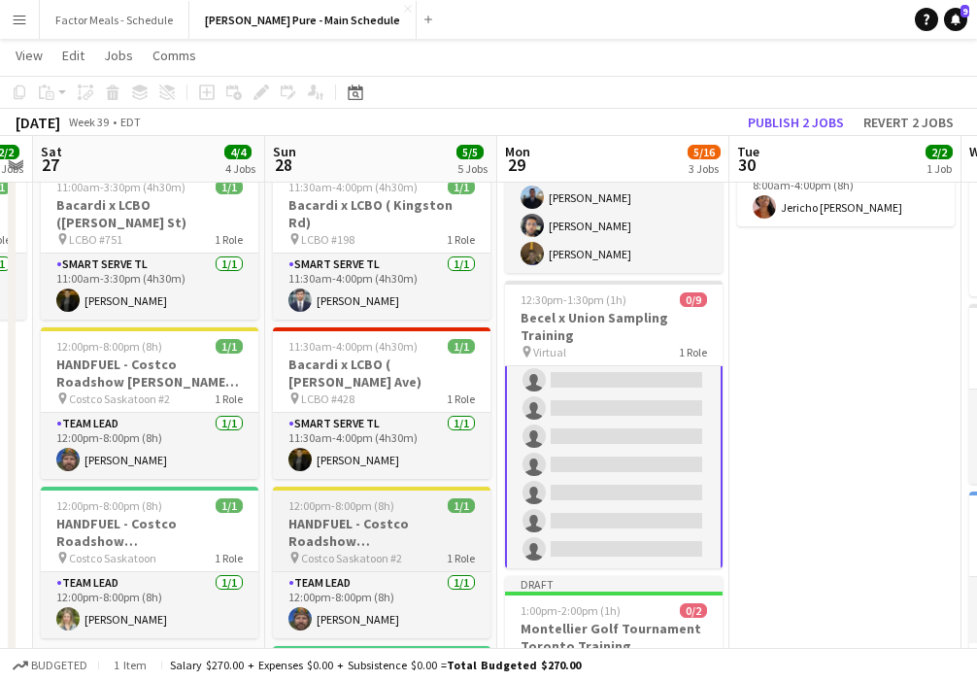
scroll to position [0, 0]
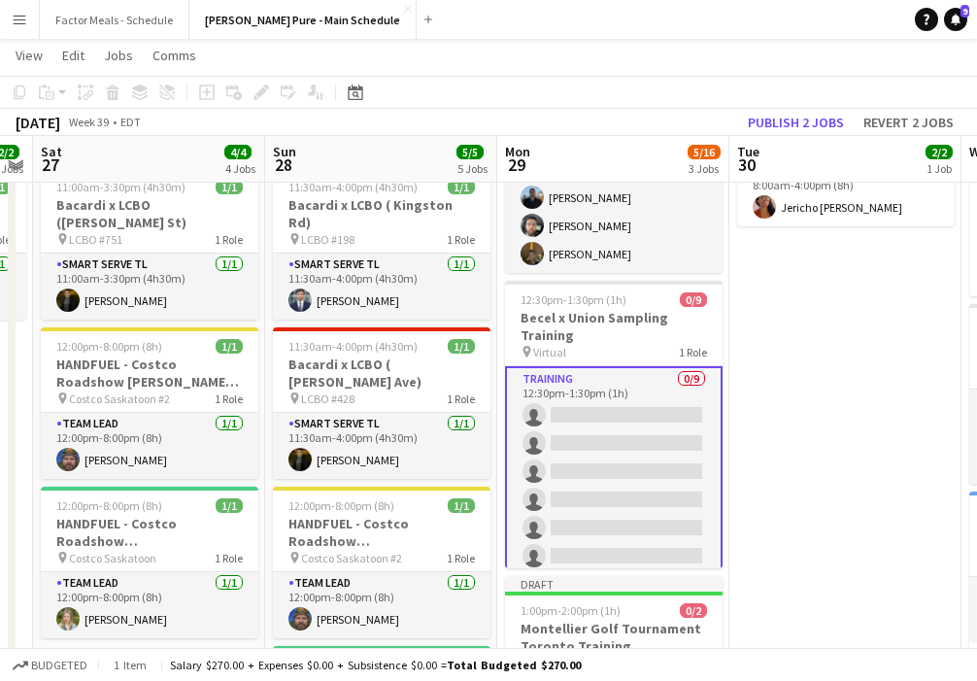
click at [624, 413] on app-card-role "Training 0/9 12:30pm-1:30pm (1h) single-neutral-actions single-neutral-actions …" at bounding box center [614, 513] width 218 height 295
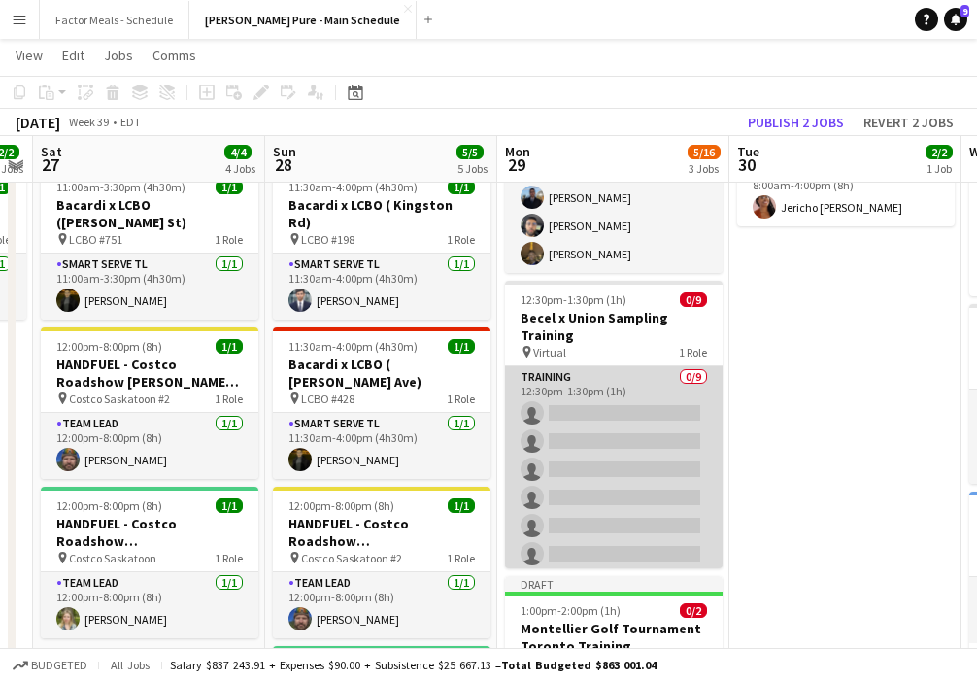
click at [622, 412] on app-card-role "Training 0/9 12:30pm-1:30pm (1h) single-neutral-actions single-neutral-actions …" at bounding box center [614, 511] width 218 height 291
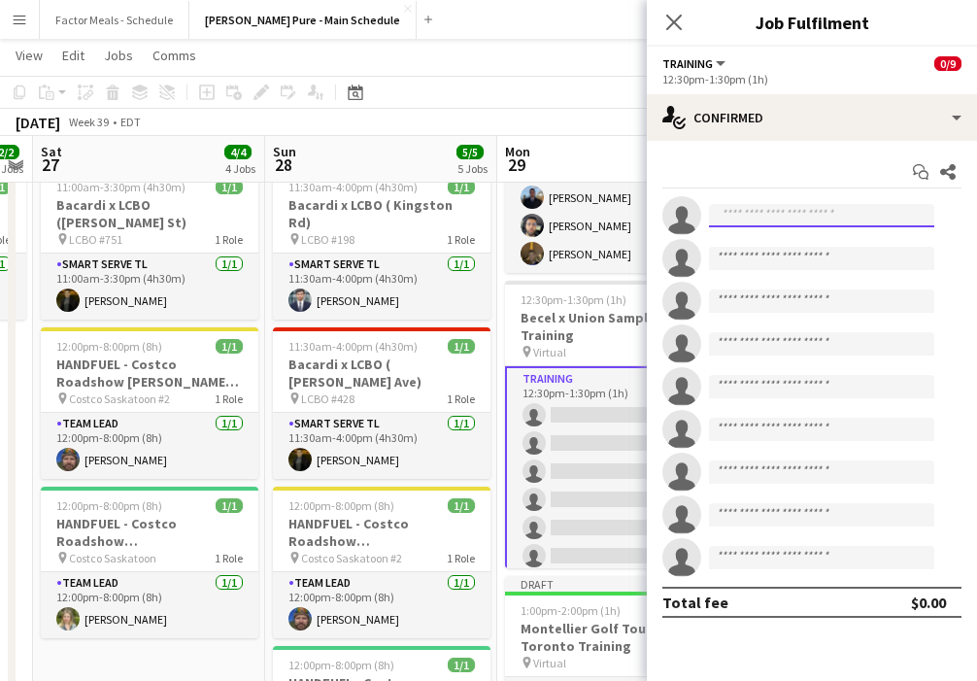
click at [682, 220] on input at bounding box center [821, 215] width 225 height 23
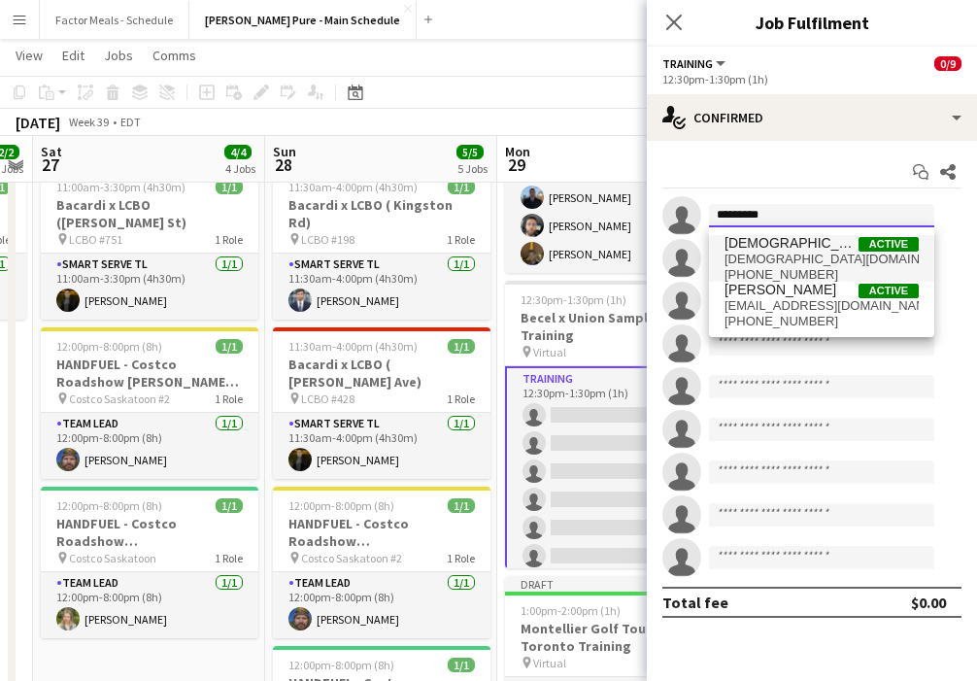
type input "*********"
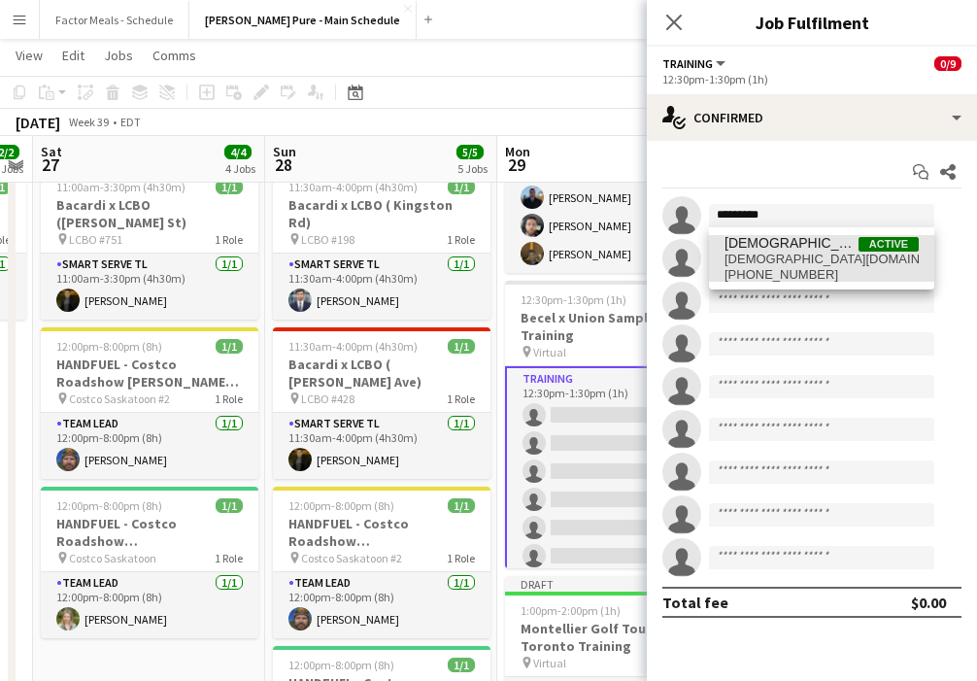
click at [682, 247] on span "[DEMOGRAPHIC_DATA][PERSON_NAME]" at bounding box center [792, 243] width 134 height 17
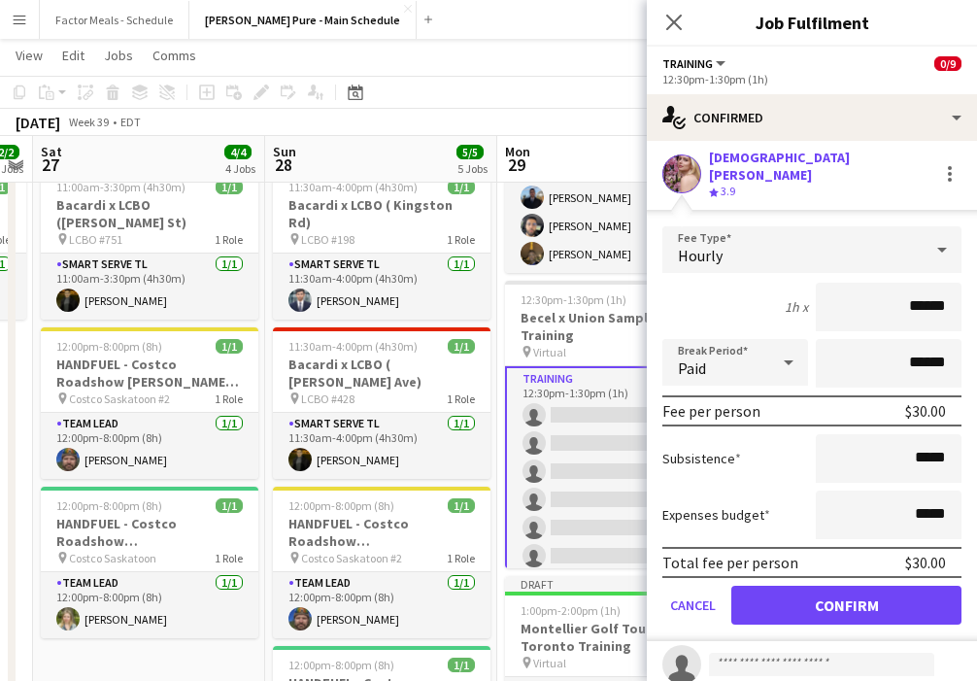
scroll to position [274, 0]
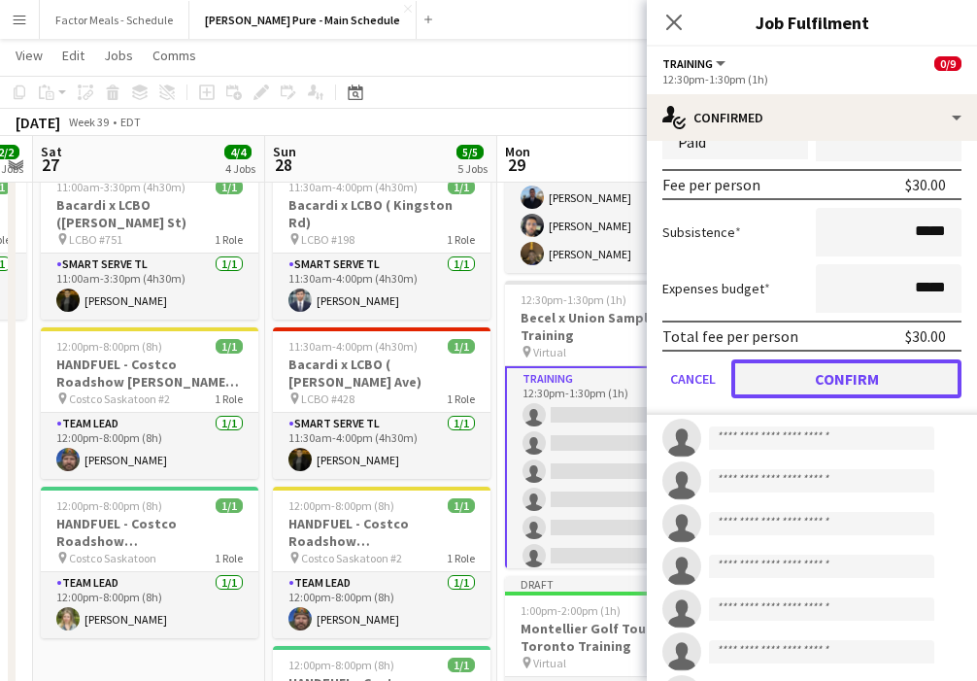
click at [682, 369] on button "Confirm" at bounding box center [846, 378] width 230 height 39
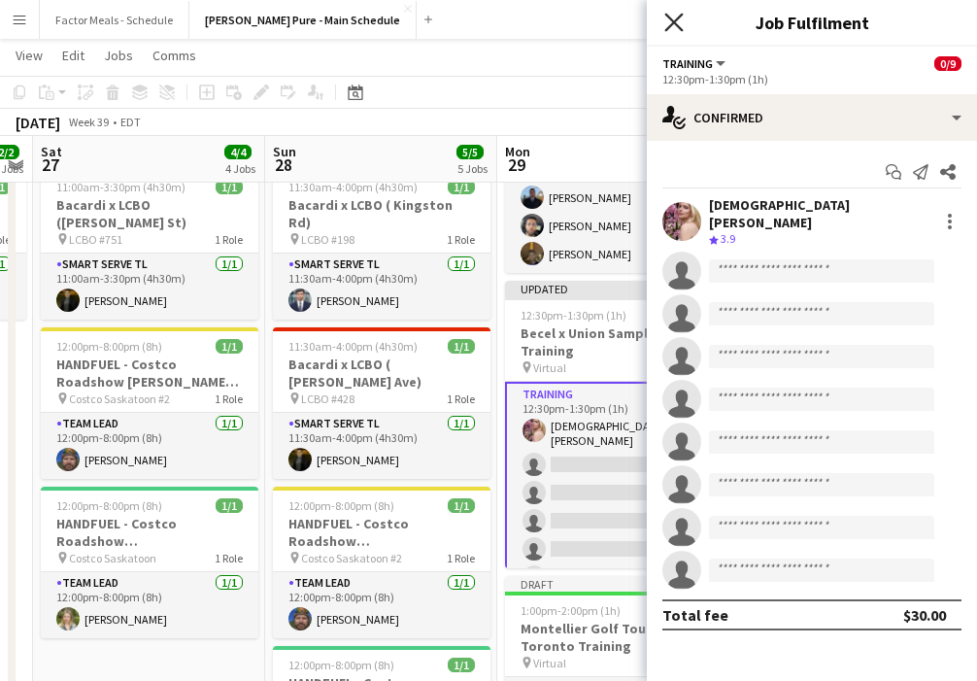
click at [669, 22] on icon "Close pop-in" at bounding box center [673, 22] width 18 height 18
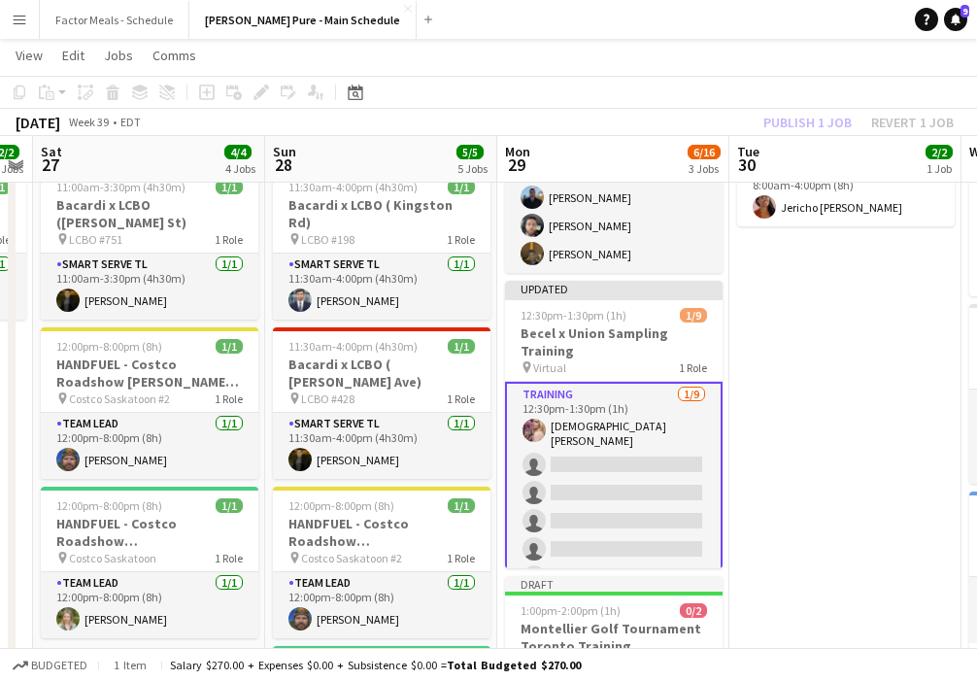
click at [682, 393] on app-date-cell "8:00am-4:00pm (8h) 2/2 Montellier Golf Tournament [GEOGRAPHIC_DATA] pin Lionhea…" at bounding box center [846, 536] width 232 height 1070
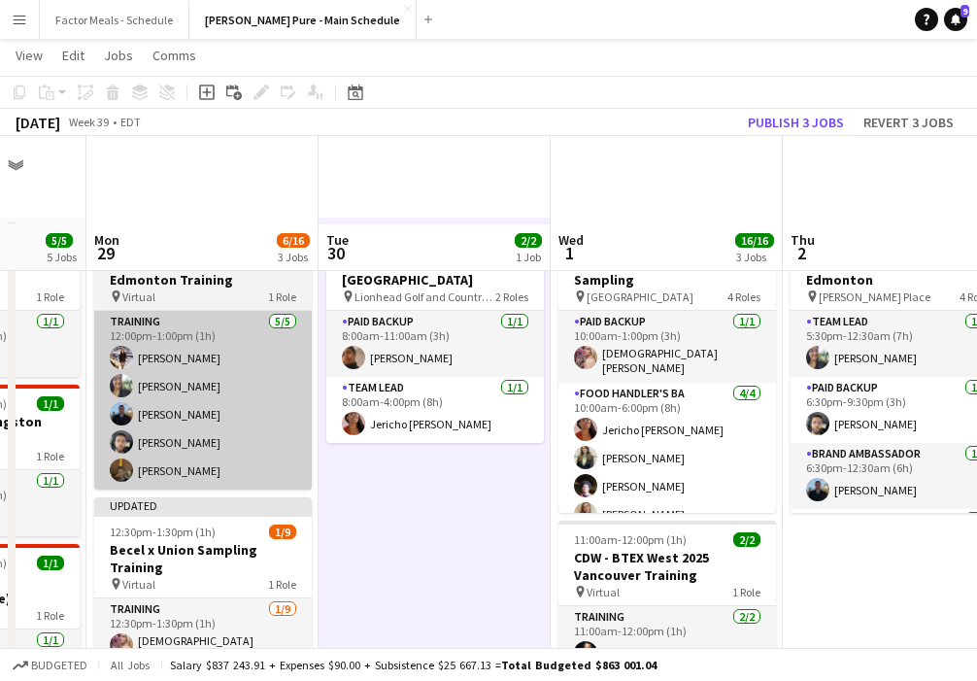
scroll to position [239, 0]
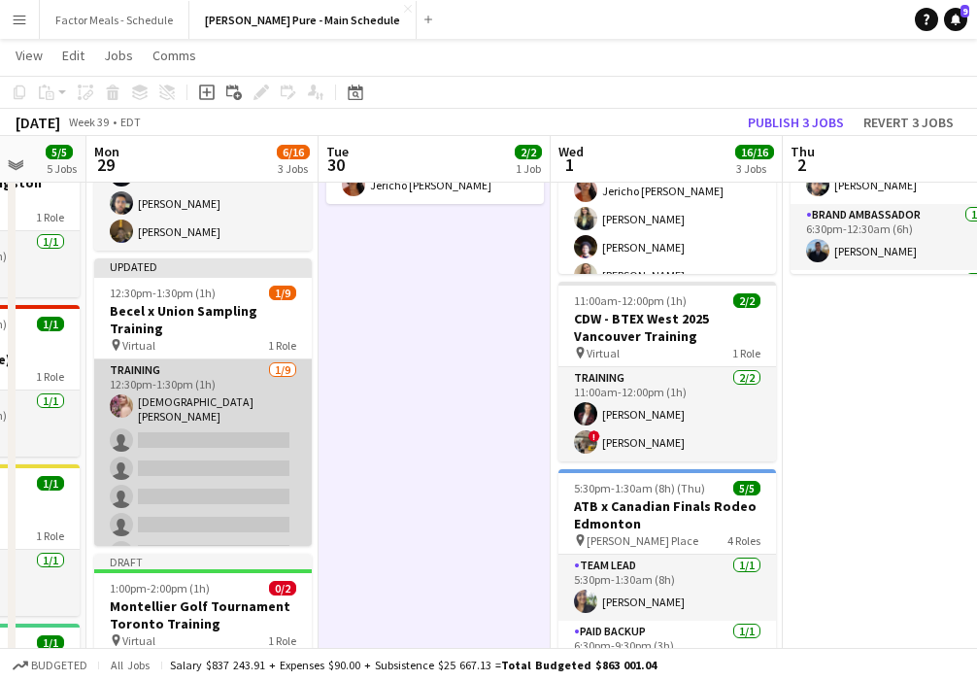
click at [224, 433] on app-card-role "Training 1/9 12:30pm-1:30pm (1h) Cristiana Bodnariuc single-neutral-actions sin…" at bounding box center [203, 507] width 218 height 297
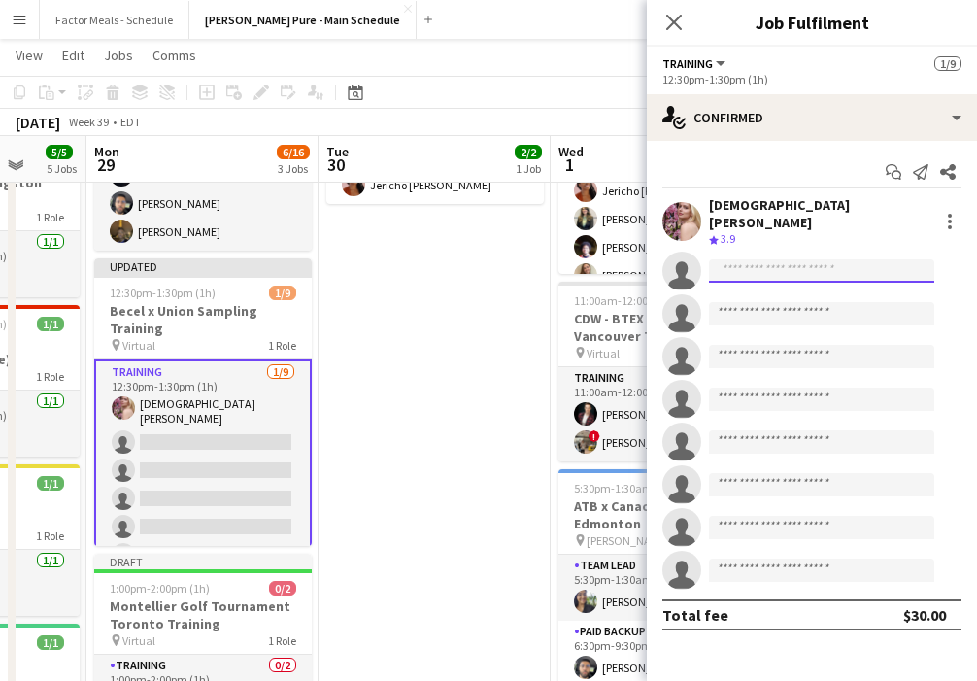
click at [682, 260] on input at bounding box center [821, 270] width 225 height 23
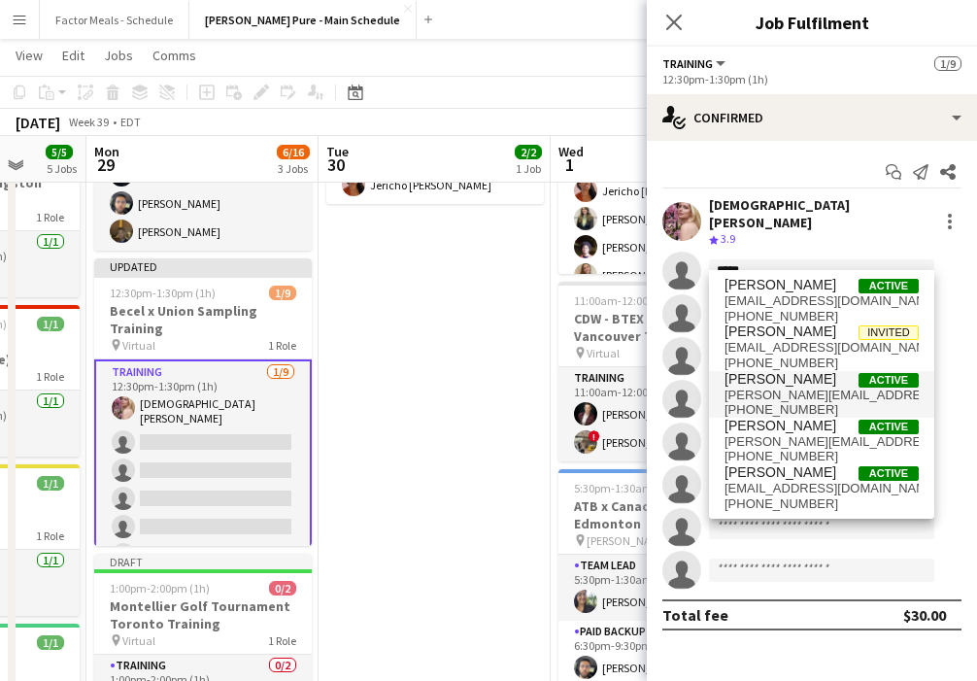
scroll to position [0, 0]
type input "*"
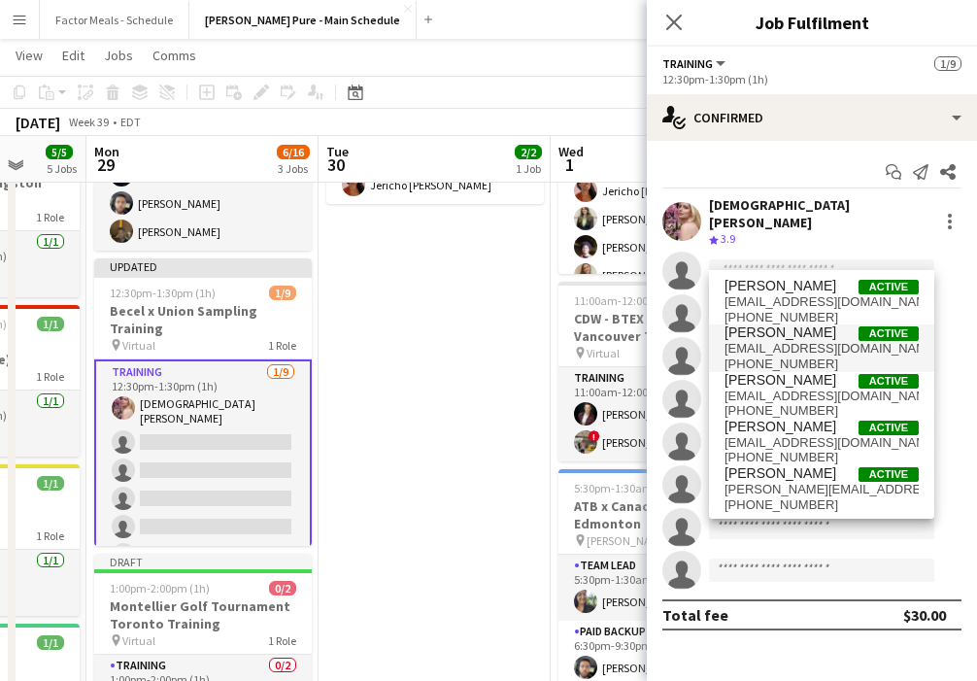
scroll to position [1, 0]
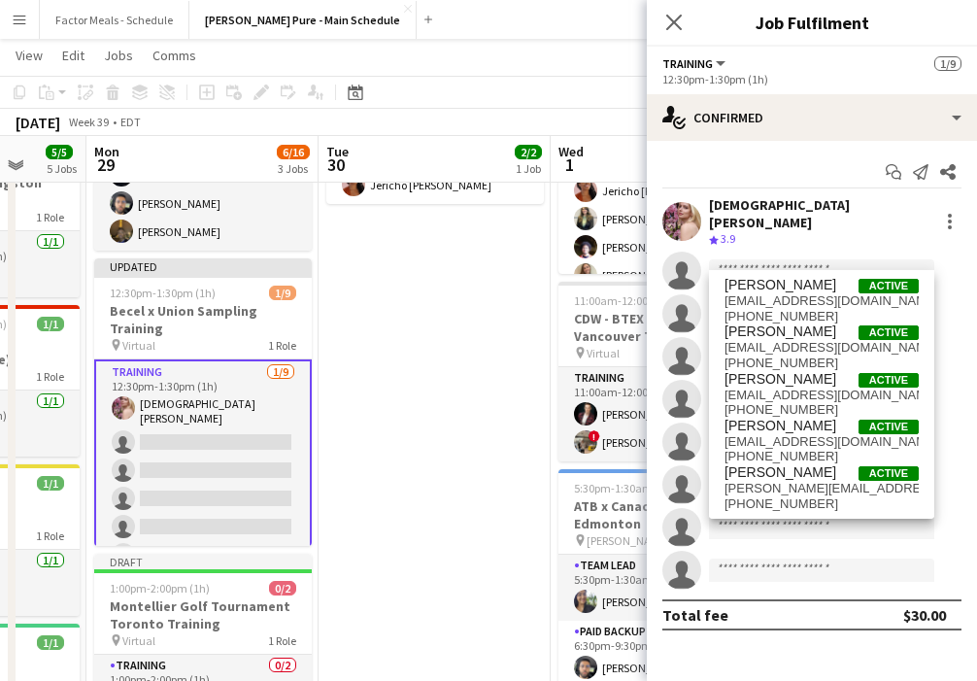
click at [395, 435] on app-date-cell "8:00am-4:00pm (8h) 2/2 Montellier Golf Tournament [GEOGRAPHIC_DATA] pin Lionhea…" at bounding box center [435, 514] width 232 height 1070
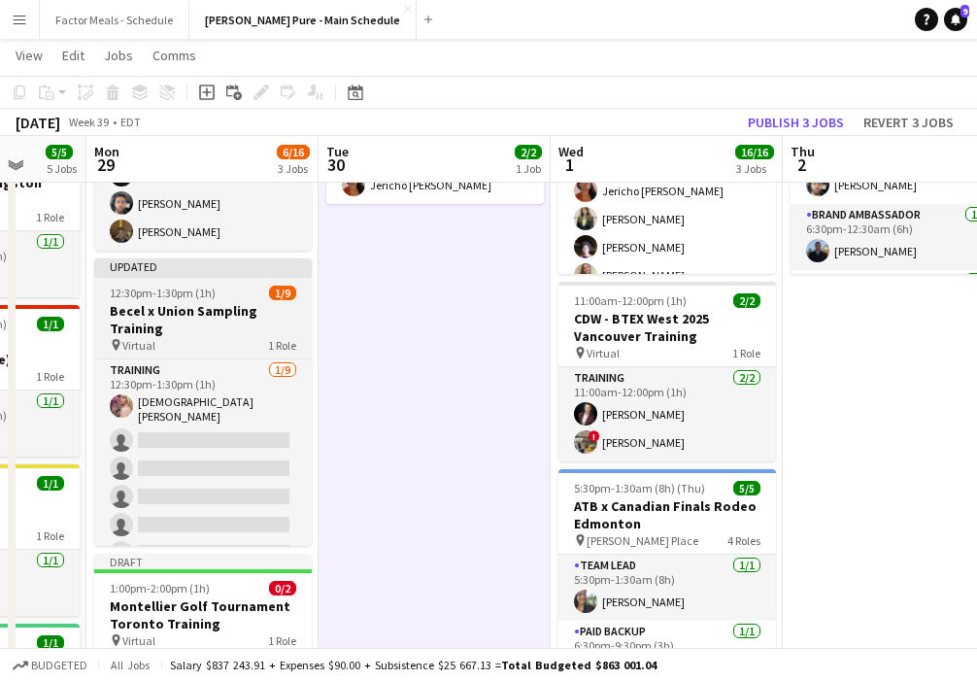
scroll to position [0, 691]
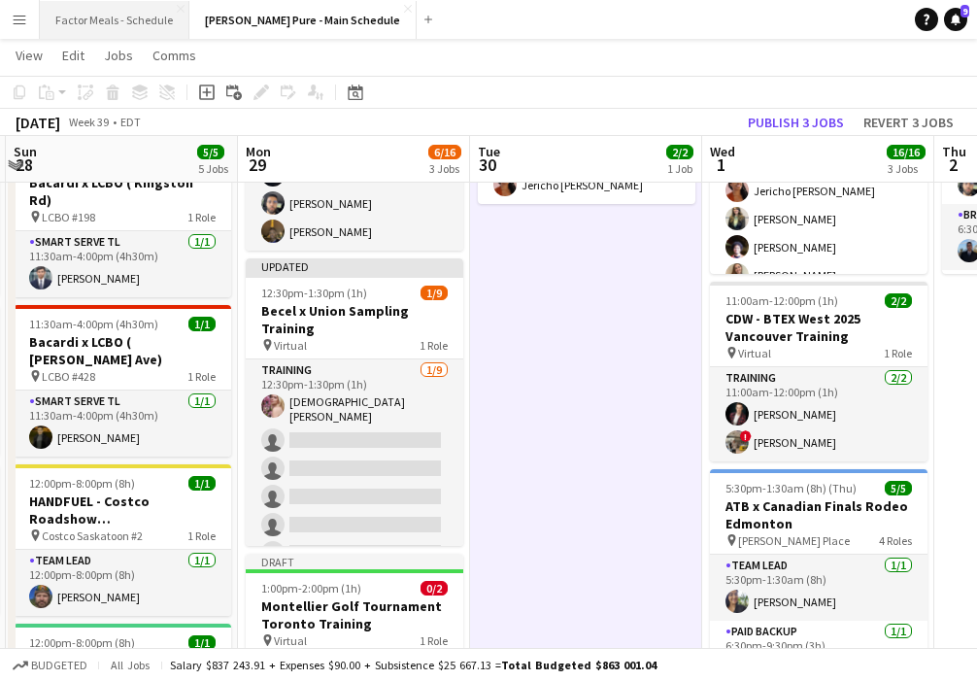
click at [143, 17] on button "Factor Meals - Schedule Close" at bounding box center [115, 20] width 150 height 38
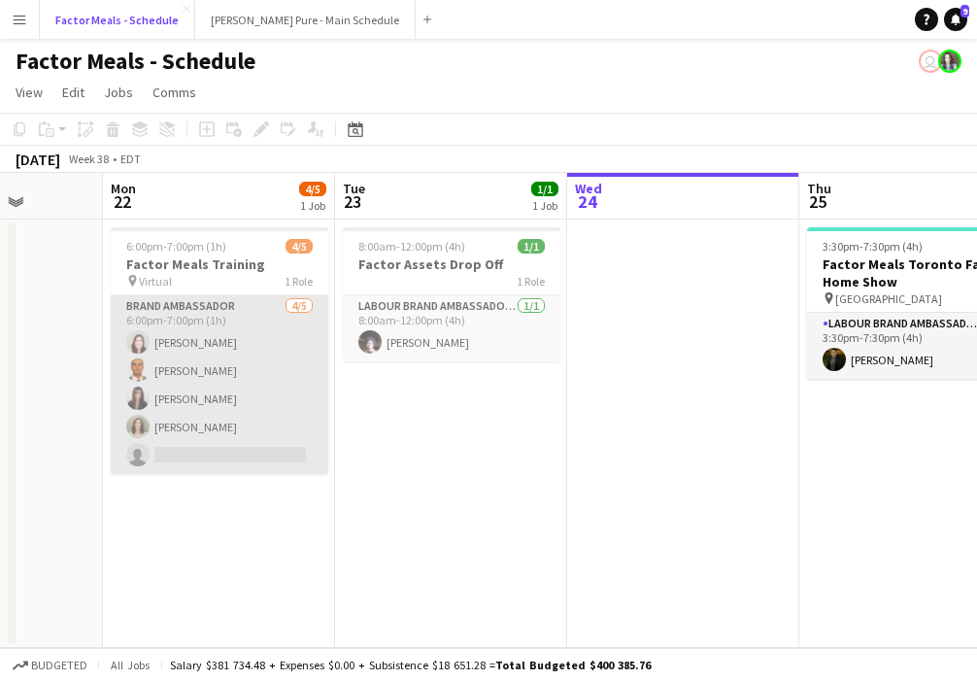
scroll to position [0, 864]
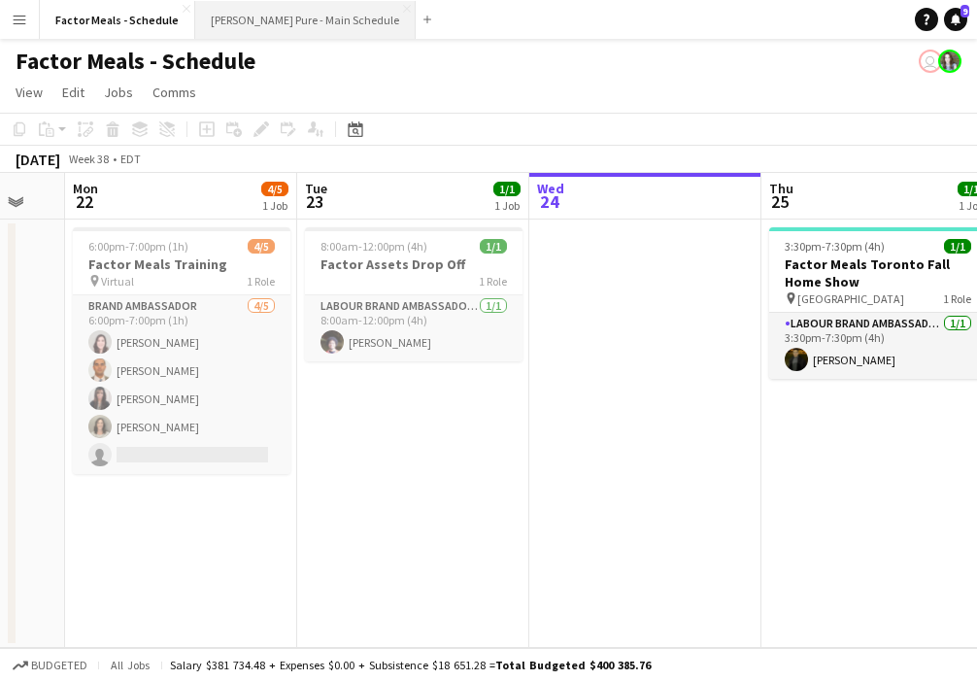
click at [317, 20] on button "Simon Pure - Main Schedule Close" at bounding box center [305, 20] width 221 height 38
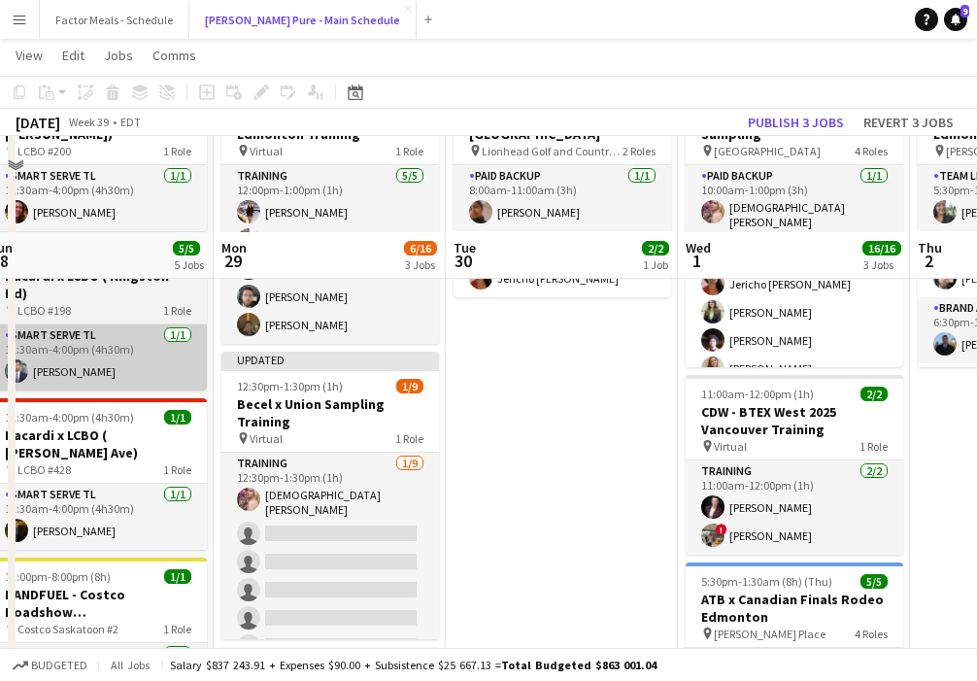
scroll to position [289, 0]
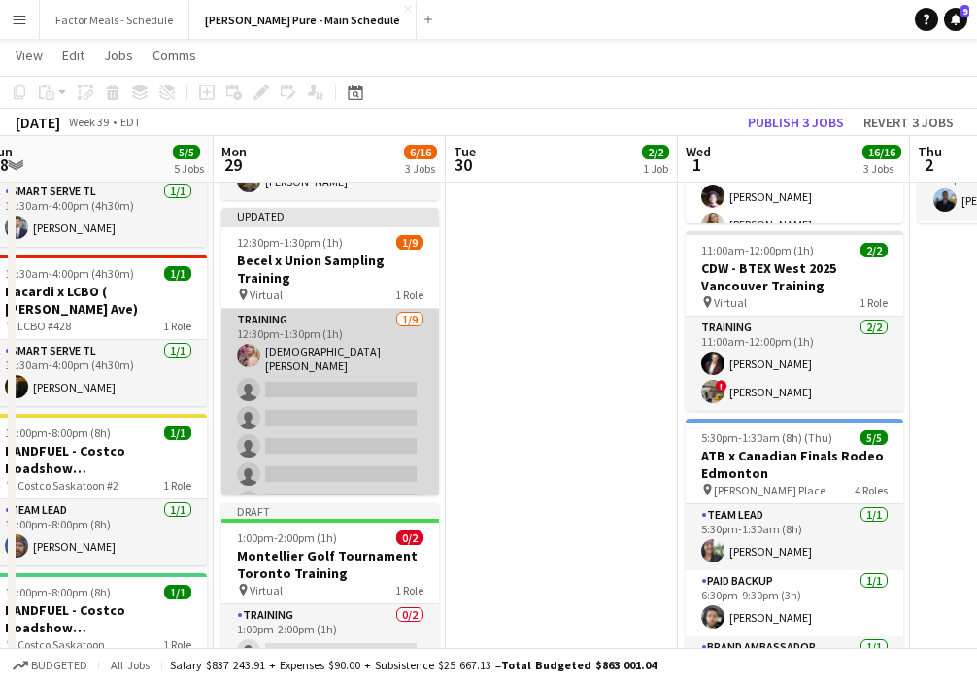
click at [338, 369] on app-card-role "Training 1/9 12:30pm-1:30pm (1h) Cristiana Bodnariuc single-neutral-actions sin…" at bounding box center [330, 457] width 218 height 297
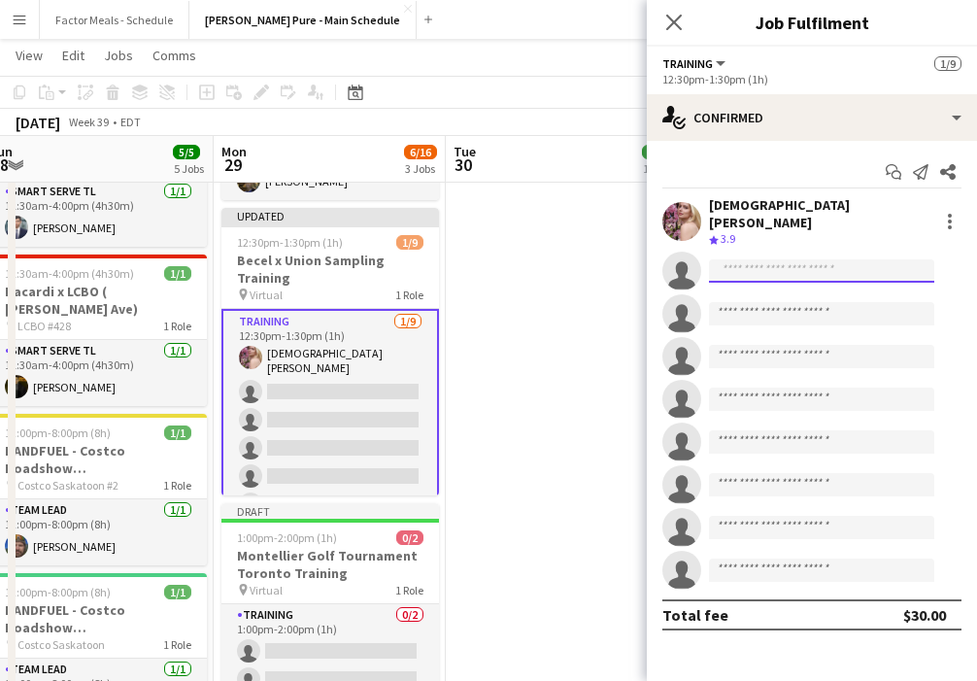
click at [682, 259] on input at bounding box center [821, 270] width 225 height 23
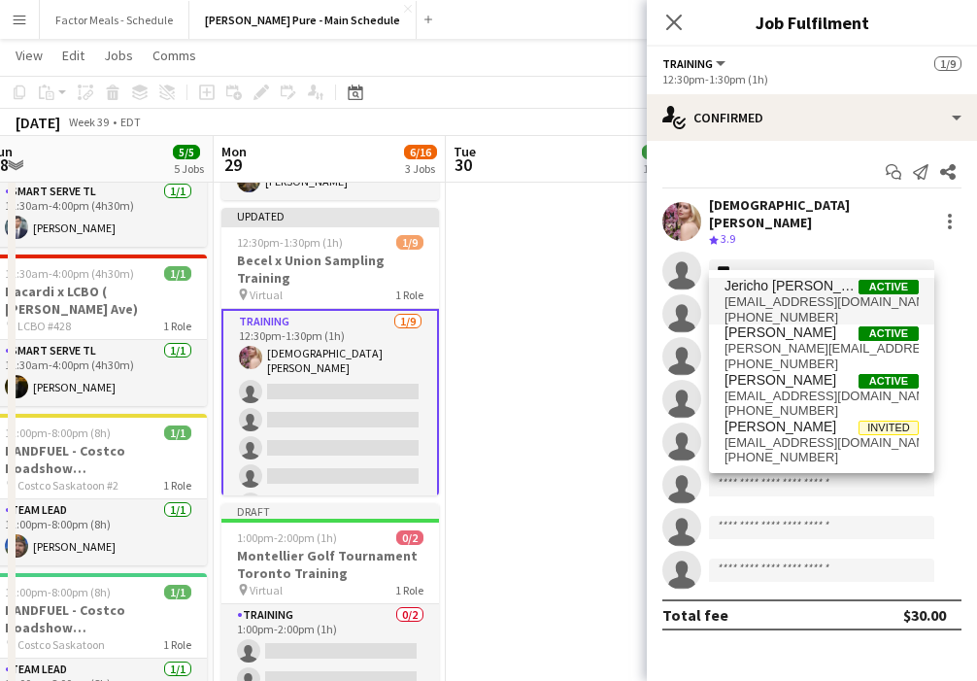
type input "***"
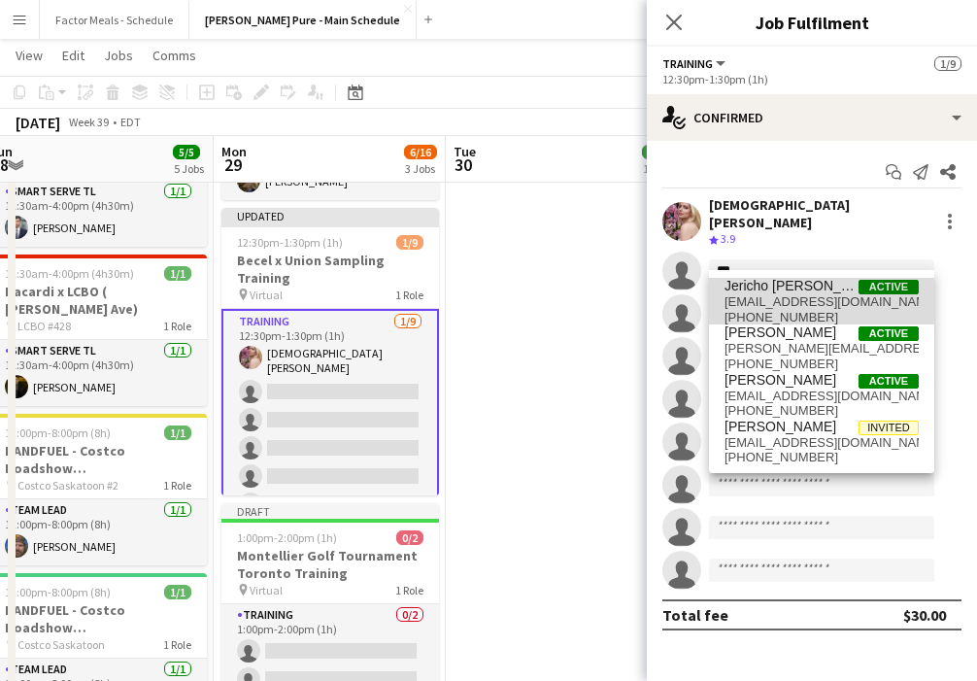
click at [682, 286] on span "Jericho [PERSON_NAME]" at bounding box center [792, 286] width 134 height 17
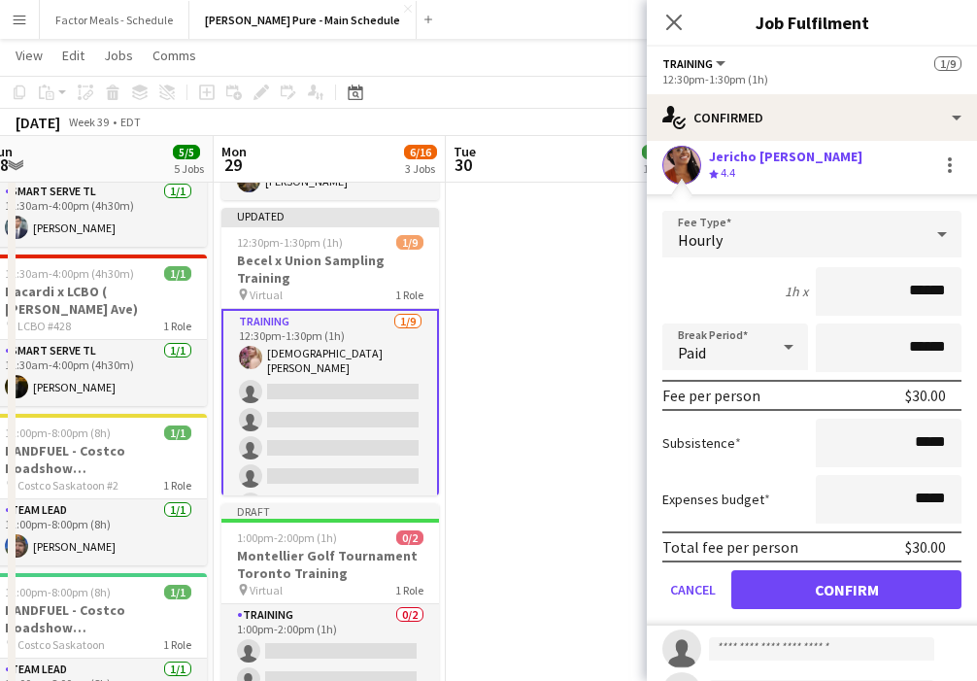
scroll to position [221, 0]
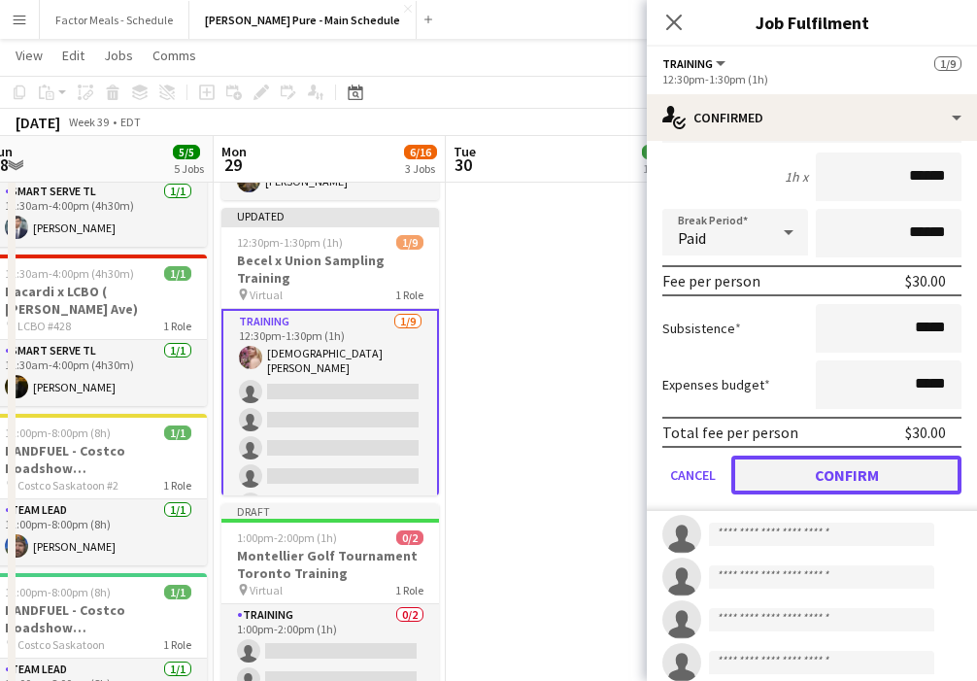
click at [682, 471] on button "Confirm" at bounding box center [846, 475] width 230 height 39
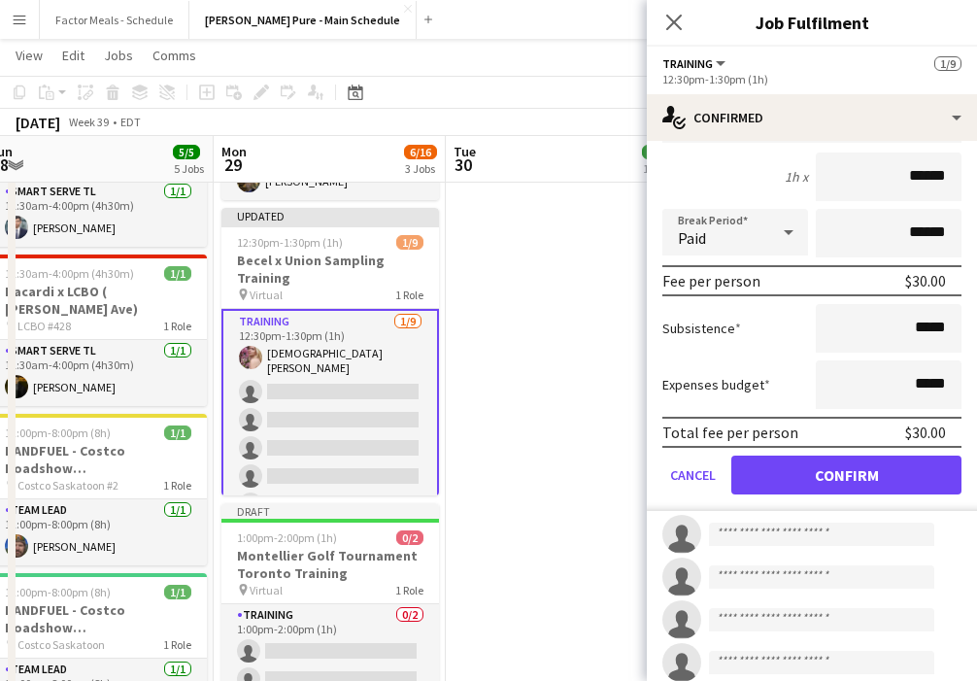
scroll to position [0, 0]
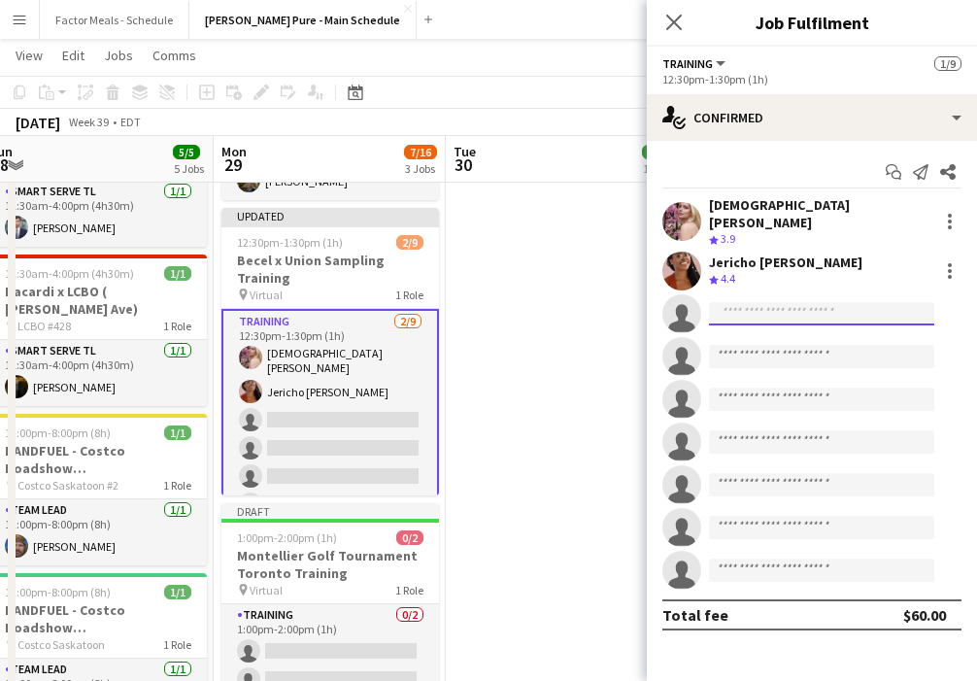
click at [682, 302] on input at bounding box center [821, 313] width 225 height 23
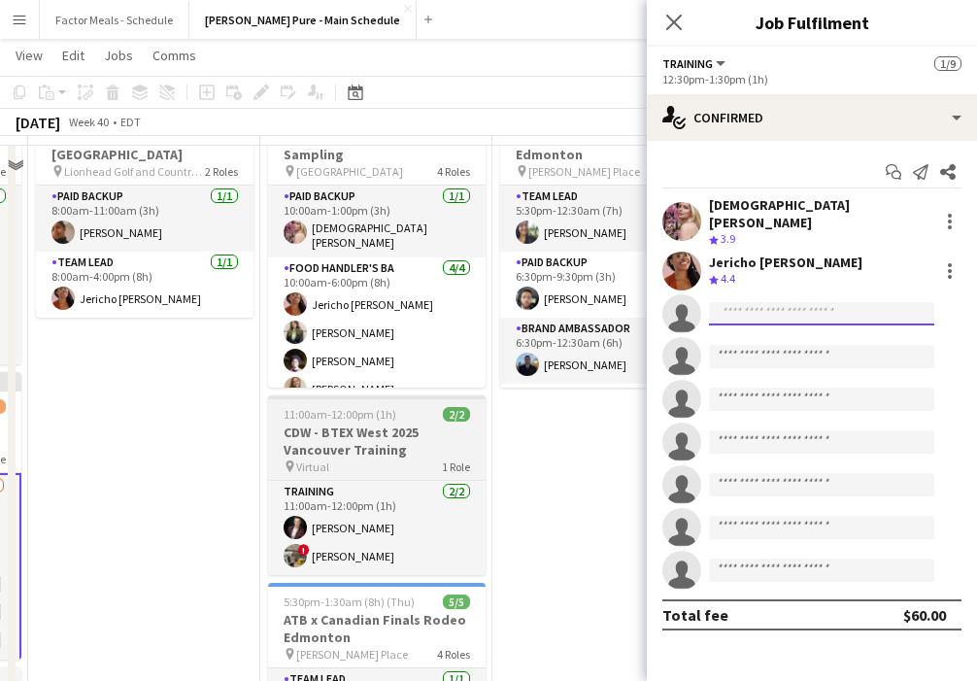
scroll to position [88, 0]
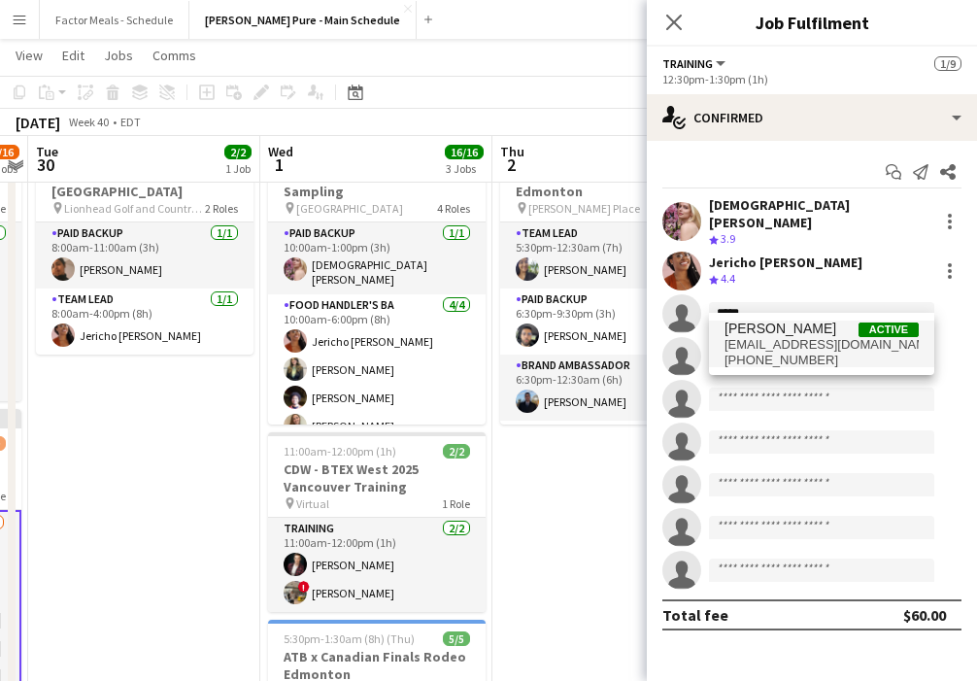
type input "*****"
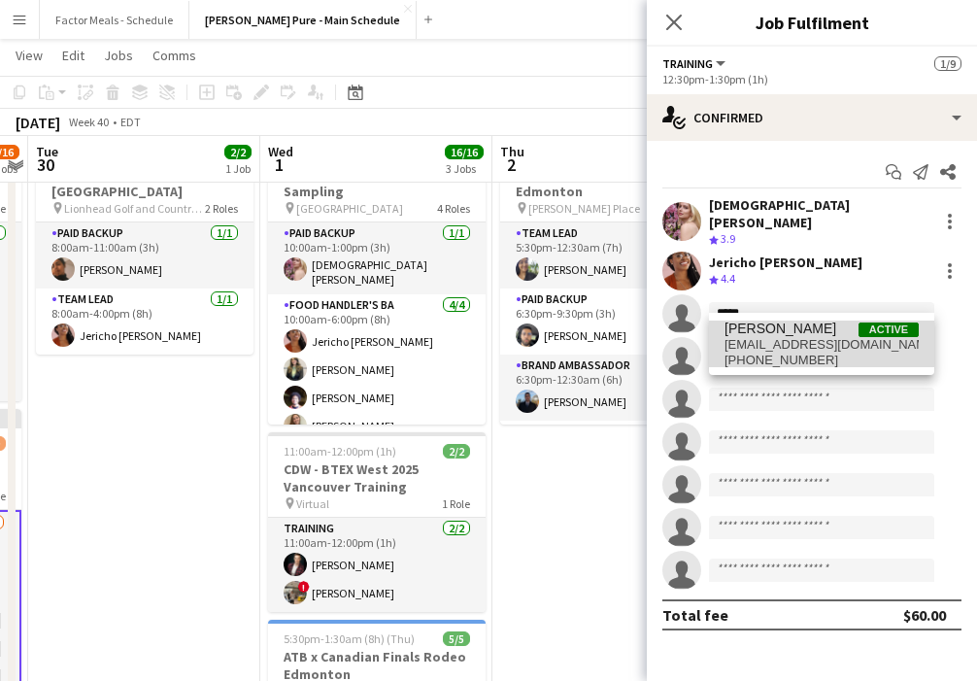
click at [682, 331] on span "Hensi Patel Active" at bounding box center [822, 329] width 194 height 17
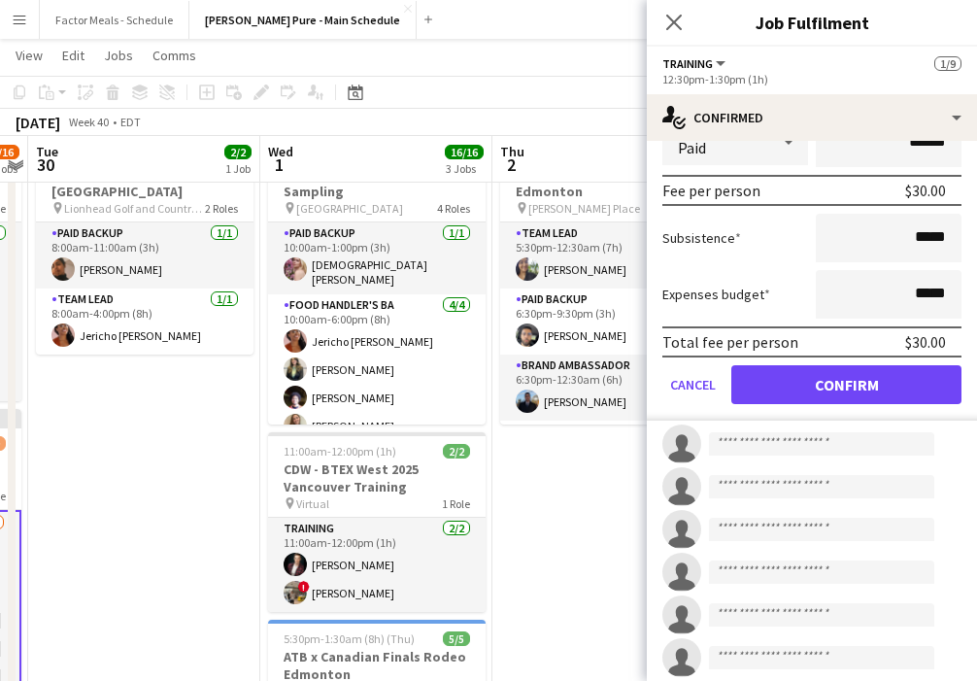
scroll to position [385, 0]
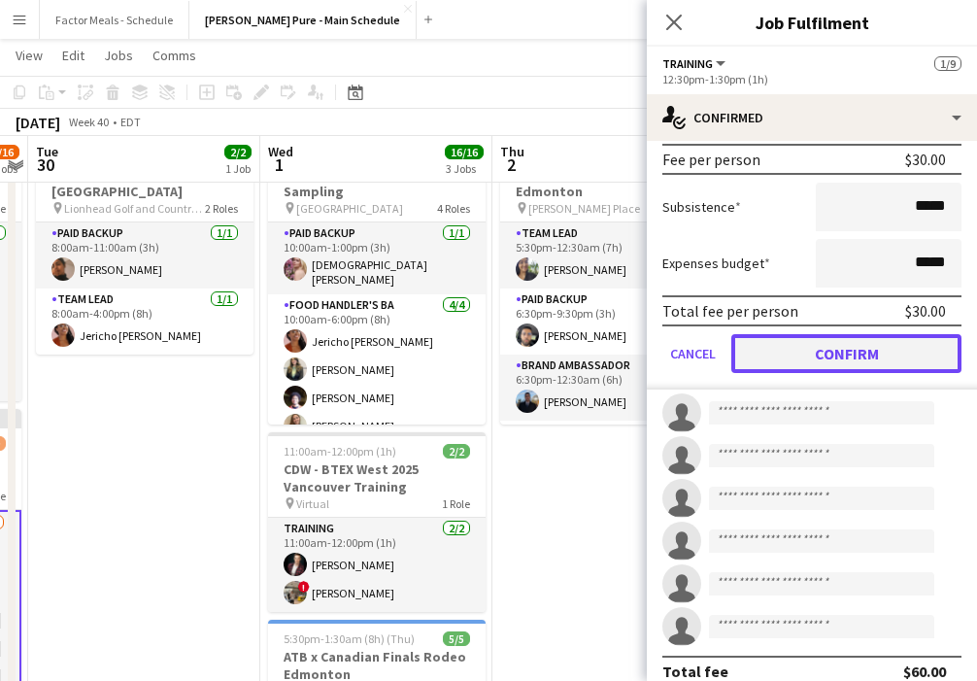
click at [682, 350] on button "Confirm" at bounding box center [846, 353] width 230 height 39
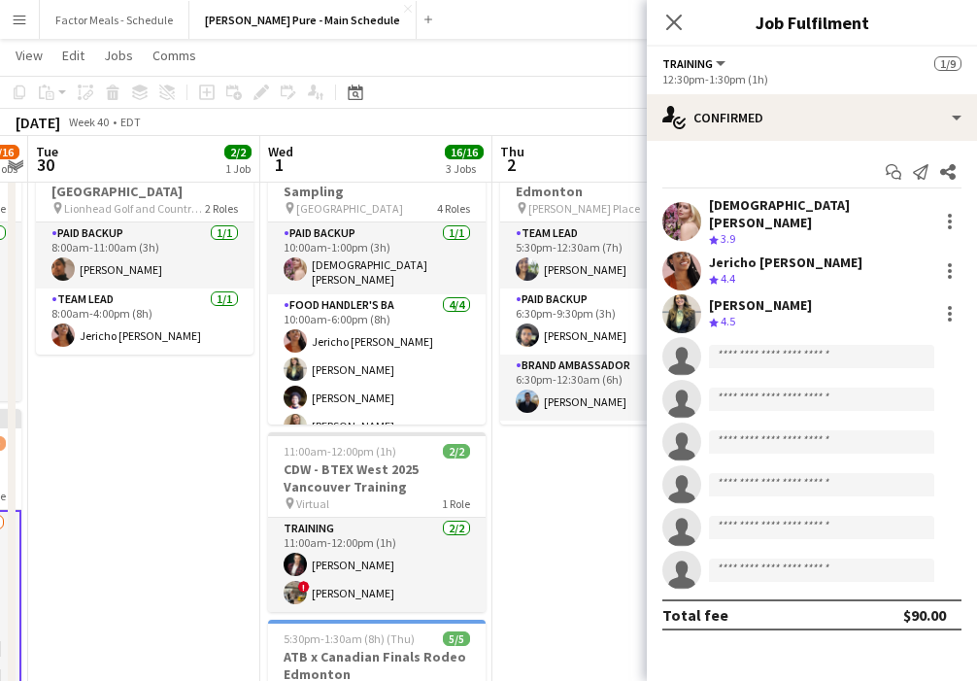
scroll to position [0, 0]
click at [682, 345] on input at bounding box center [821, 356] width 225 height 23
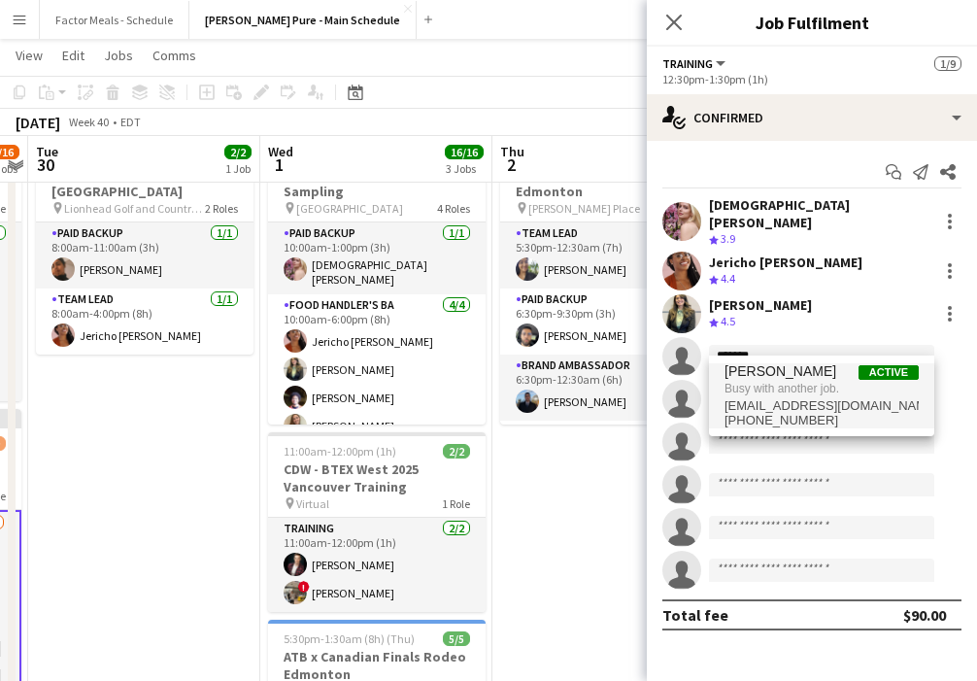
type input "*******"
click at [682, 390] on span "Busy with another job." at bounding box center [822, 388] width 194 height 17
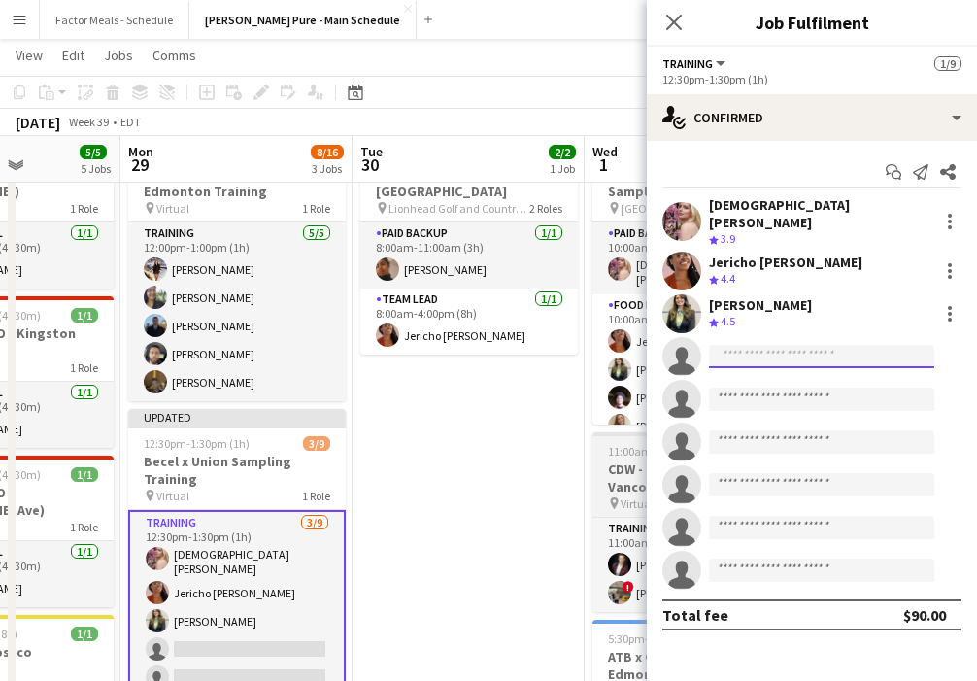
scroll to position [0, 512]
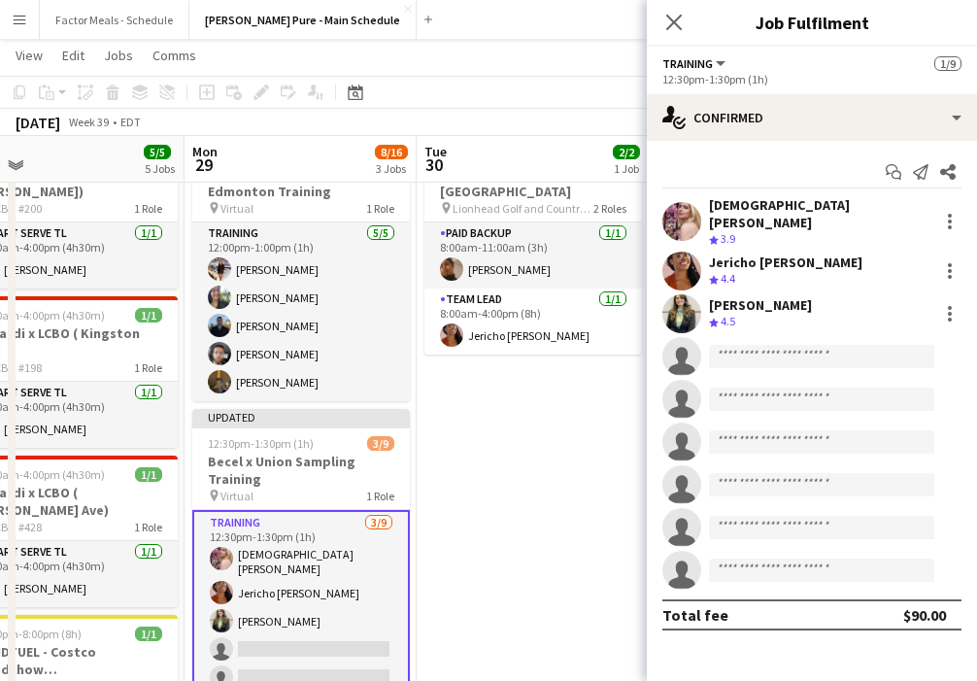
click at [504, 484] on app-date-cell "8:00am-4:00pm (8h) 2/2 Montellier Golf Tournament [GEOGRAPHIC_DATA] pin Lionhea…" at bounding box center [533, 583] width 232 height 909
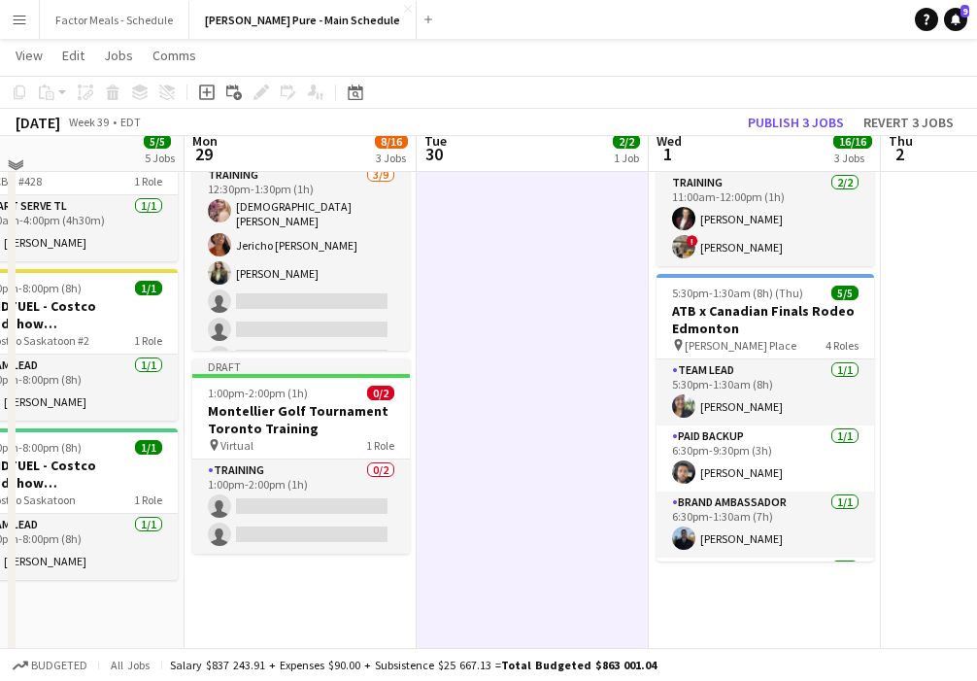
scroll to position [383, 0]
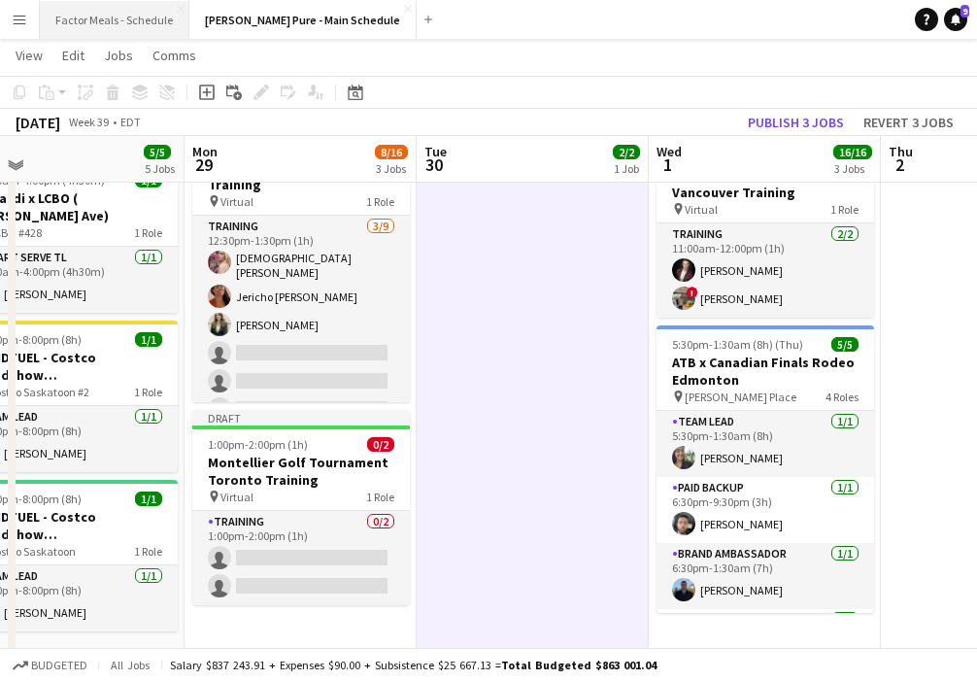
click at [112, 13] on button "Factor Meals - Schedule Close" at bounding box center [115, 20] width 150 height 38
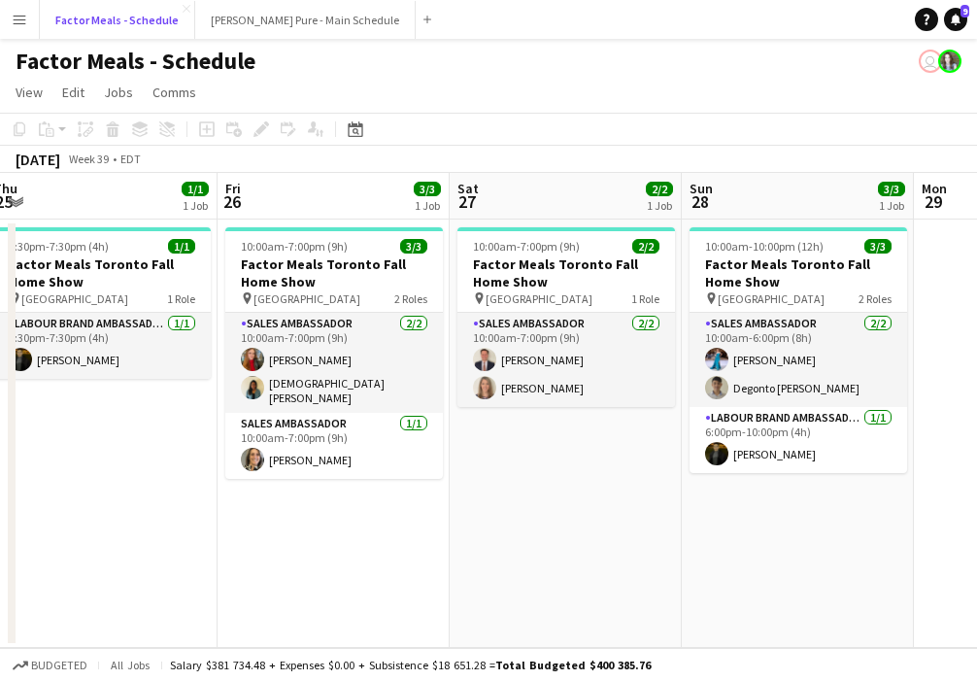
scroll to position [0, 425]
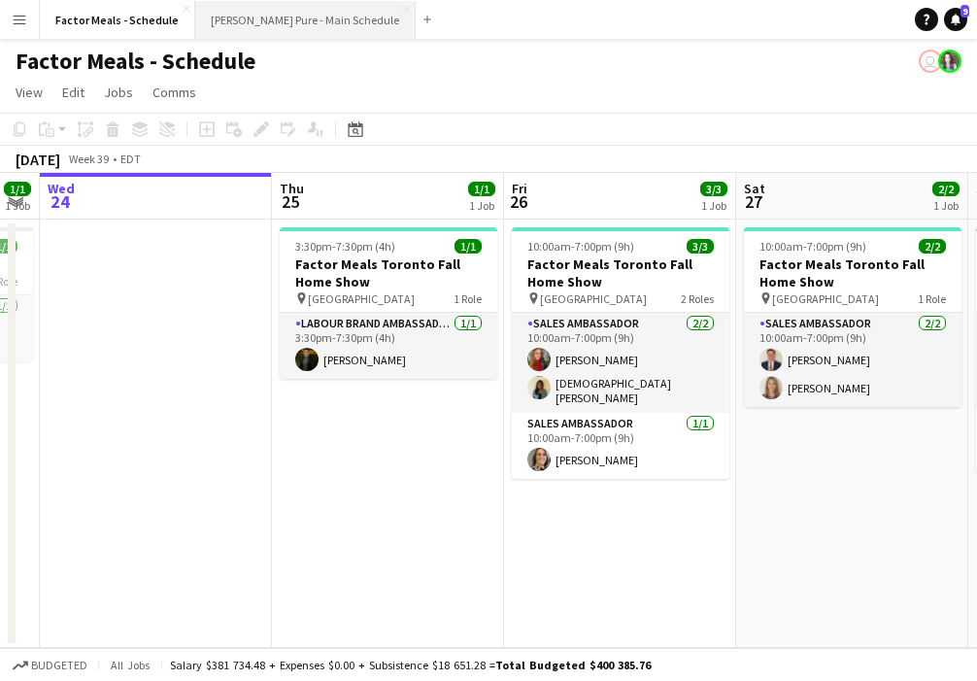
click at [238, 29] on button "Simon Pure - Main Schedule Close" at bounding box center [305, 20] width 221 height 38
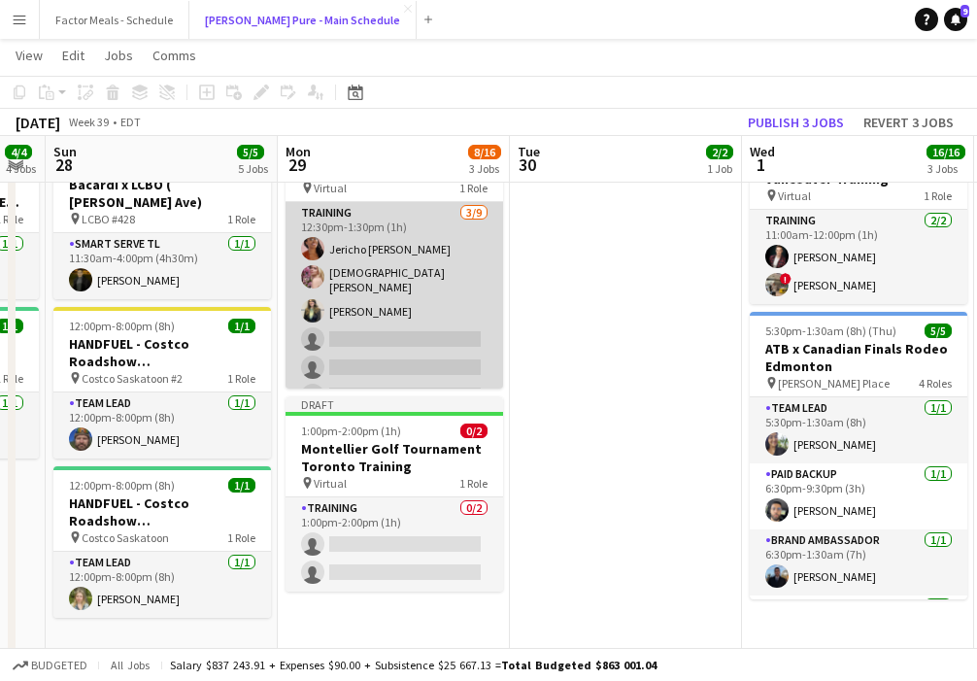
scroll to position [105, 0]
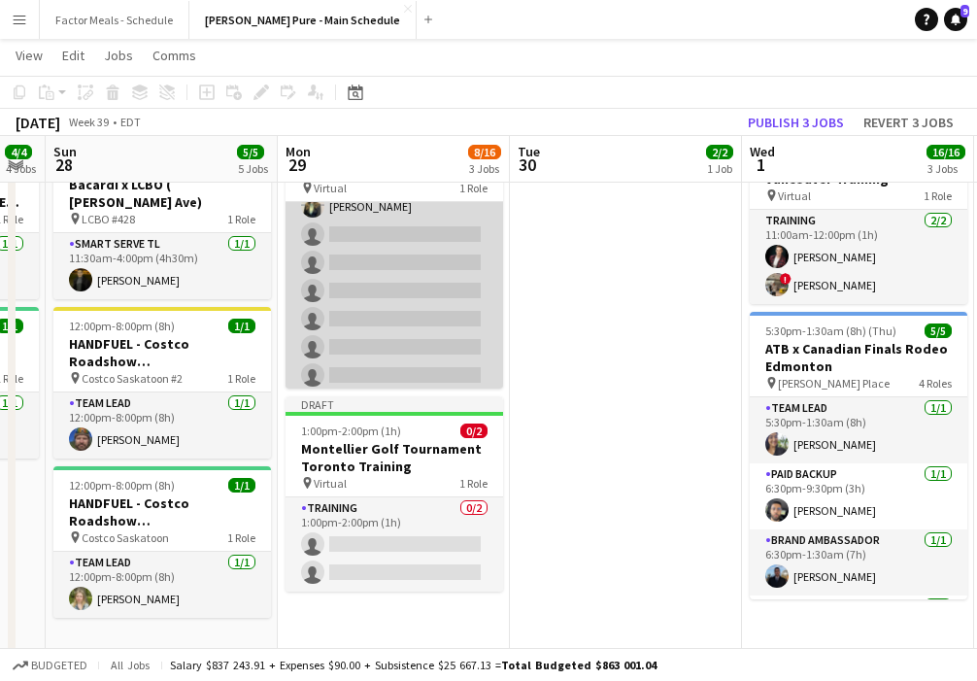
click at [367, 286] on app-card-role "Training 3/9 12:30pm-1:30pm (1h) Jericho Allick Cristiana Bodnariuc Hensi Patel…" at bounding box center [395, 245] width 218 height 297
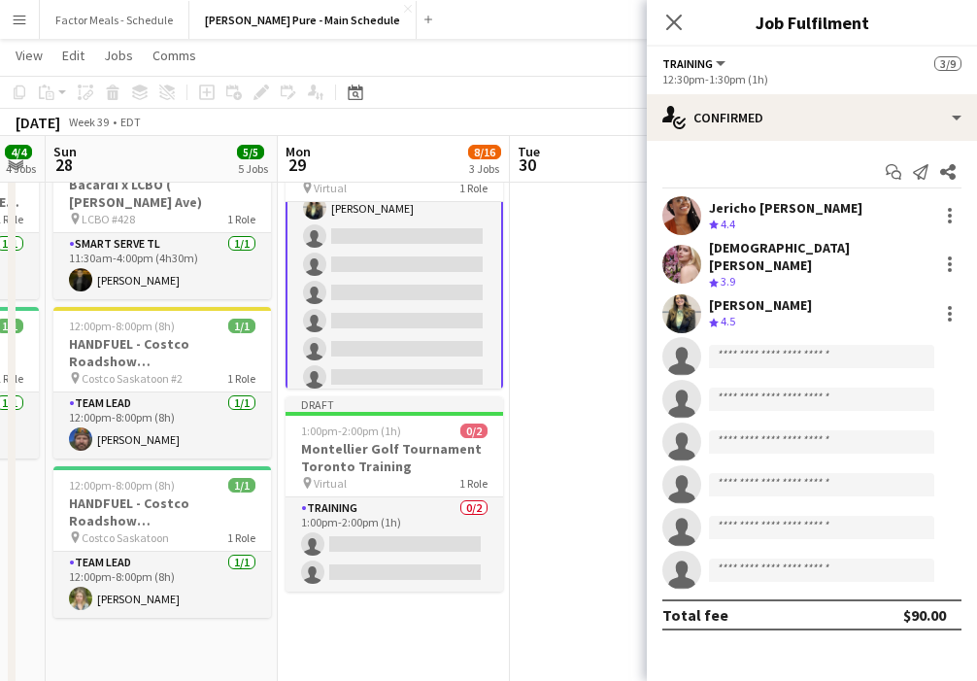
scroll to position [107, 0]
click at [682, 346] on input at bounding box center [821, 356] width 225 height 23
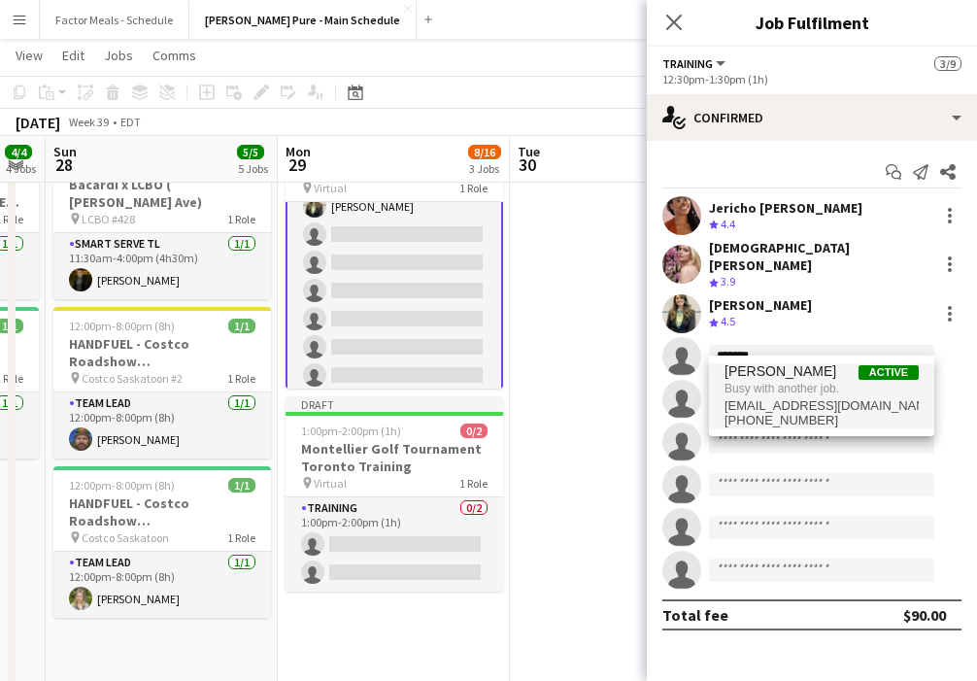
type input "*******"
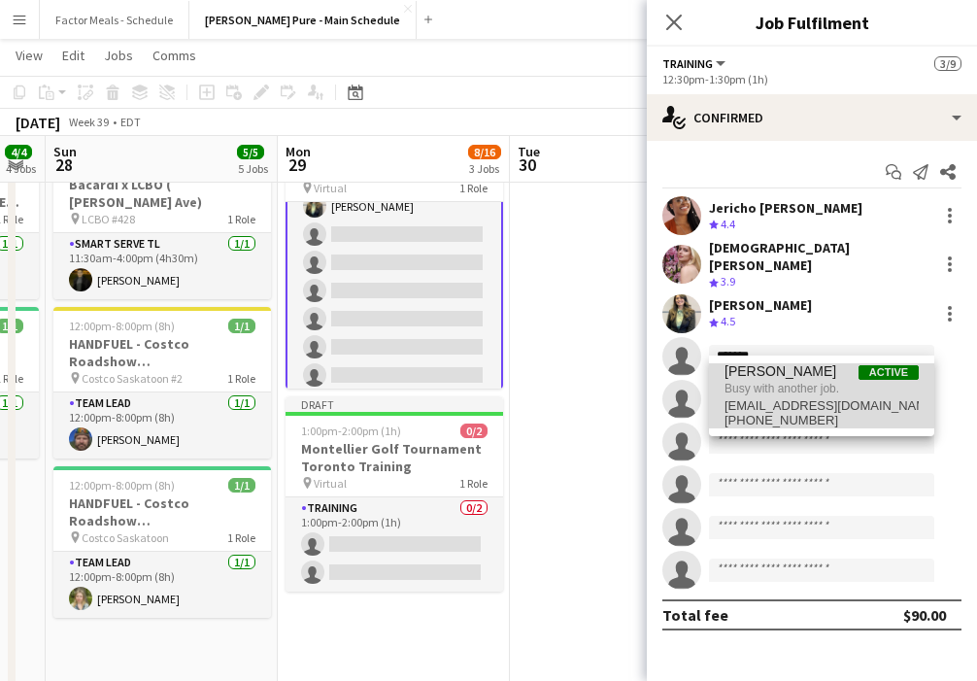
click at [682, 394] on span "Busy with another job." at bounding box center [822, 388] width 194 height 17
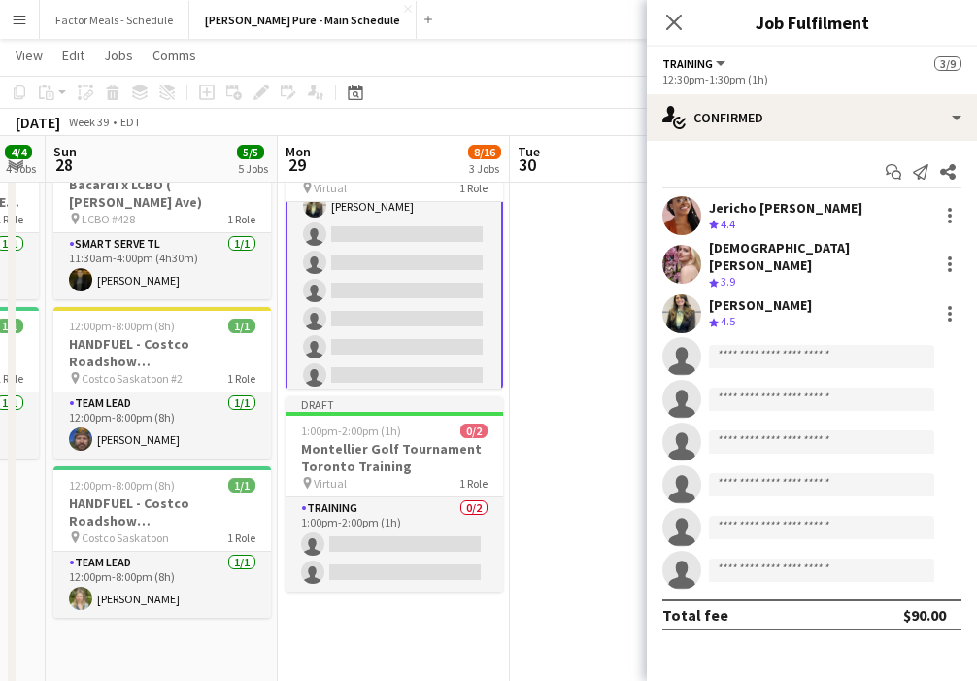
click at [534, 388] on app-date-cell "8:00am-4:00pm (8h) 2/2 Montellier Golf Tournament [GEOGRAPHIC_DATA] pin Lionhea…" at bounding box center [626, 356] width 232 height 1070
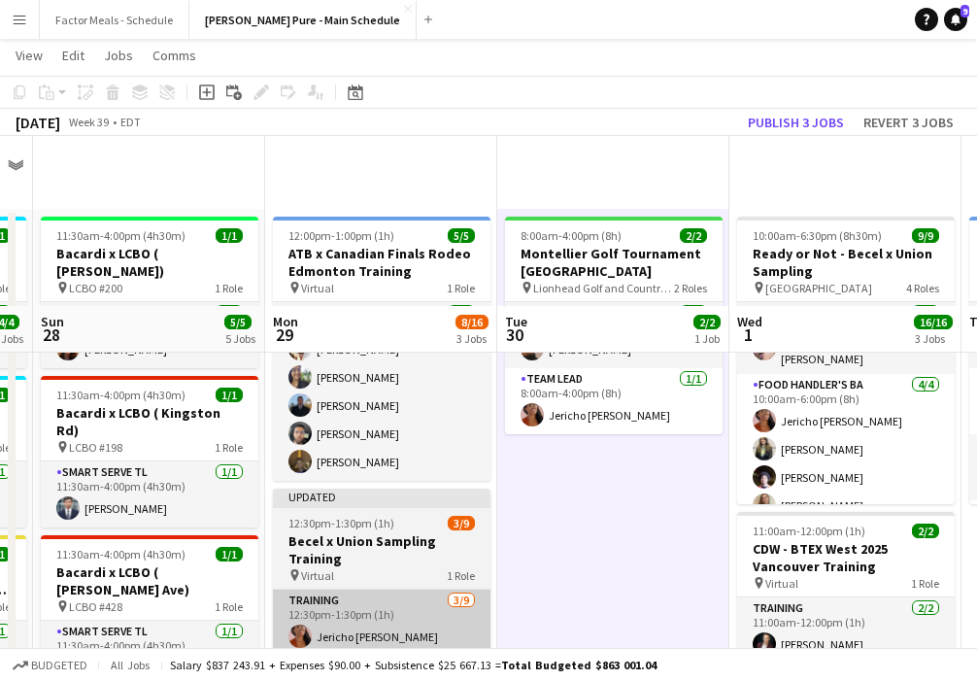
scroll to position [197, 0]
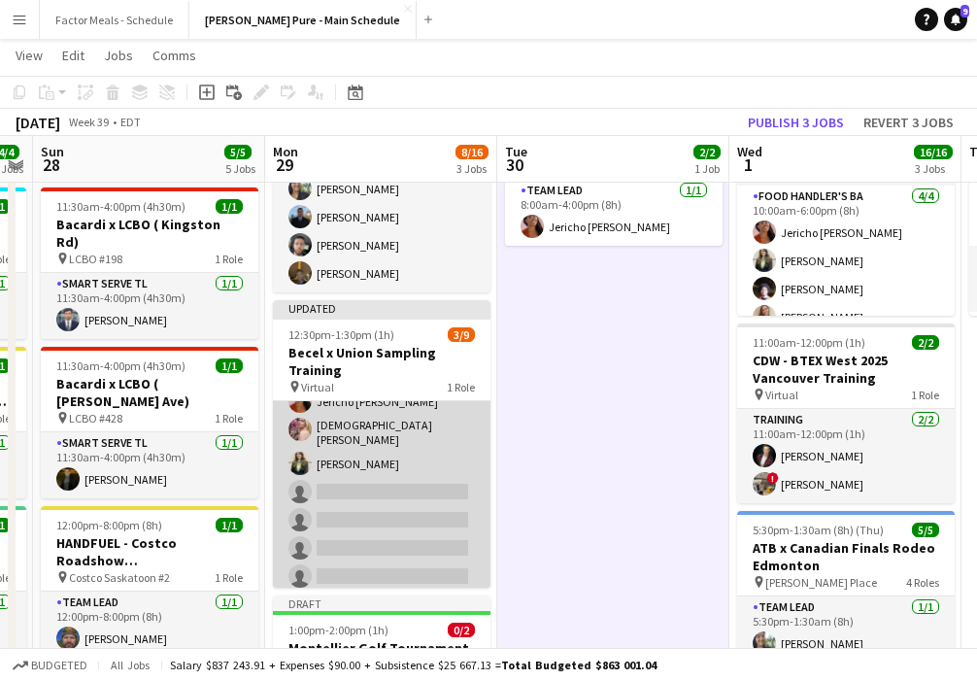
click at [344, 472] on app-card-role "Training 3/9 12:30pm-1:30pm (1h) Jericho Allick Cristiana Bodnariuc Hensi Patel…" at bounding box center [382, 503] width 218 height 297
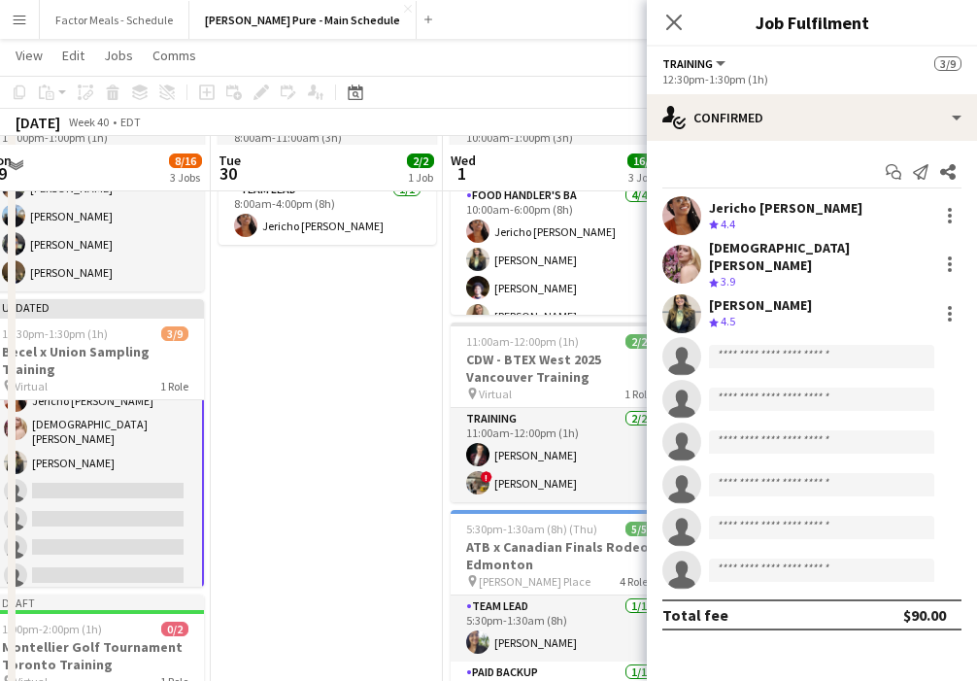
scroll to position [241, 0]
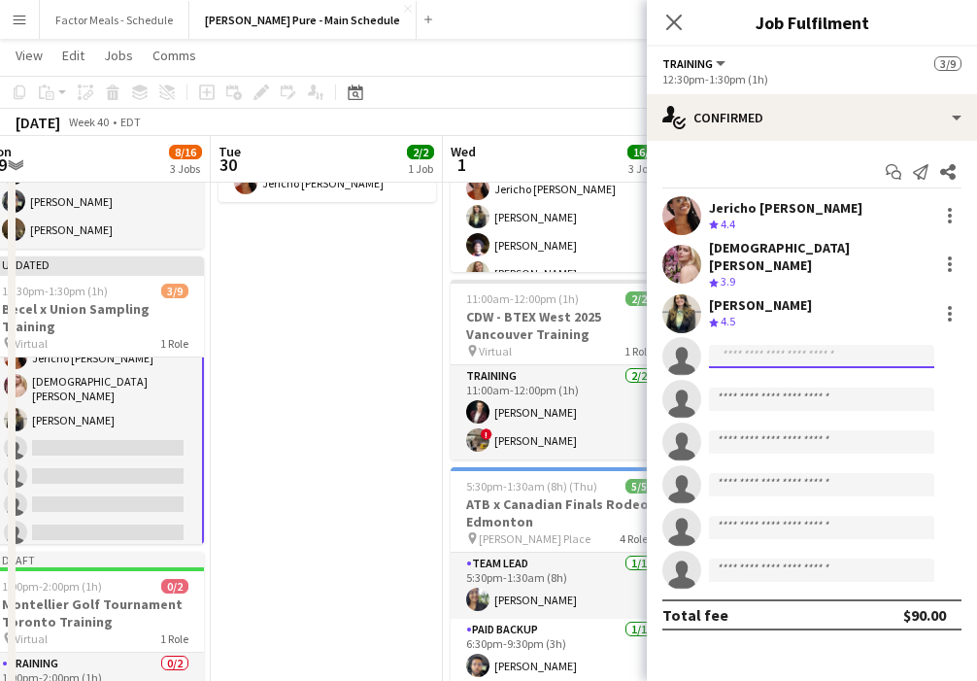
click at [682, 345] on input at bounding box center [821, 356] width 225 height 23
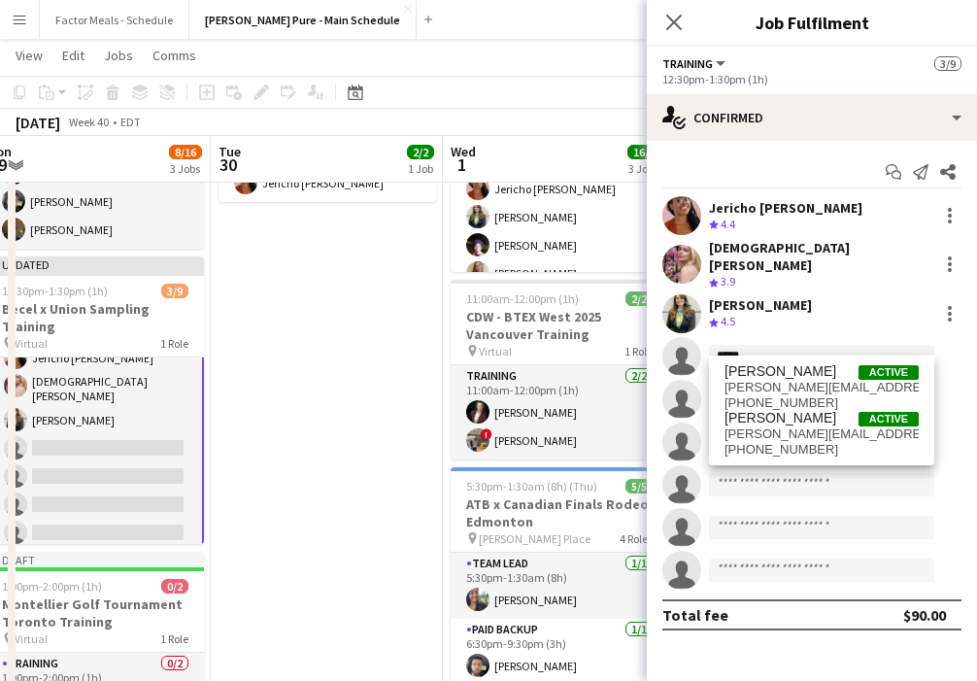
type input "*****"
click at [682, 437] on span "julia.kroon@rogers.com" at bounding box center [822, 434] width 194 height 16
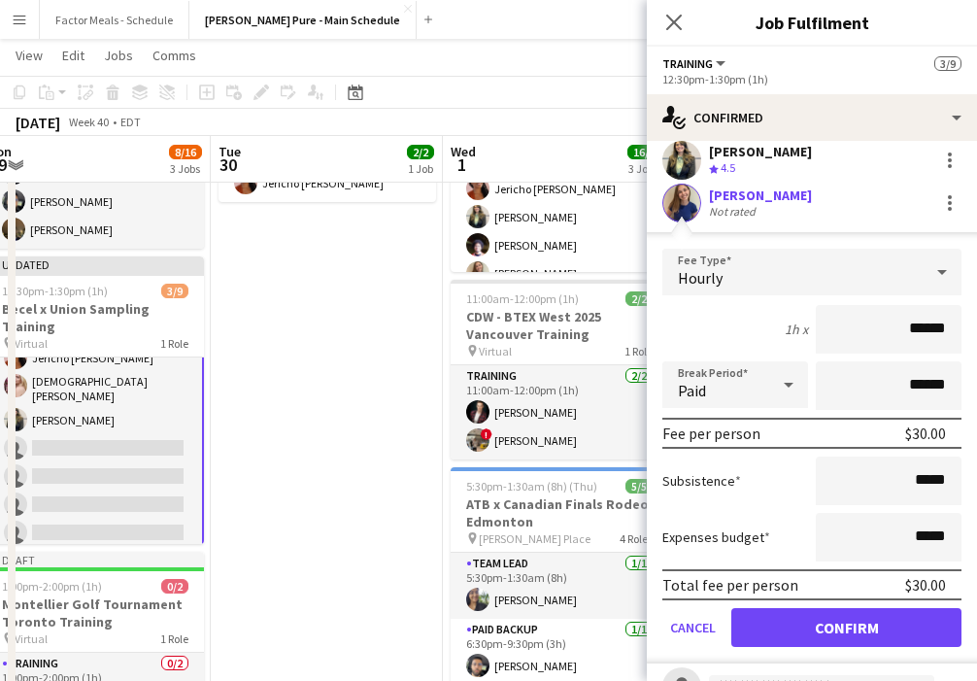
scroll to position [178, 0]
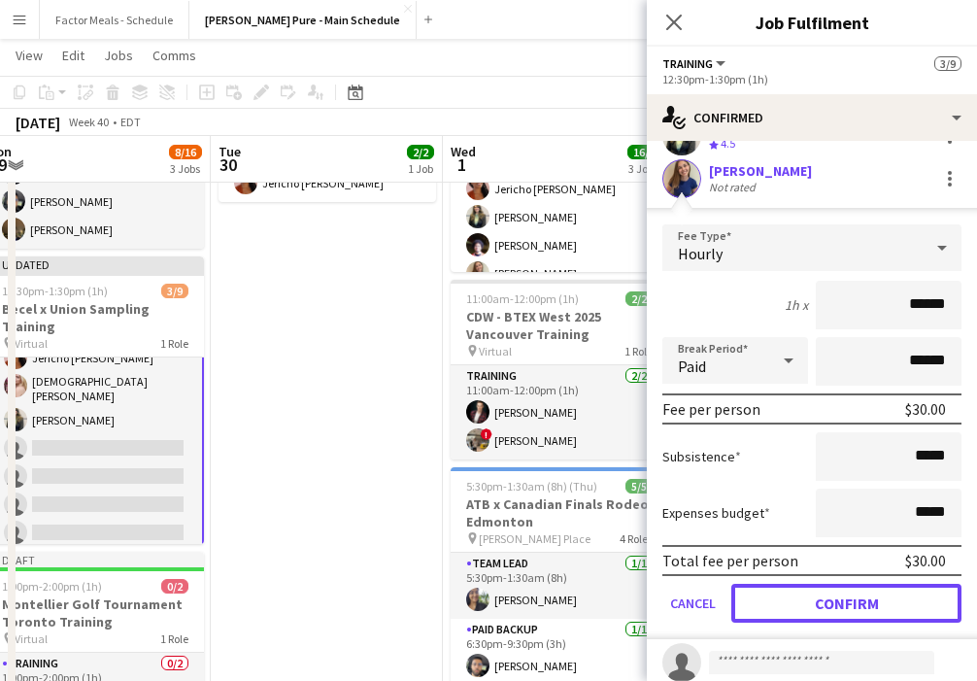
click at [682, 584] on button "Confirm" at bounding box center [846, 603] width 230 height 39
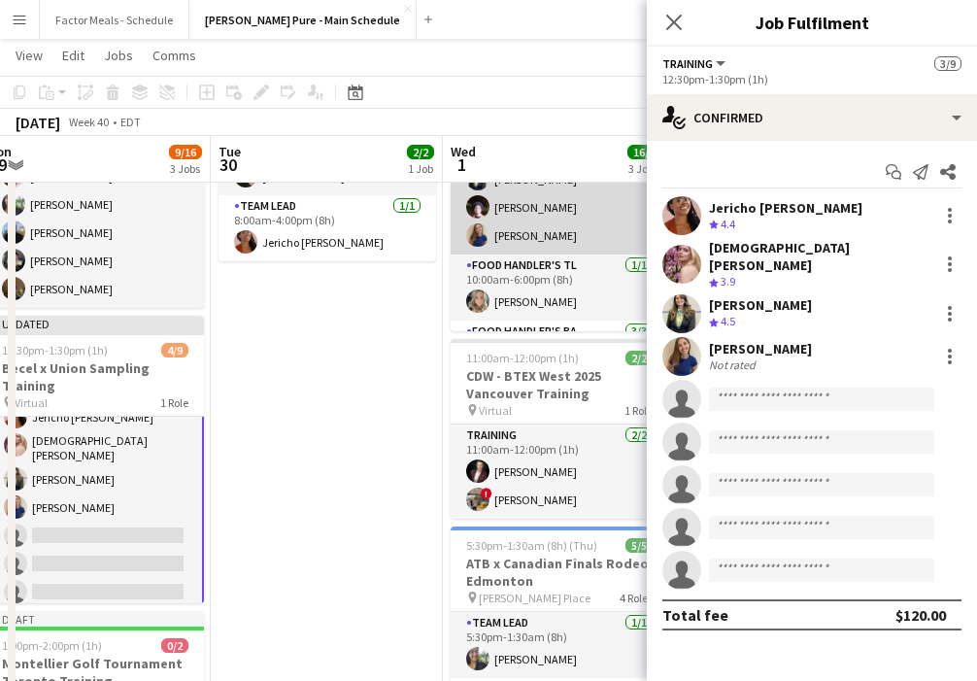
scroll to position [110, 0]
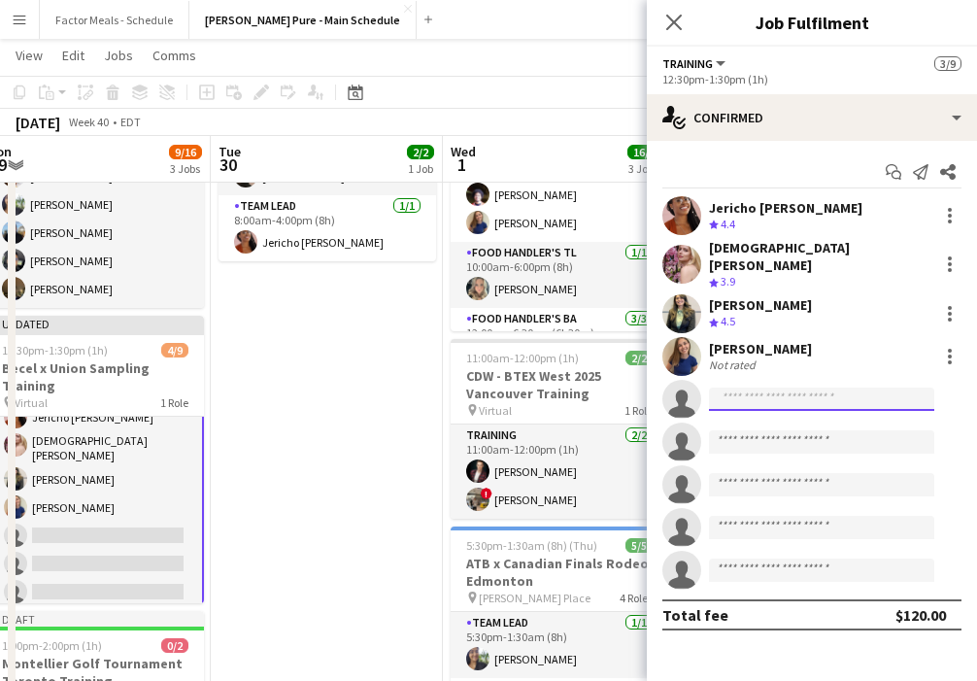
click at [682, 391] on input at bounding box center [821, 399] width 225 height 23
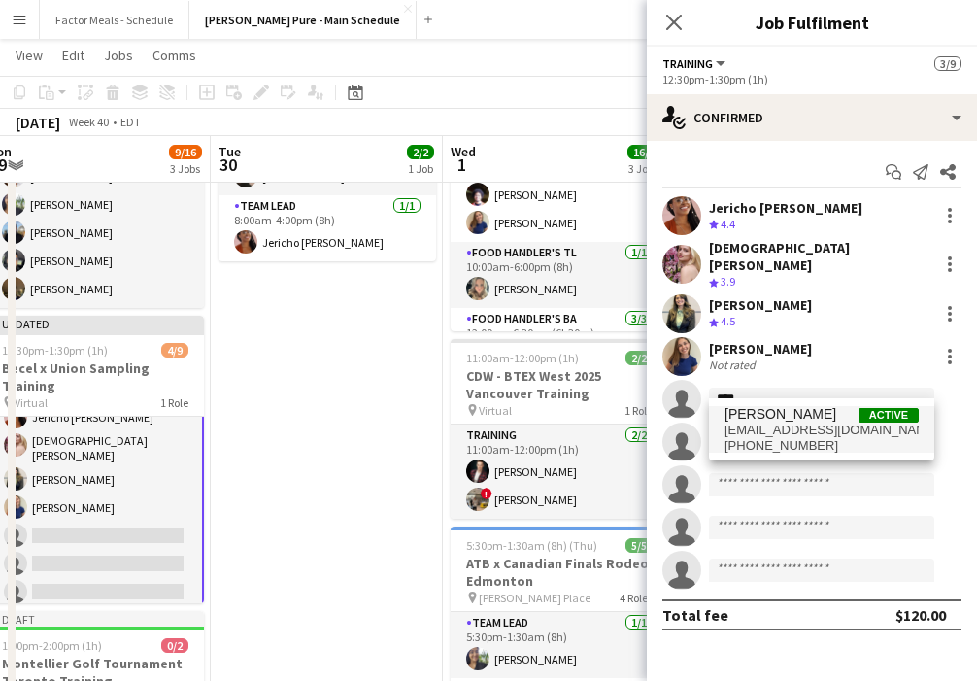
type input "****"
click at [682, 431] on span "jadeyblueyes3@mac.com" at bounding box center [822, 431] width 194 height 16
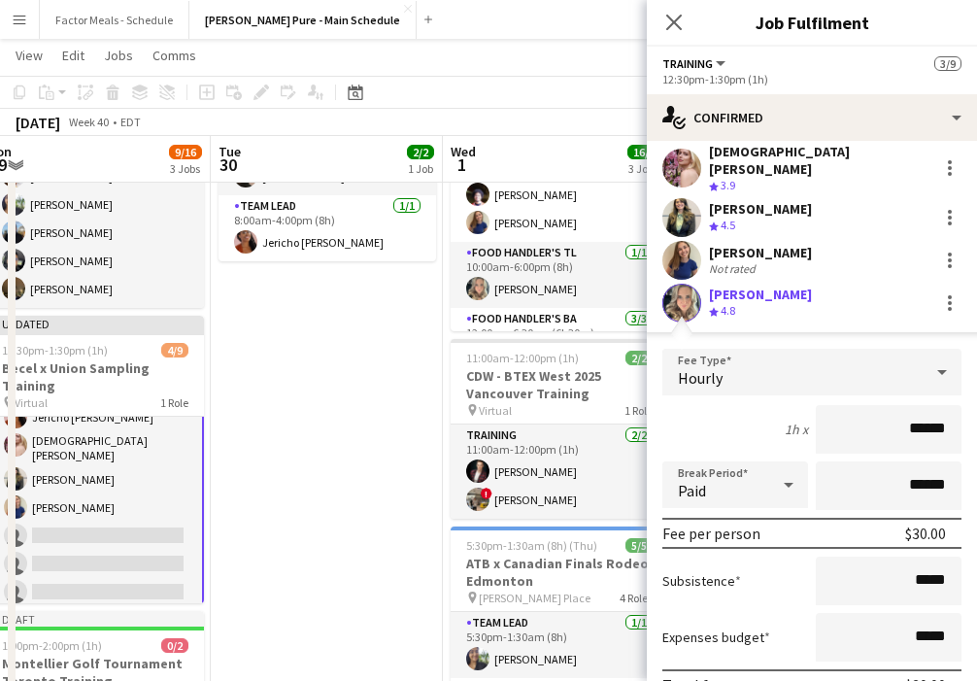
scroll to position [152, 0]
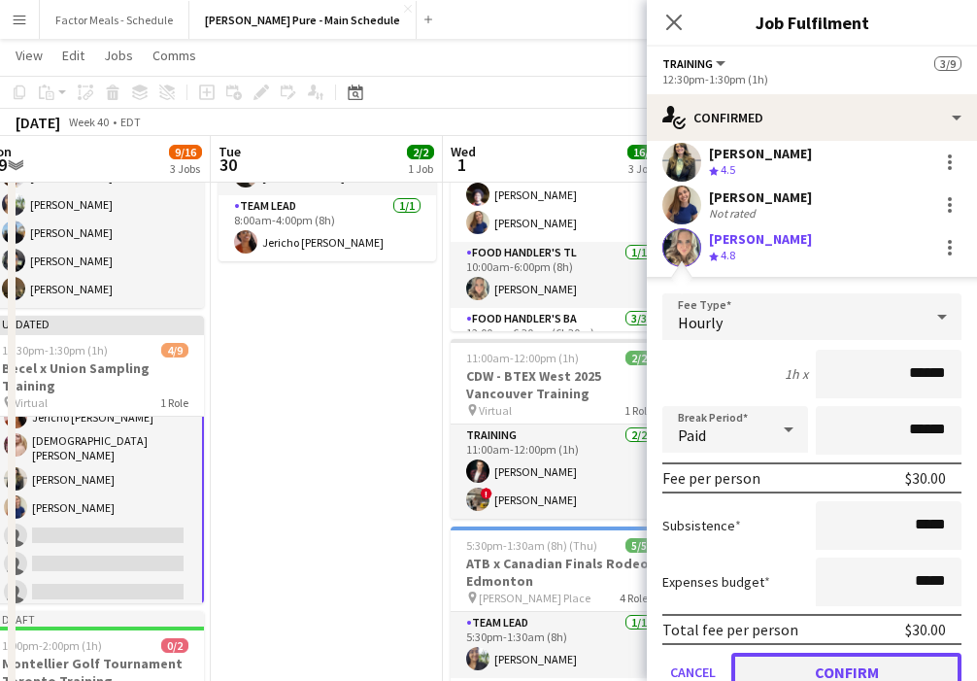
click at [682, 656] on button "Confirm" at bounding box center [846, 672] width 230 height 39
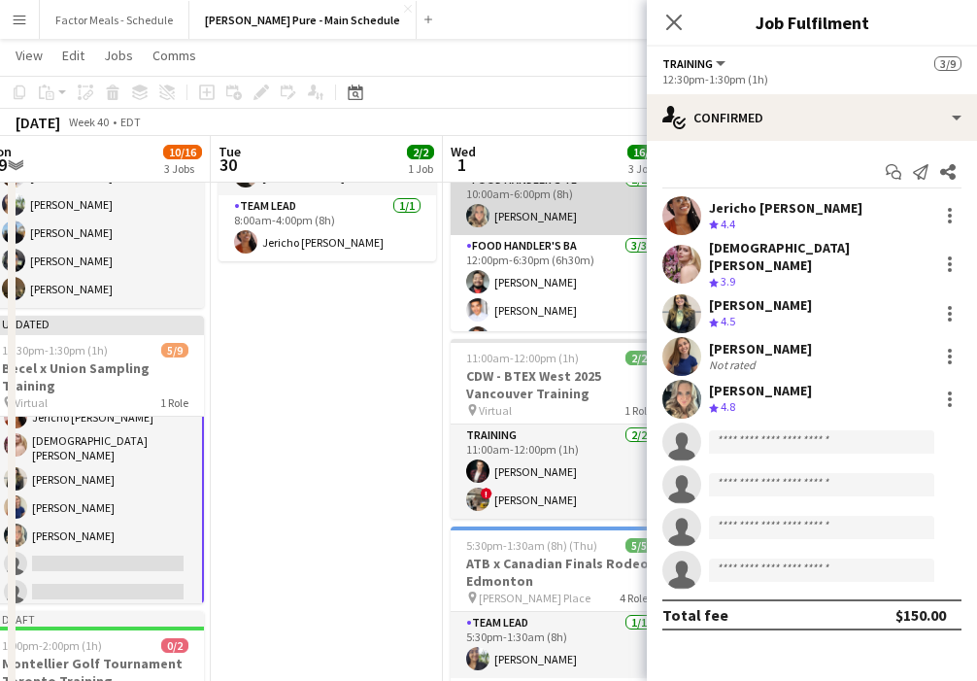
scroll to position [182, 0]
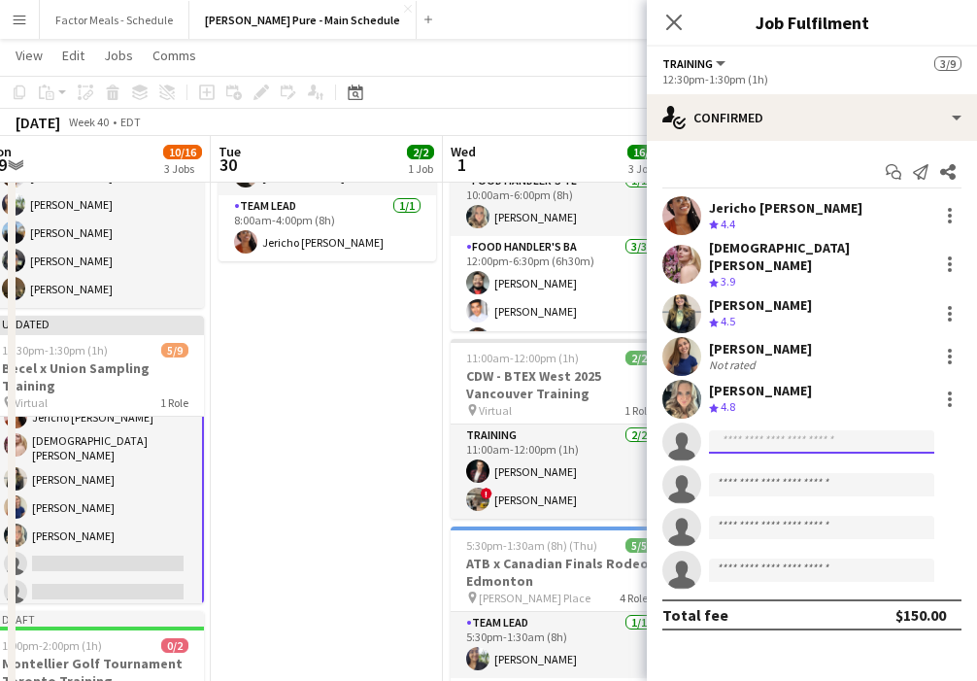
click at [682, 433] on input at bounding box center [821, 441] width 225 height 23
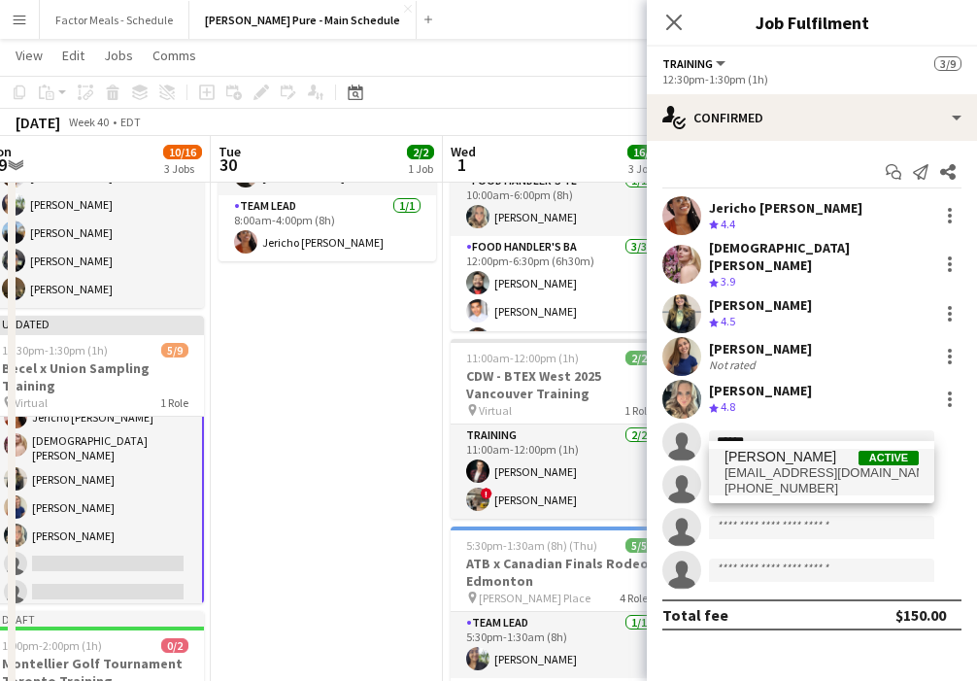
type input "******"
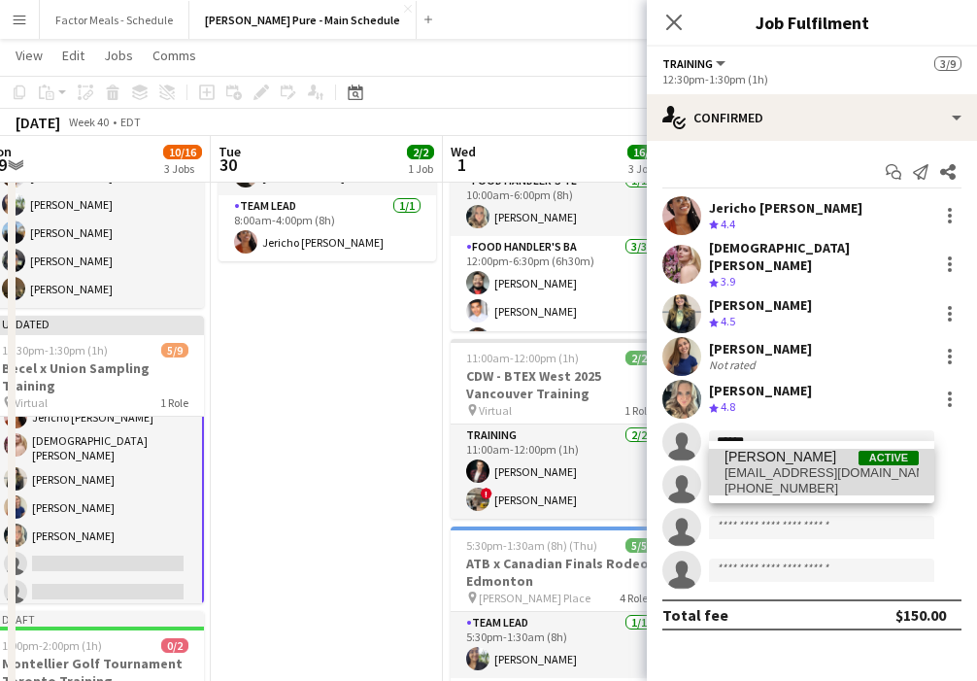
click at [682, 478] on span "faisalkhawaja07@gmail.com" at bounding box center [822, 473] width 194 height 16
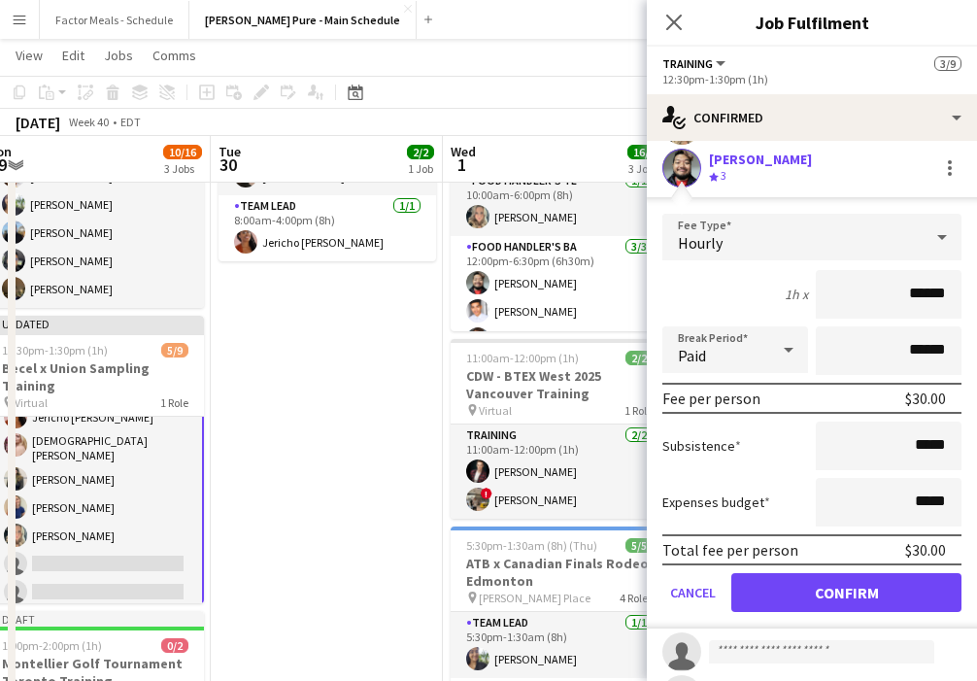
scroll to position [280, 0]
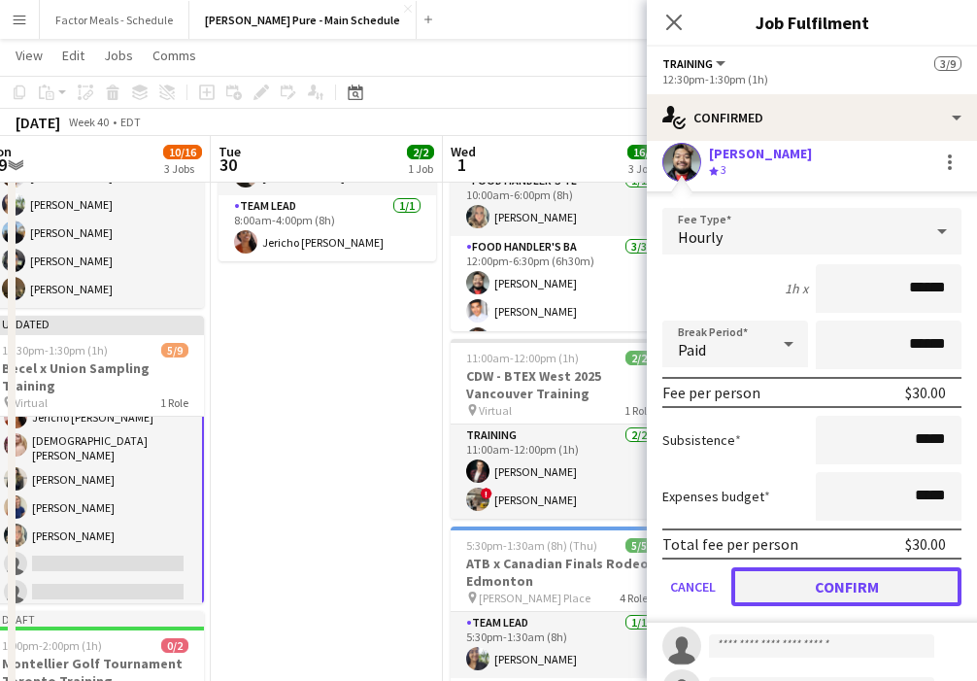
click at [682, 584] on button "Confirm" at bounding box center [846, 586] width 230 height 39
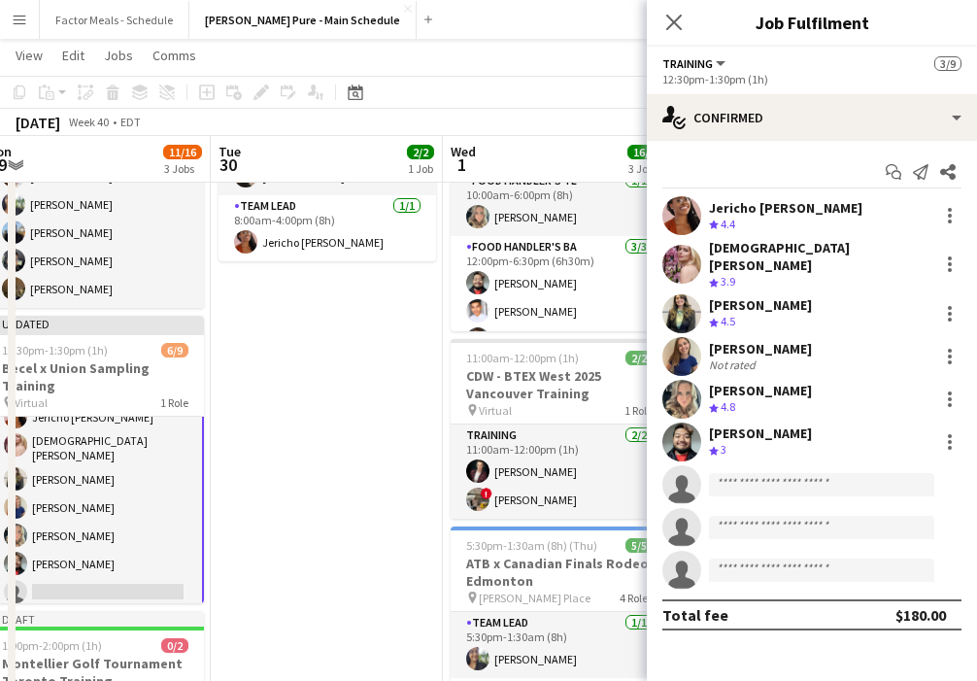
scroll to position [0, 0]
click at [682, 473] on input at bounding box center [821, 484] width 225 height 23
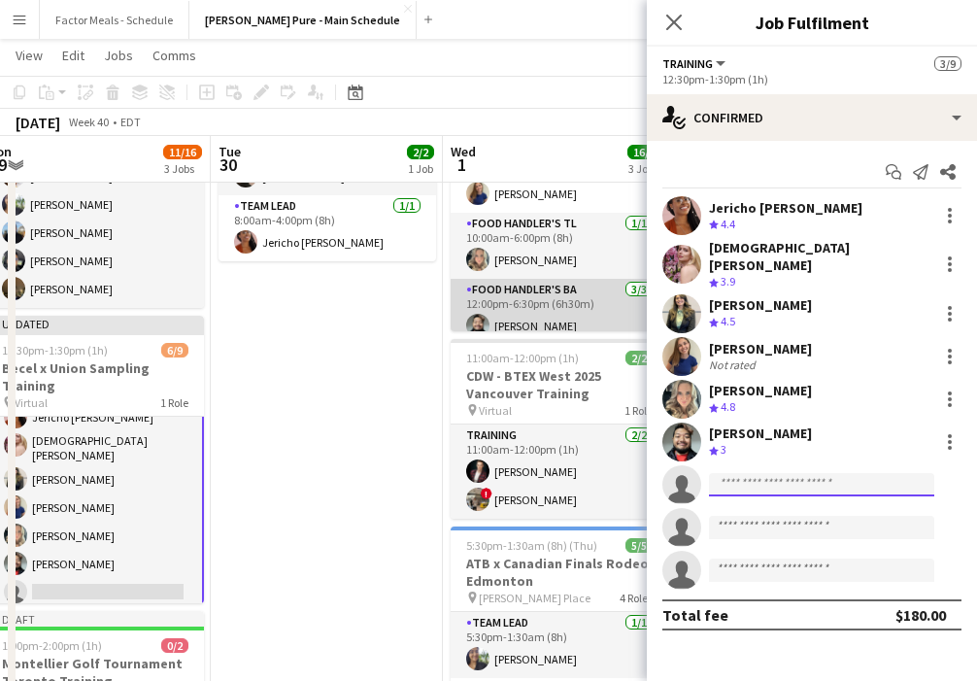
scroll to position [203, 0]
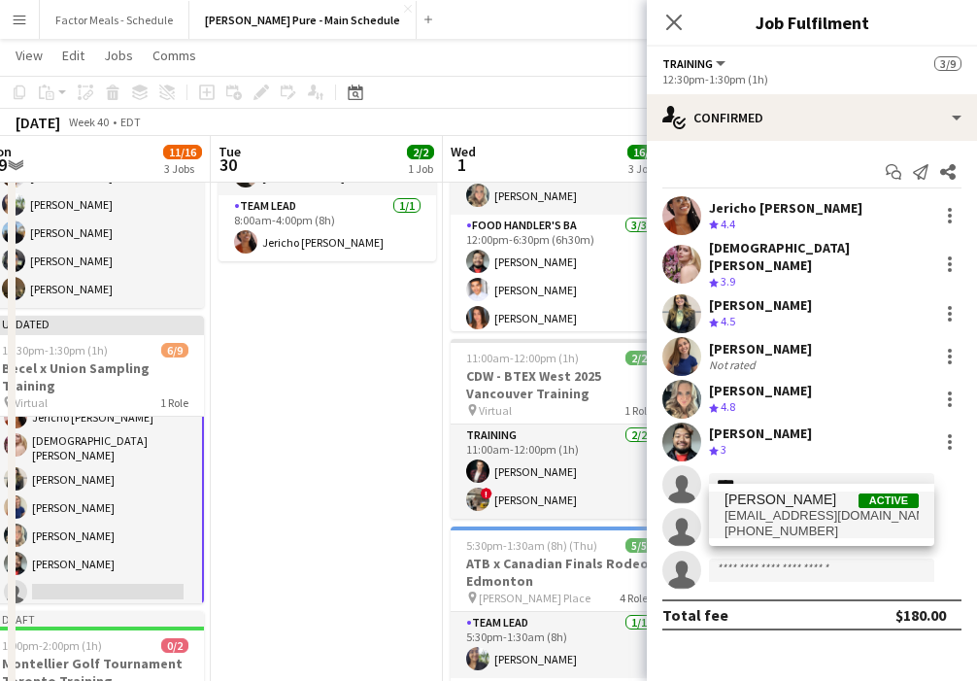
type input "****"
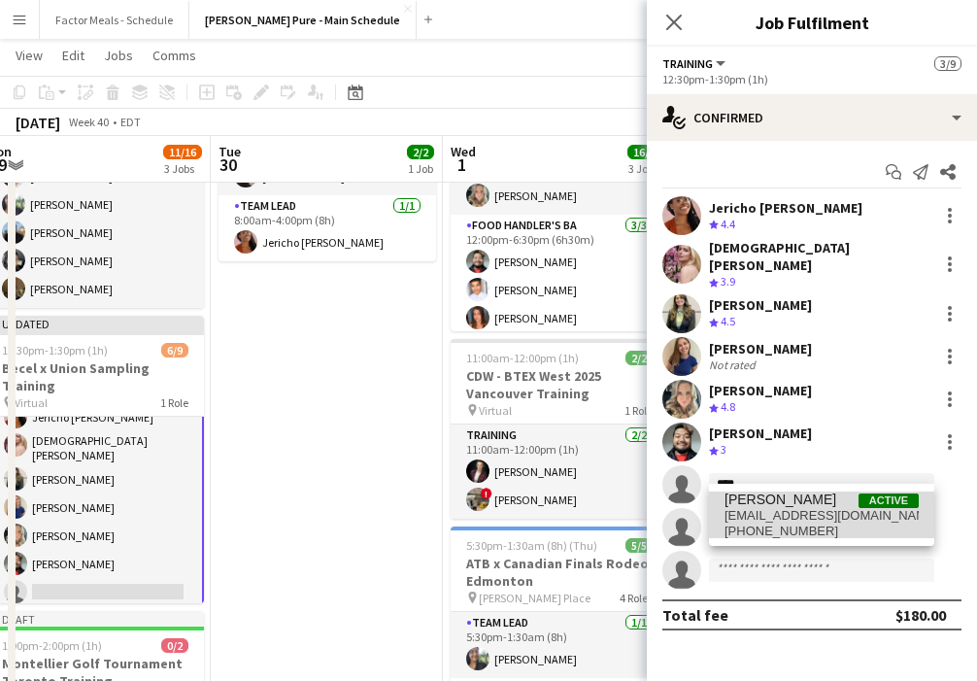
click at [682, 505] on span "[PERSON_NAME]" at bounding box center [781, 500] width 112 height 17
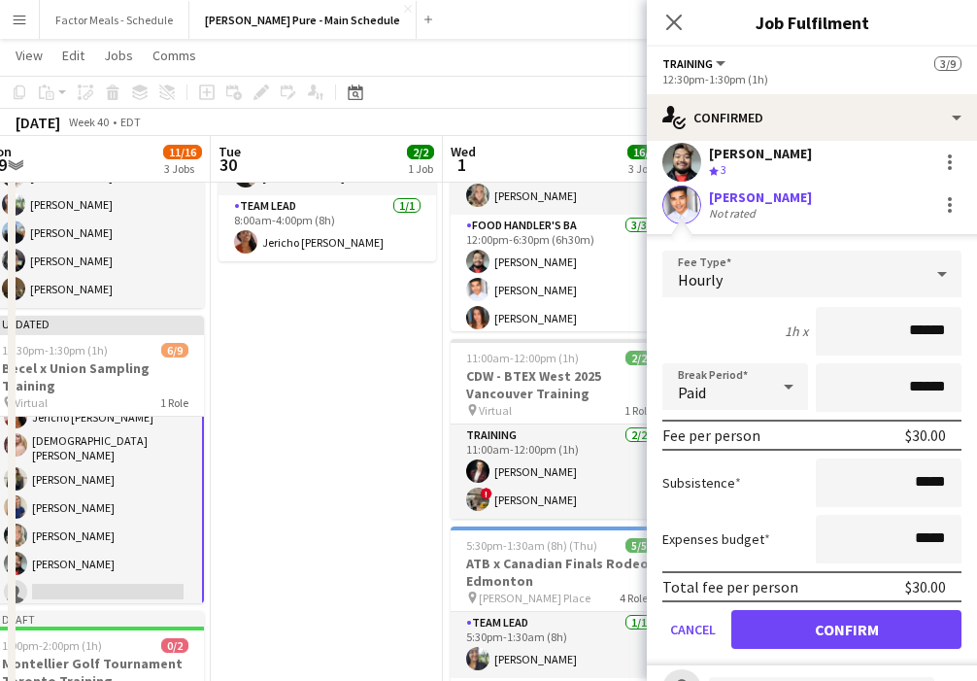
scroll to position [393, 0]
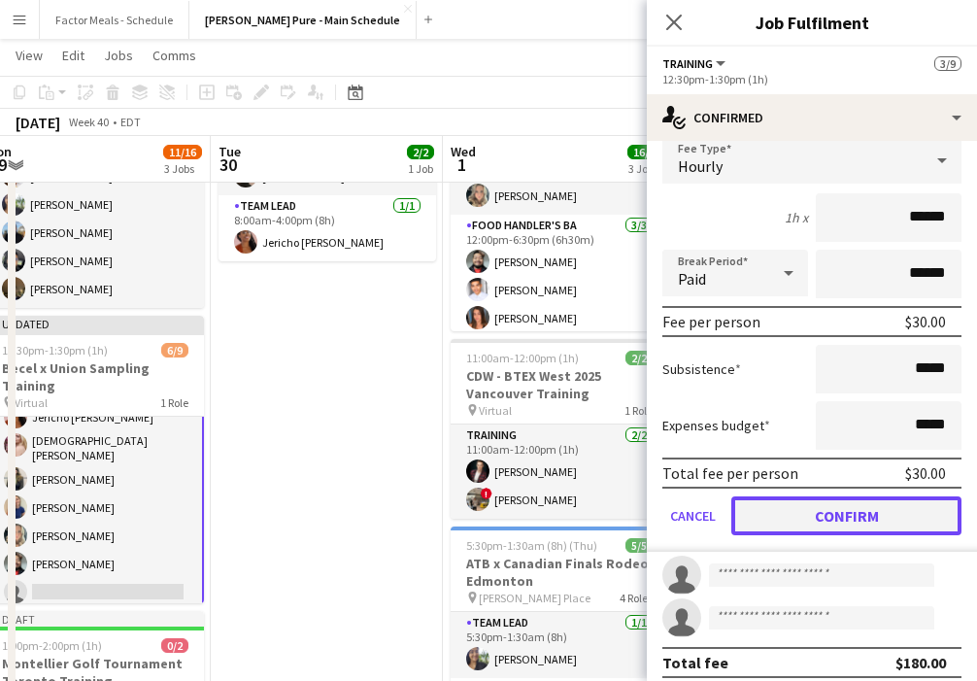
click at [682, 512] on button "Confirm" at bounding box center [846, 515] width 230 height 39
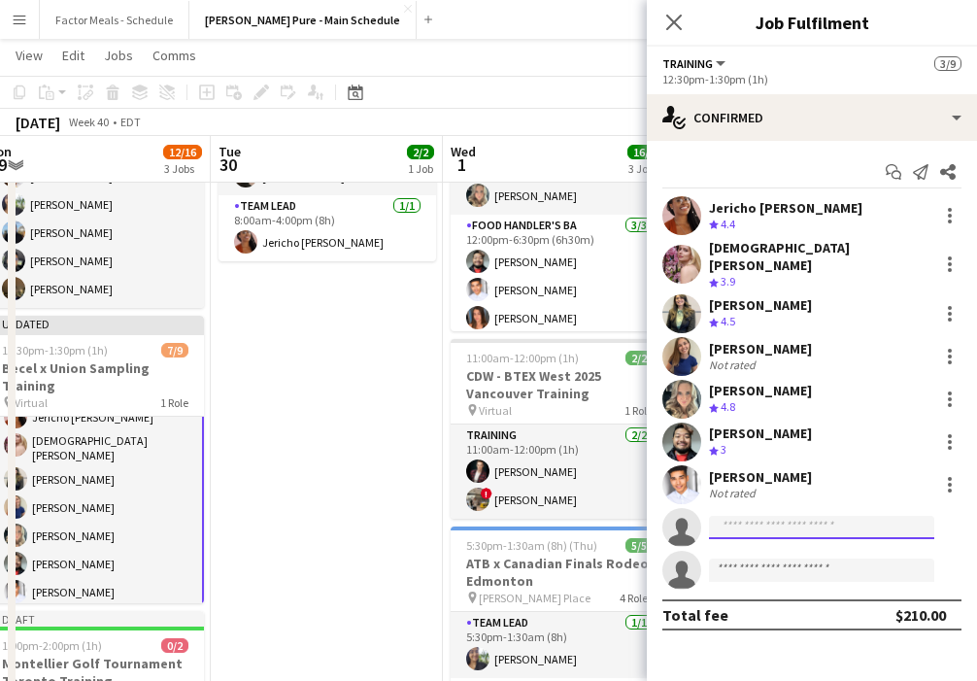
click at [682, 524] on input at bounding box center [821, 527] width 225 height 23
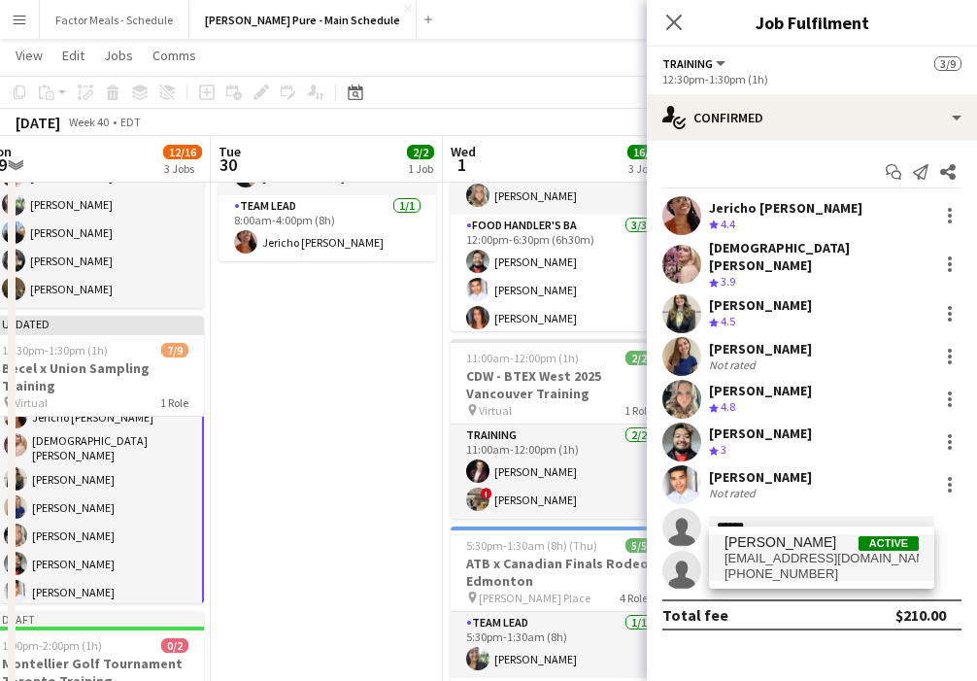
type input "******"
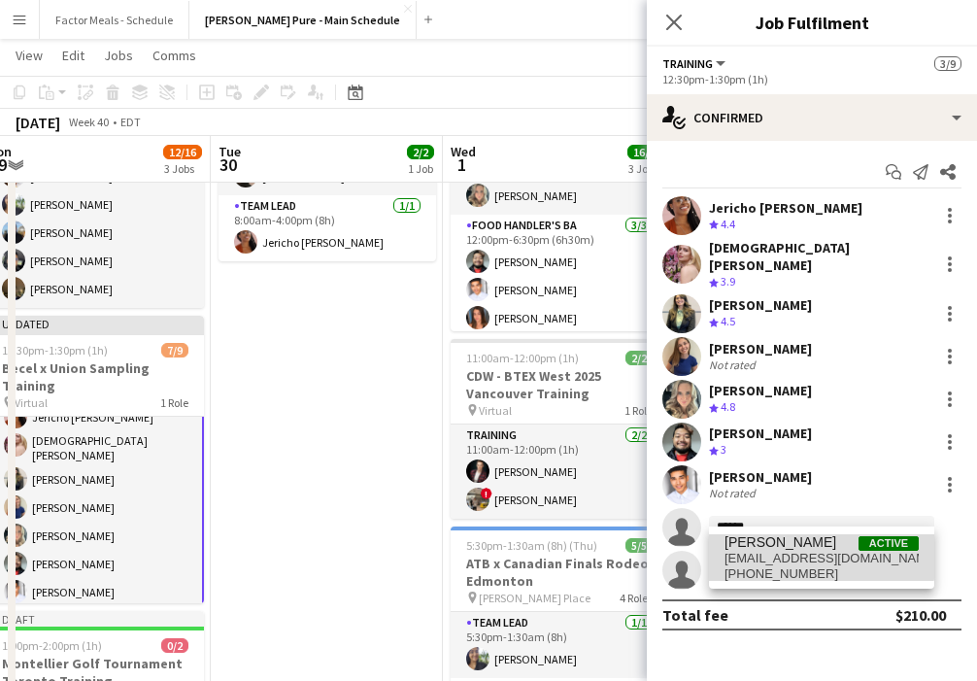
click at [682, 547] on span "[PERSON_NAME]" at bounding box center [781, 542] width 112 height 17
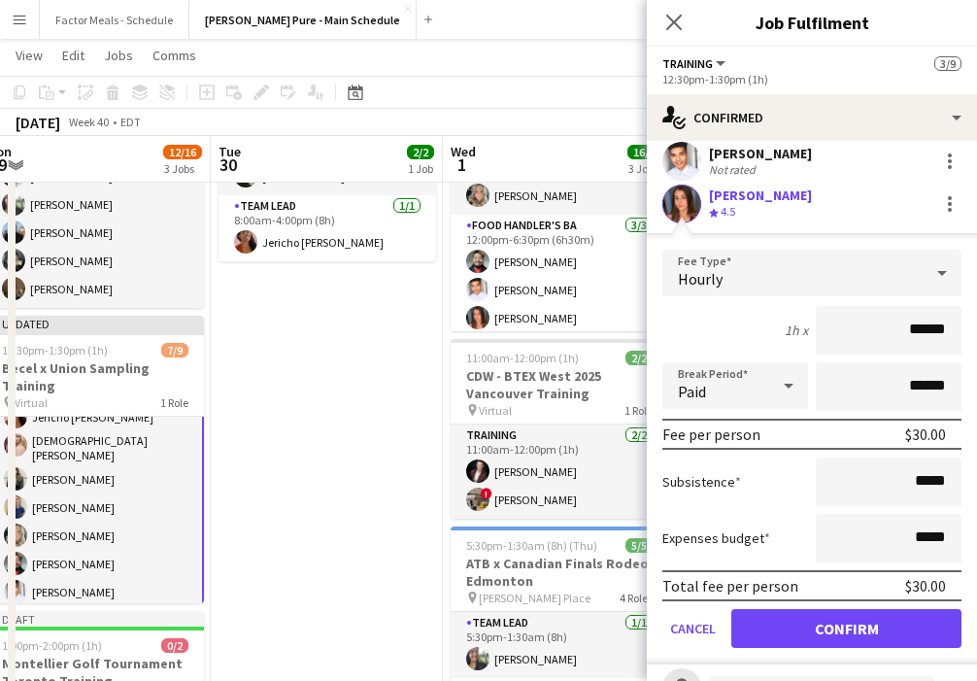
scroll to position [340, 0]
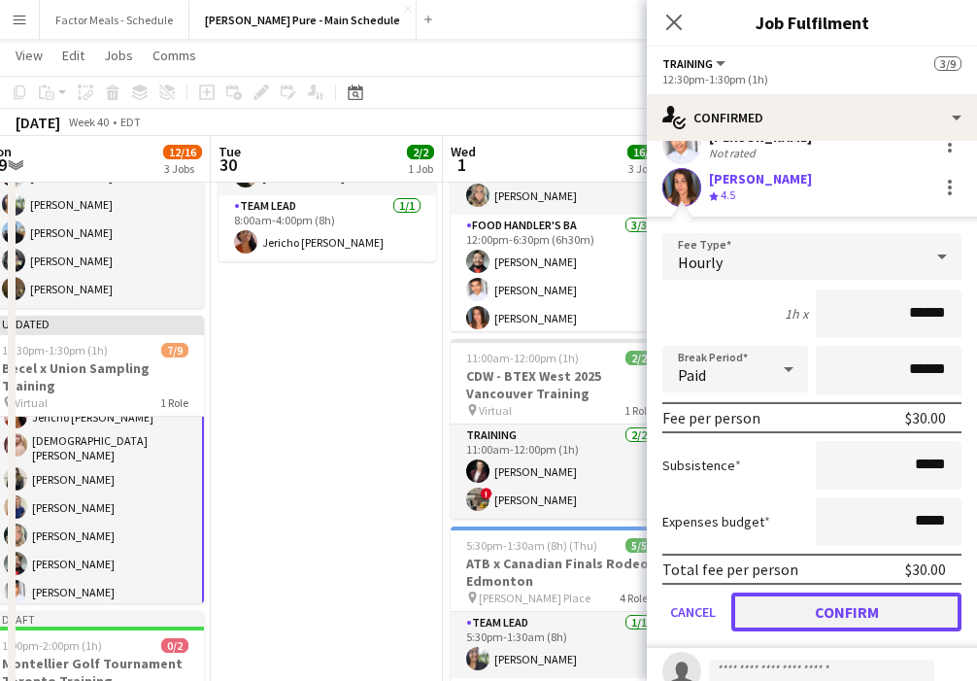
click at [682, 593] on button "Confirm" at bounding box center [846, 612] width 230 height 39
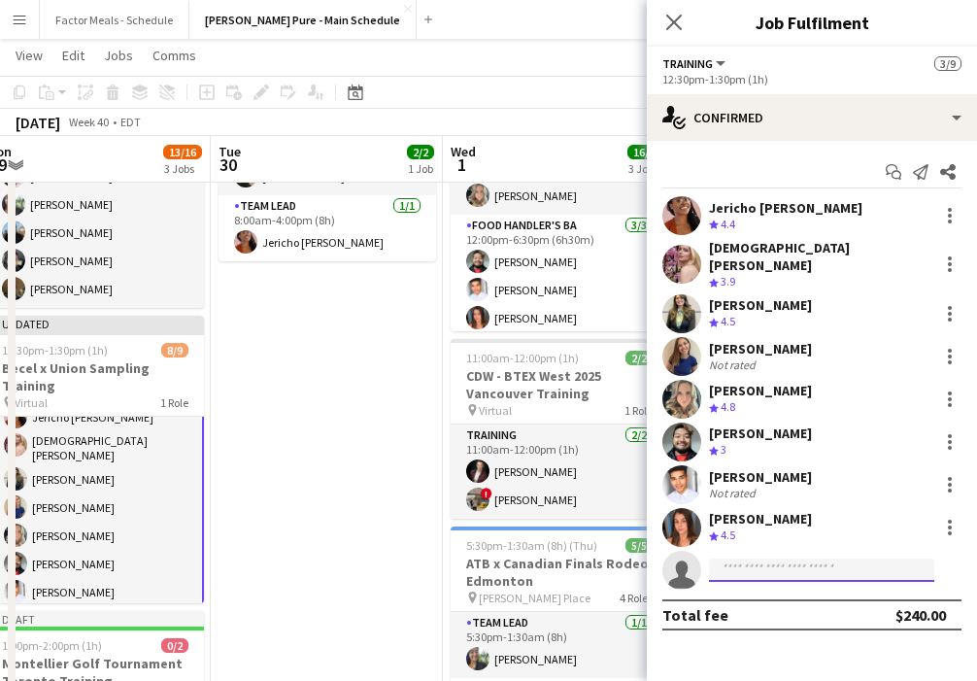
click at [682, 559] on input at bounding box center [821, 570] width 225 height 23
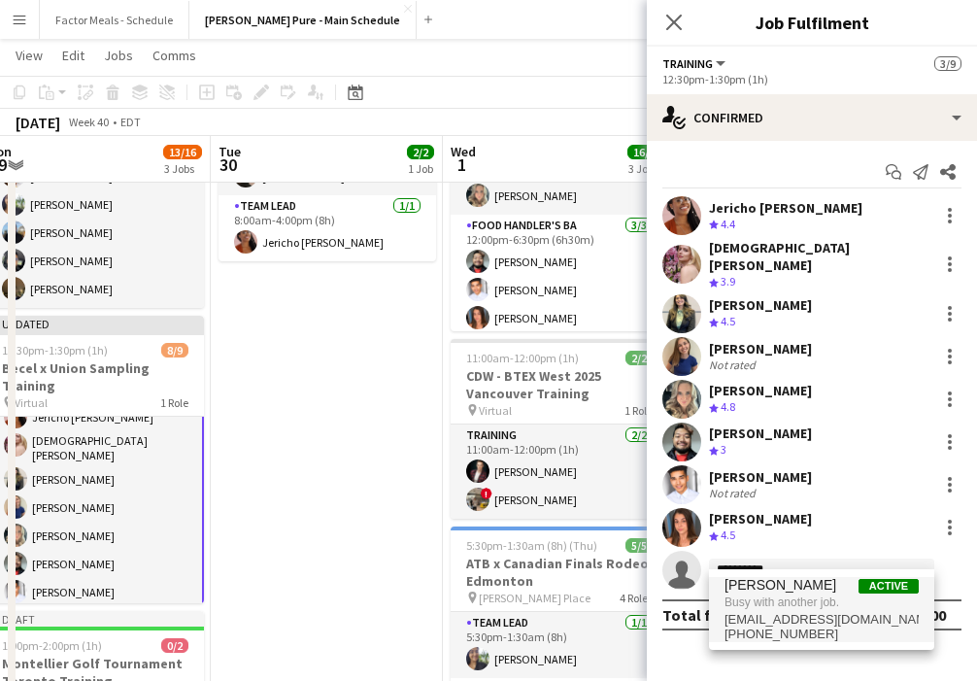
type input "**********"
click at [682, 586] on span "[PERSON_NAME]" at bounding box center [781, 585] width 112 height 17
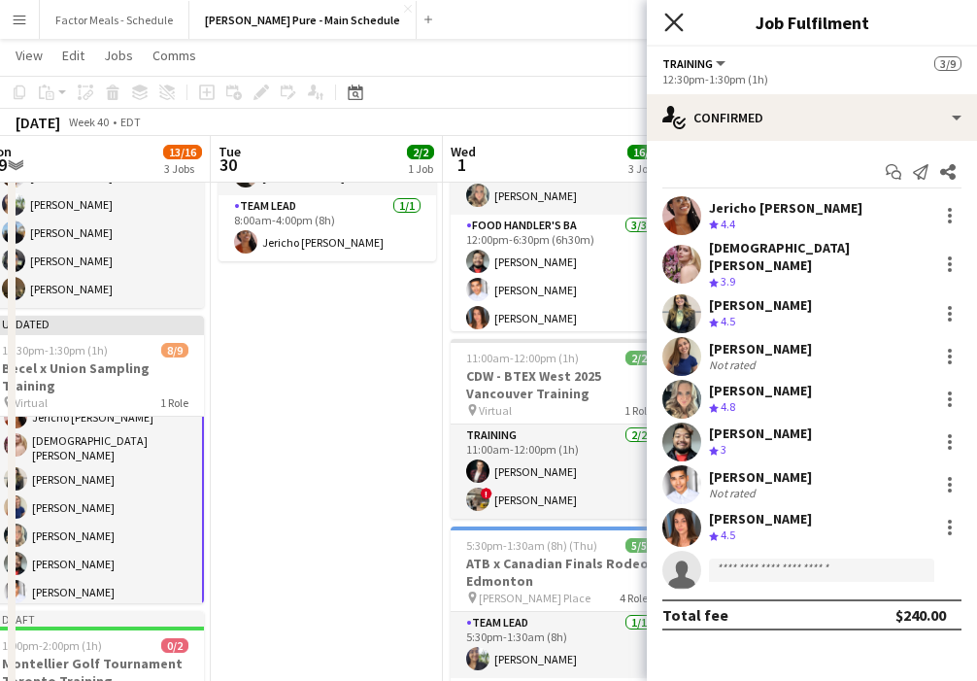
click at [668, 18] on icon "Close pop-in" at bounding box center [673, 22] width 18 height 18
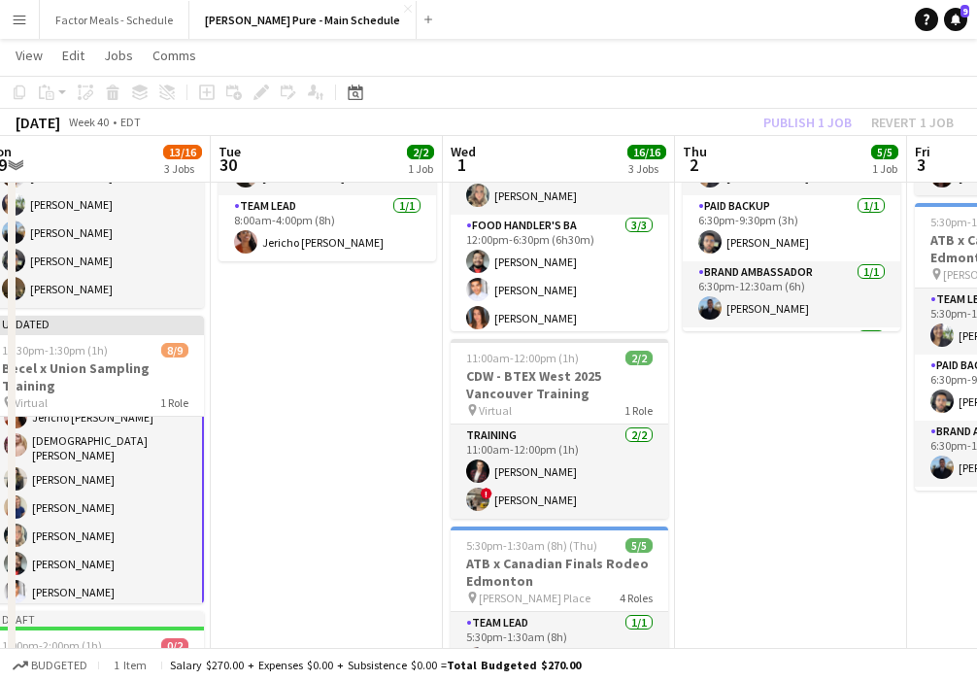
click at [346, 522] on app-date-cell "8:00am-4:00pm (8h) 2/2 Montellier Golf Tournament [GEOGRAPHIC_DATA] pin Lionhea…" at bounding box center [327, 571] width 232 height 1070
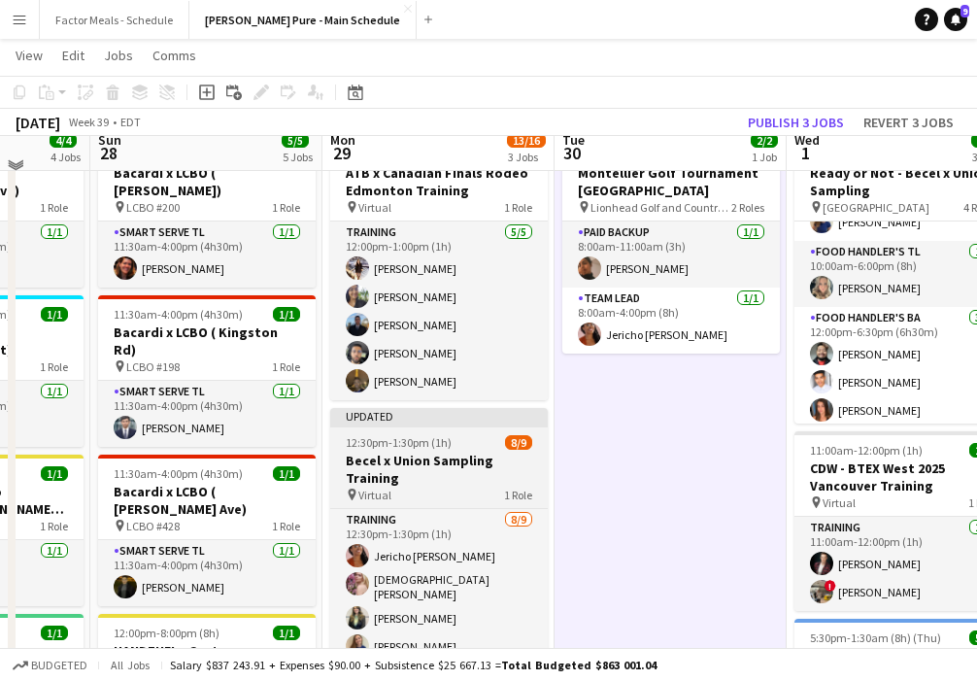
scroll to position [70, 0]
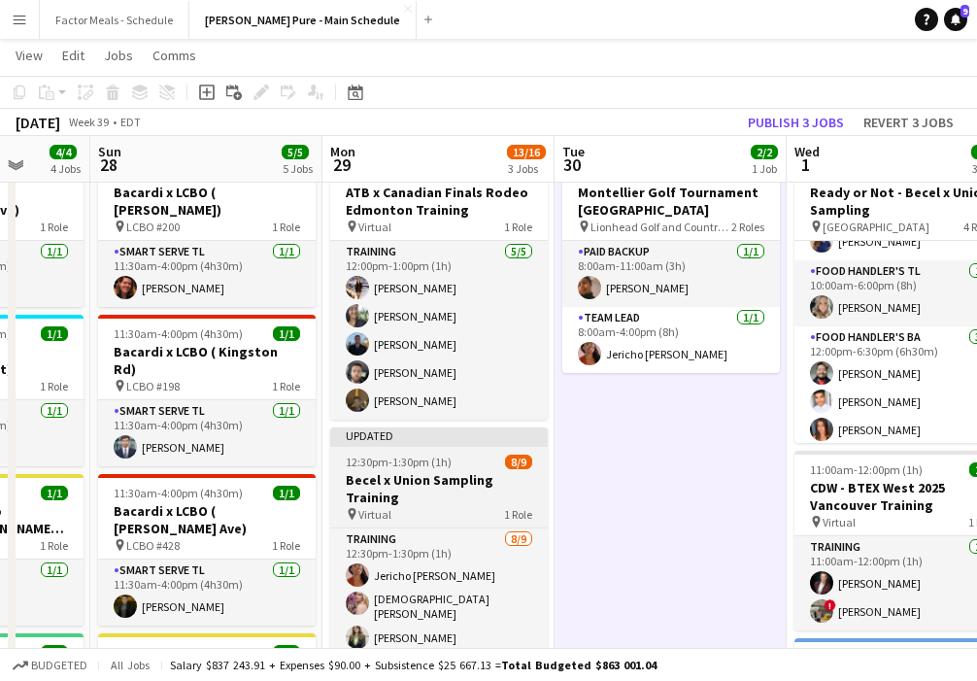
click at [412, 445] on div at bounding box center [439, 445] width 218 height 4
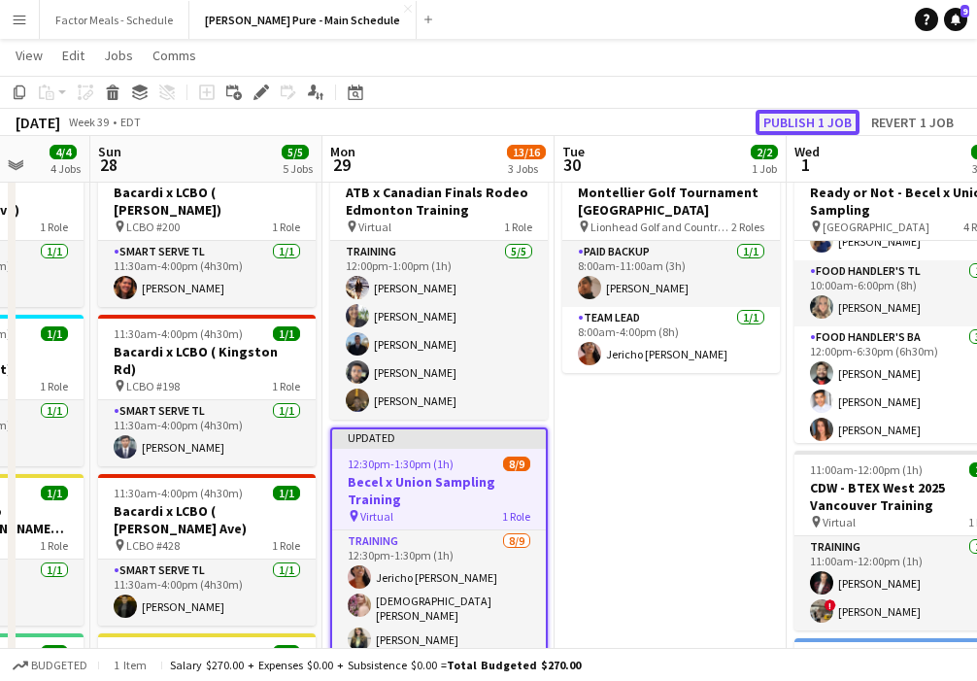
click at [682, 120] on button "Publish 1 job" at bounding box center [808, 122] width 104 height 25
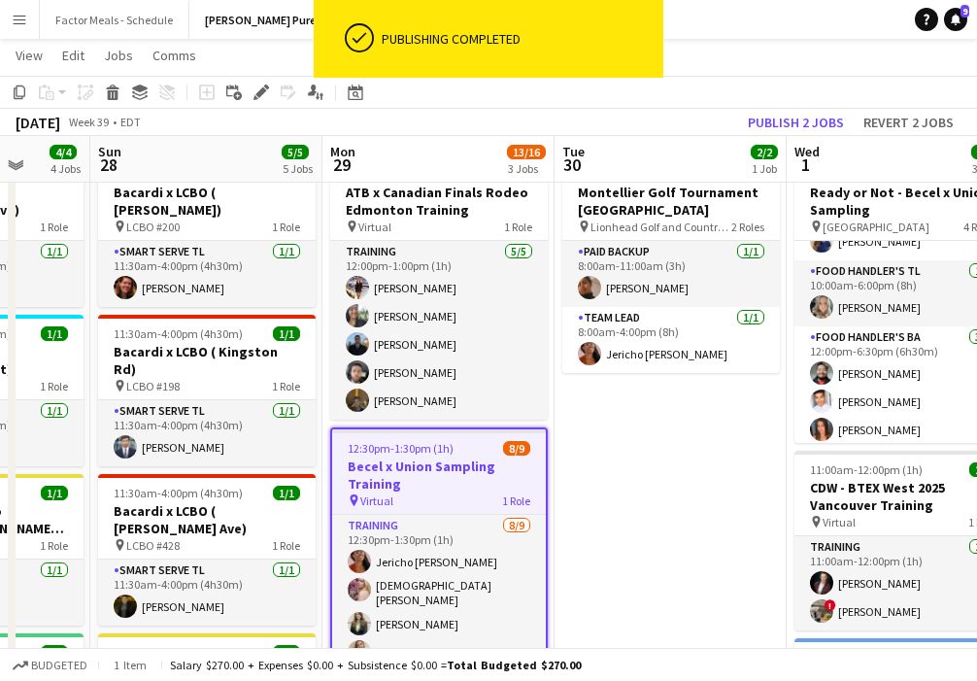
click at [682, 437] on app-date-cell "8:00am-4:00pm (8h) 2/2 Montellier Golf Tournament [GEOGRAPHIC_DATA] pin Lionhea…" at bounding box center [671, 683] width 232 height 1070
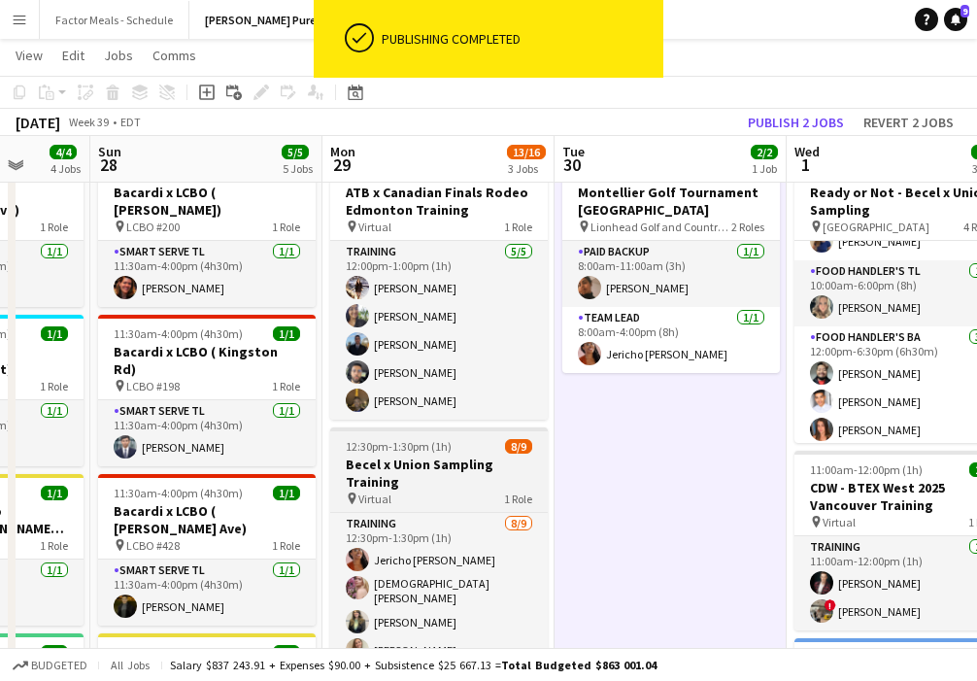
click at [392, 495] on div "pin Virtual 1 Role" at bounding box center [439, 499] width 218 height 16
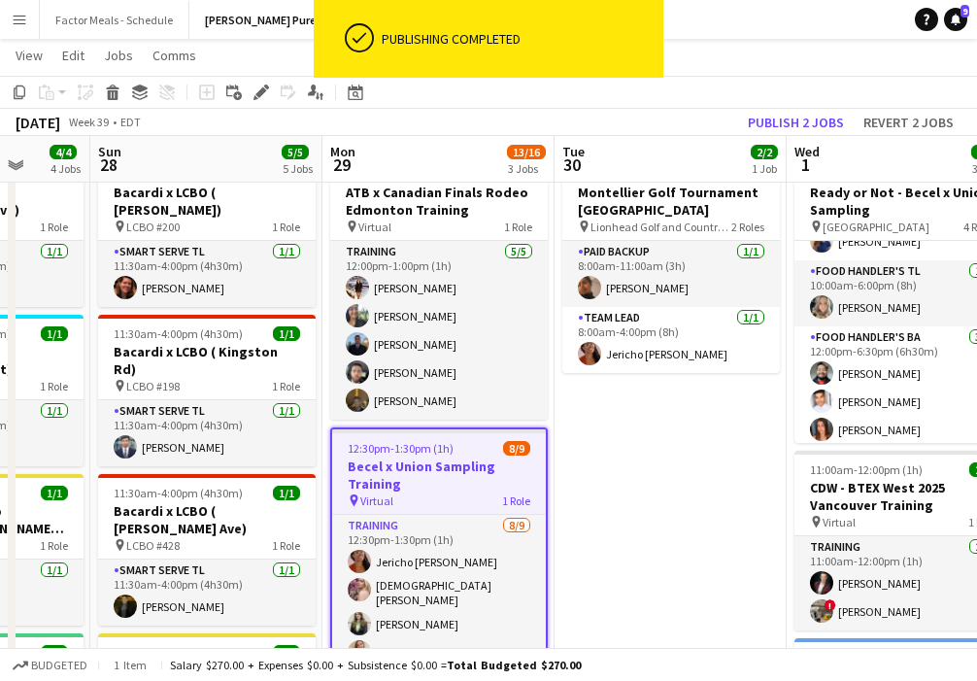
click at [677, 513] on app-date-cell "8:00am-4:00pm (8h) 2/2 Montellier Golf Tournament [GEOGRAPHIC_DATA] pin Lionhea…" at bounding box center [671, 683] width 232 height 1070
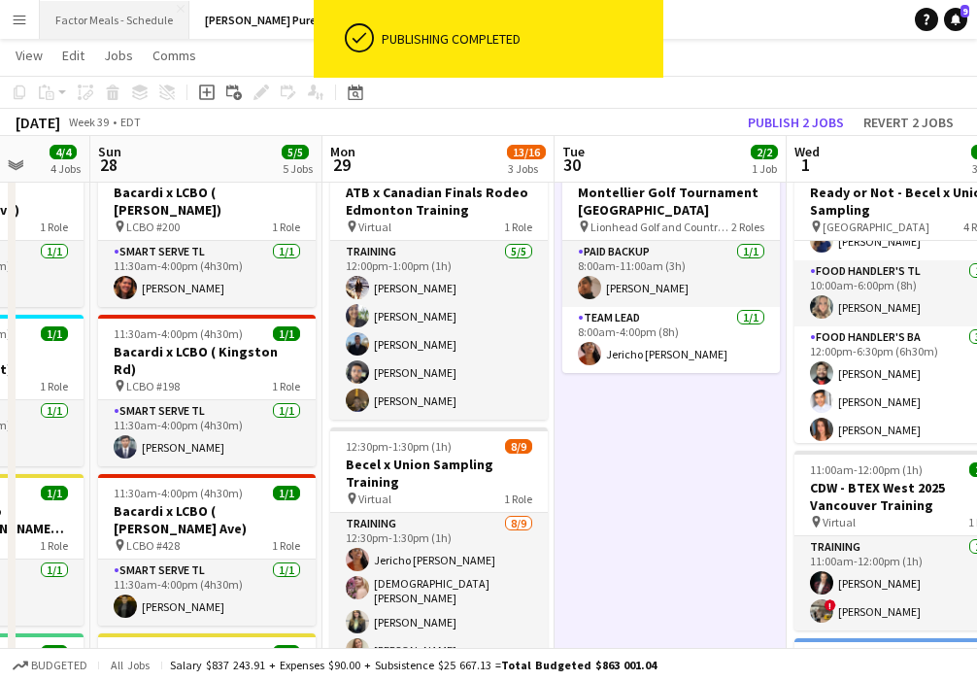
click at [106, 26] on button "Factor Meals - Schedule Close" at bounding box center [115, 20] width 150 height 38
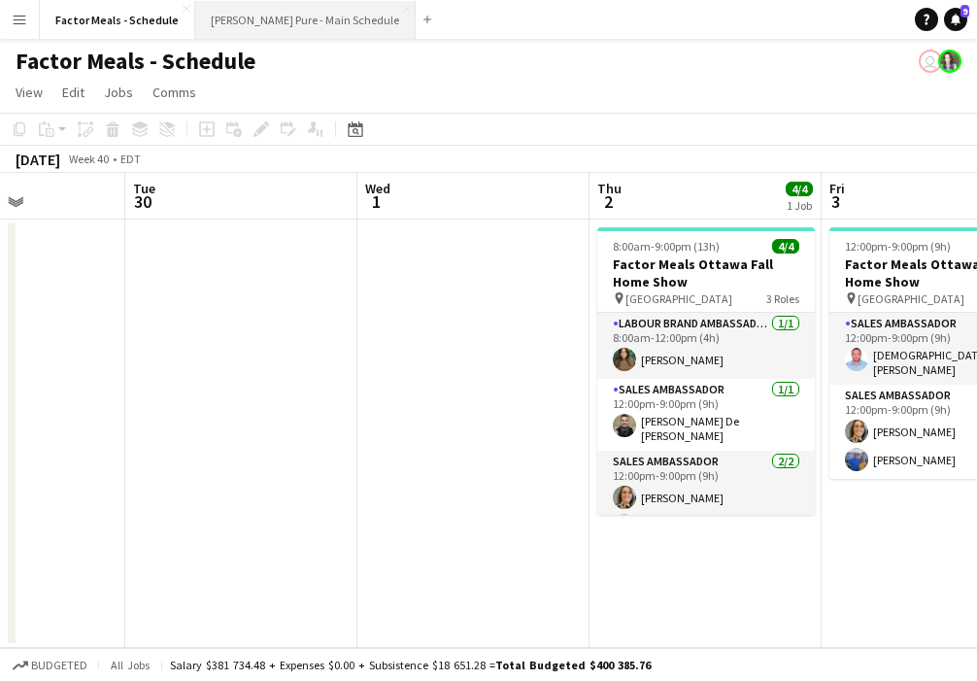
click at [275, 23] on button "Simon Pure - Main Schedule Close" at bounding box center [305, 20] width 221 height 38
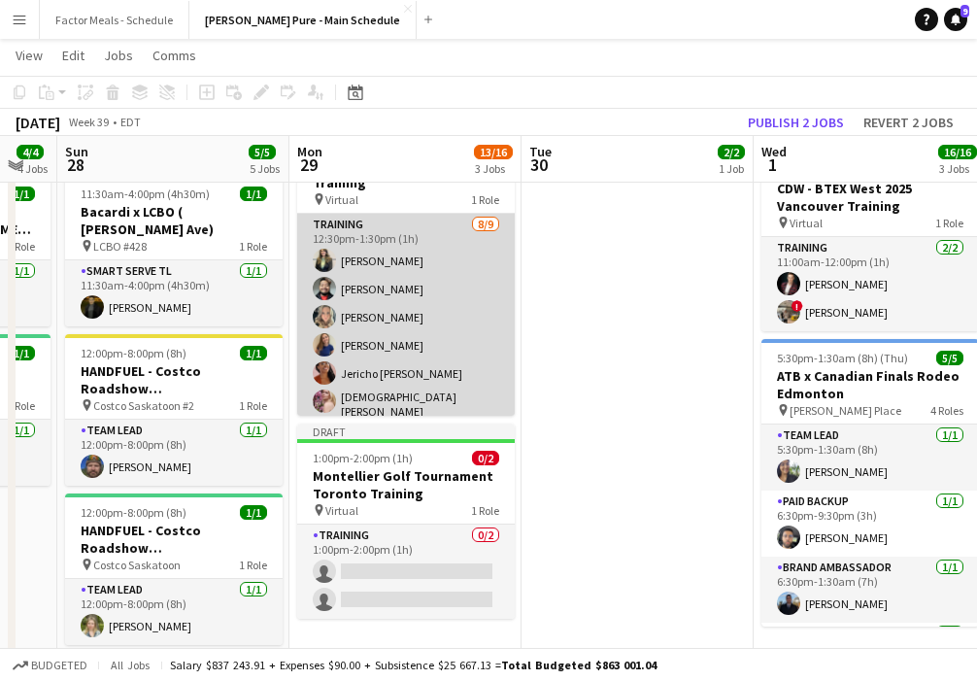
scroll to position [89, 0]
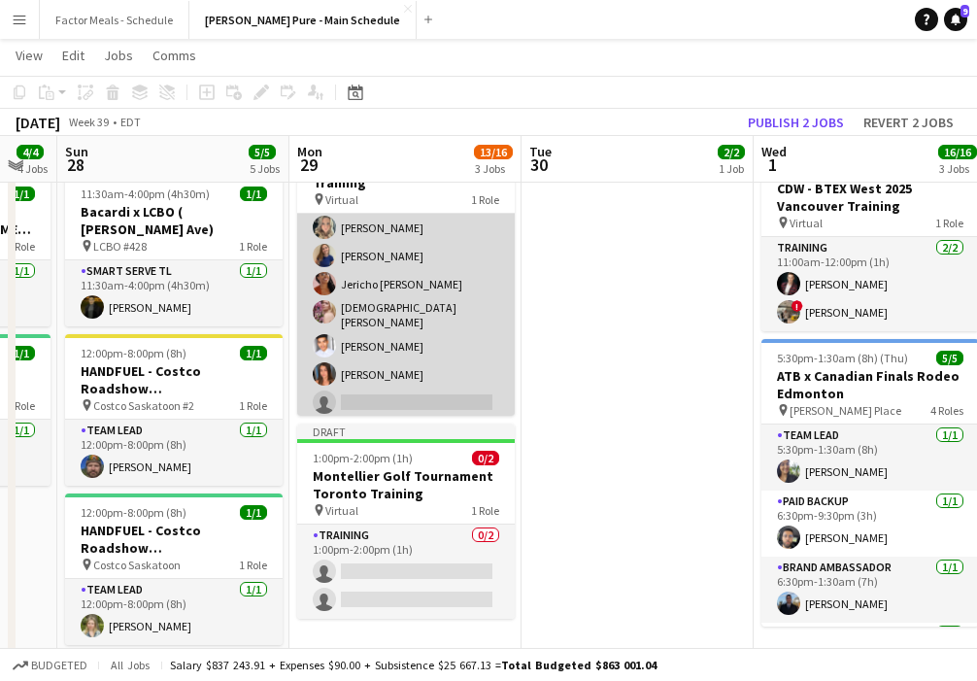
click at [408, 391] on app-card-role "Training 8/9 12:30pm-1:30pm (1h) Hensi Patel Faisal Khawaja Jade Askin Julia Kr…" at bounding box center [406, 272] width 218 height 297
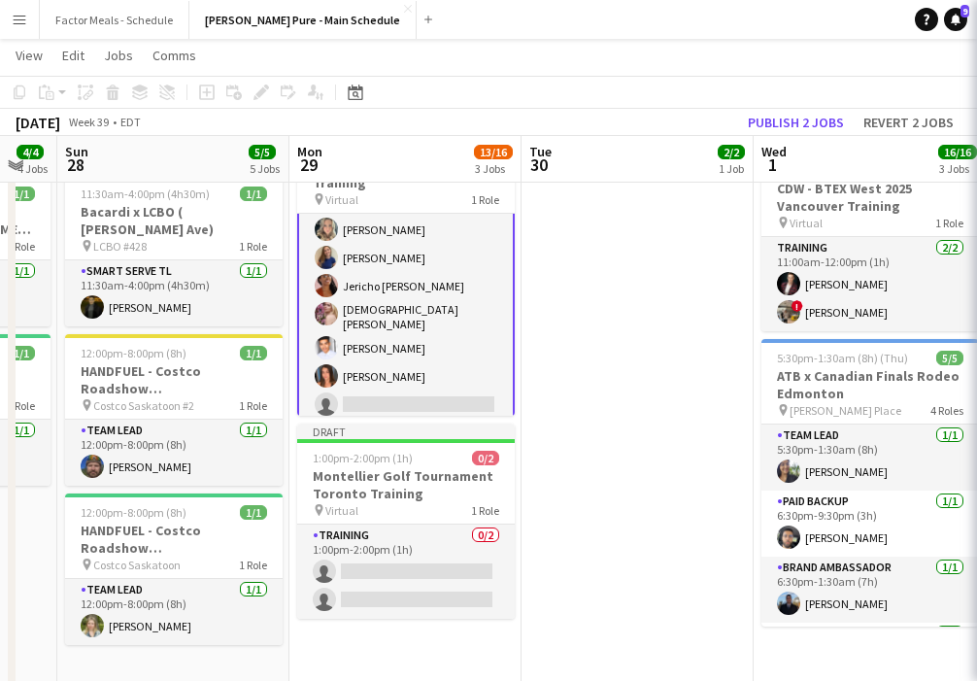
scroll to position [91, 0]
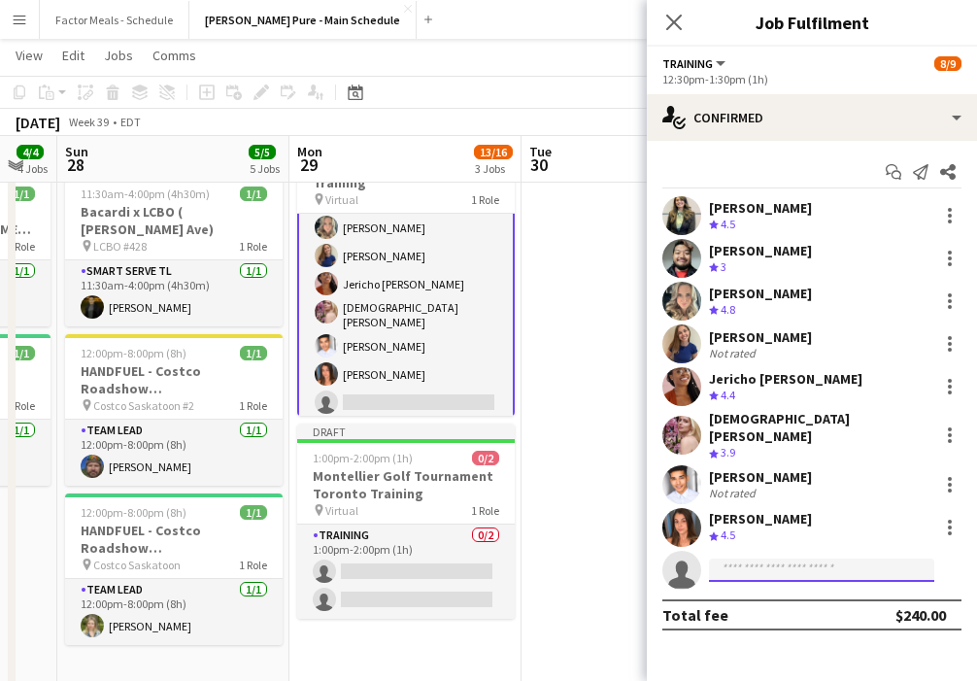
click at [792, 559] on input at bounding box center [821, 570] width 225 height 23
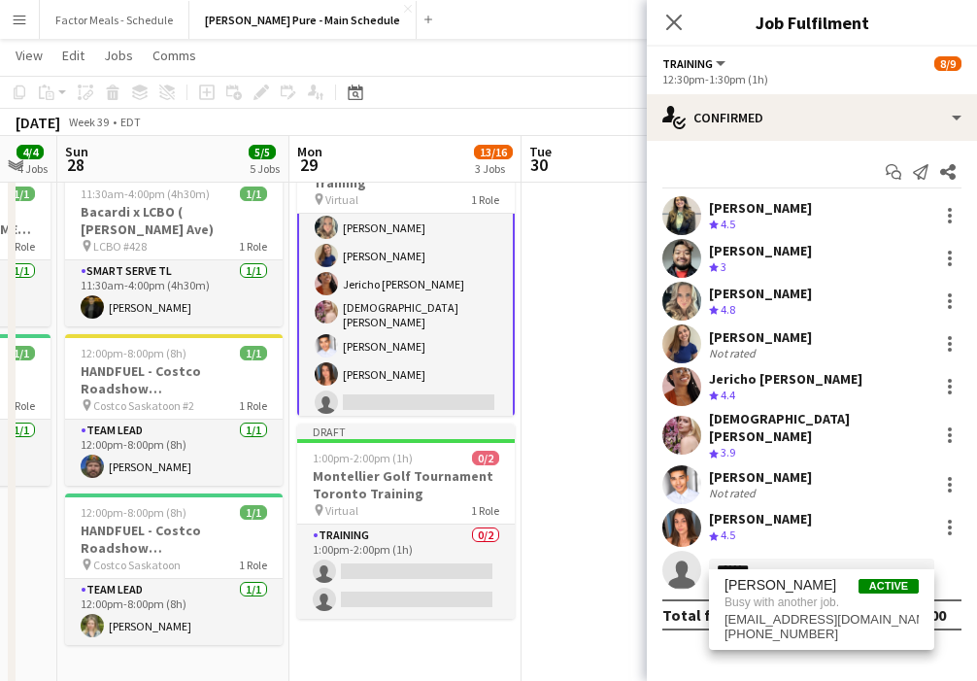
type input "*******"
click at [583, 263] on app-date-cell "8:00am-4:00pm (8h) 2/2 Montellier Golf Tournament Toronto pin Lionhead Golf and…" at bounding box center [638, 302] width 232 height 909
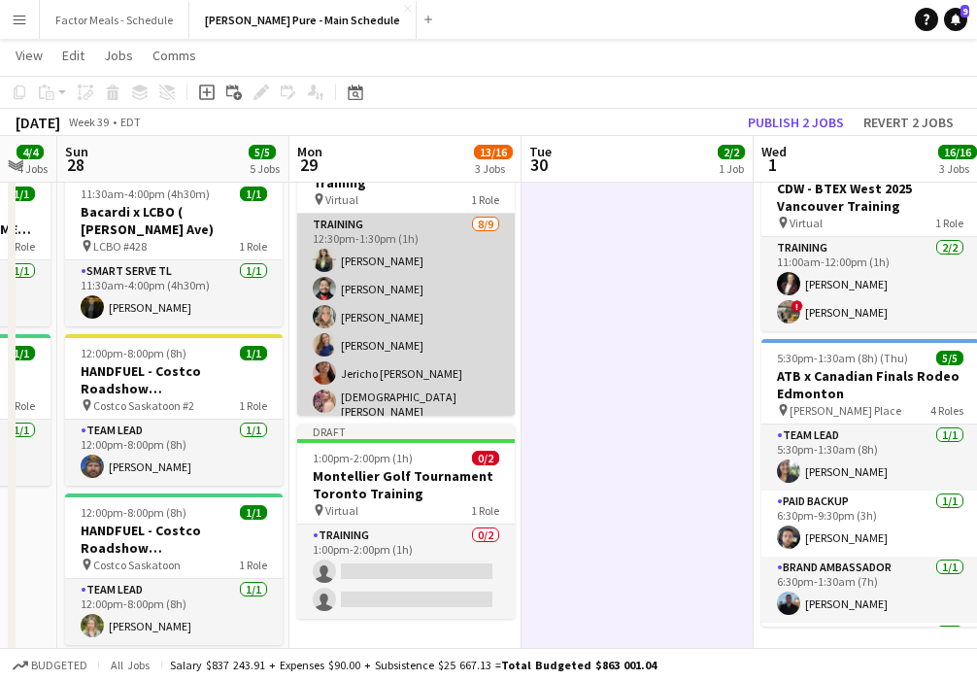
scroll to position [89, 0]
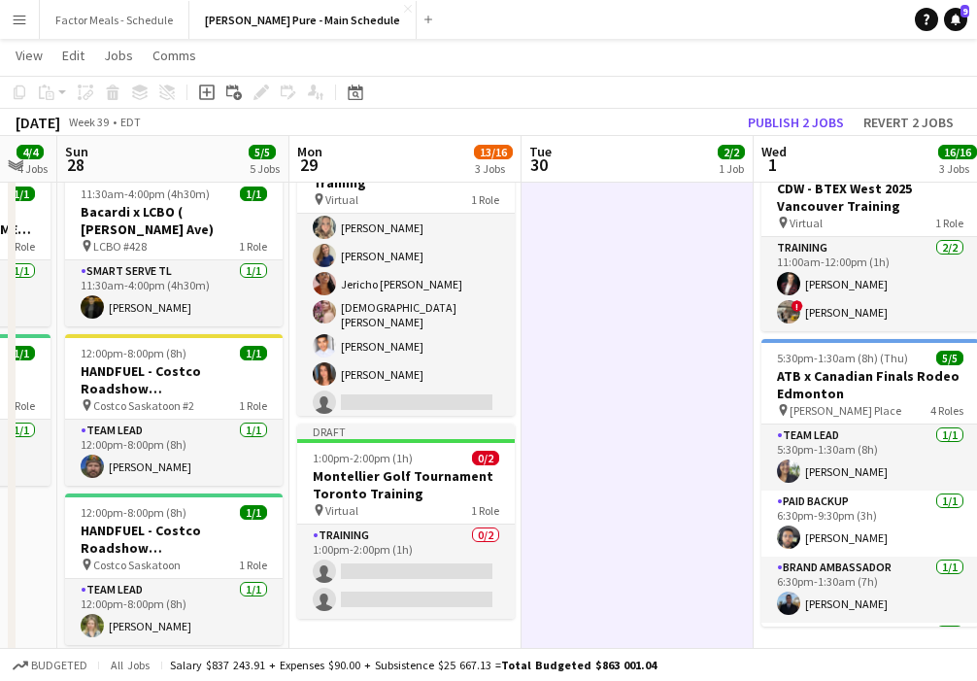
click at [658, 315] on app-date-cell "8:00am-4:00pm (8h) 2/2 Montellier Golf Tournament Toronto pin Lionhead Golf and…" at bounding box center [638, 302] width 232 height 909
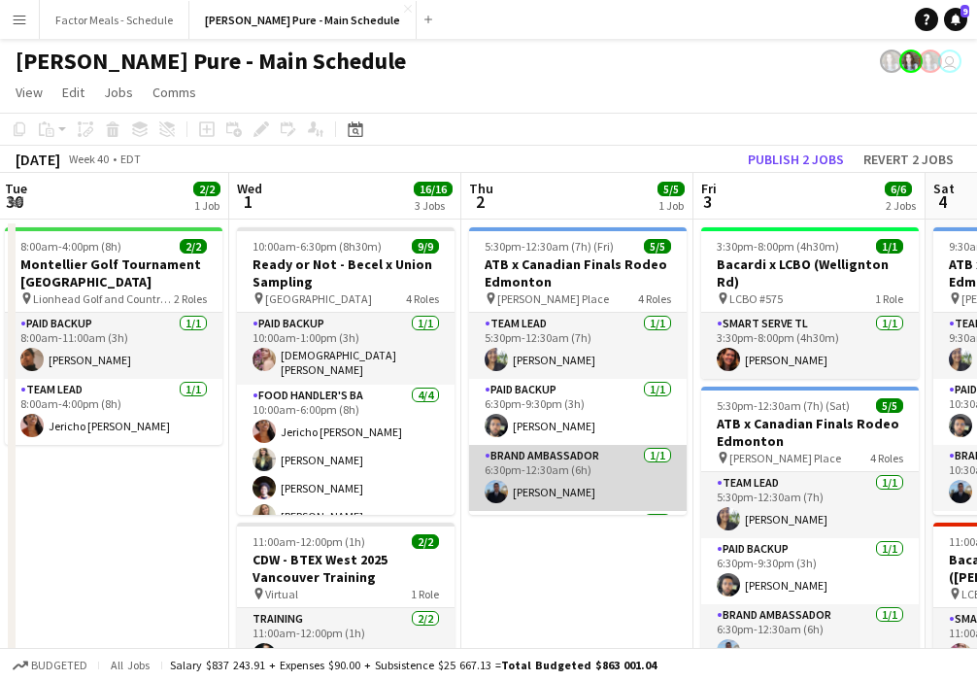
scroll to position [0, 465]
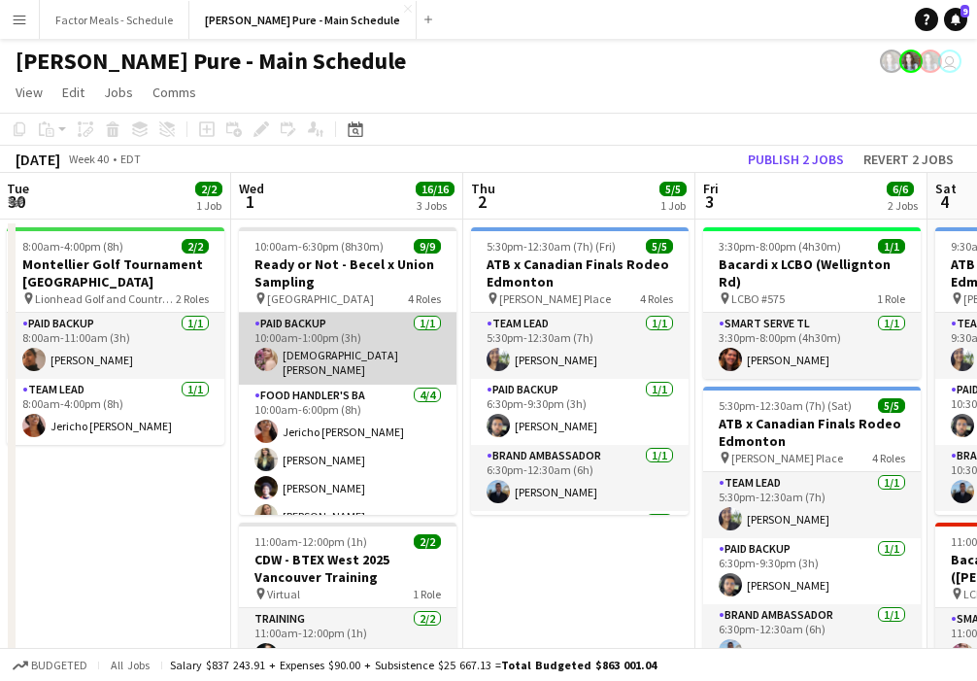
click at [359, 357] on app-card-role "Paid Backup 1/1 10:00am-1:00pm (3h) Cristiana Bodnariuc" at bounding box center [348, 349] width 218 height 72
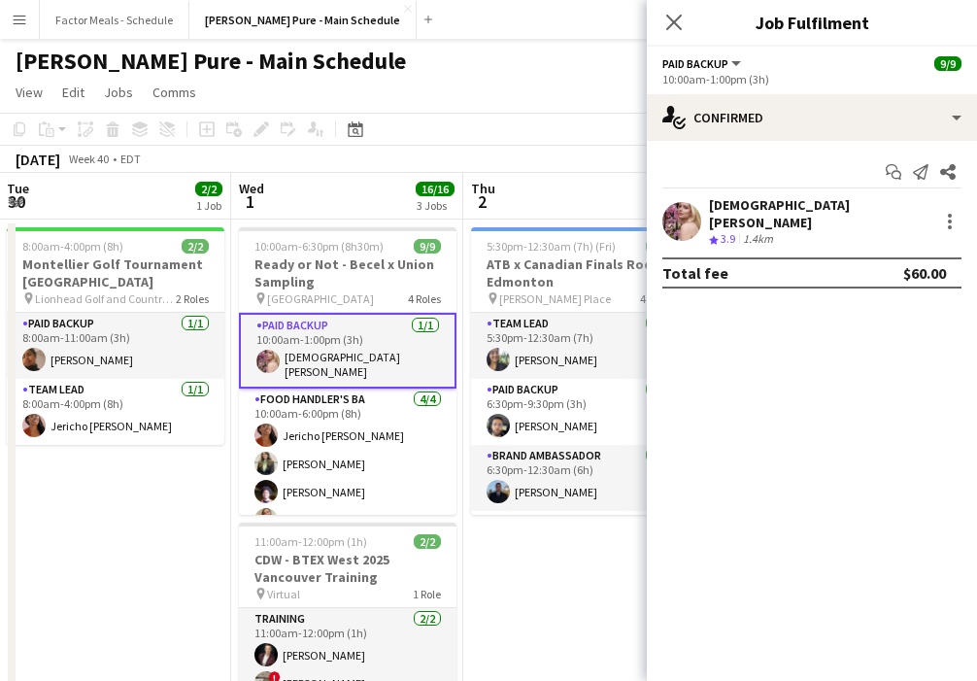
click at [682, 218] on app-user-avatar at bounding box center [682, 221] width 39 height 39
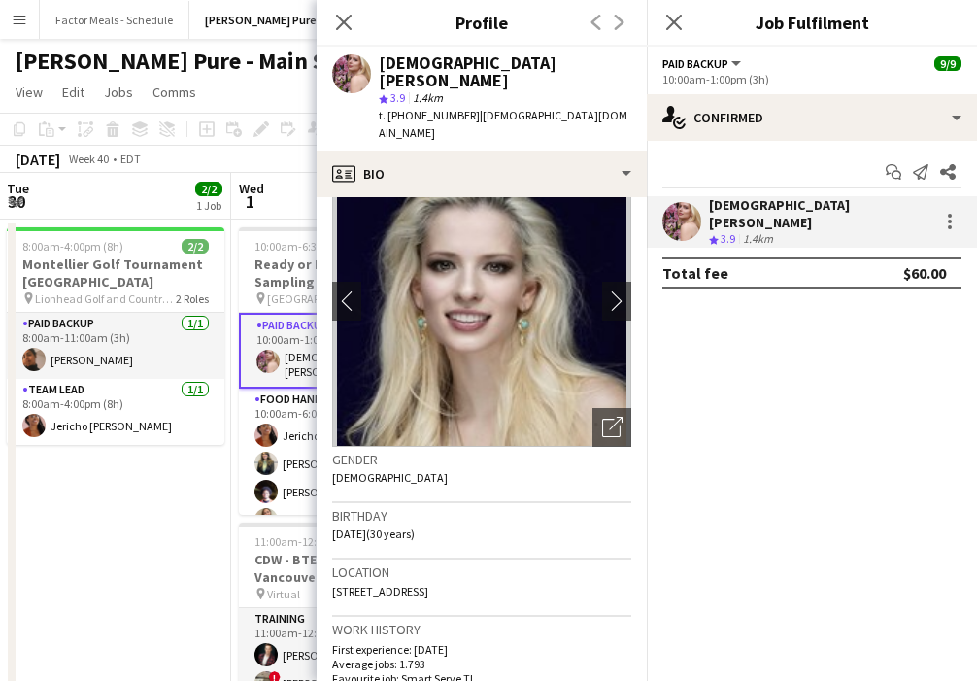
scroll to position [0, 0]
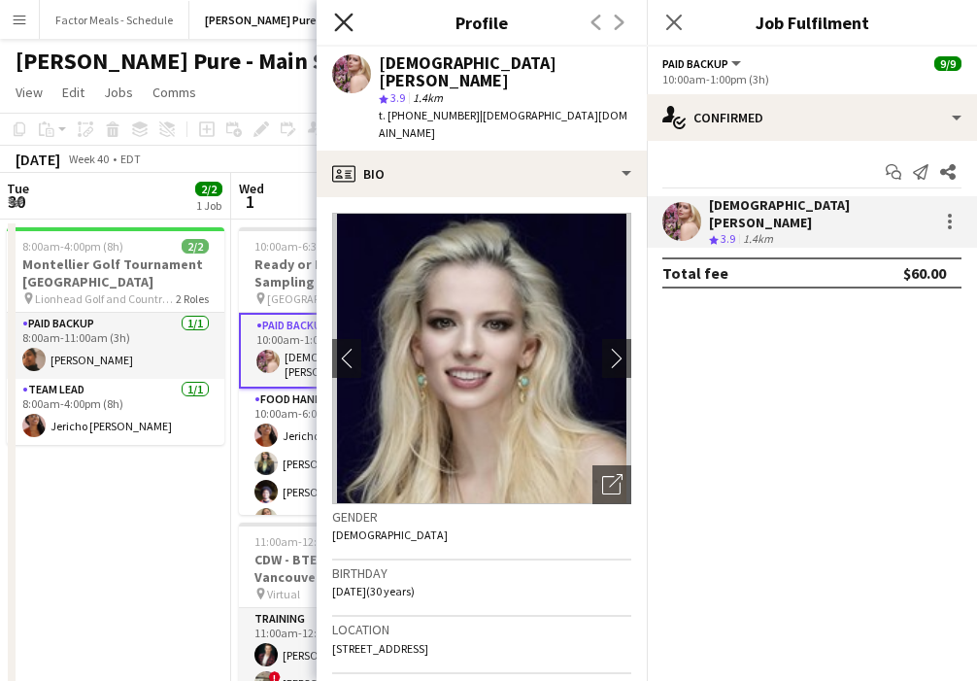
click at [340, 23] on icon "Close pop-in" at bounding box center [343, 22] width 18 height 18
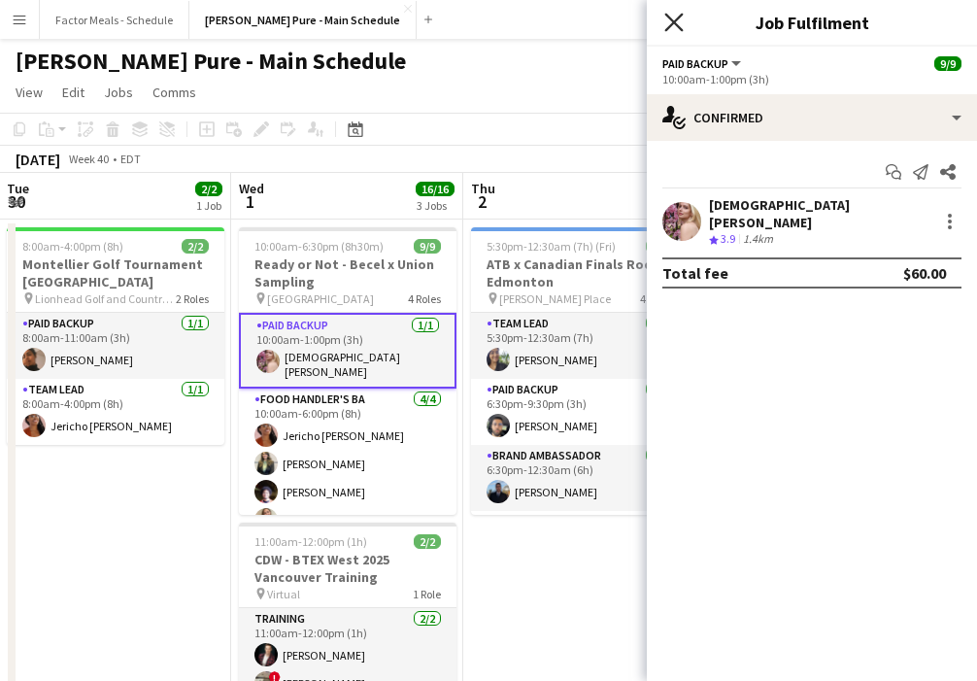
click at [671, 17] on icon "Close pop-in" at bounding box center [673, 22] width 18 height 18
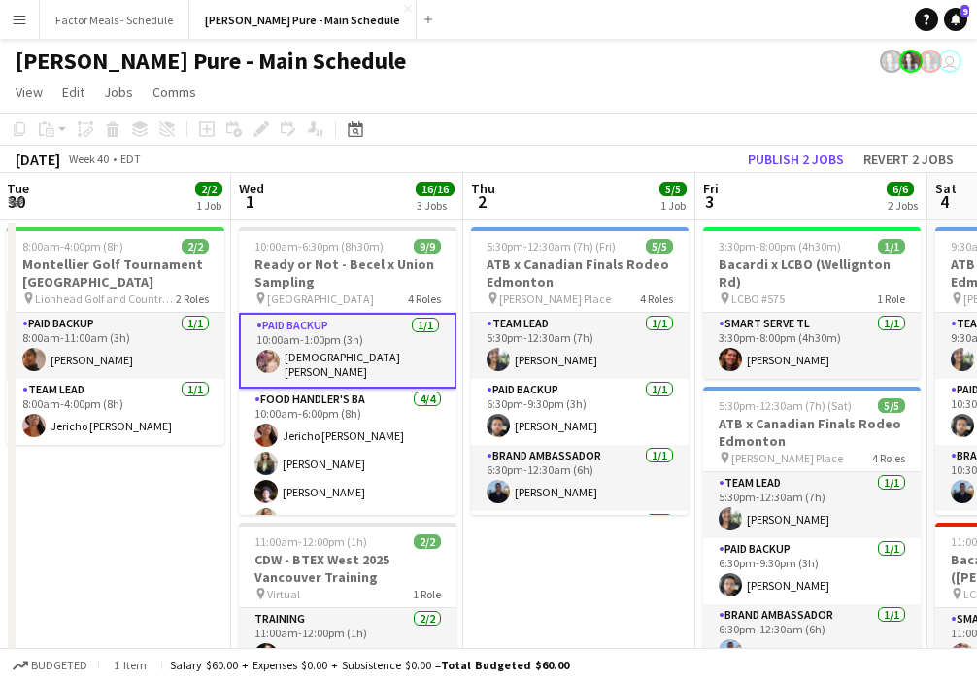
click at [560, 92] on app-page-menu "View Day view expanded Day view collapsed Month view Date picker Jump to today …" at bounding box center [488, 94] width 977 height 37
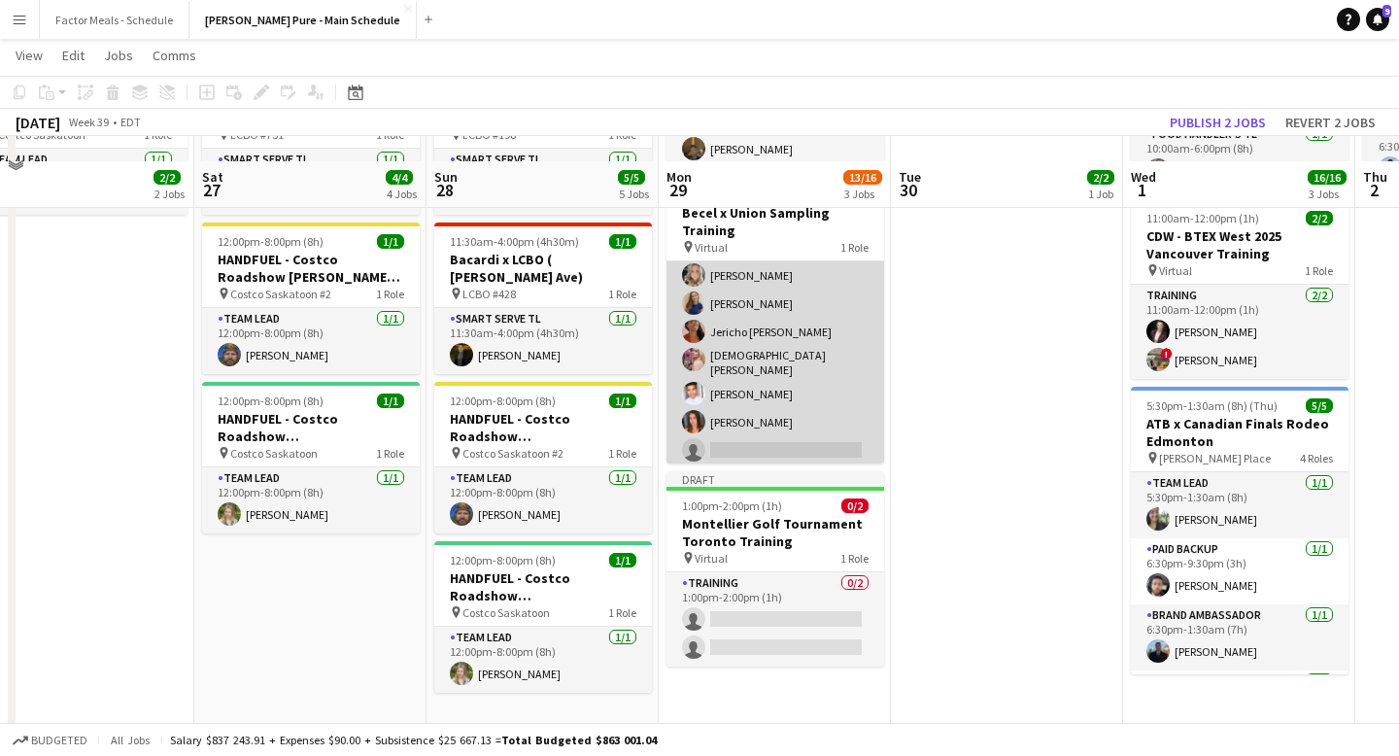
scroll to position [351, 0]
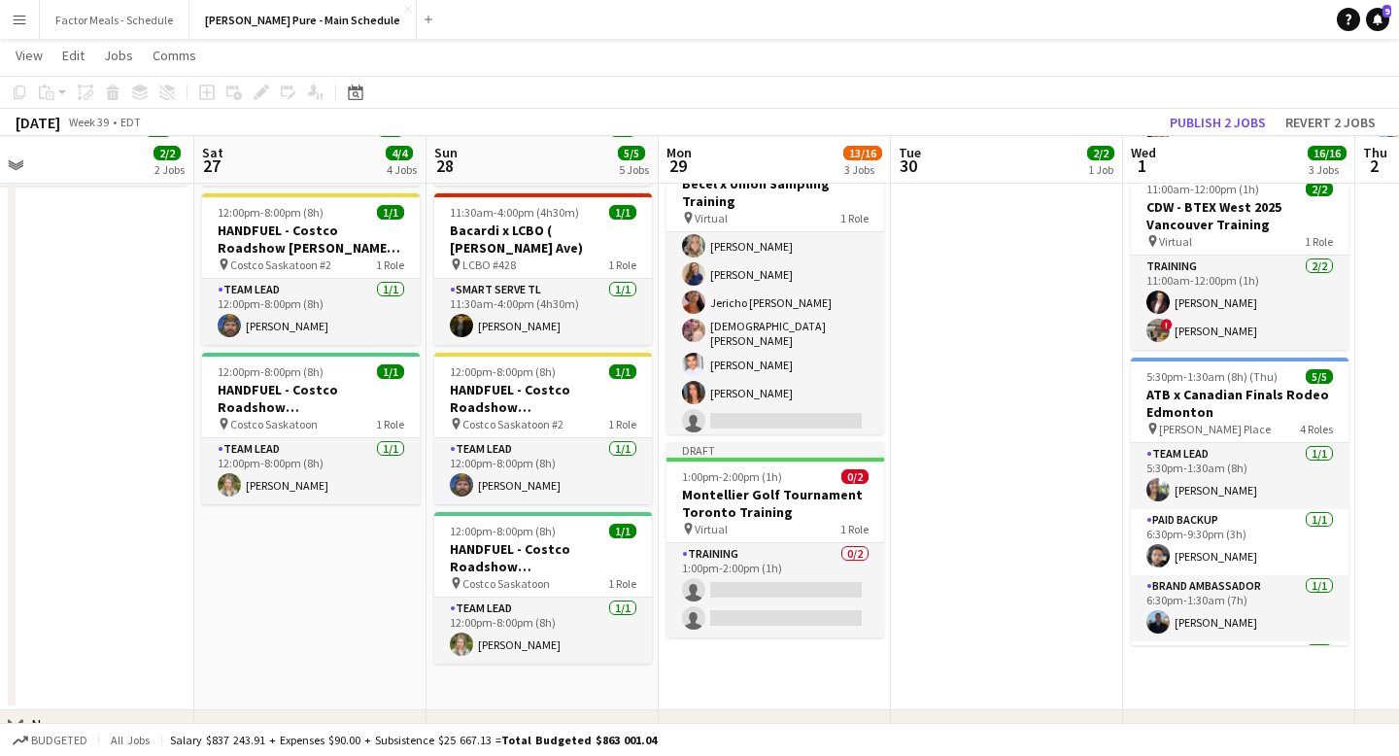
click at [762, 678] on app-date-cell "12:00pm-1:00pm (1h) 5/5 ATB x Canadian Finals Rodeo Edmonton Training pin Virtu…" at bounding box center [775, 288] width 232 height 843
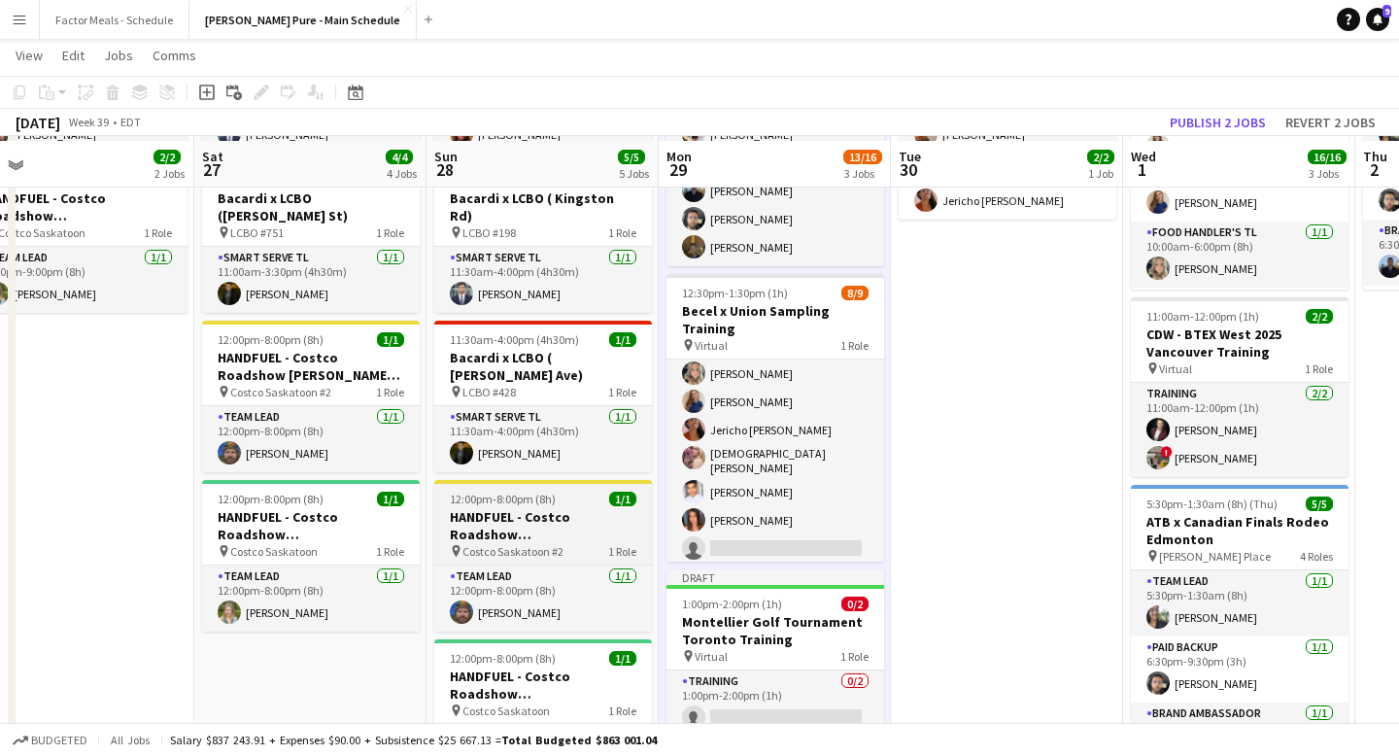
scroll to position [228, 0]
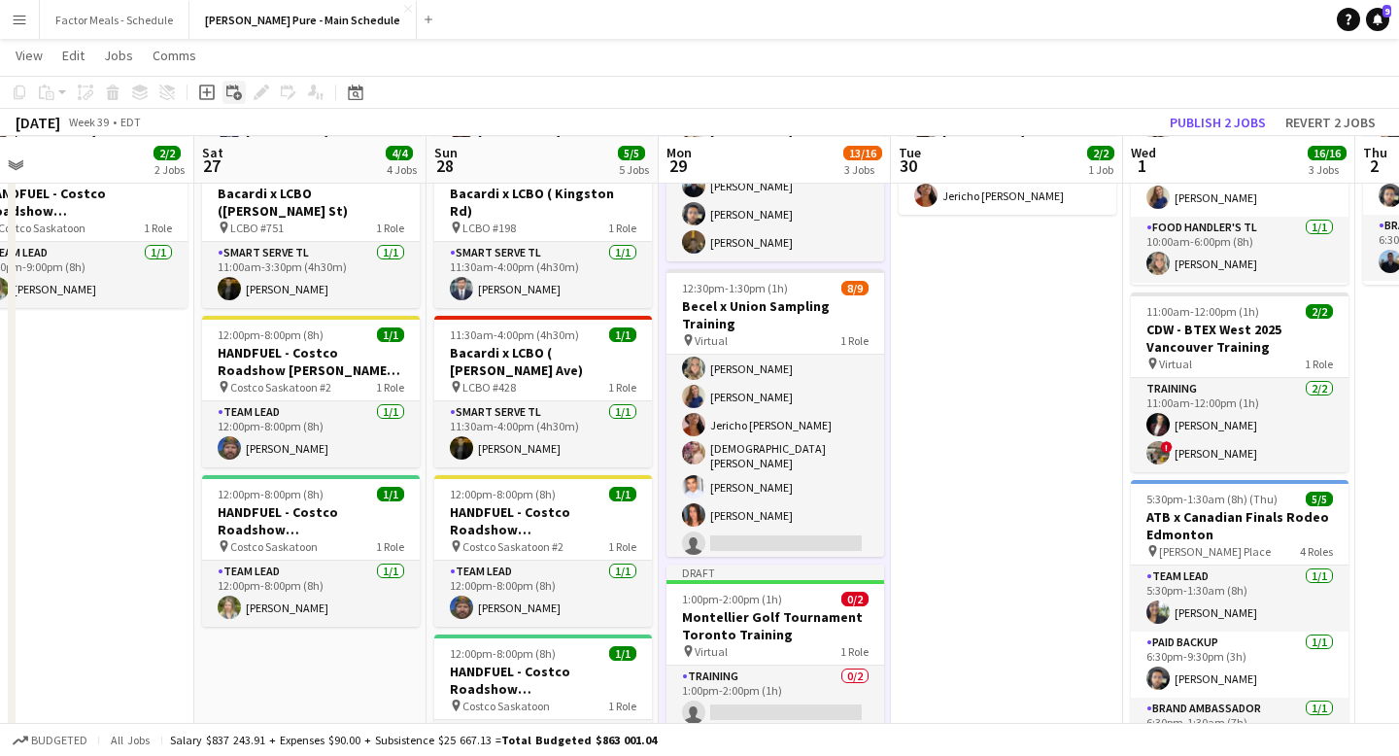
click at [241, 94] on icon at bounding box center [237, 95] width 9 height 9
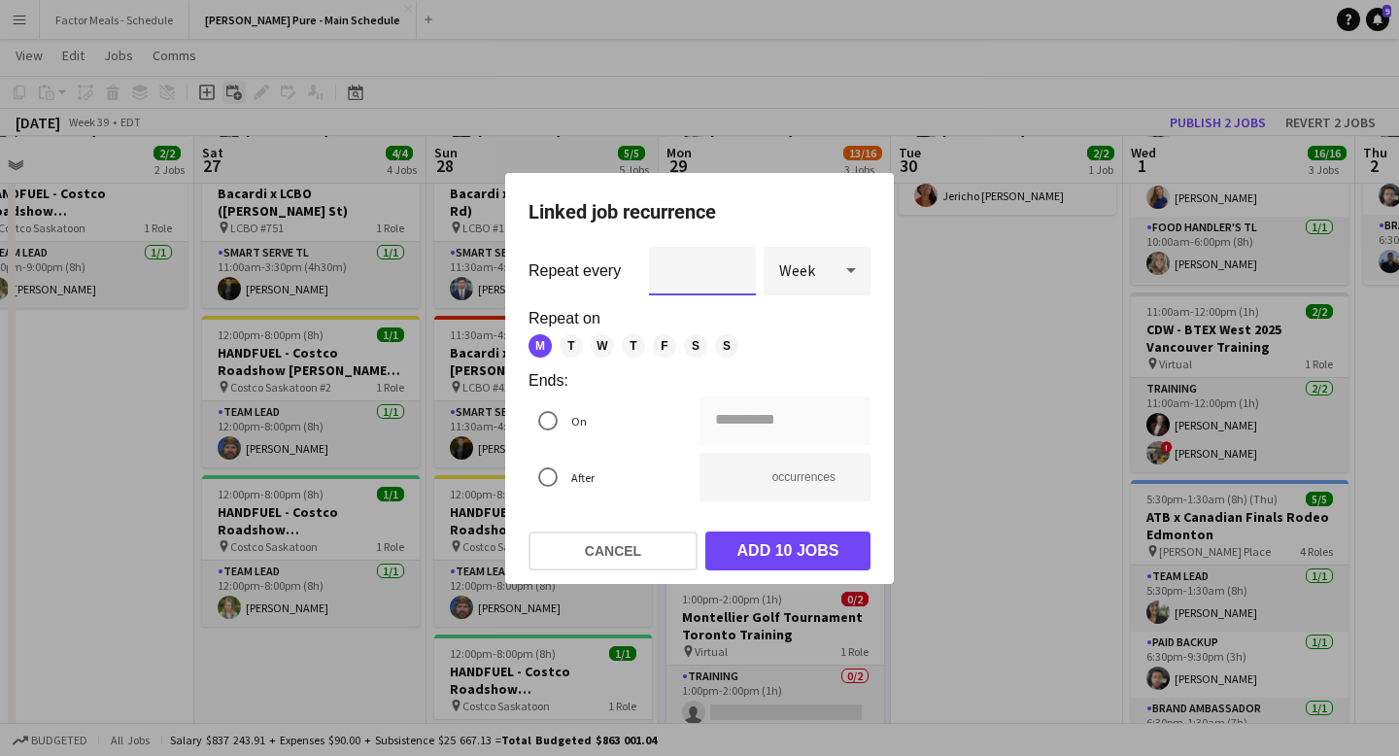
scroll to position [0, 0]
click at [603, 541] on button "Cancel" at bounding box center [612, 550] width 169 height 39
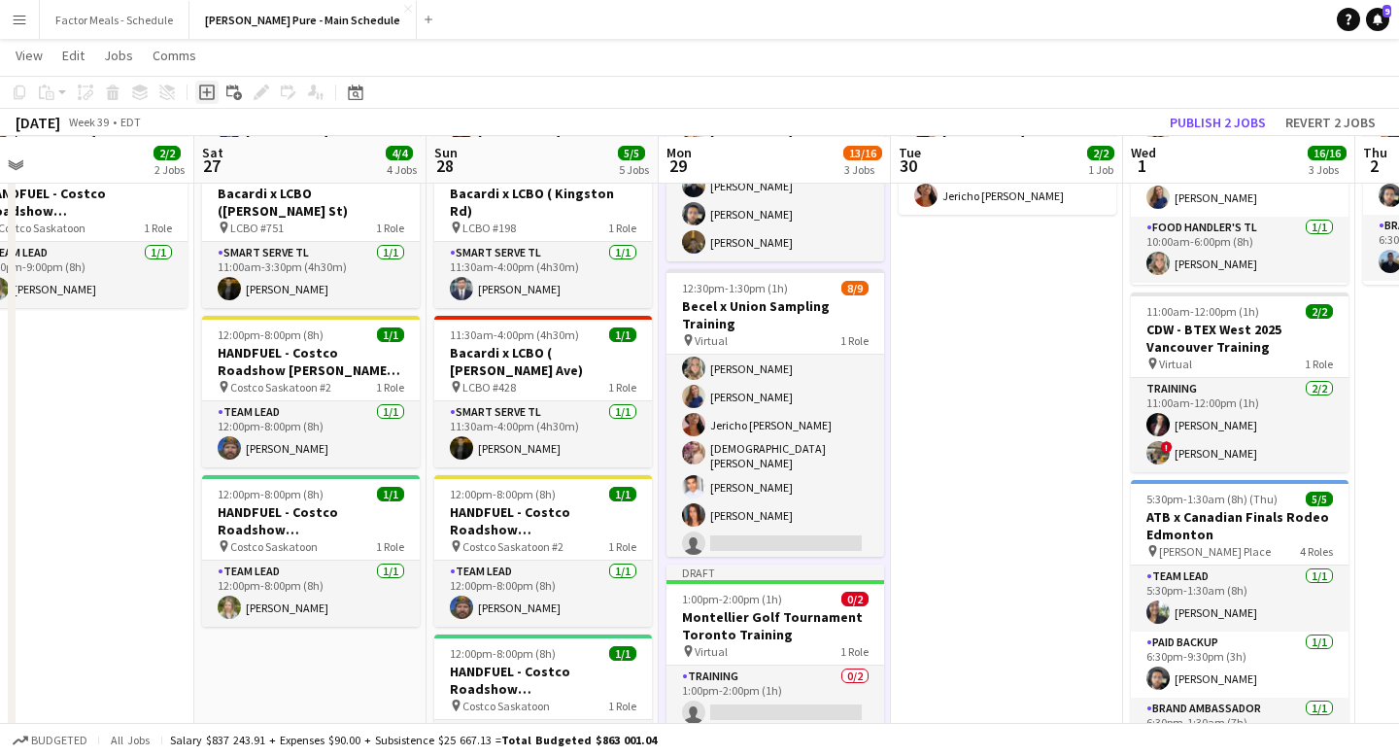
click at [208, 89] on icon "Add job" at bounding box center [207, 93] width 16 height 16
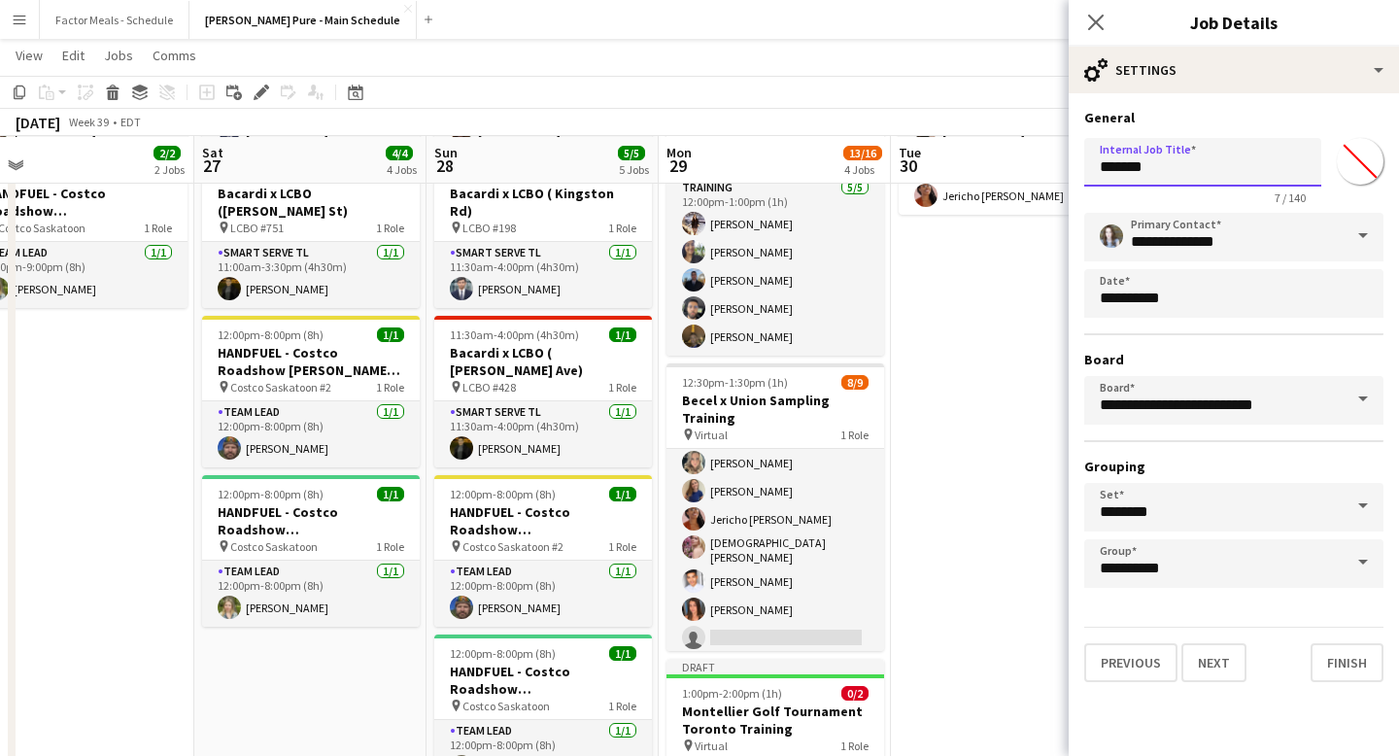
drag, startPoint x: 1207, startPoint y: 173, endPoint x: 1047, endPoint y: 168, distance: 160.4
click at [1047, 168] on body "Menu Boards Boards Boards All jobs Status Workforce Workforce My Workforce Recr…" at bounding box center [699, 393] width 1399 height 1243
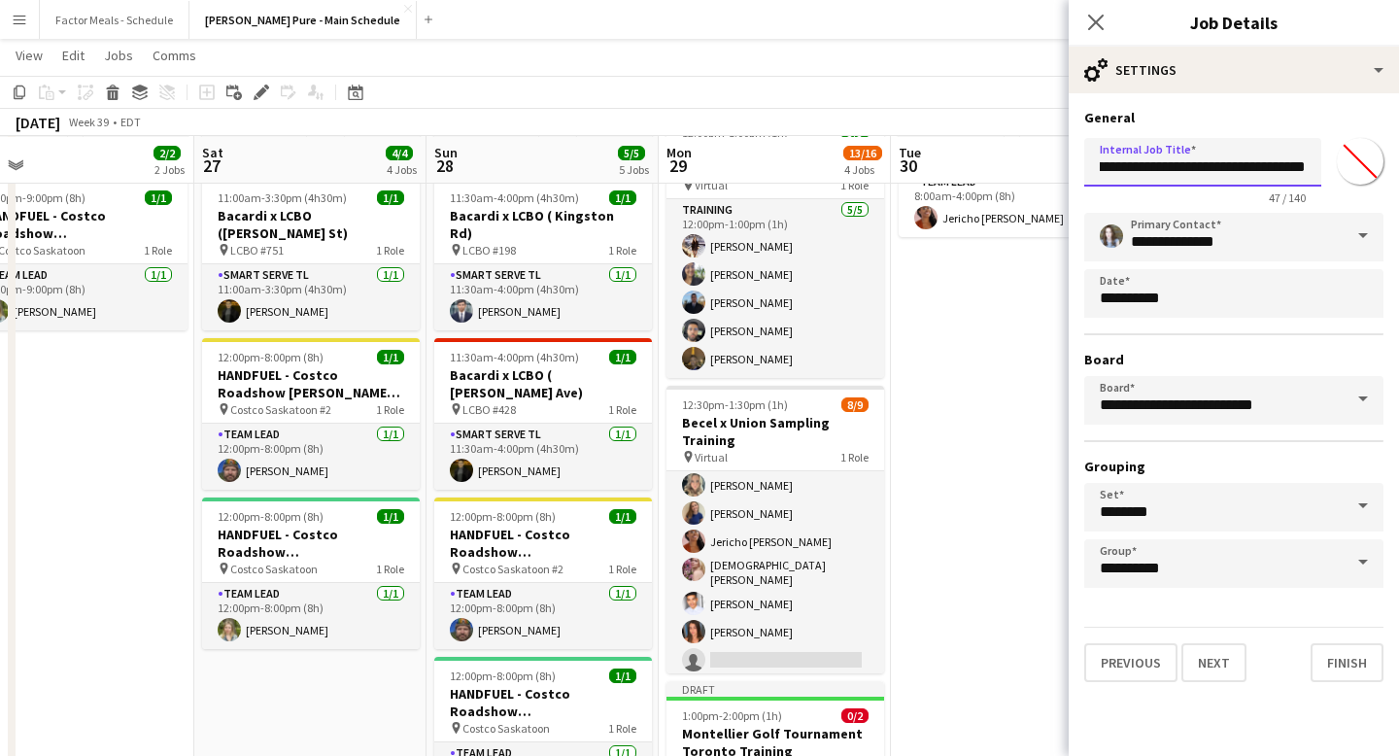
scroll to position [178, 0]
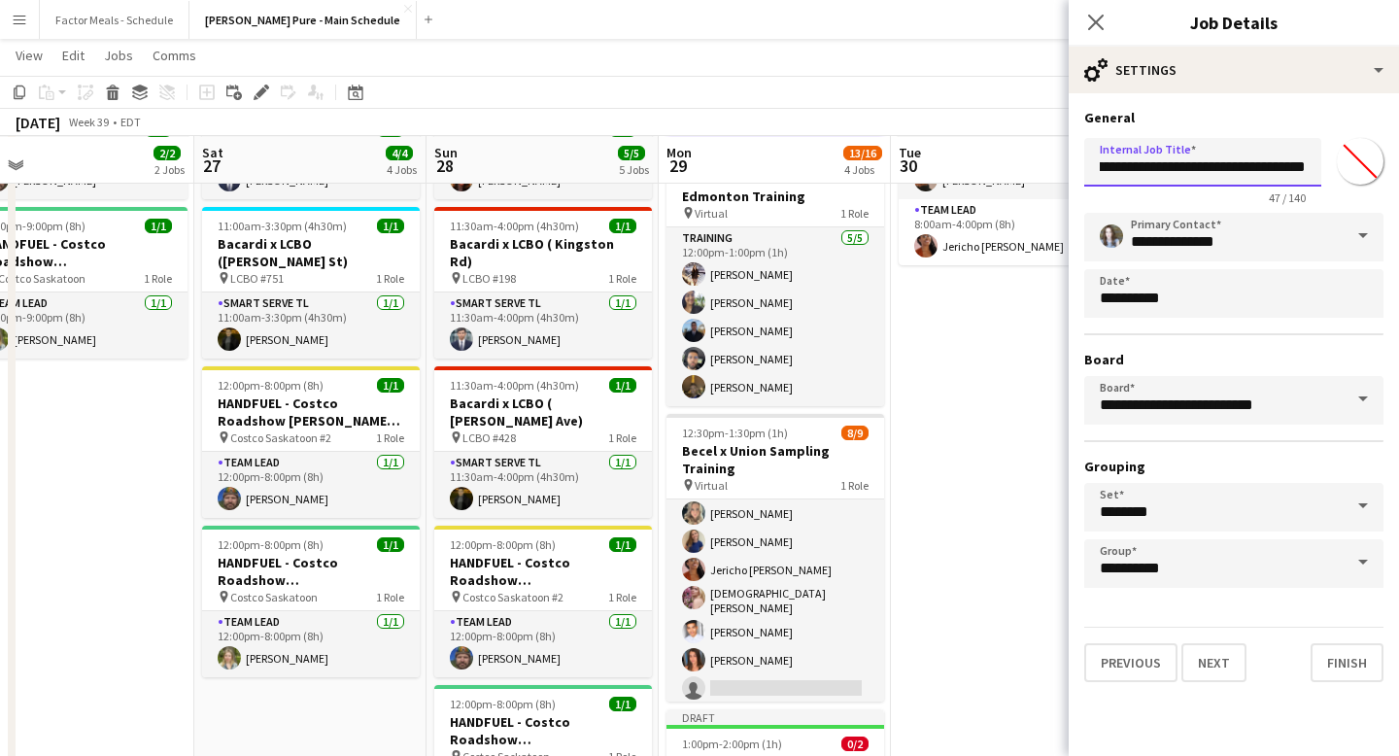
type input "**********"
click at [1358, 146] on input "*******" at bounding box center [1360, 161] width 70 height 70
click at [1358, 149] on input "*******" at bounding box center [1360, 161] width 70 height 70
click at [1343, 162] on input "*******" at bounding box center [1360, 161] width 70 height 70
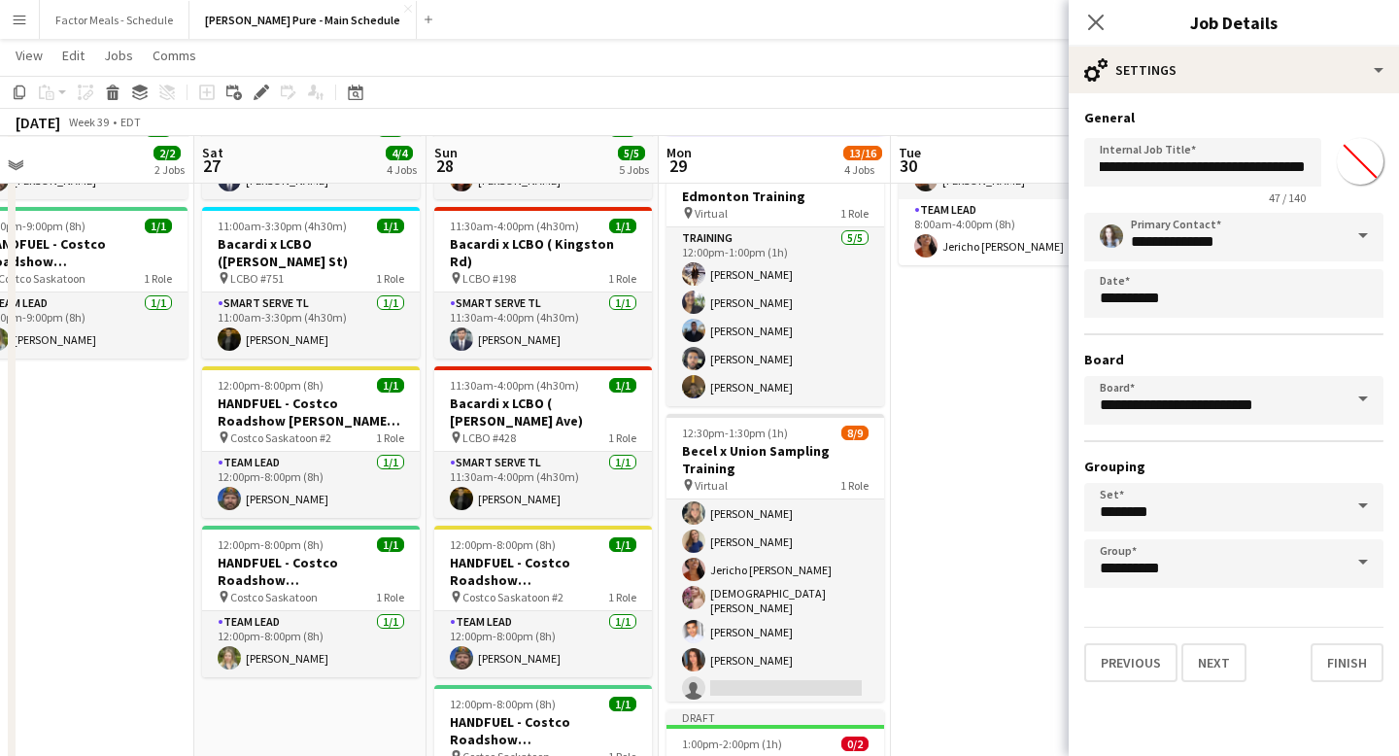
scroll to position [0, 119]
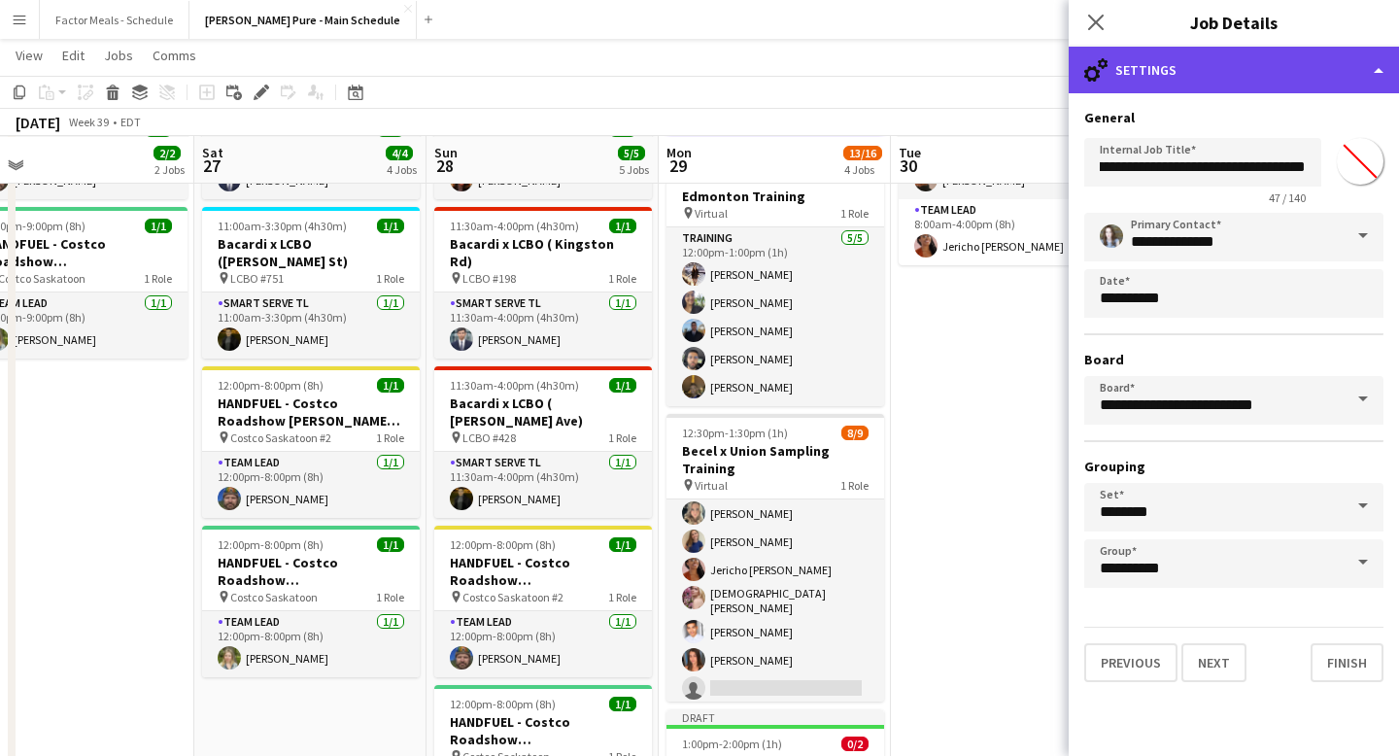
click at [1246, 78] on div "cog-double-3 Settings" at bounding box center [1234, 70] width 330 height 47
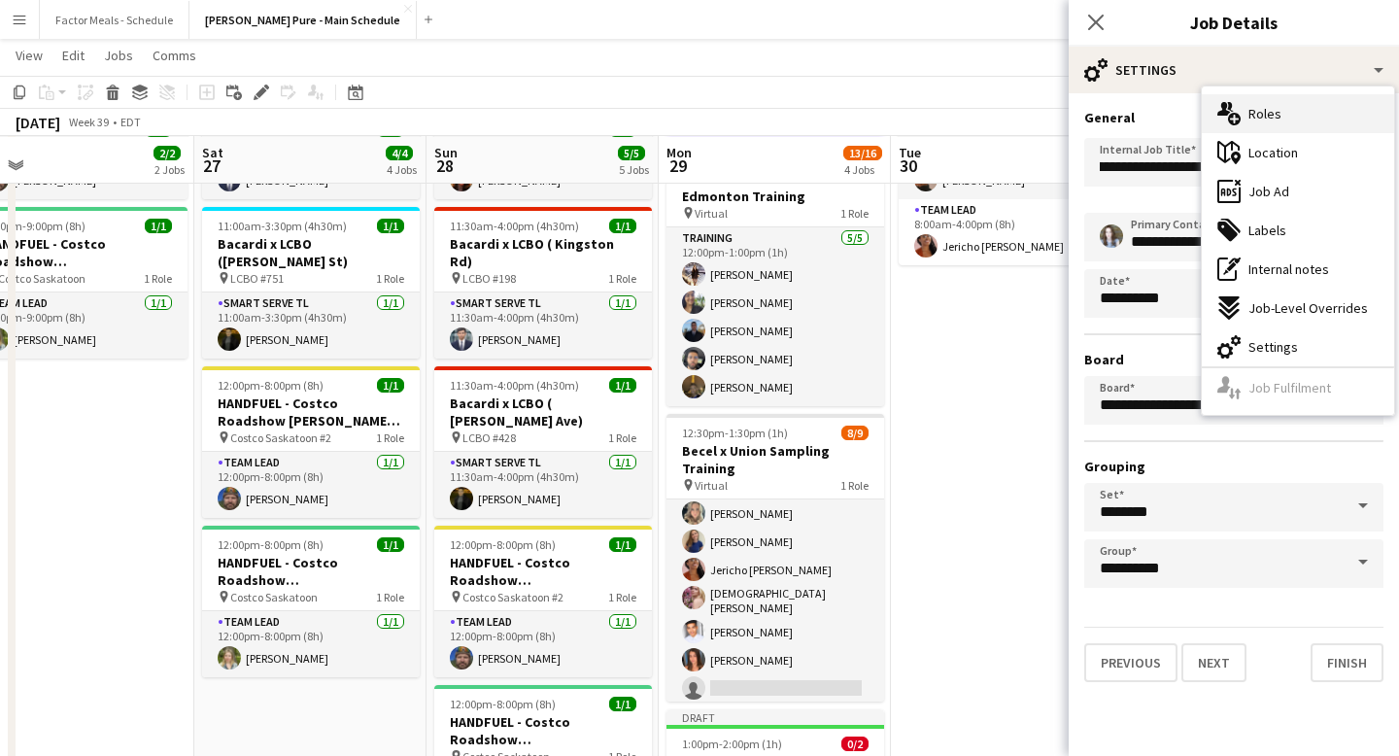
click at [1251, 109] on span "Roles" at bounding box center [1264, 113] width 33 height 17
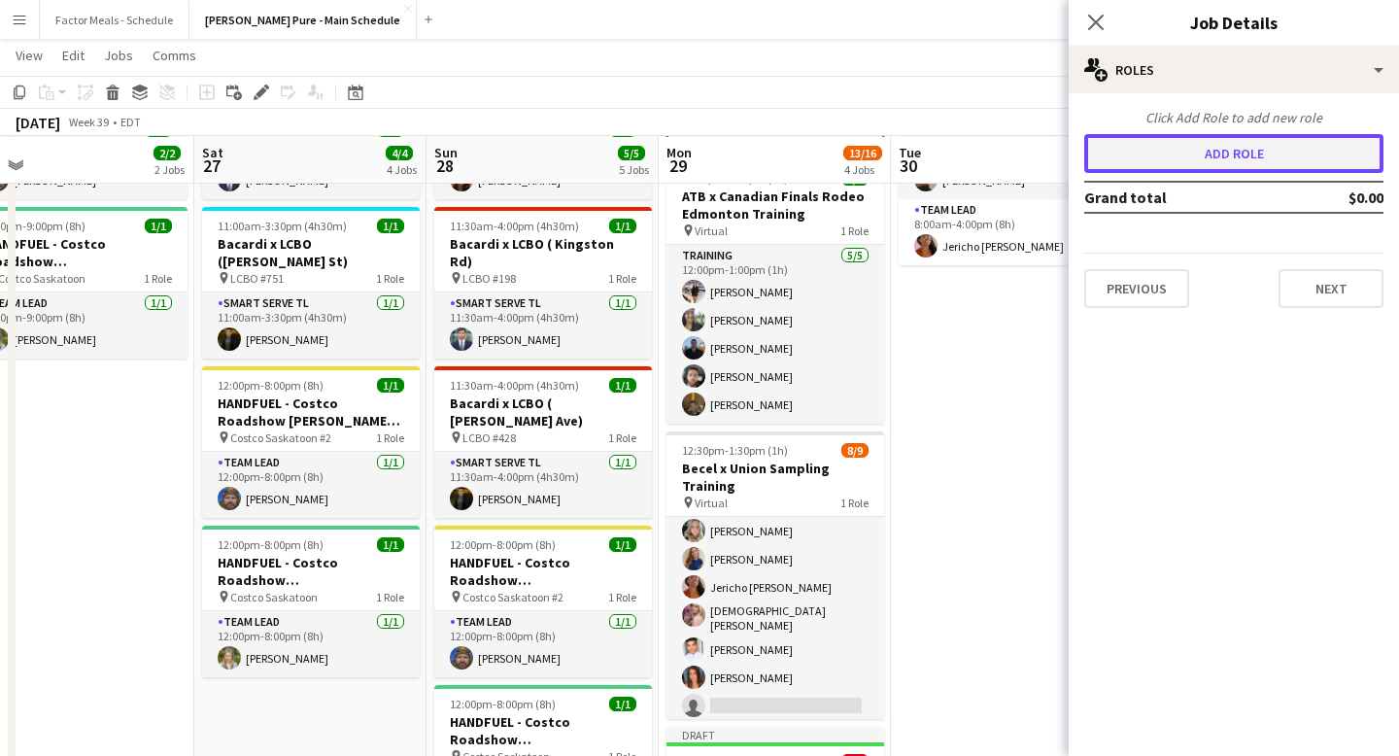
click at [1194, 160] on button "Add role" at bounding box center [1233, 153] width 299 height 39
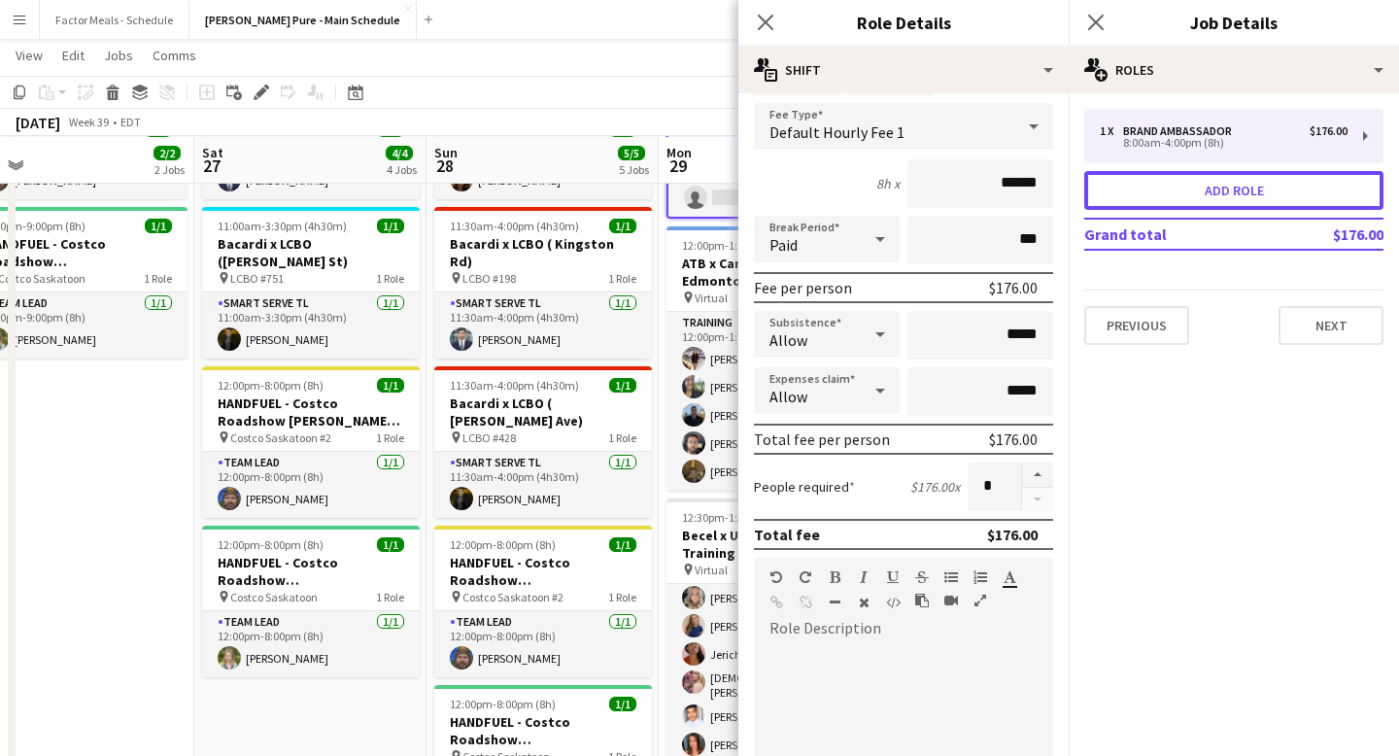
scroll to position [234, 0]
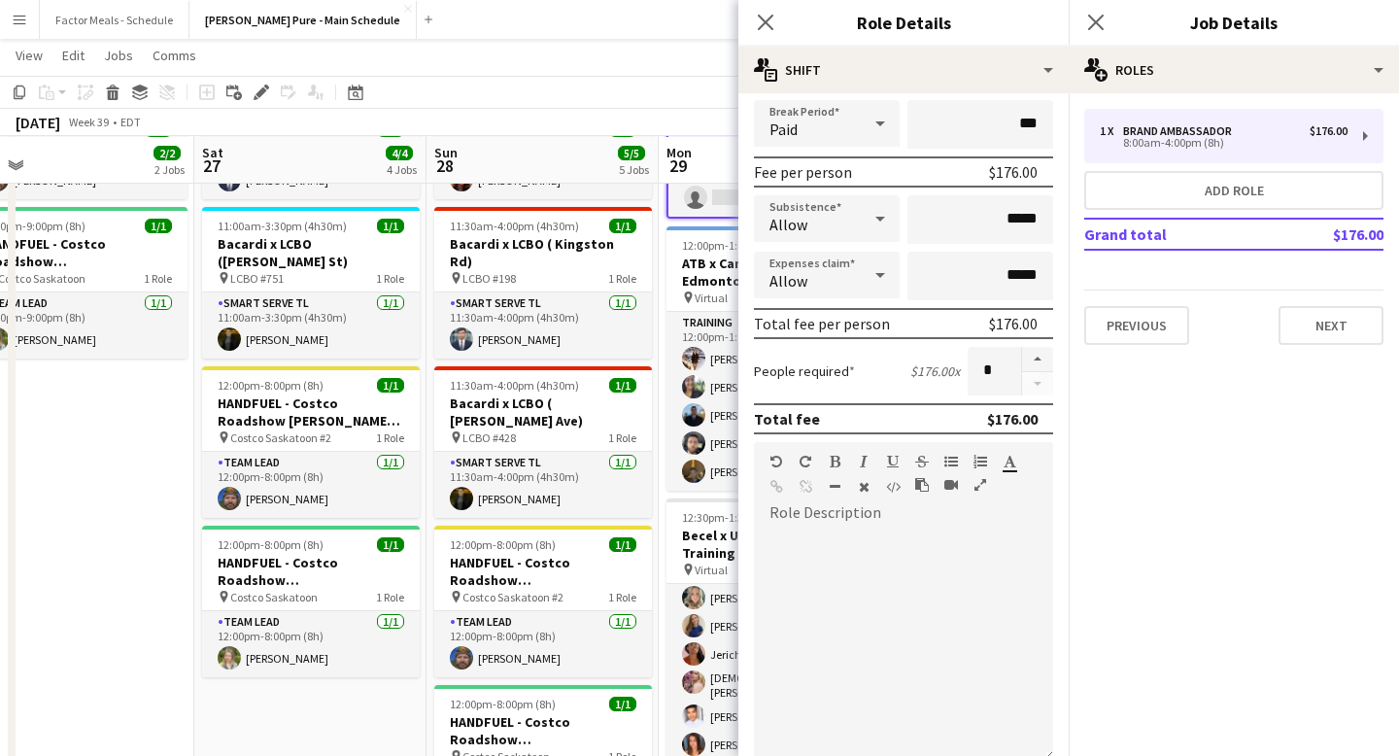
click at [848, 545] on div at bounding box center [903, 644] width 299 height 233
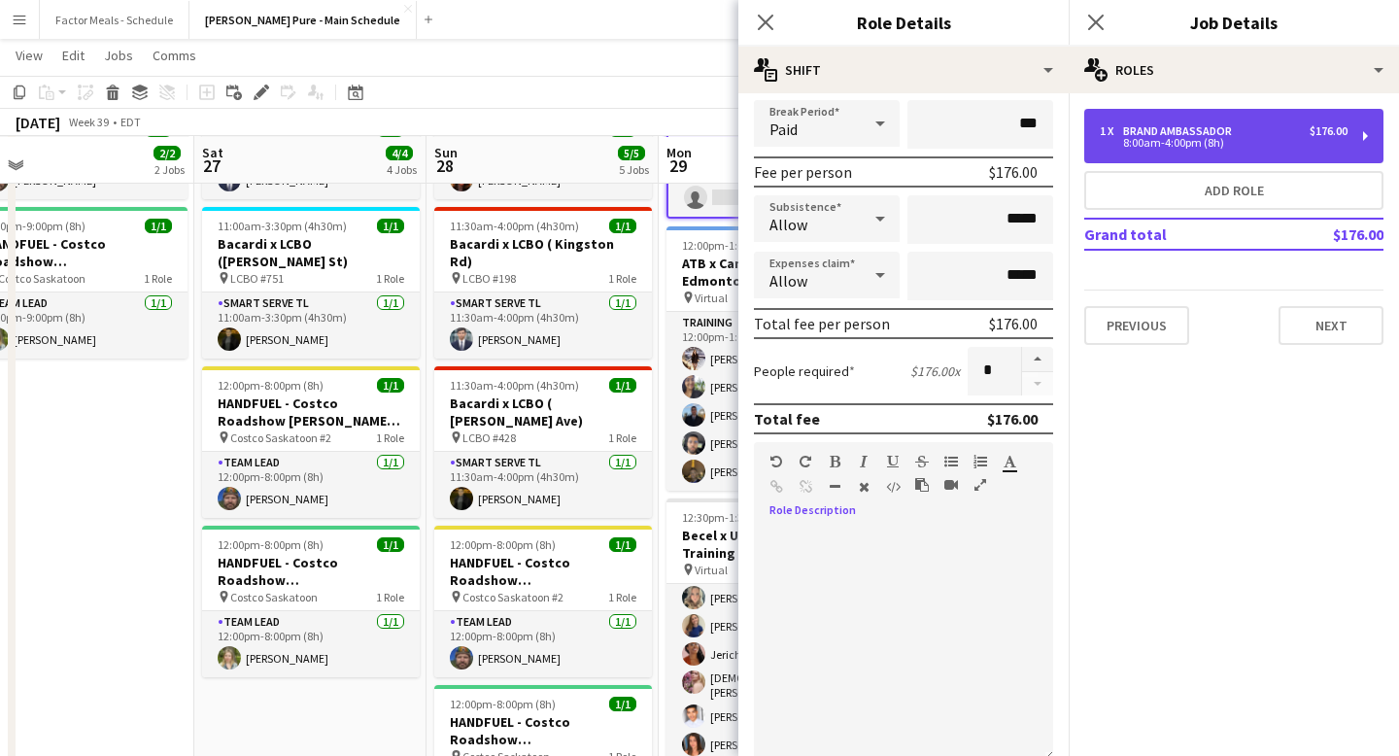
click at [1239, 140] on div "8:00am-4:00pm (8h)" at bounding box center [1224, 143] width 248 height 10
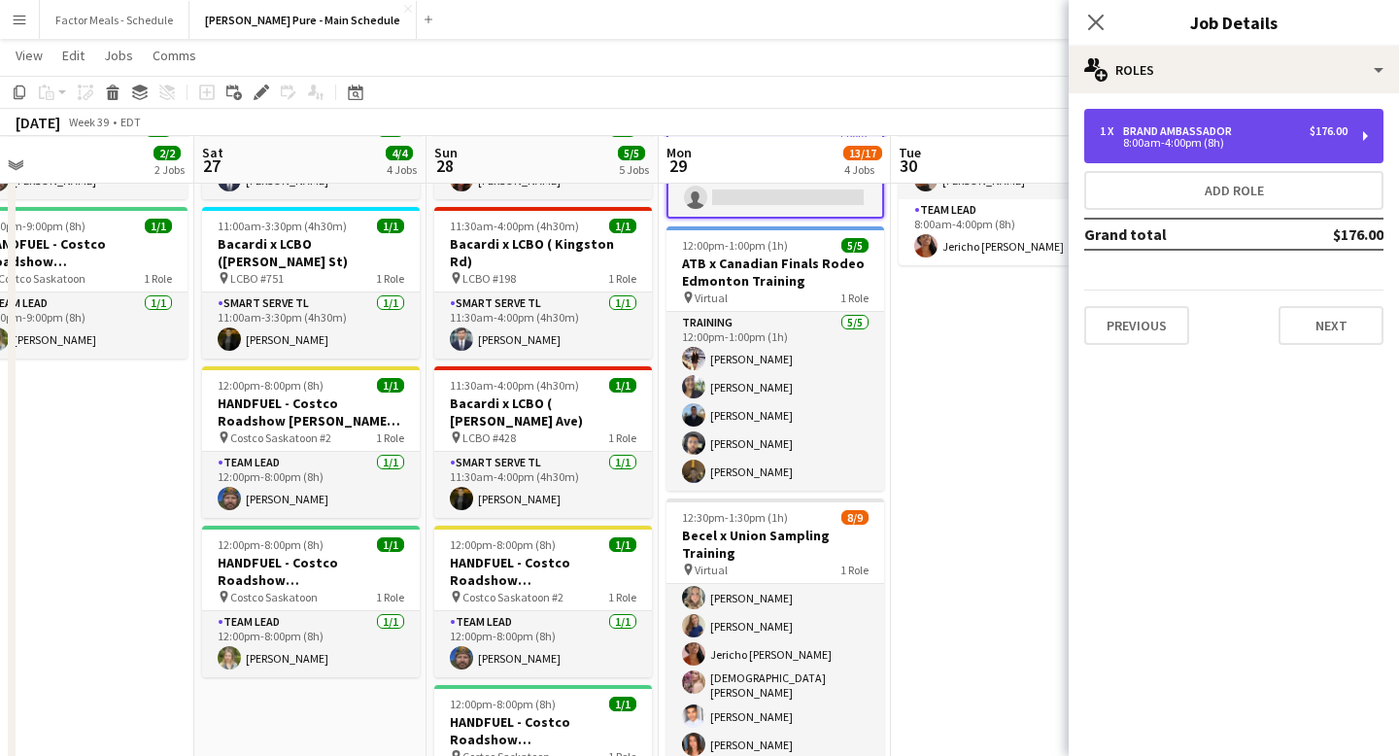
click at [1239, 140] on div "8:00am-4:00pm (8h)" at bounding box center [1224, 143] width 248 height 10
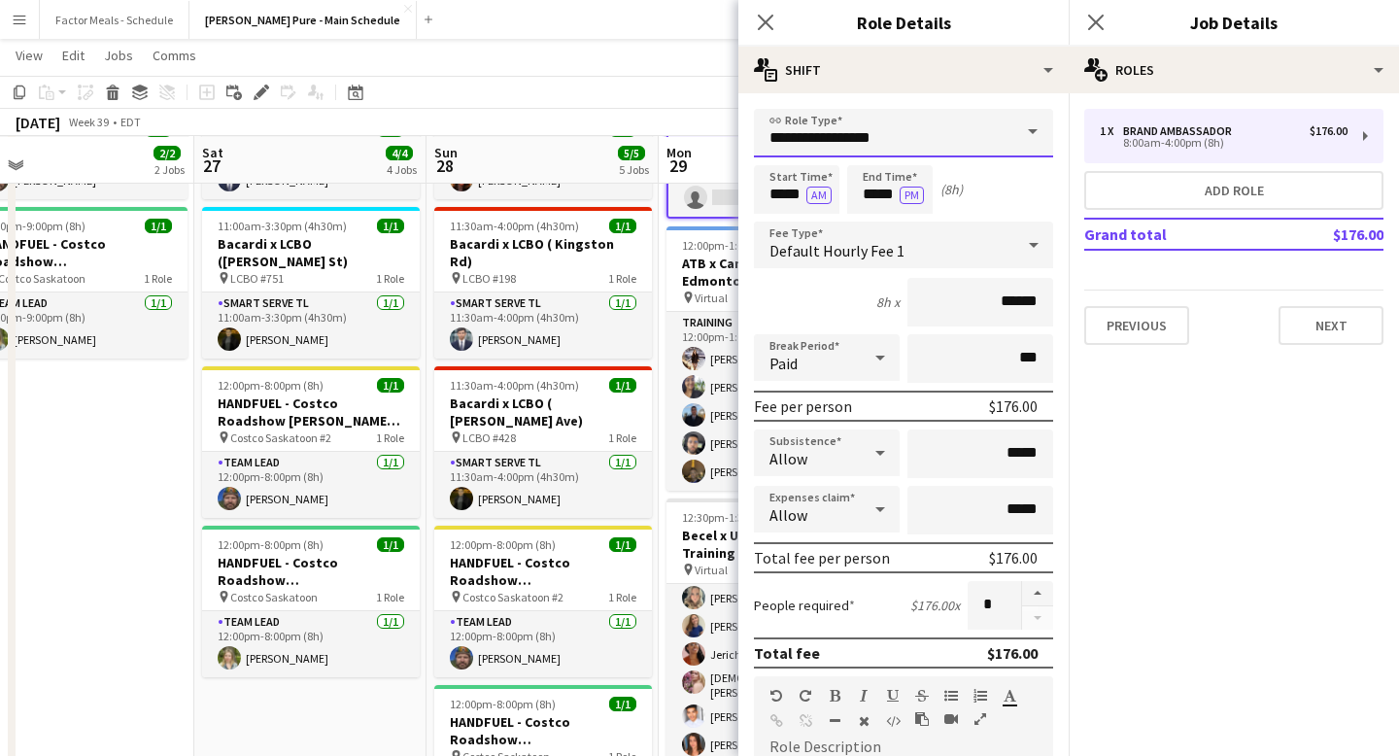
click at [793, 143] on input "**********" at bounding box center [903, 133] width 299 height 49
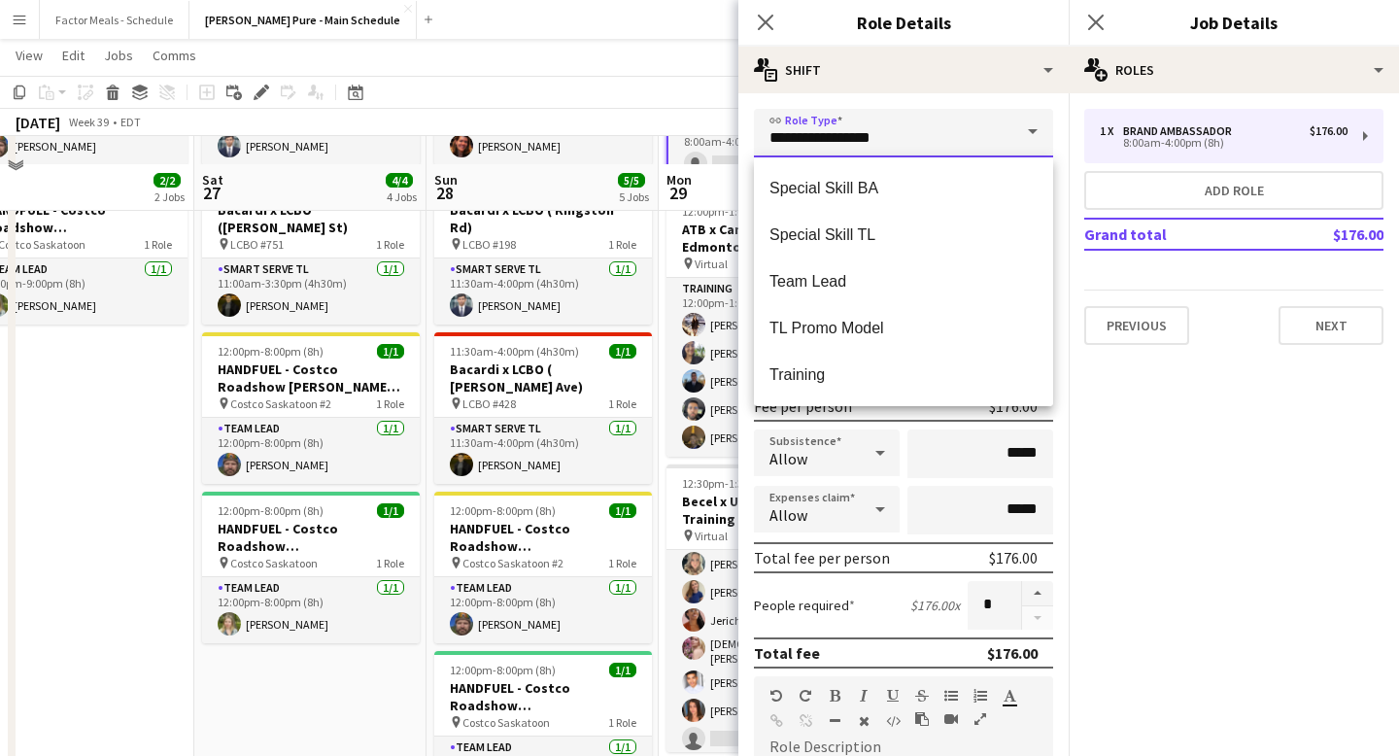
scroll to position [241, 0]
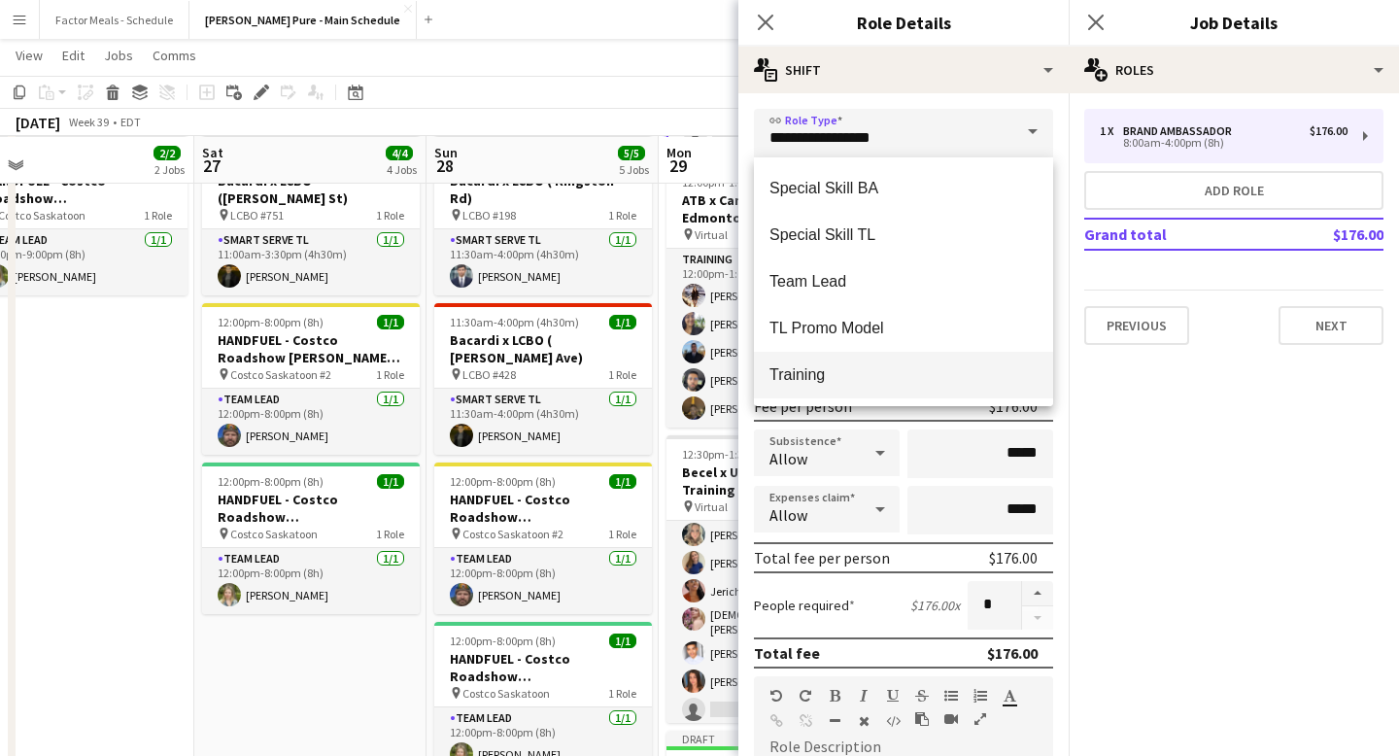
click at [819, 375] on span "Training" at bounding box center [903, 374] width 268 height 18
type input "********"
type input "******"
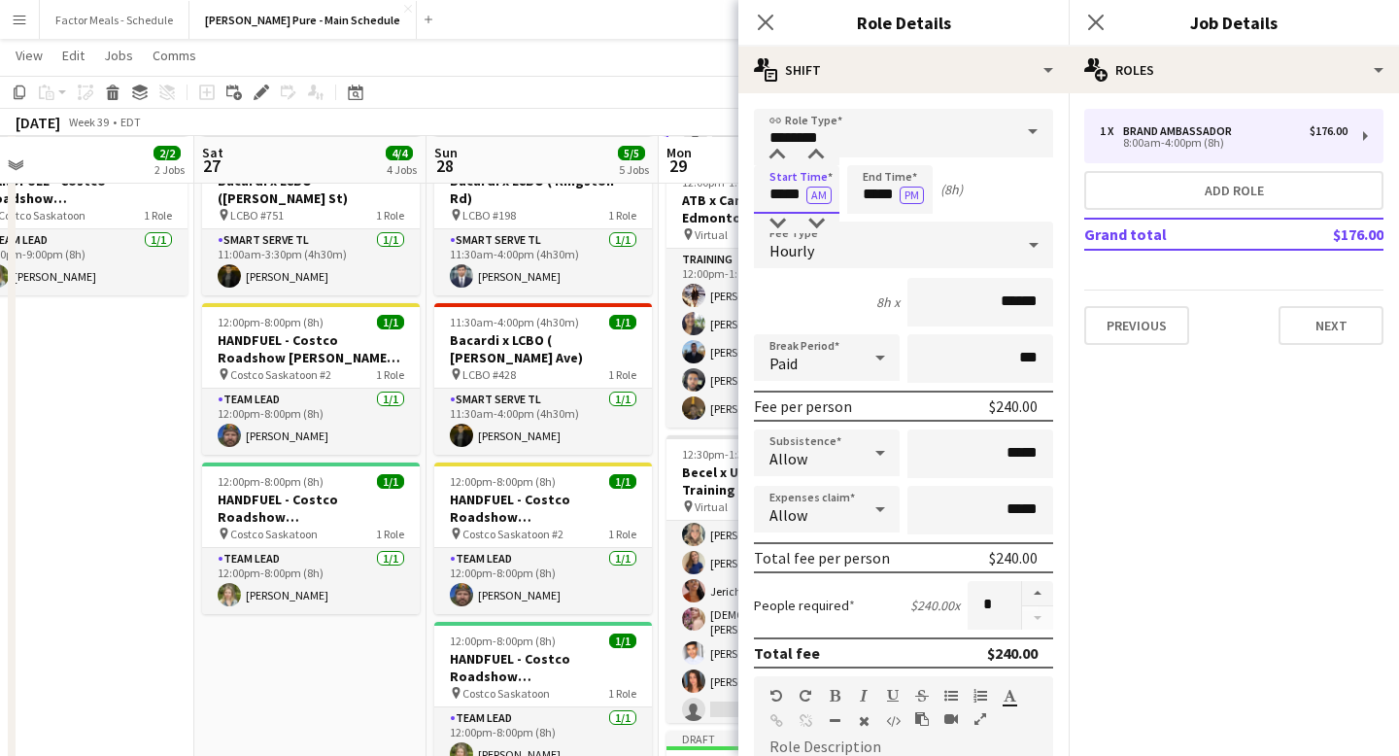
click at [785, 198] on input "*****" at bounding box center [796, 189] width 85 height 49
type input "*****"
click at [785, 223] on div at bounding box center [777, 223] width 39 height 19
click at [818, 191] on button "AM" at bounding box center [818, 195] width 25 height 17
click at [910, 203] on button "PM" at bounding box center [912, 195] width 24 height 17
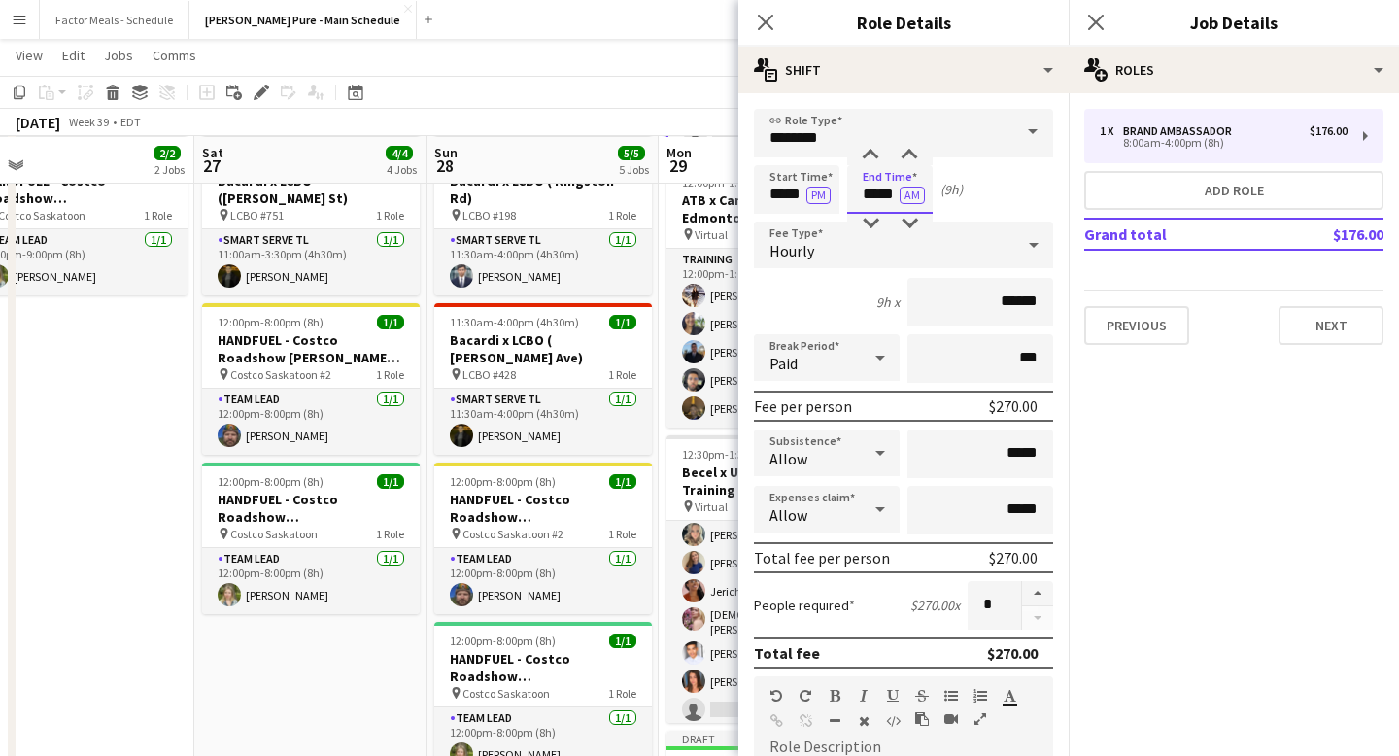
click at [873, 196] on input "*****" at bounding box center [889, 189] width 85 height 49
click at [870, 231] on div at bounding box center [870, 223] width 39 height 19
click at [865, 161] on div at bounding box center [870, 155] width 39 height 19
click at [914, 203] on button "AM" at bounding box center [912, 195] width 25 height 17
click at [881, 187] on input "*****" at bounding box center [889, 189] width 85 height 49
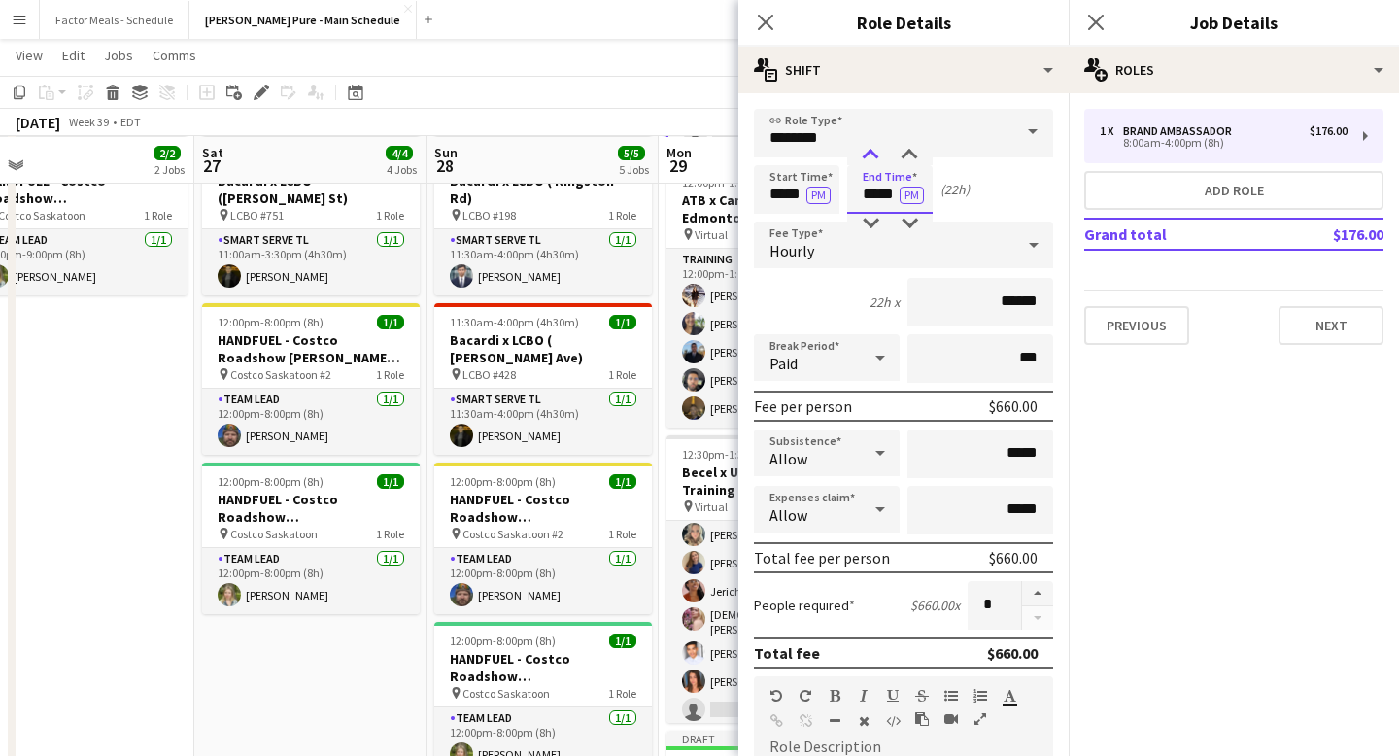
click at [873, 154] on div at bounding box center [870, 155] width 39 height 19
click at [874, 155] on div at bounding box center [870, 155] width 39 height 19
type input "*****"
click at [874, 155] on div at bounding box center [870, 155] width 39 height 19
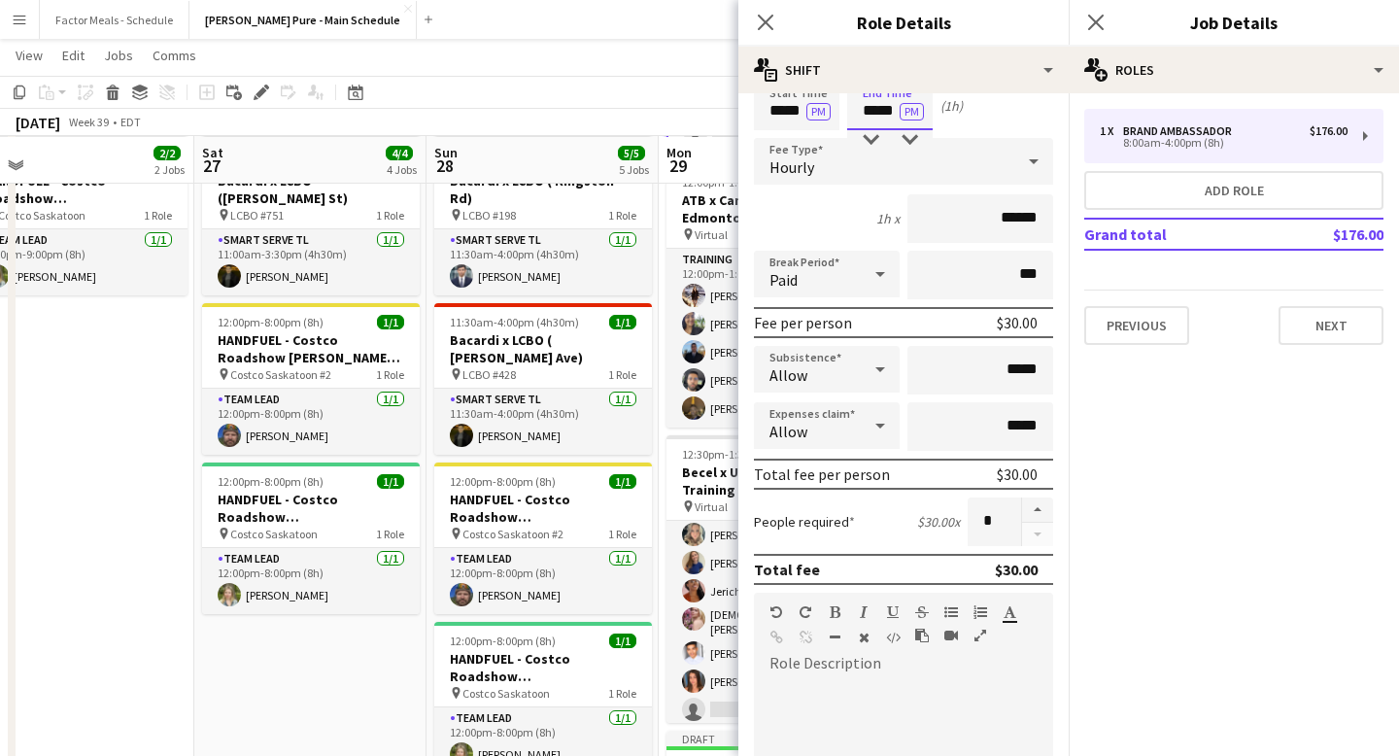
scroll to position [153, 0]
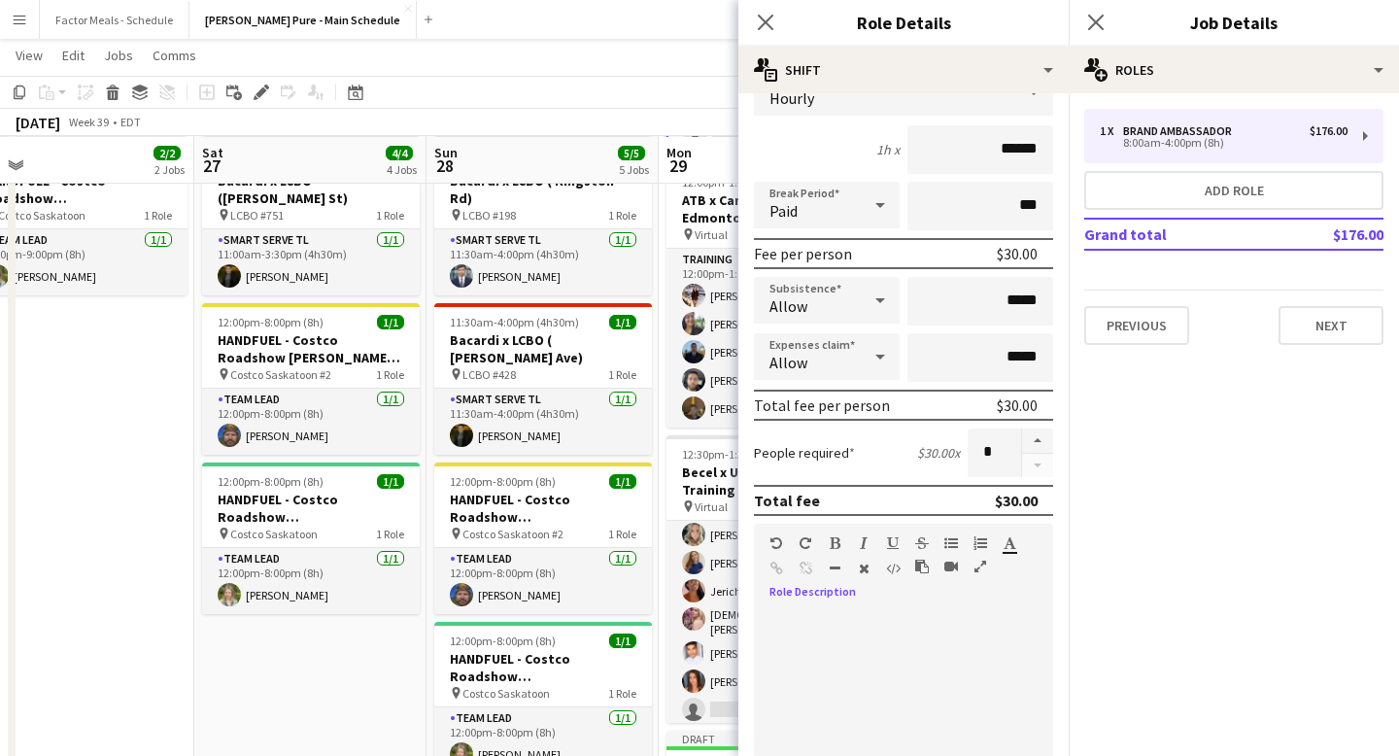
click at [831, 606] on div at bounding box center [903, 719] width 299 height 247
click at [769, 28] on icon "Close pop-in" at bounding box center [765, 22] width 18 height 18
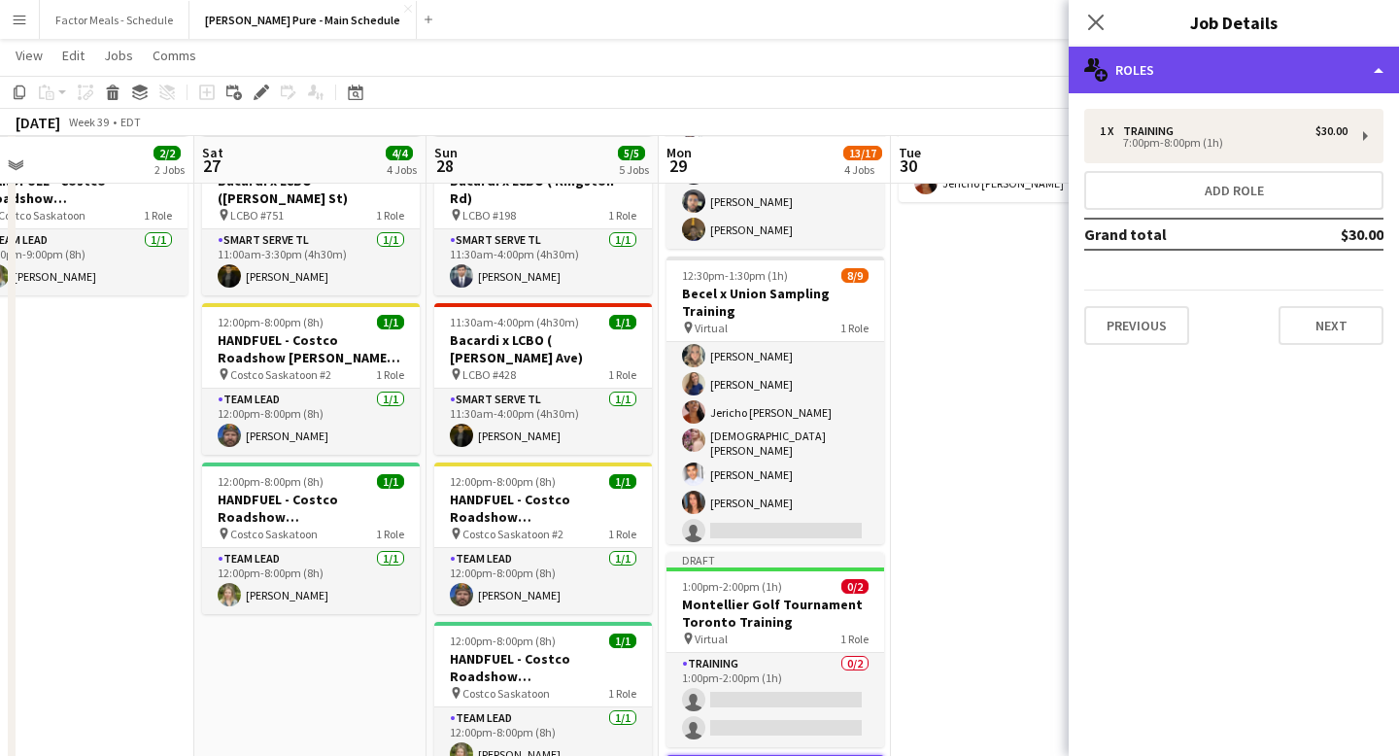
click at [1125, 73] on div "multiple-users-add Roles" at bounding box center [1234, 70] width 330 height 47
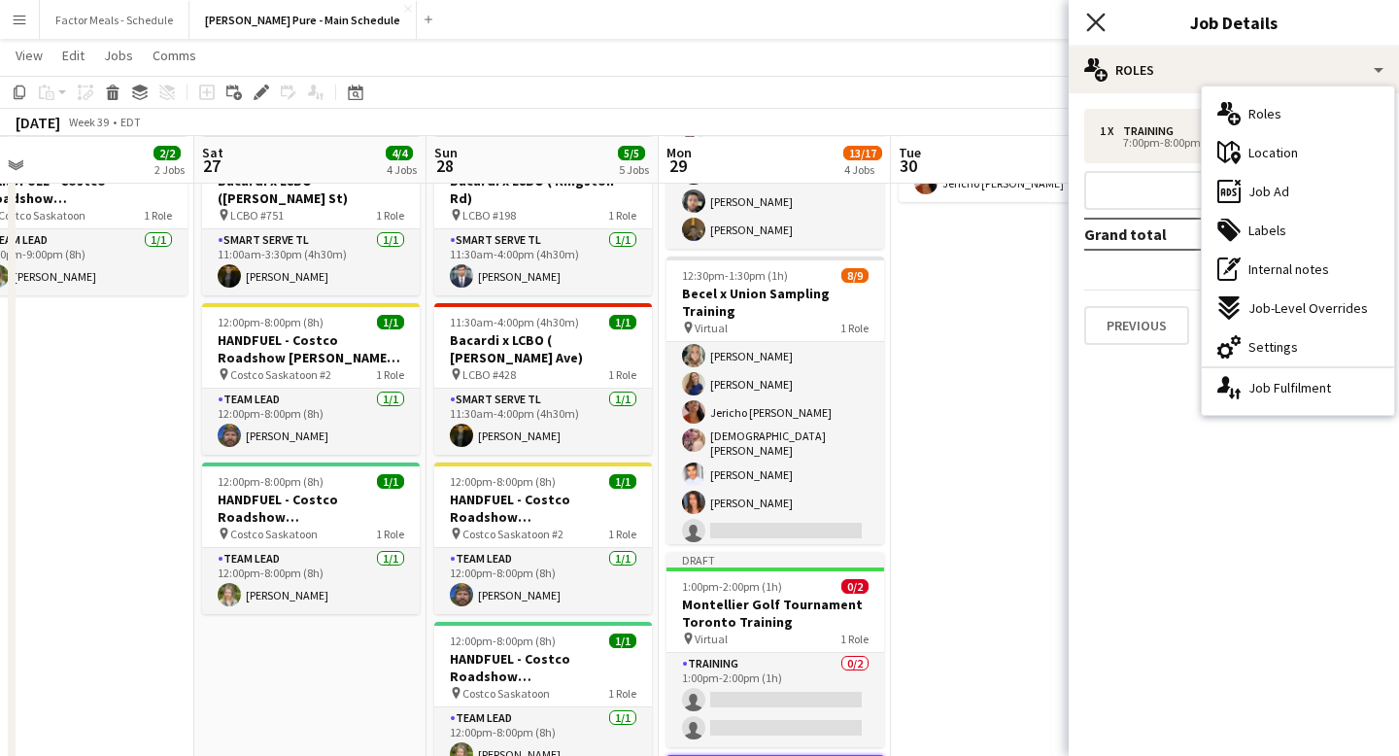
click at [1087, 24] on icon "Close pop-in" at bounding box center [1095, 22] width 18 height 18
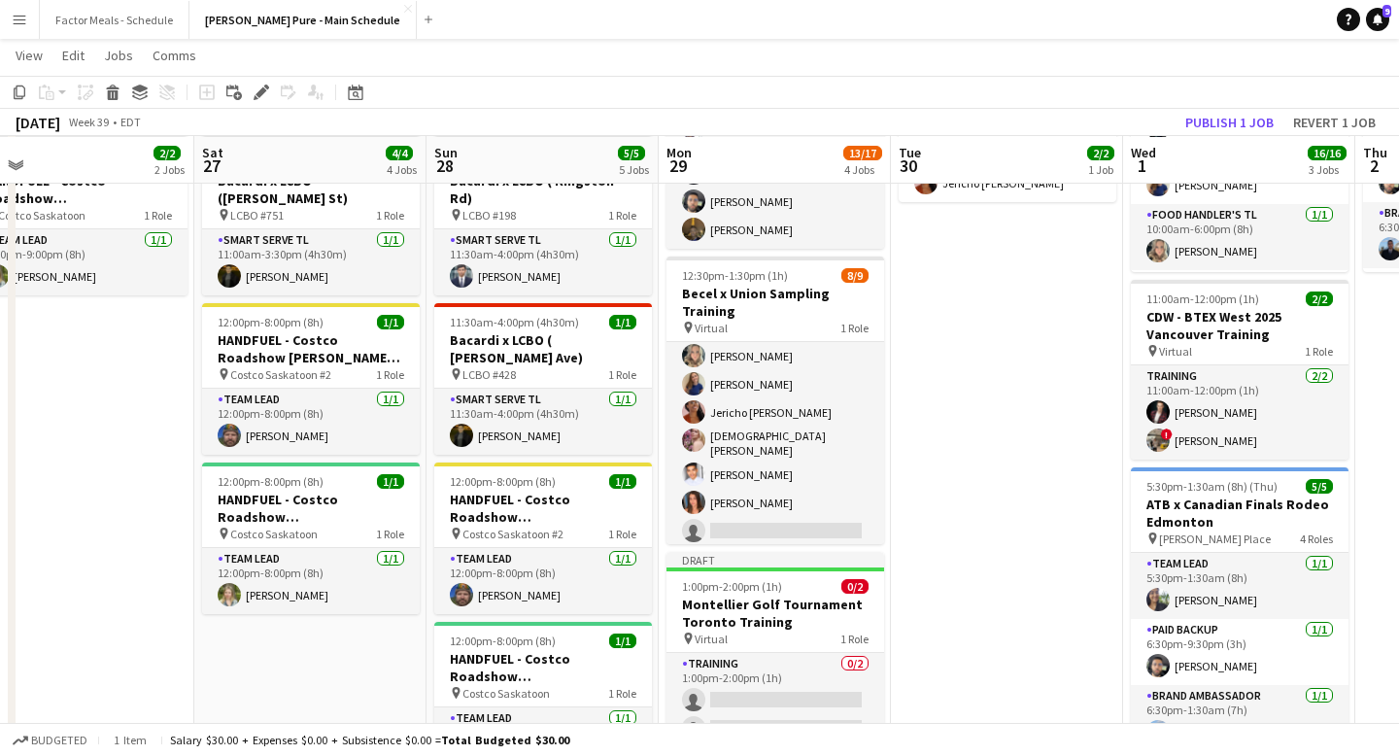
click at [999, 392] on app-date-cell "8:00am-4:00pm (8h) 2/2 Montellier Golf Tournament [GEOGRAPHIC_DATA] pin Lionhea…" at bounding box center [1007, 471] width 232 height 989
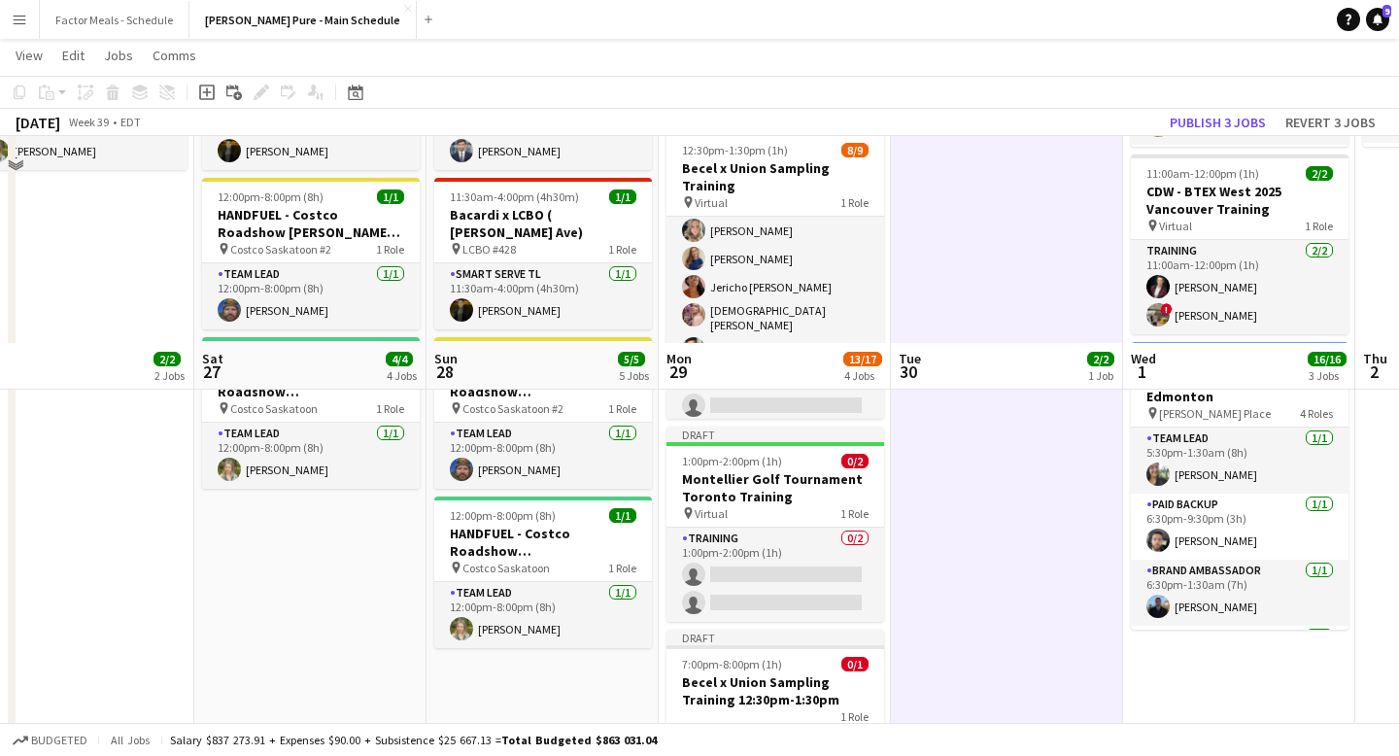
scroll to position [572, 0]
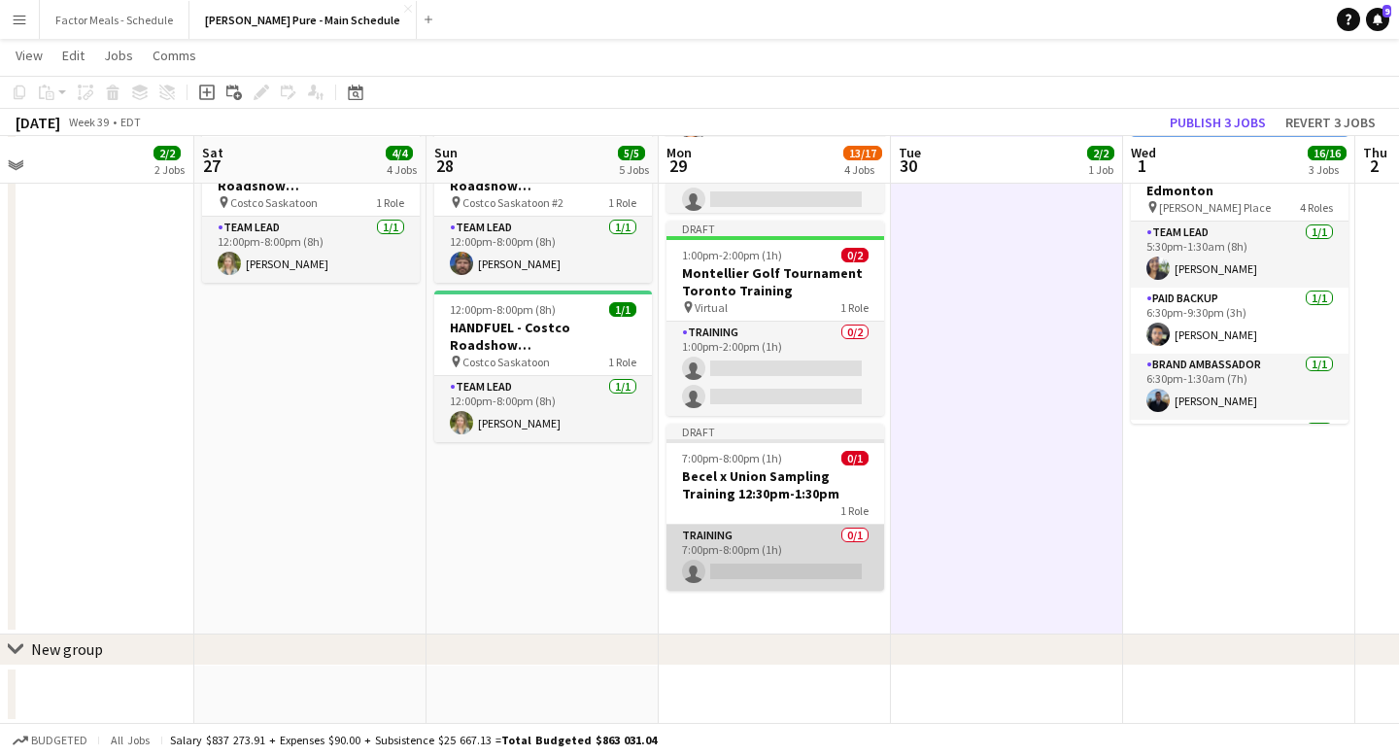
click at [785, 567] on app-card-role "Training 0/1 7:00pm-8:00pm (1h) single-neutral-actions" at bounding box center [775, 558] width 218 height 66
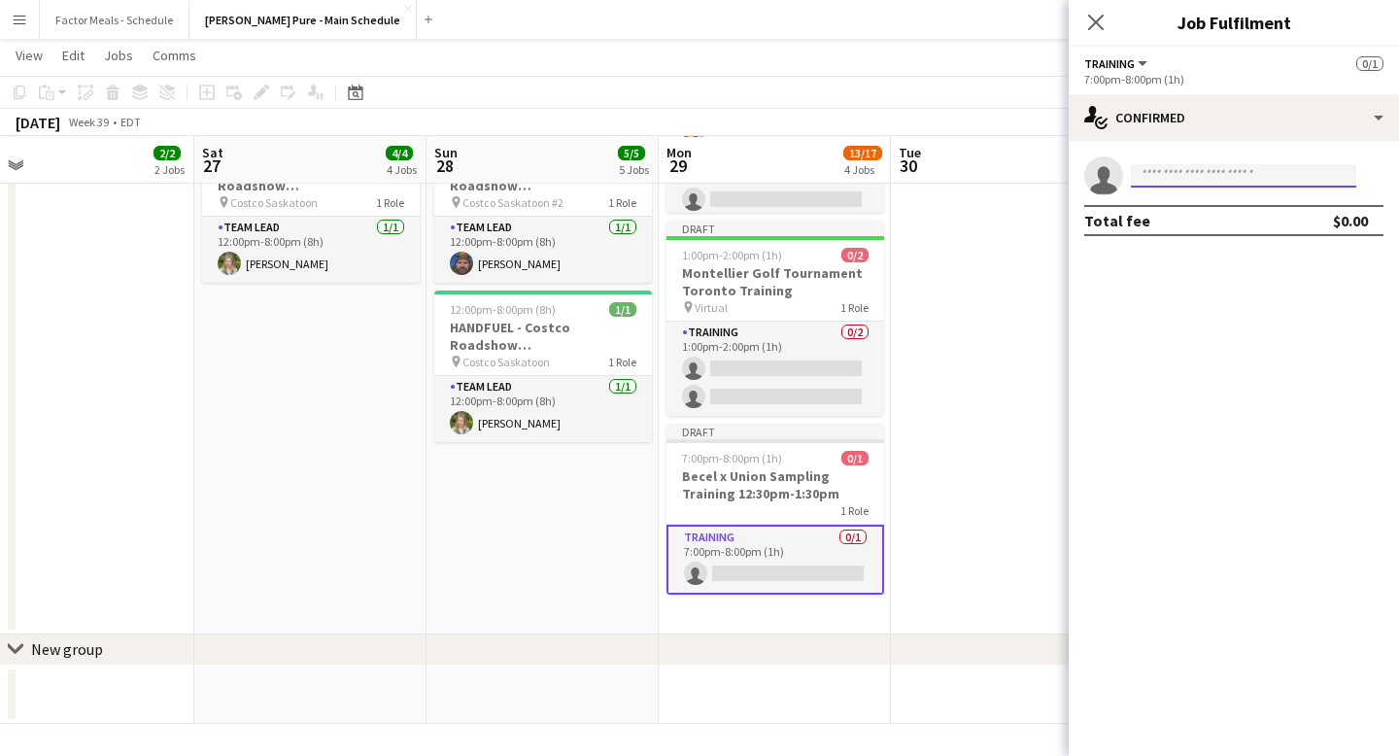
click at [1203, 182] on input at bounding box center [1243, 175] width 225 height 23
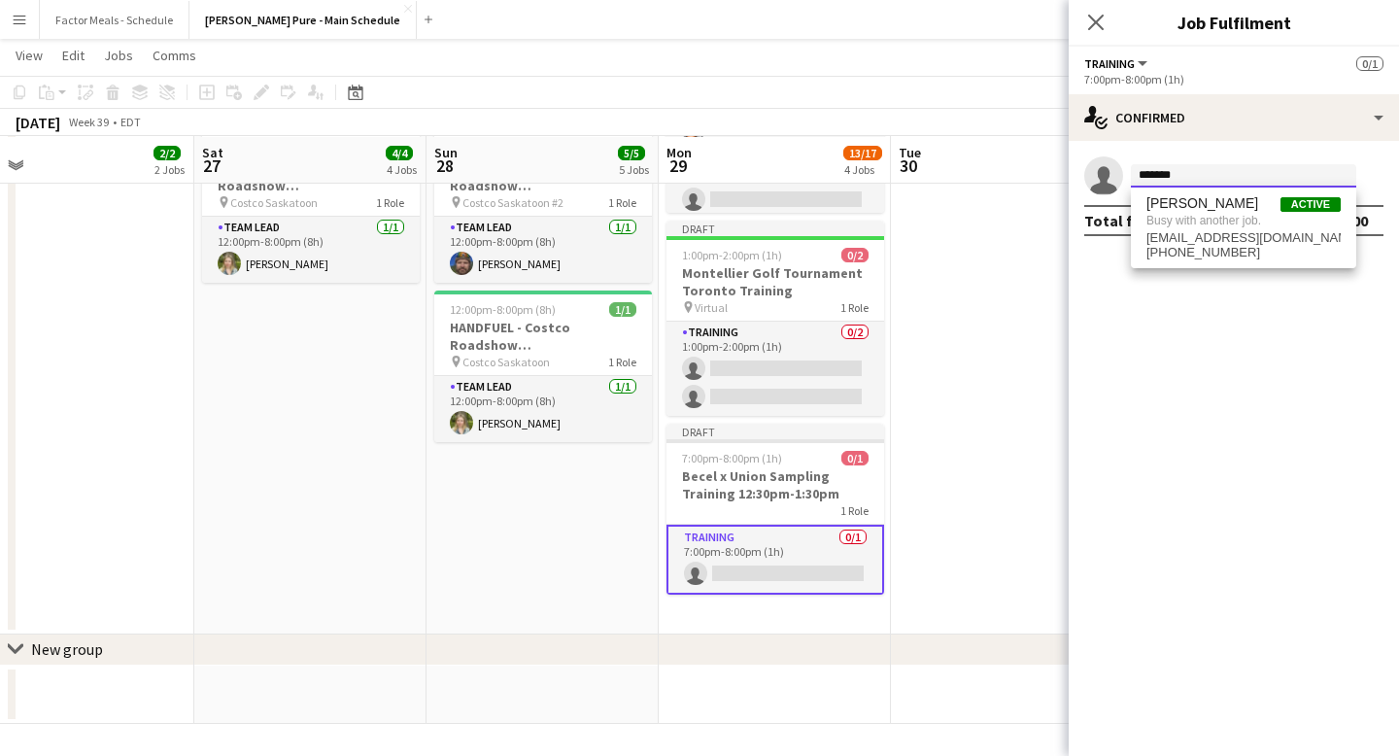
type input "*******"
click at [1170, 76] on div "7:00pm-8:00pm (1h)" at bounding box center [1233, 79] width 299 height 15
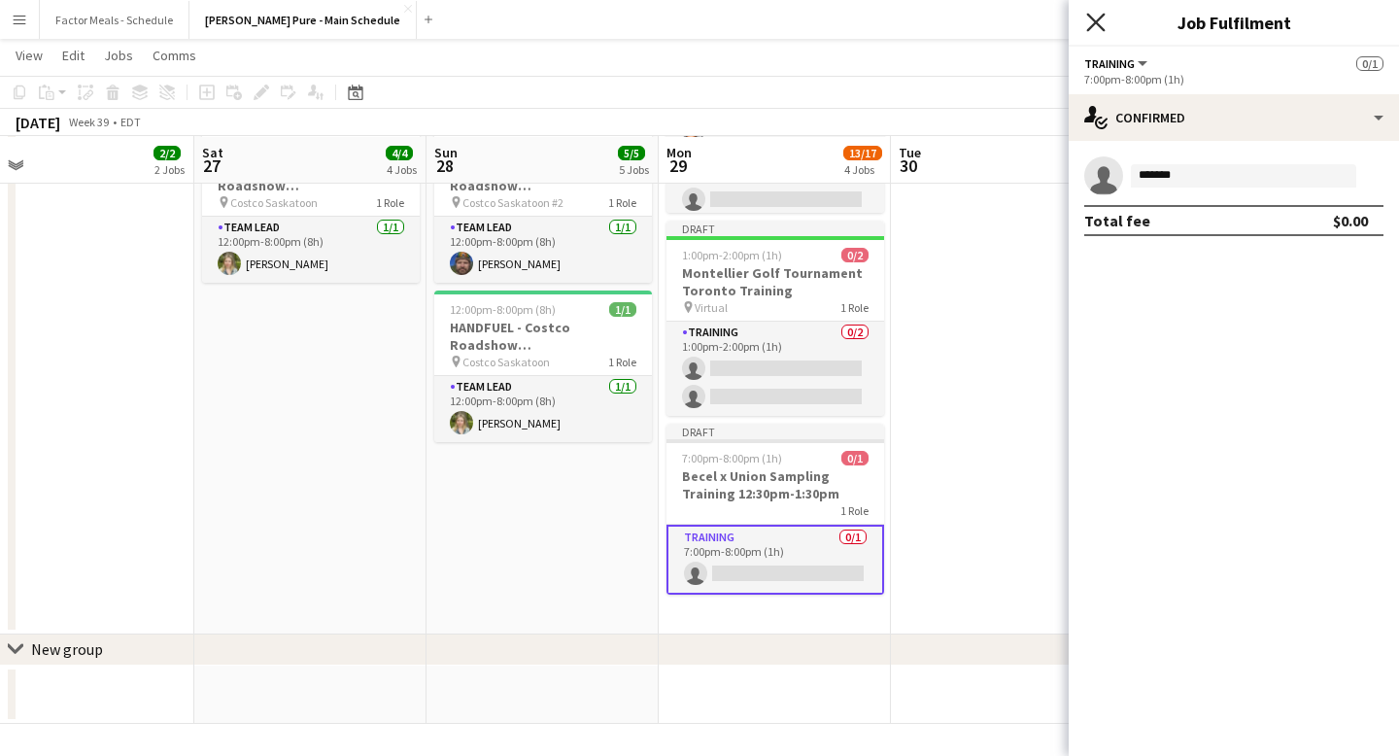
click at [1100, 24] on icon at bounding box center [1095, 22] width 18 height 18
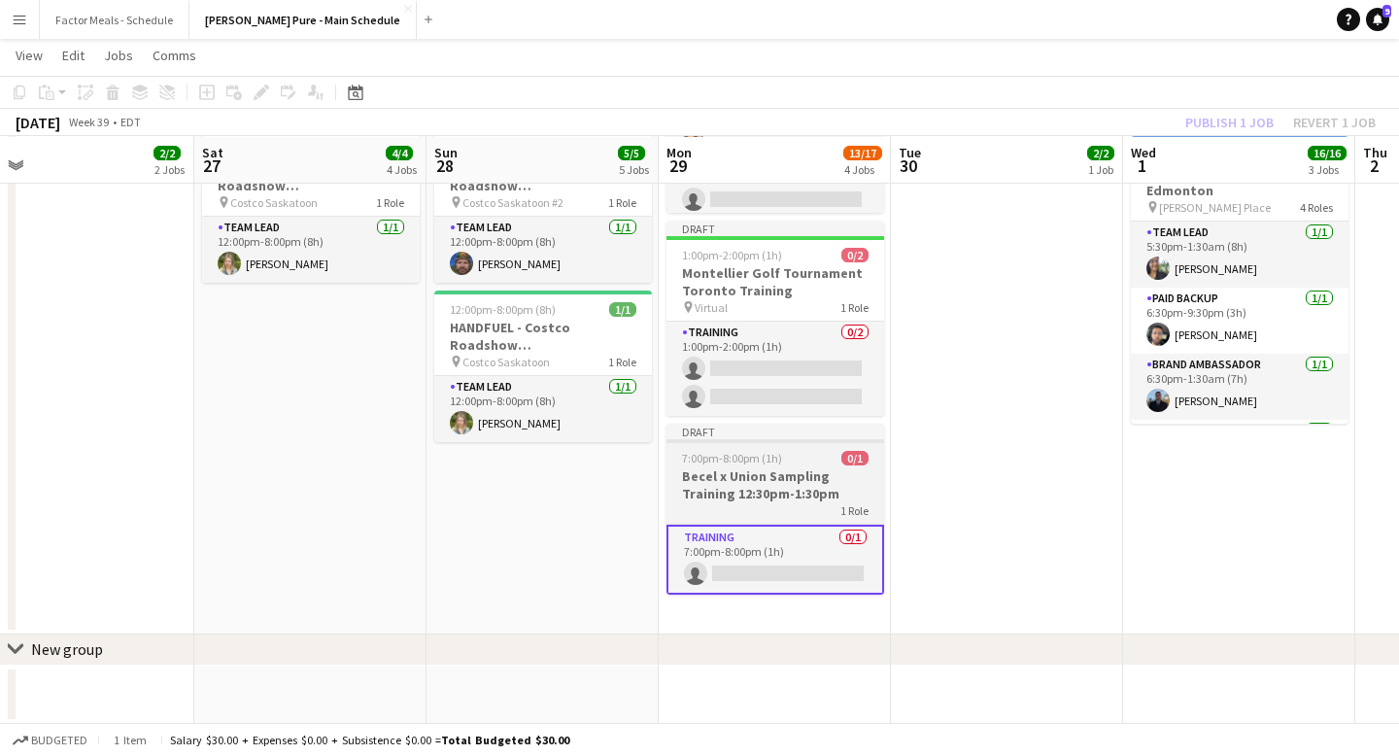
click at [788, 473] on h3 "Becel x Union Sampling Training 12:30pm-1:30pm" at bounding box center [775, 484] width 218 height 35
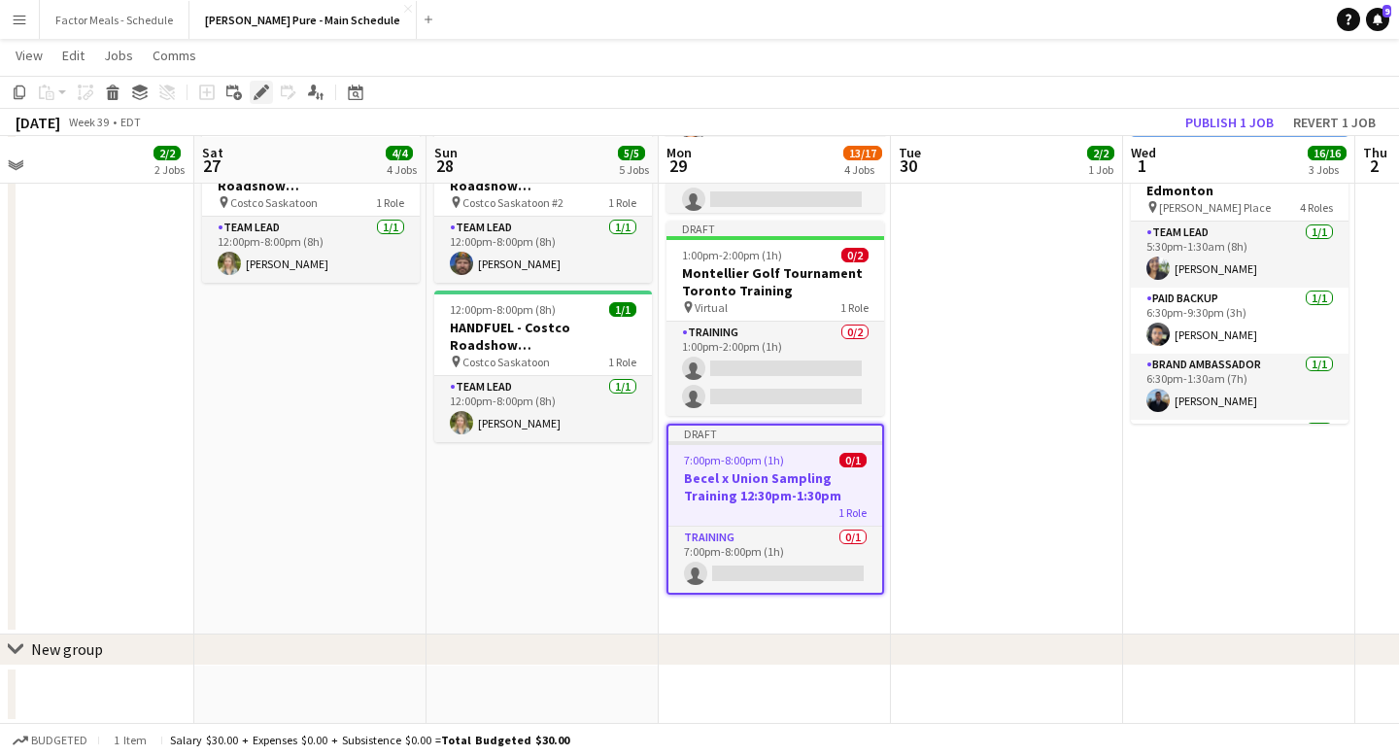
click at [255, 100] on div "Edit" at bounding box center [261, 92] width 23 height 23
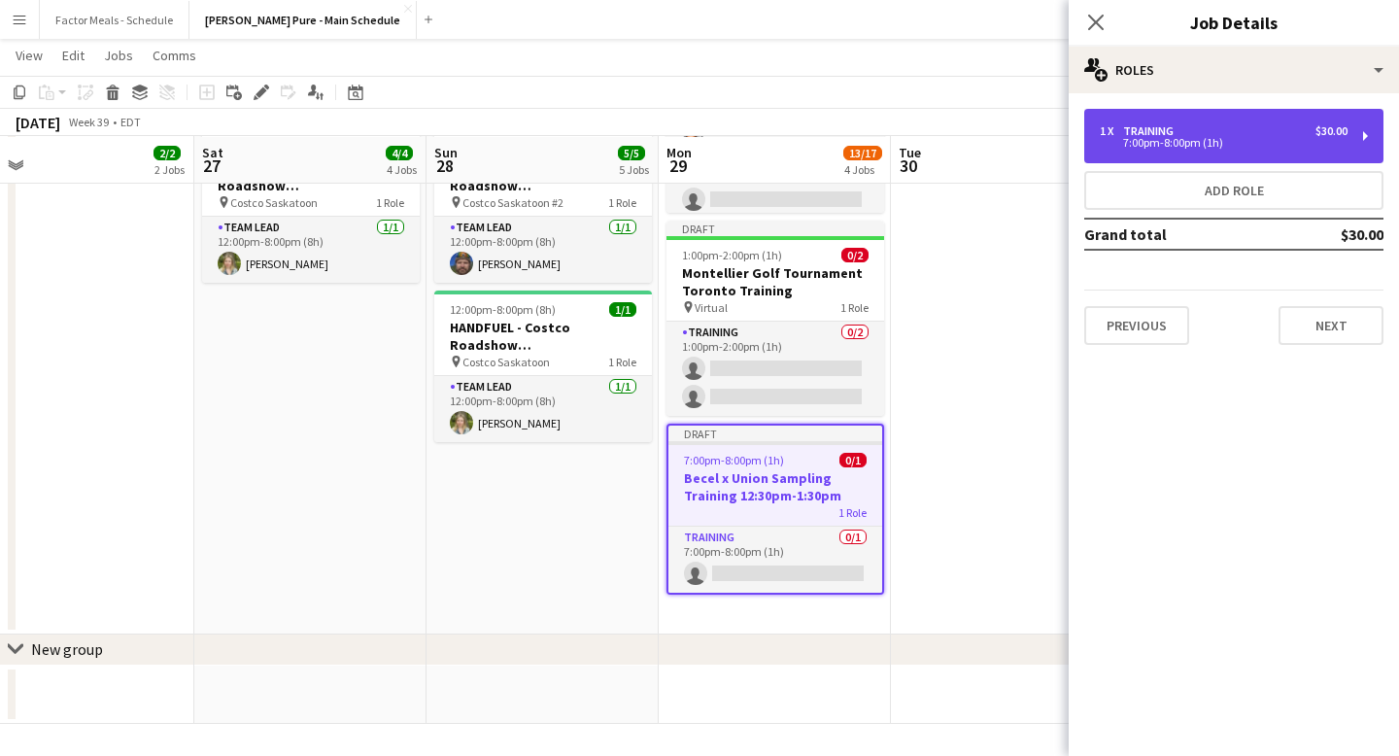
click at [1142, 142] on div "7:00pm-8:00pm (1h)" at bounding box center [1224, 143] width 248 height 10
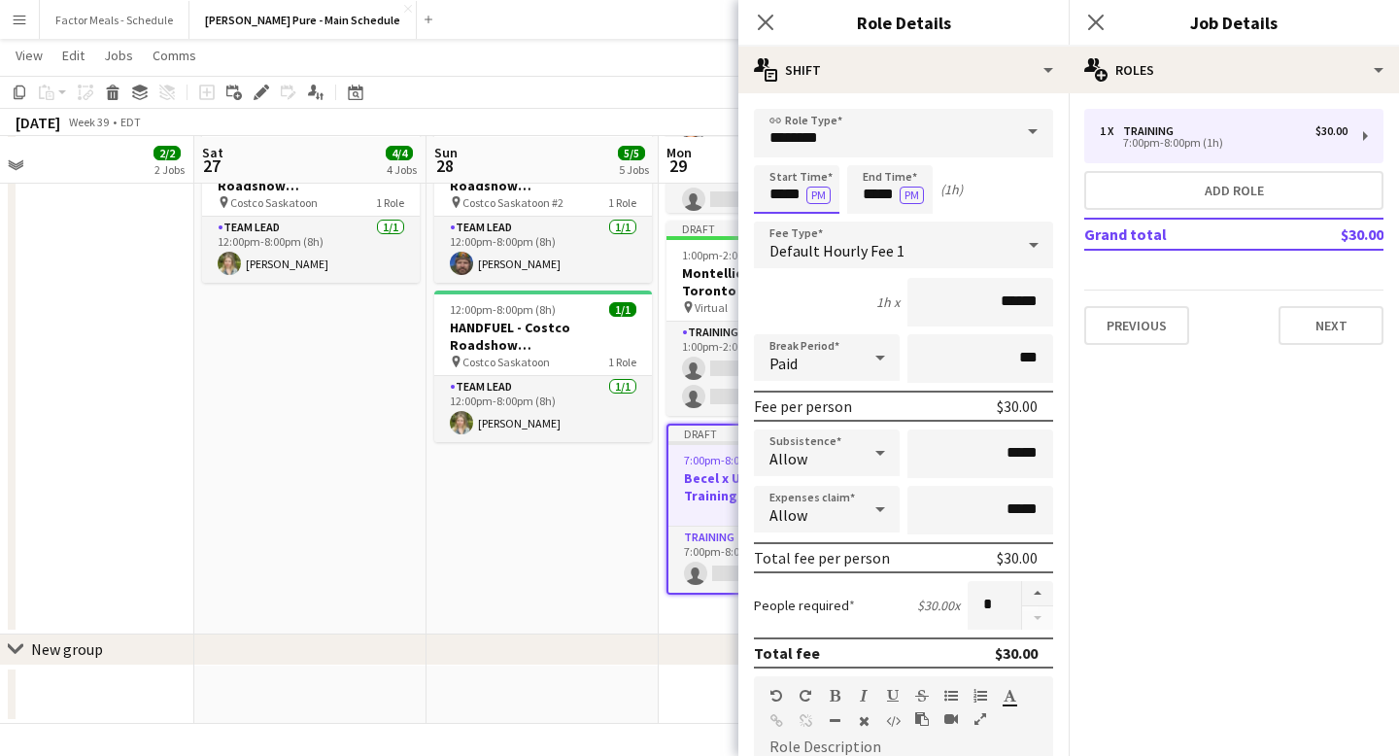
click at [783, 196] on input "*****" at bounding box center [796, 189] width 85 height 49
click at [779, 218] on div at bounding box center [777, 223] width 39 height 19
click at [776, 153] on div at bounding box center [777, 155] width 39 height 19
type input "*****"
click at [776, 153] on div at bounding box center [777, 155] width 39 height 19
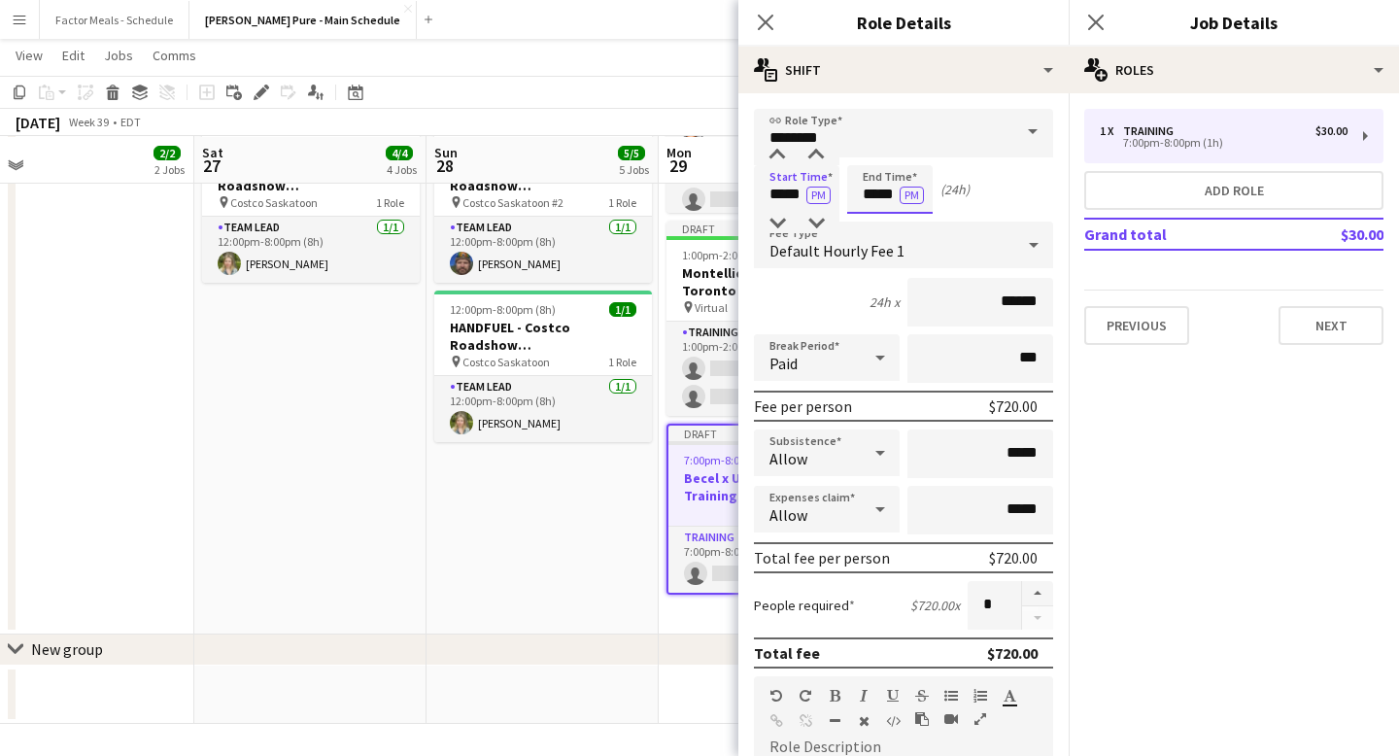
click at [886, 197] on input "*****" at bounding box center [889, 189] width 85 height 49
type input "*****"
click at [868, 159] on div at bounding box center [870, 155] width 39 height 19
click at [767, 19] on icon at bounding box center [765, 22] width 18 height 18
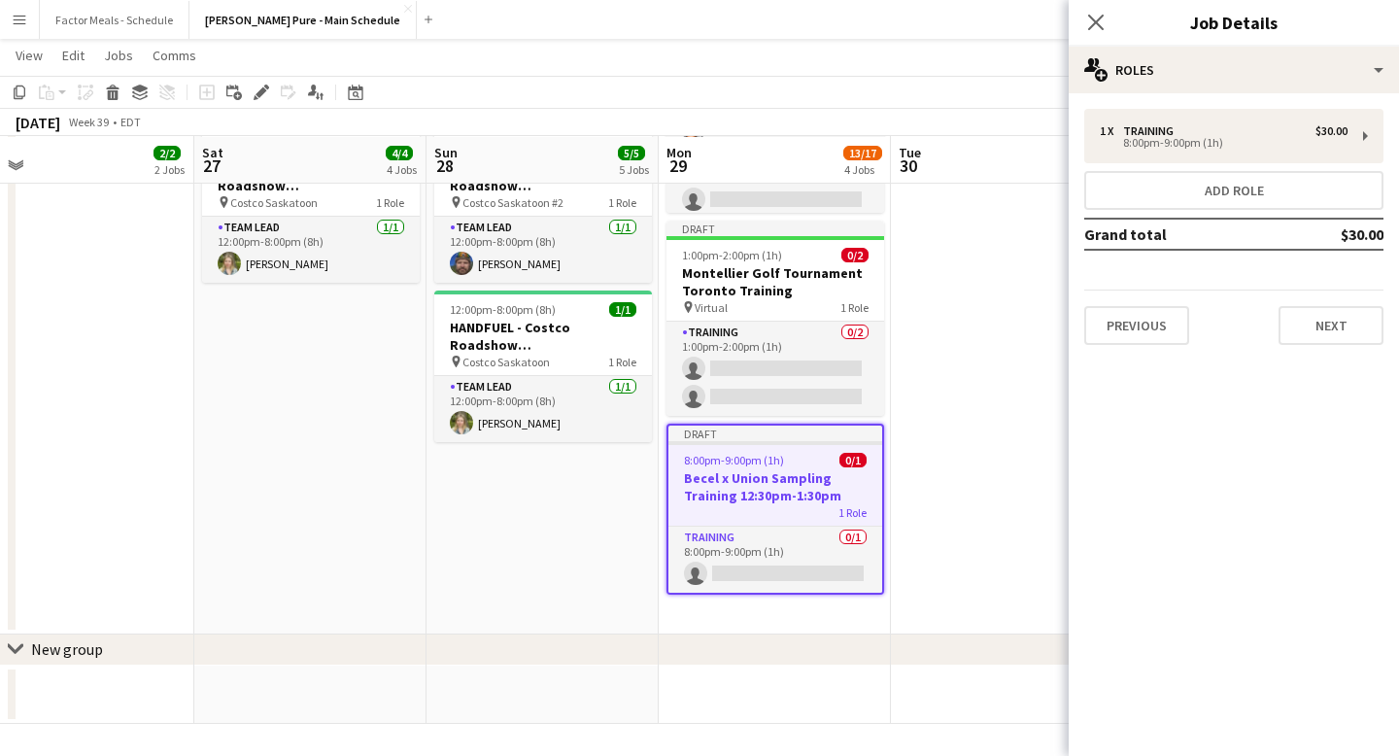
click at [963, 311] on app-date-cell "8:00am-4:00pm (8h) 2/2 Montellier Golf Tournament [GEOGRAPHIC_DATA] pin Lionhea…" at bounding box center [1007, 139] width 232 height 989
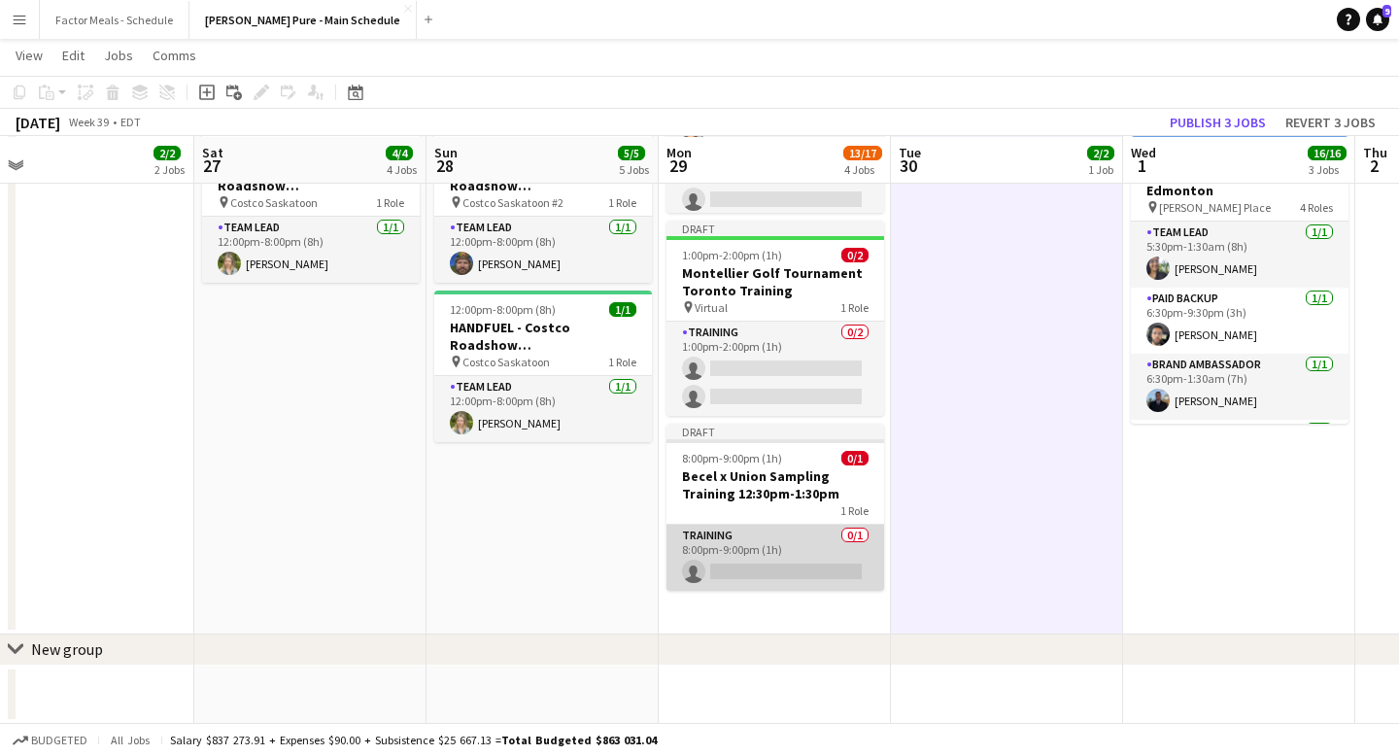
click at [786, 572] on app-card-role "Training 0/1 8:00pm-9:00pm (1h) single-neutral-actions" at bounding box center [775, 558] width 218 height 66
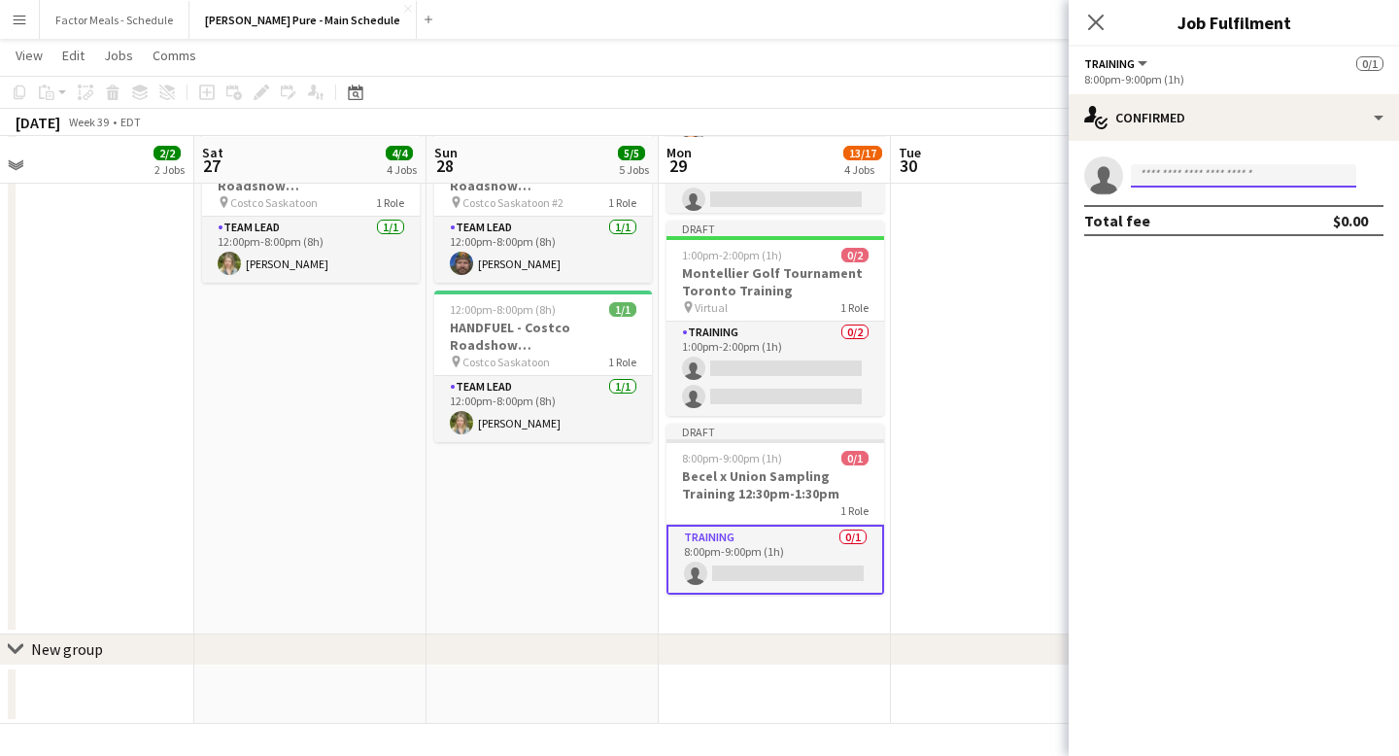
click at [1165, 170] on input at bounding box center [1243, 175] width 225 height 23
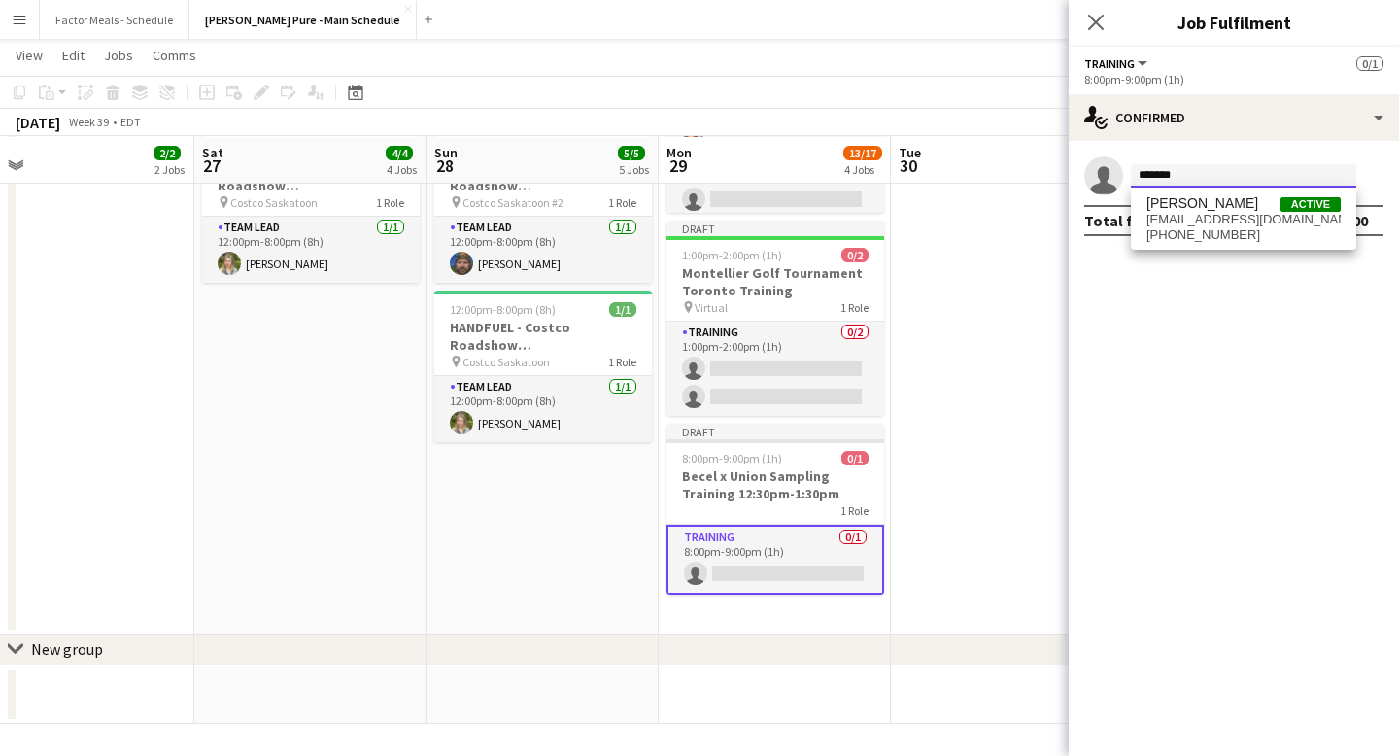
type input "*******"
click at [1193, 216] on span "[EMAIL_ADDRESS][DOMAIN_NAME]" at bounding box center [1243, 220] width 194 height 16
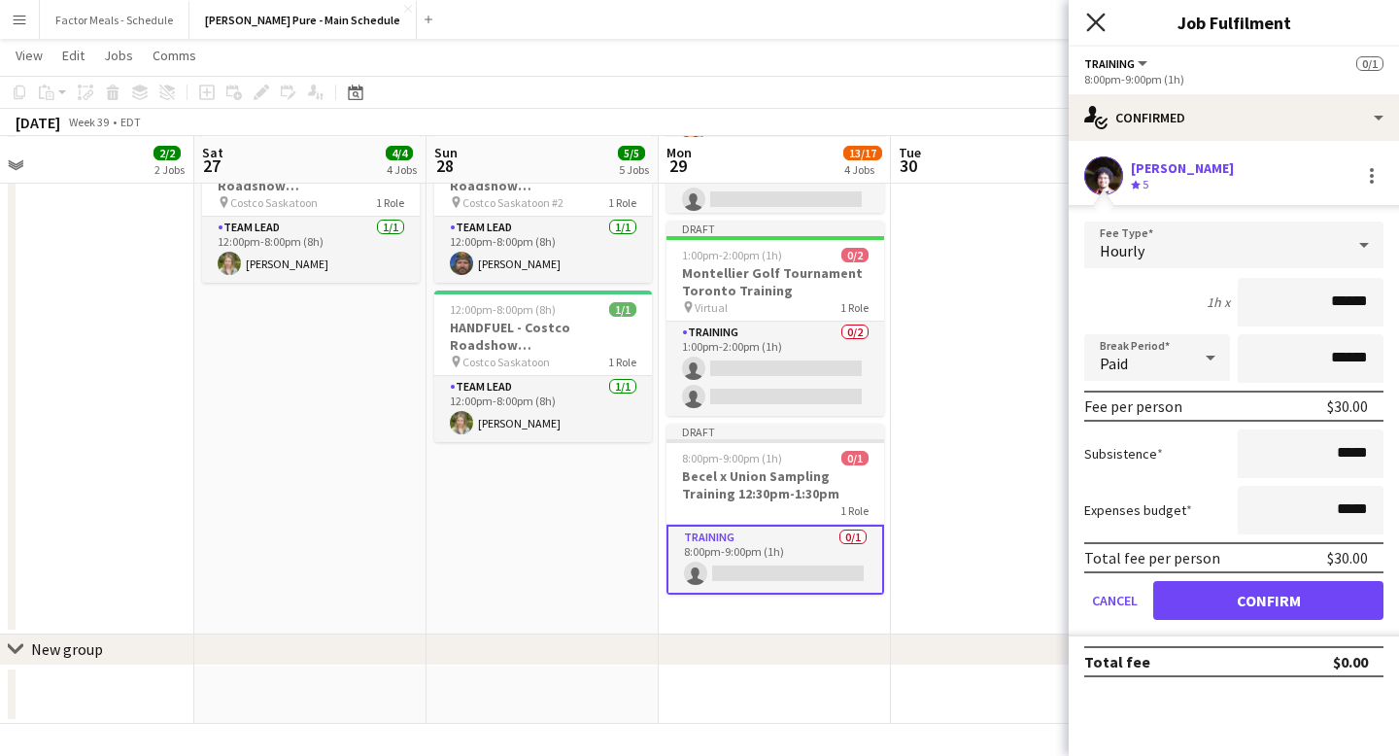
click at [1098, 24] on icon at bounding box center [1095, 22] width 18 height 18
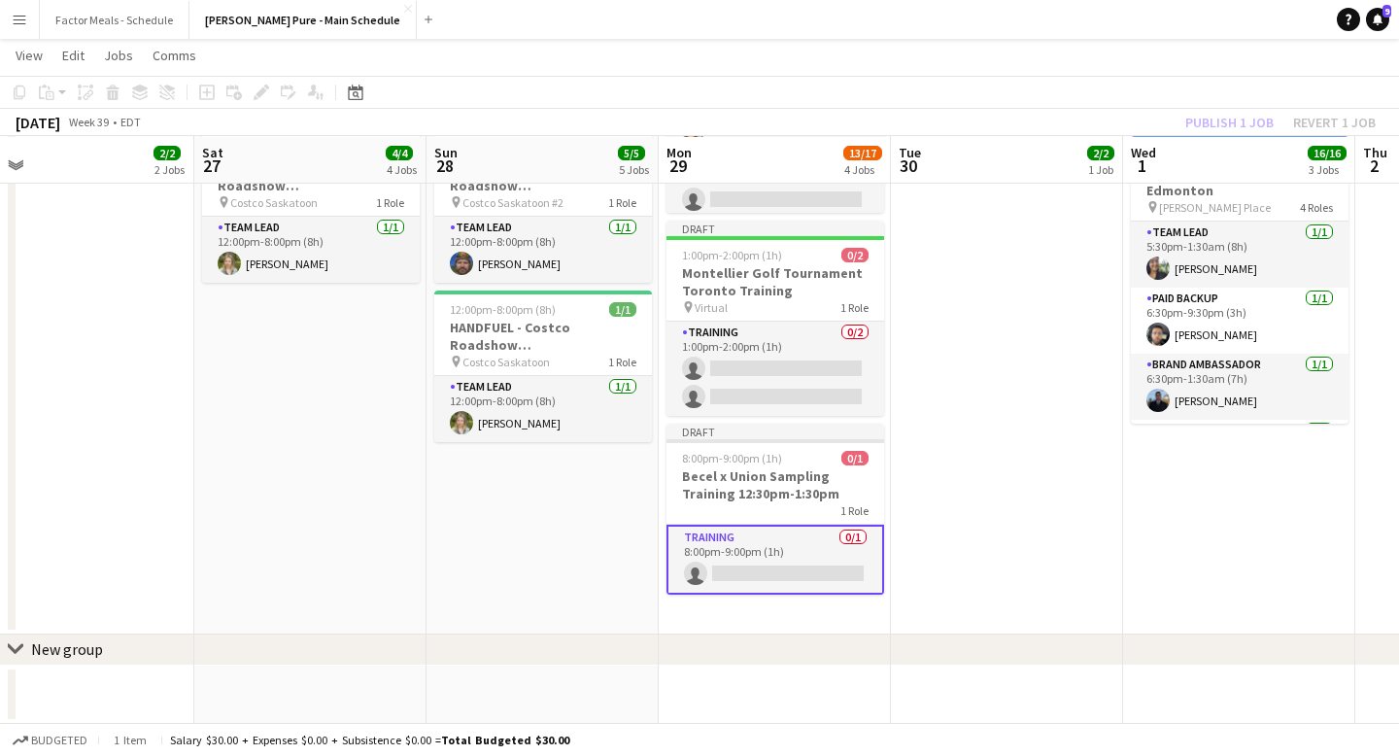
click at [940, 629] on app-date-cell "8:00am-4:00pm (8h) 2/2 Montellier Golf Tournament [GEOGRAPHIC_DATA] pin Lionhea…" at bounding box center [1007, 139] width 232 height 989
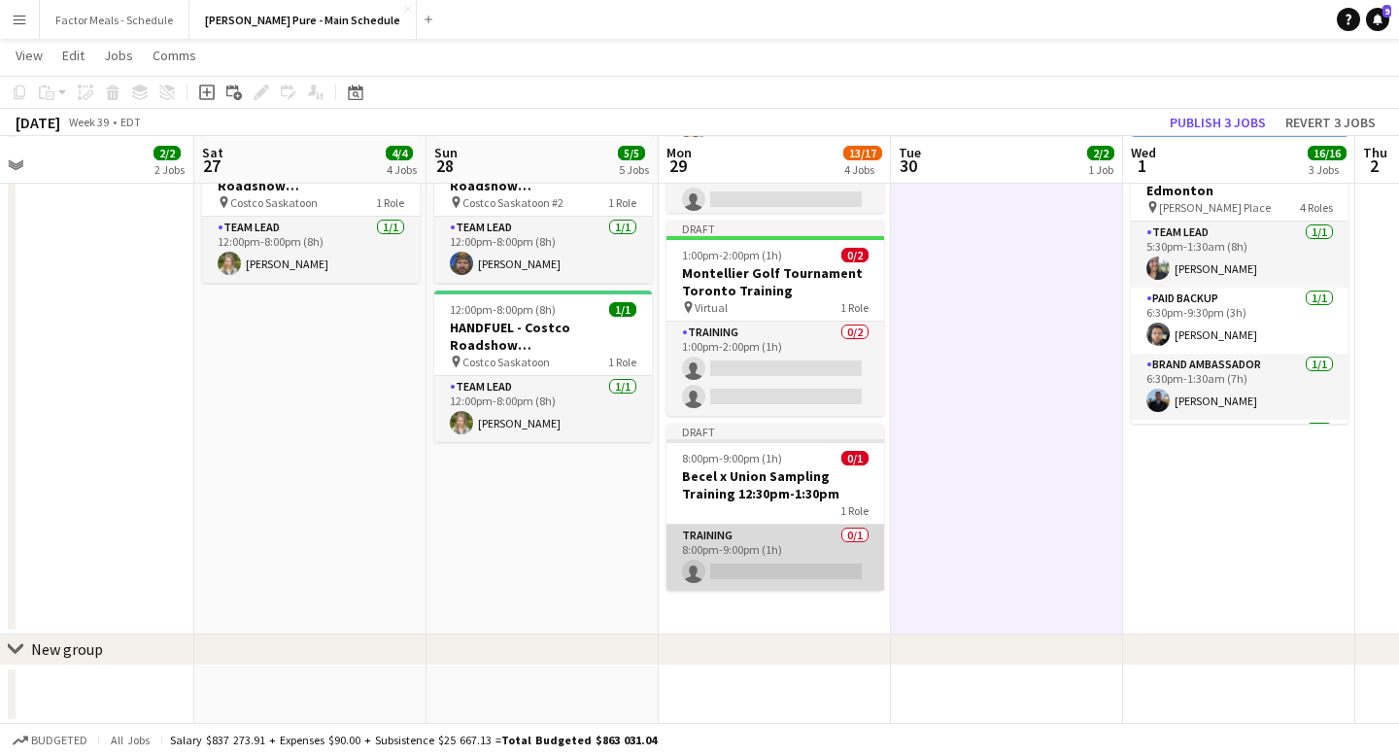
click at [799, 559] on app-card-role "Training 0/1 8:00pm-9:00pm (1h) single-neutral-actions" at bounding box center [775, 558] width 218 height 66
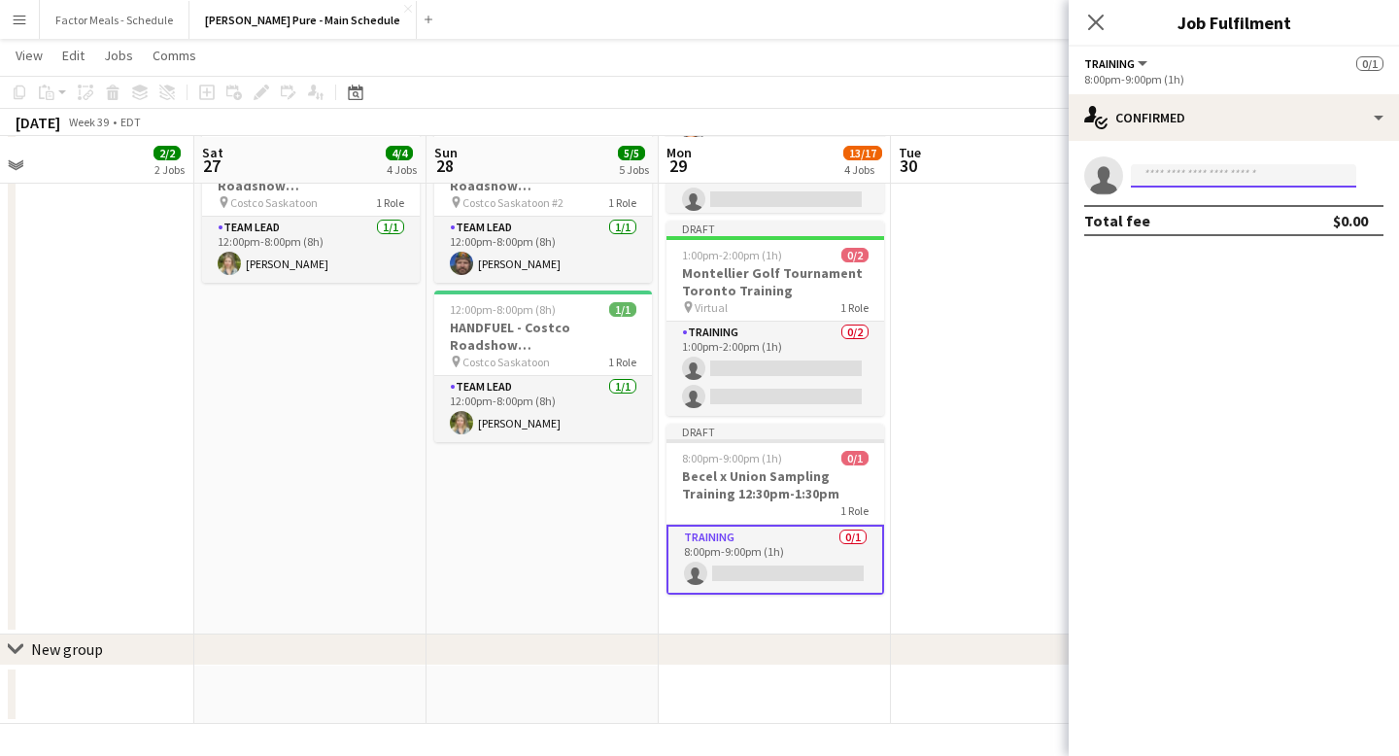
click at [1199, 177] on input at bounding box center [1243, 175] width 225 height 23
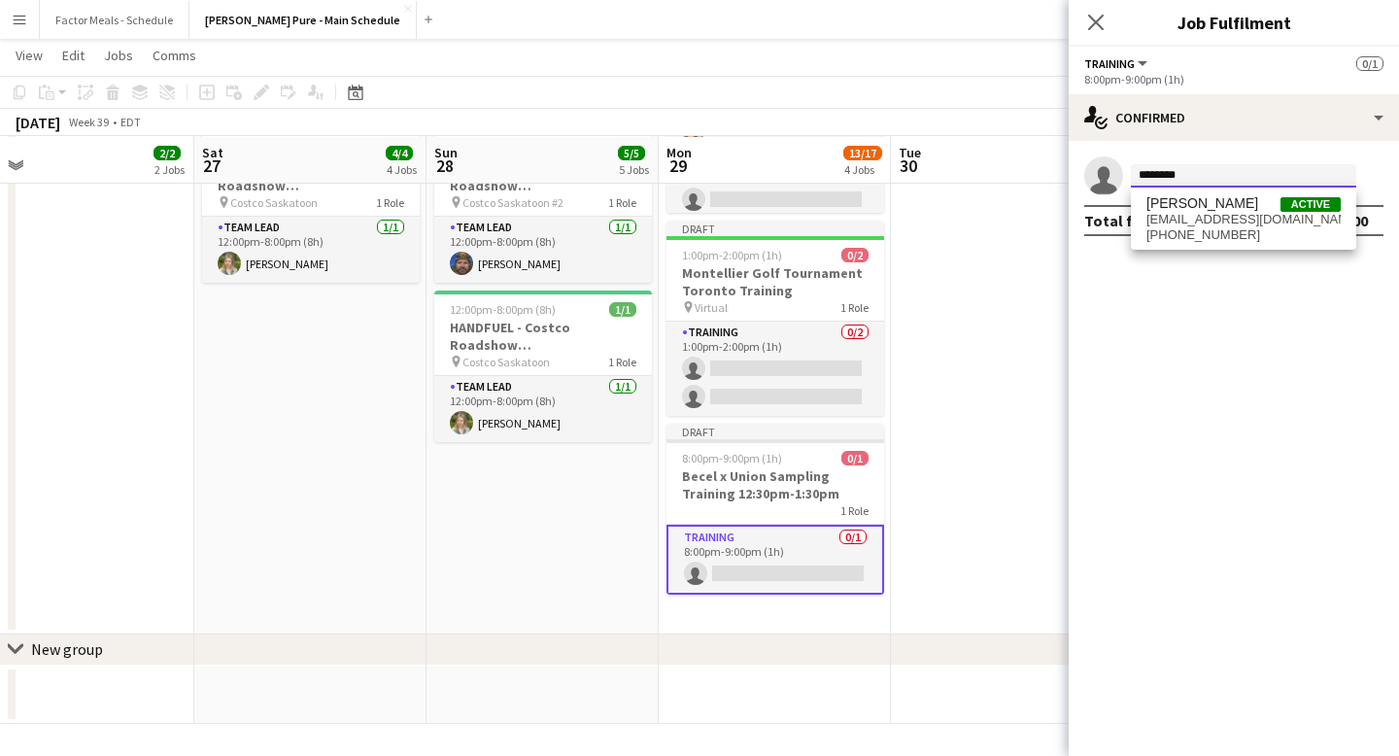
type input "********"
click at [1206, 217] on span "[EMAIL_ADDRESS][DOMAIN_NAME]" at bounding box center [1243, 220] width 194 height 16
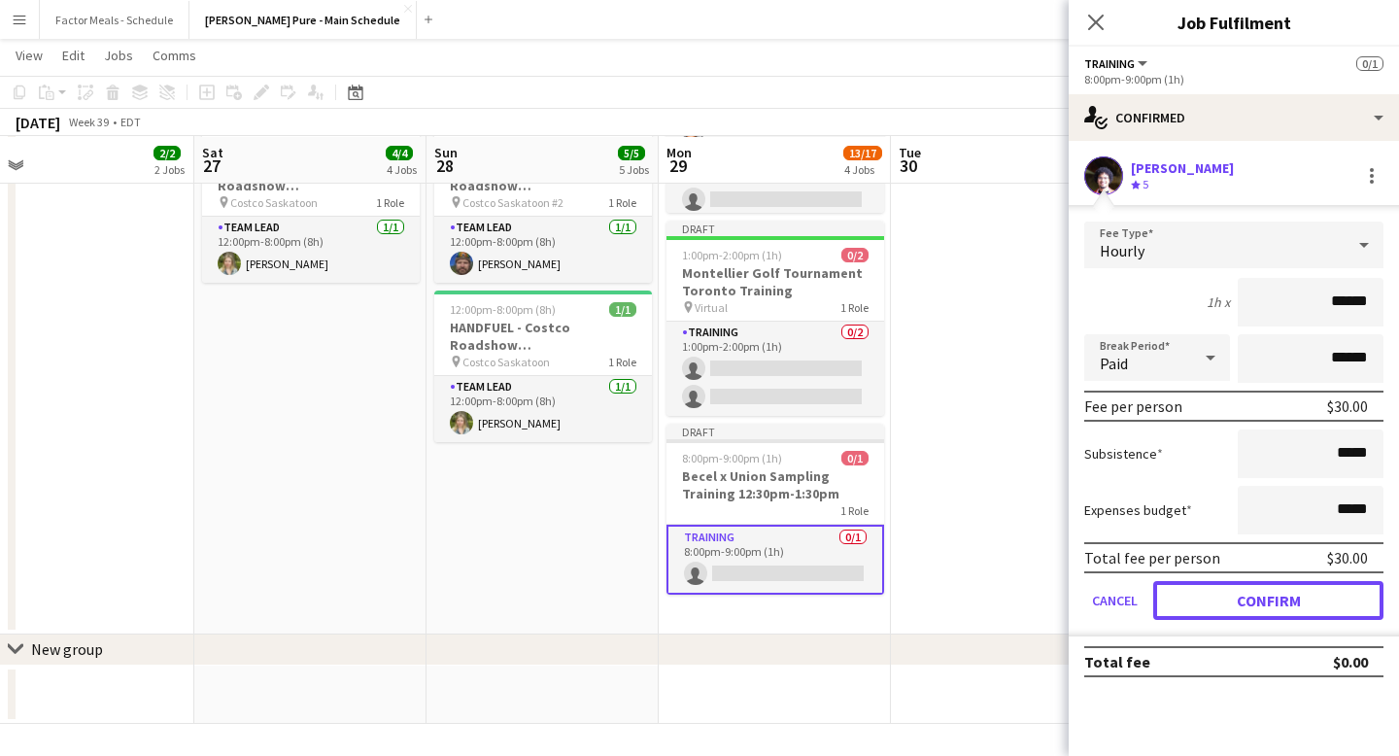
click at [1199, 596] on button "Confirm" at bounding box center [1268, 600] width 230 height 39
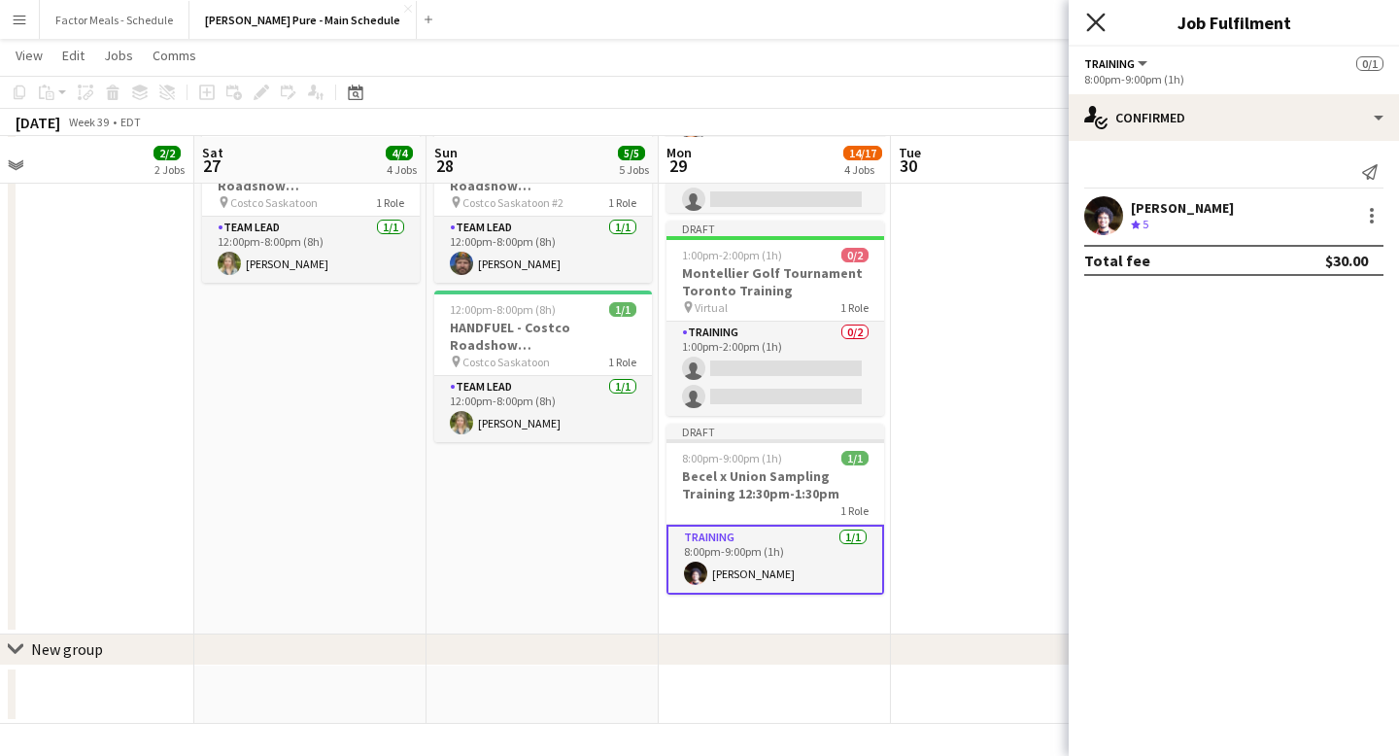
click at [1094, 20] on icon at bounding box center [1095, 22] width 18 height 18
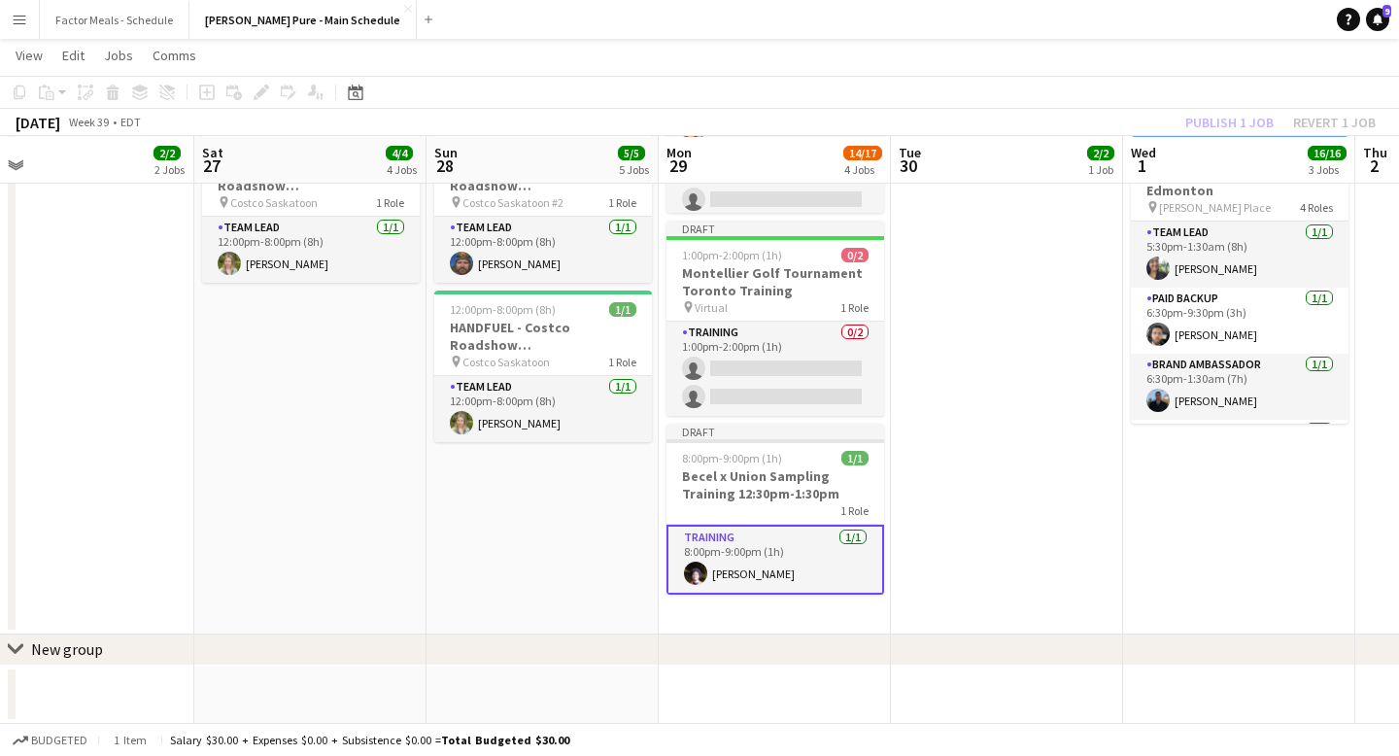
click at [882, 538] on app-card-role "Training [DATE] 8:00pm-9:00pm (1h) [PERSON_NAME]" at bounding box center [775, 560] width 218 height 70
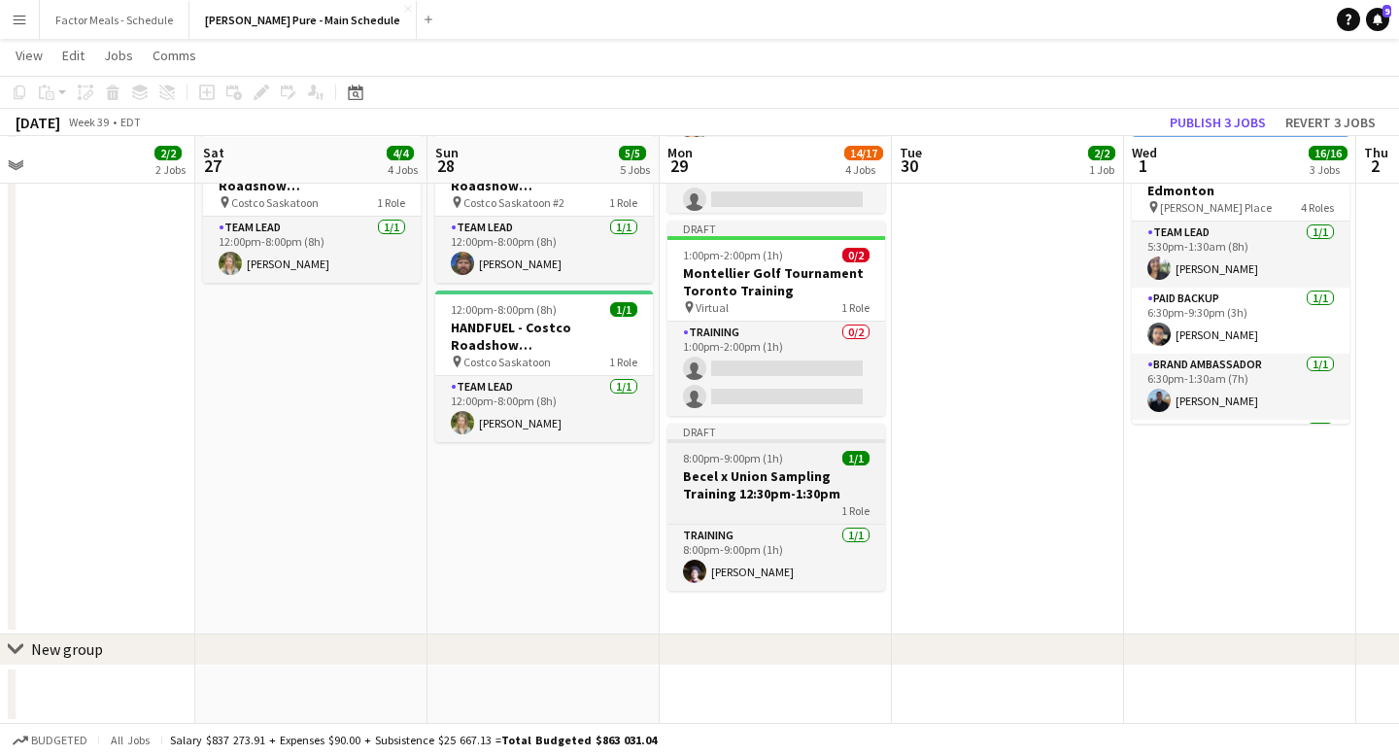
click at [801, 459] on div "8:00pm-9:00pm (1h) 1/1" at bounding box center [776, 458] width 218 height 15
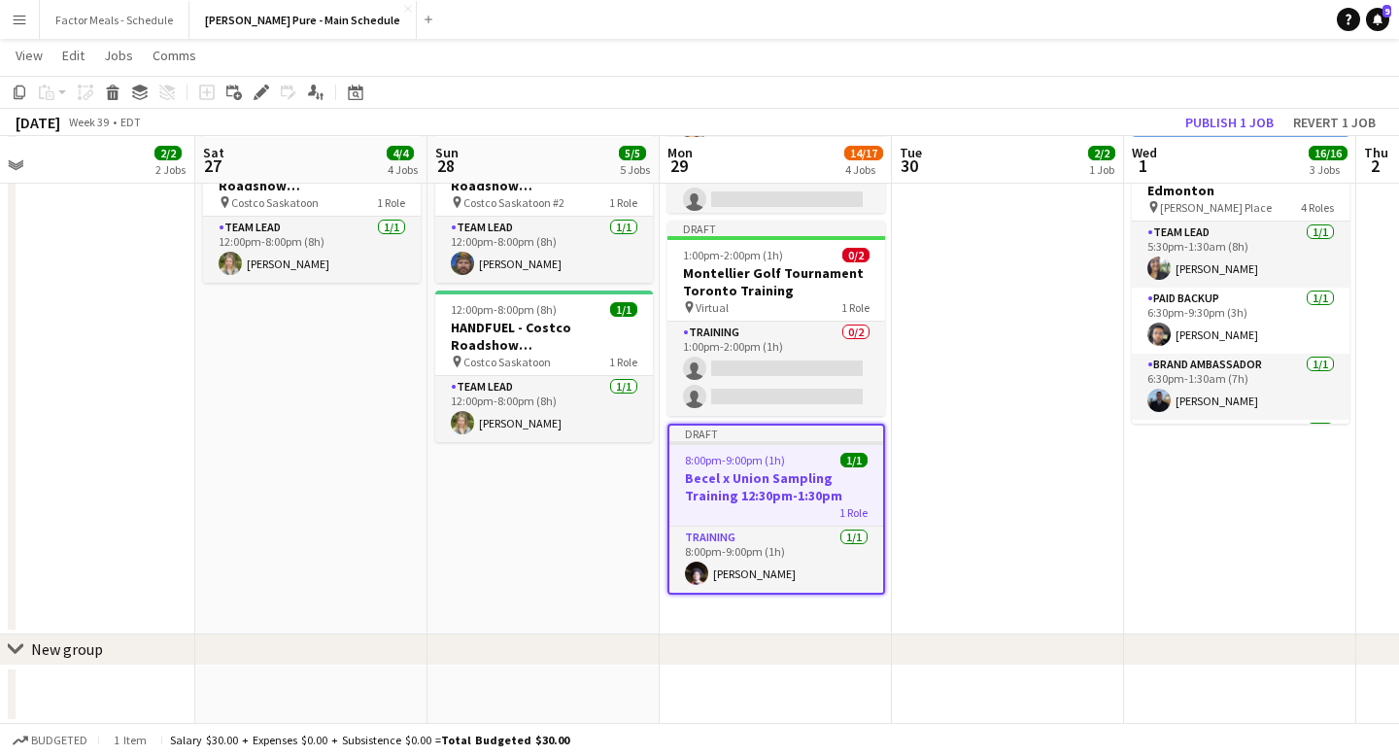
click at [1028, 443] on app-date-cell "8:00am-4:00pm (8h) 2/2 Montellier Golf Tournament [GEOGRAPHIC_DATA] pin Lionhea…" at bounding box center [1008, 139] width 232 height 989
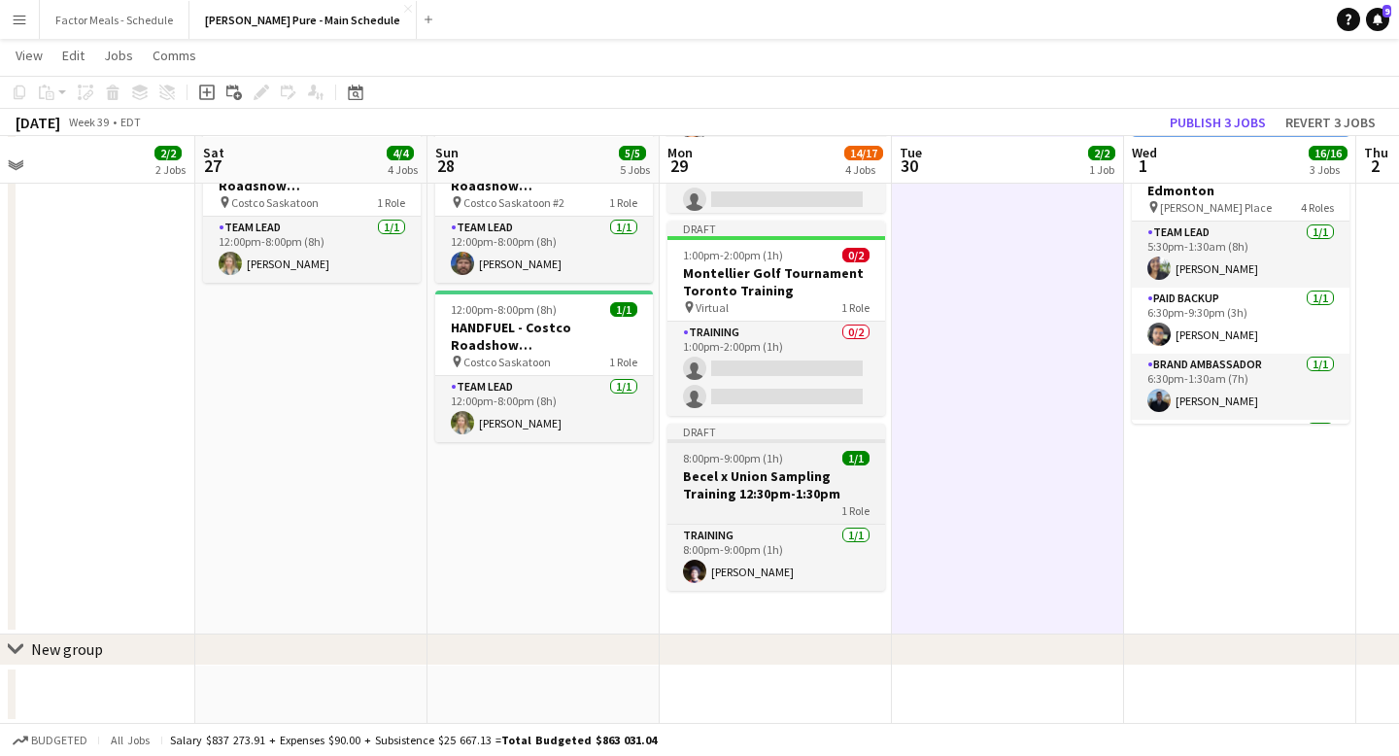
click at [795, 441] on div at bounding box center [776, 441] width 218 height 4
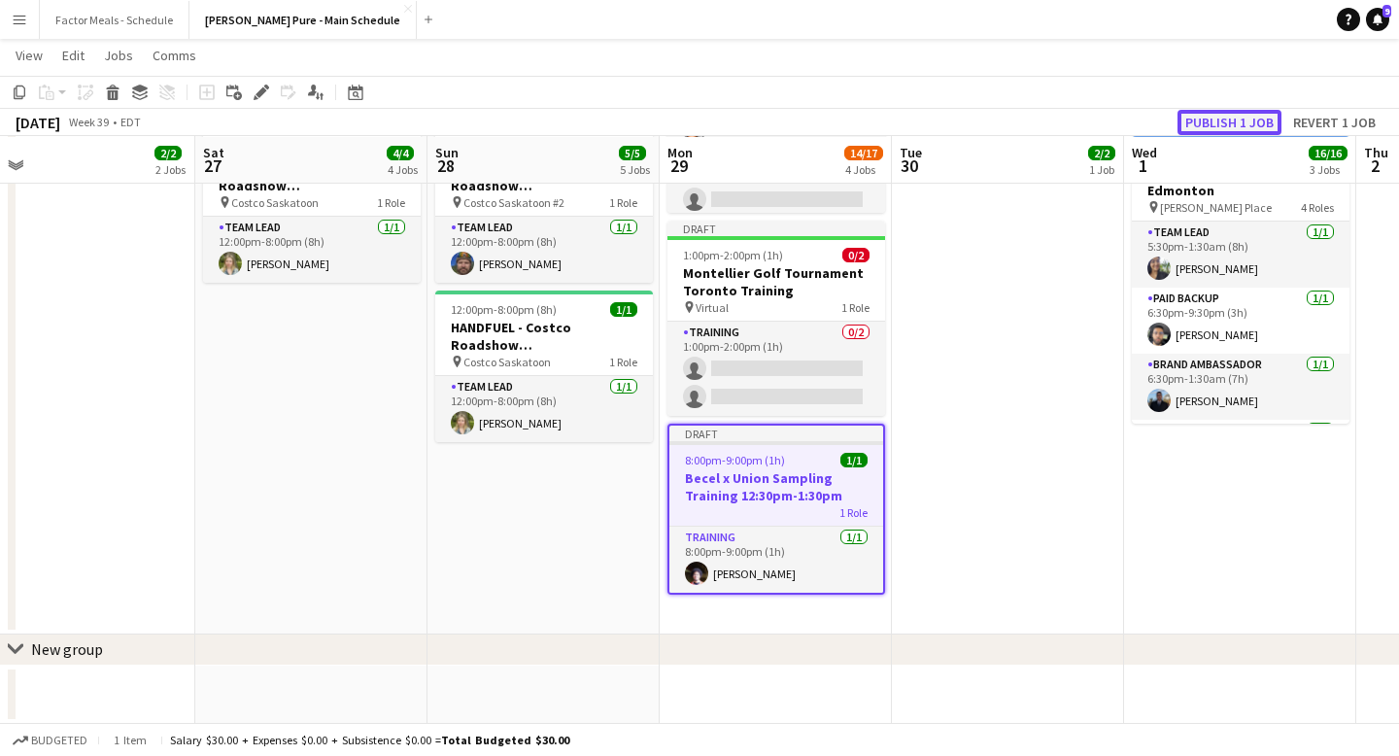
click at [1190, 130] on button "Publish 1 job" at bounding box center [1229, 122] width 104 height 25
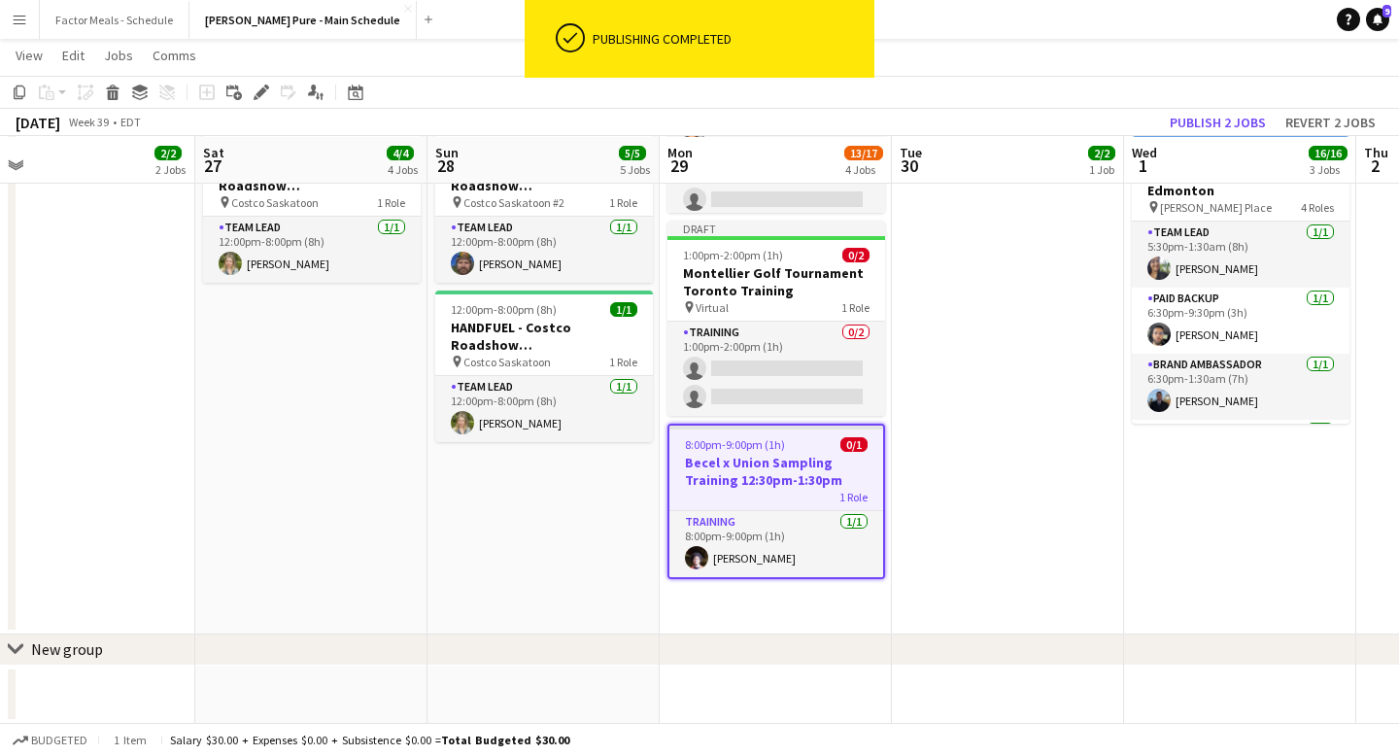
click at [1010, 345] on app-date-cell "8:00am-4:00pm (8h) 2/2 Montellier Golf Tournament [GEOGRAPHIC_DATA] pin Lionhea…" at bounding box center [1008, 139] width 232 height 989
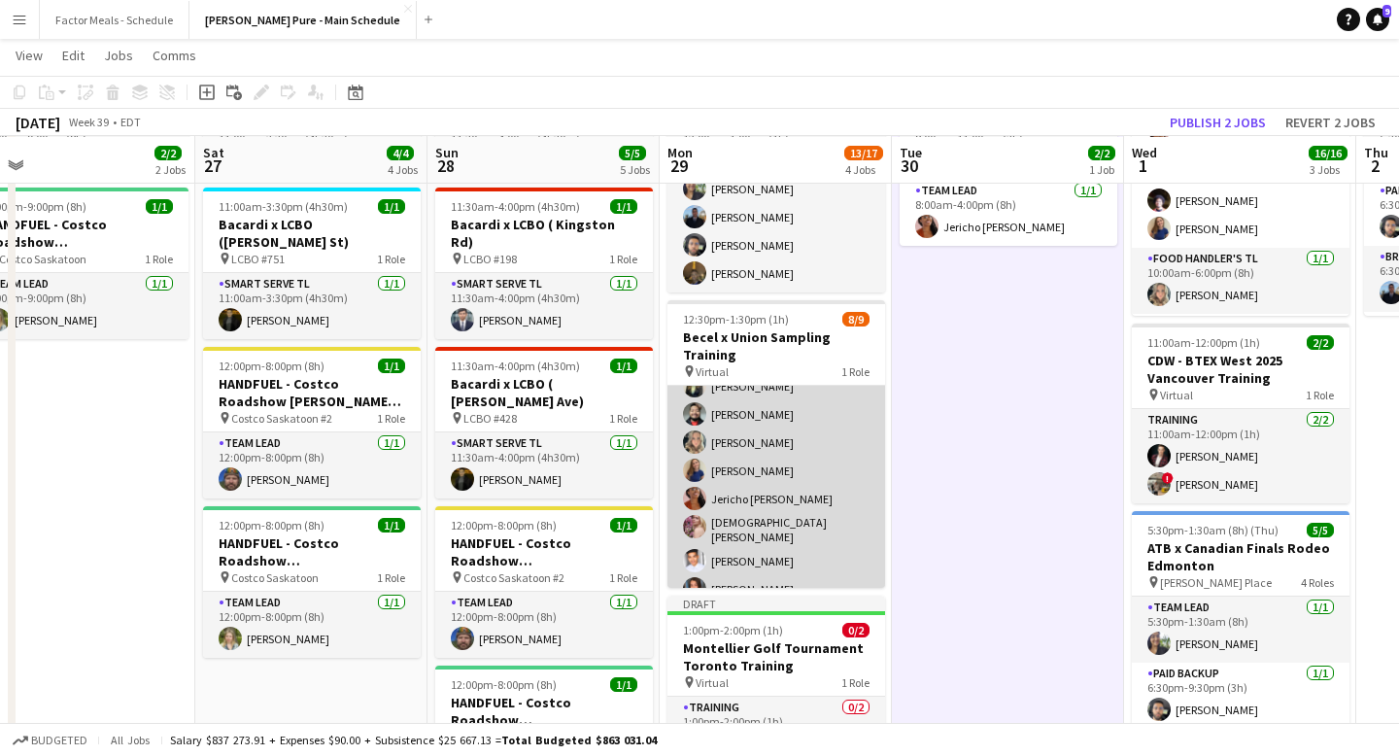
scroll to position [46, 0]
